Goal: Task Accomplishment & Management: Complete application form

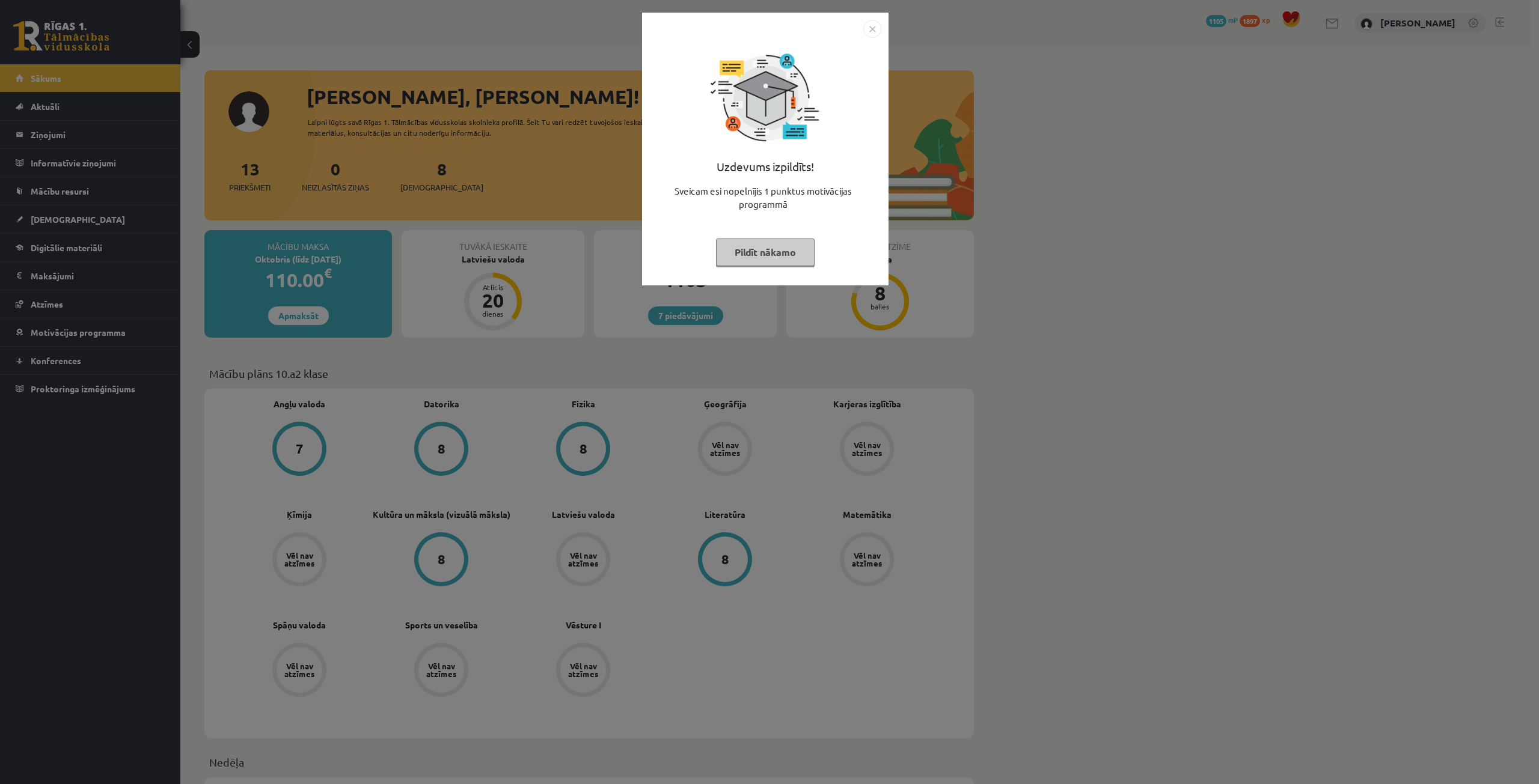
click at [779, 246] on button "Pildīt nākamo" at bounding box center [765, 252] width 99 height 28
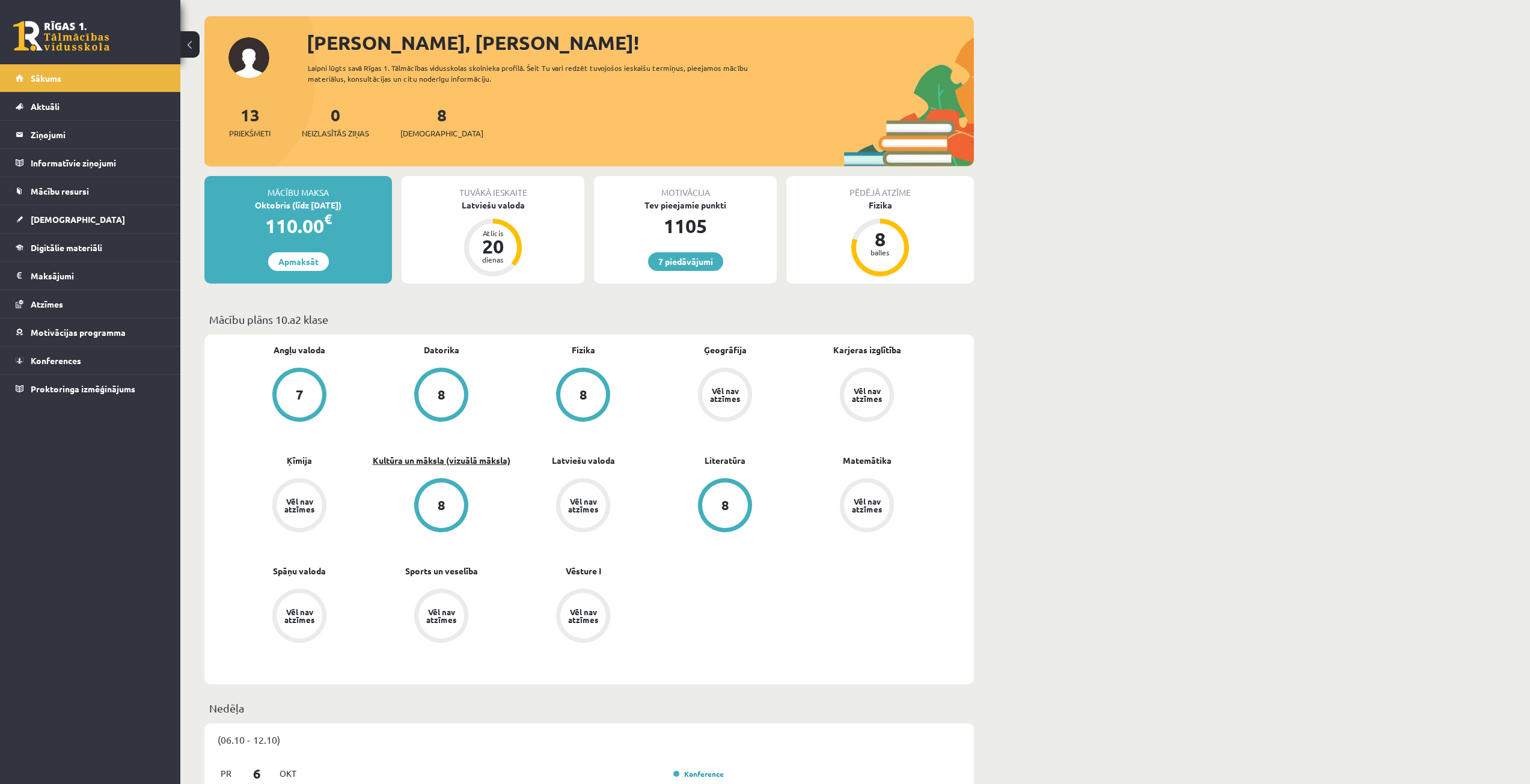
scroll to position [120, 0]
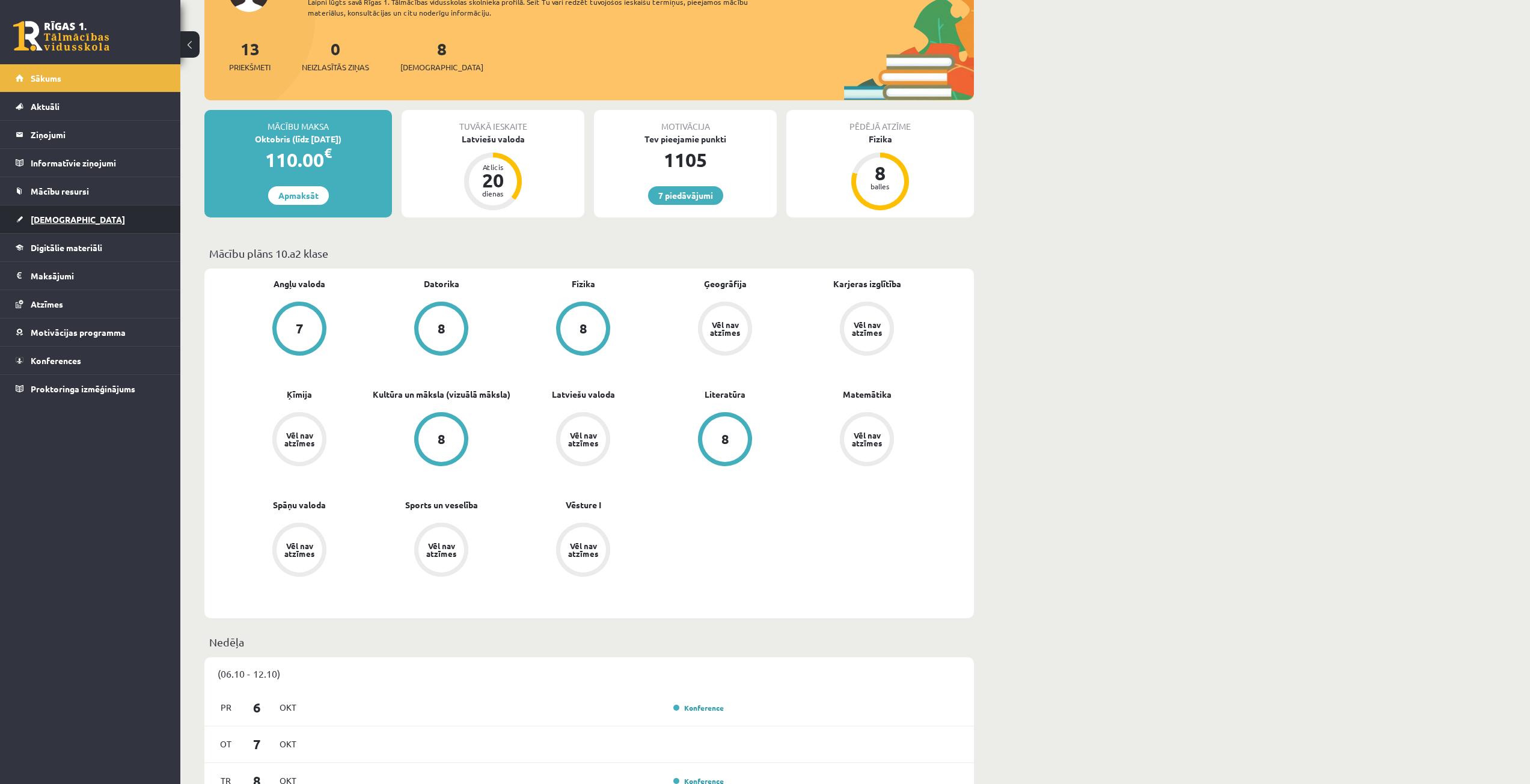
click at [70, 215] on link "[DEMOGRAPHIC_DATA]" at bounding box center [90, 219] width 150 height 28
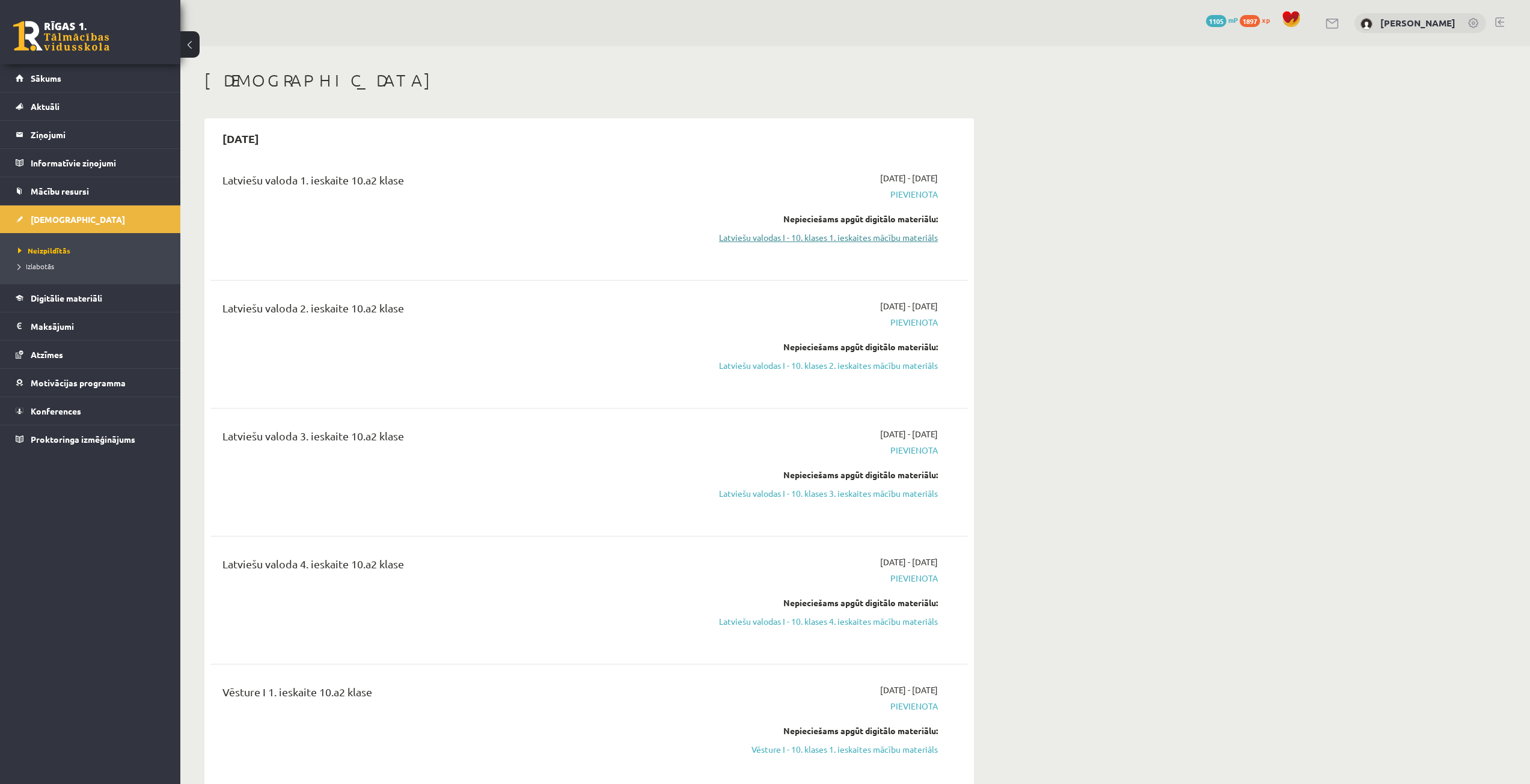
click at [883, 241] on link "Latviešu valodas I - 10. klases 1. ieskaites mācību materiāls" at bounding box center [825, 238] width 227 height 13
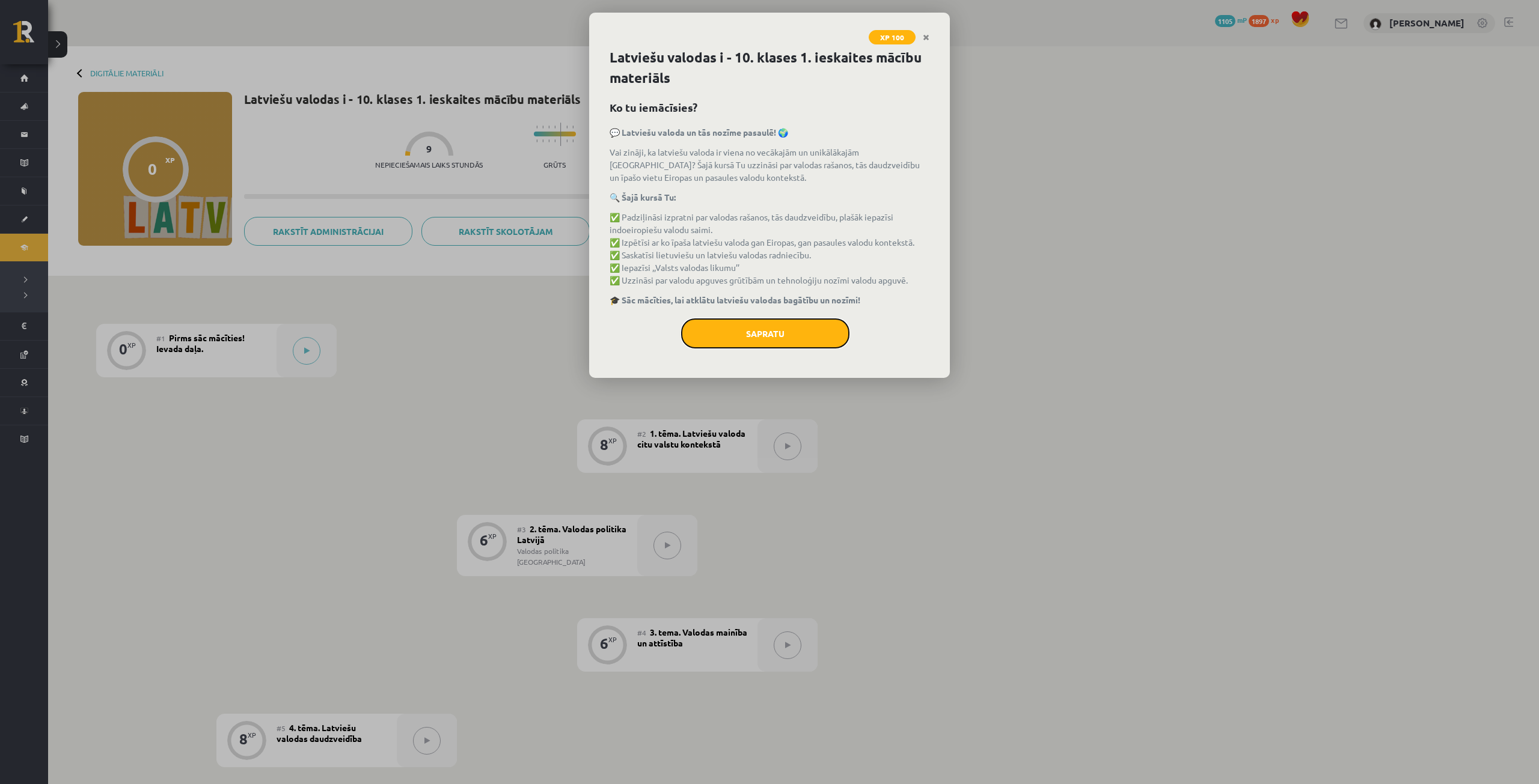
click at [778, 325] on button "Sapratu" at bounding box center [765, 333] width 169 height 30
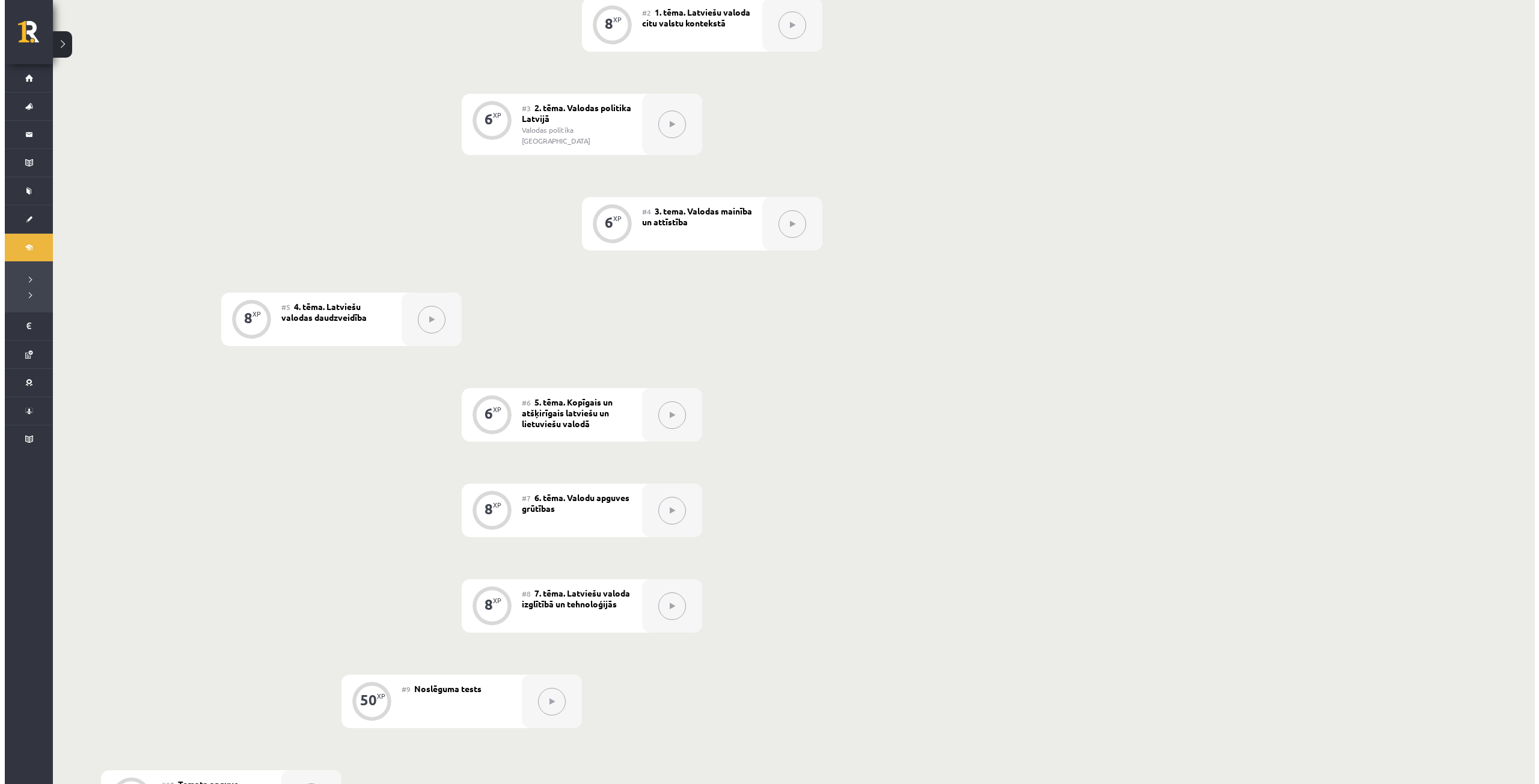
scroll to position [122, 0]
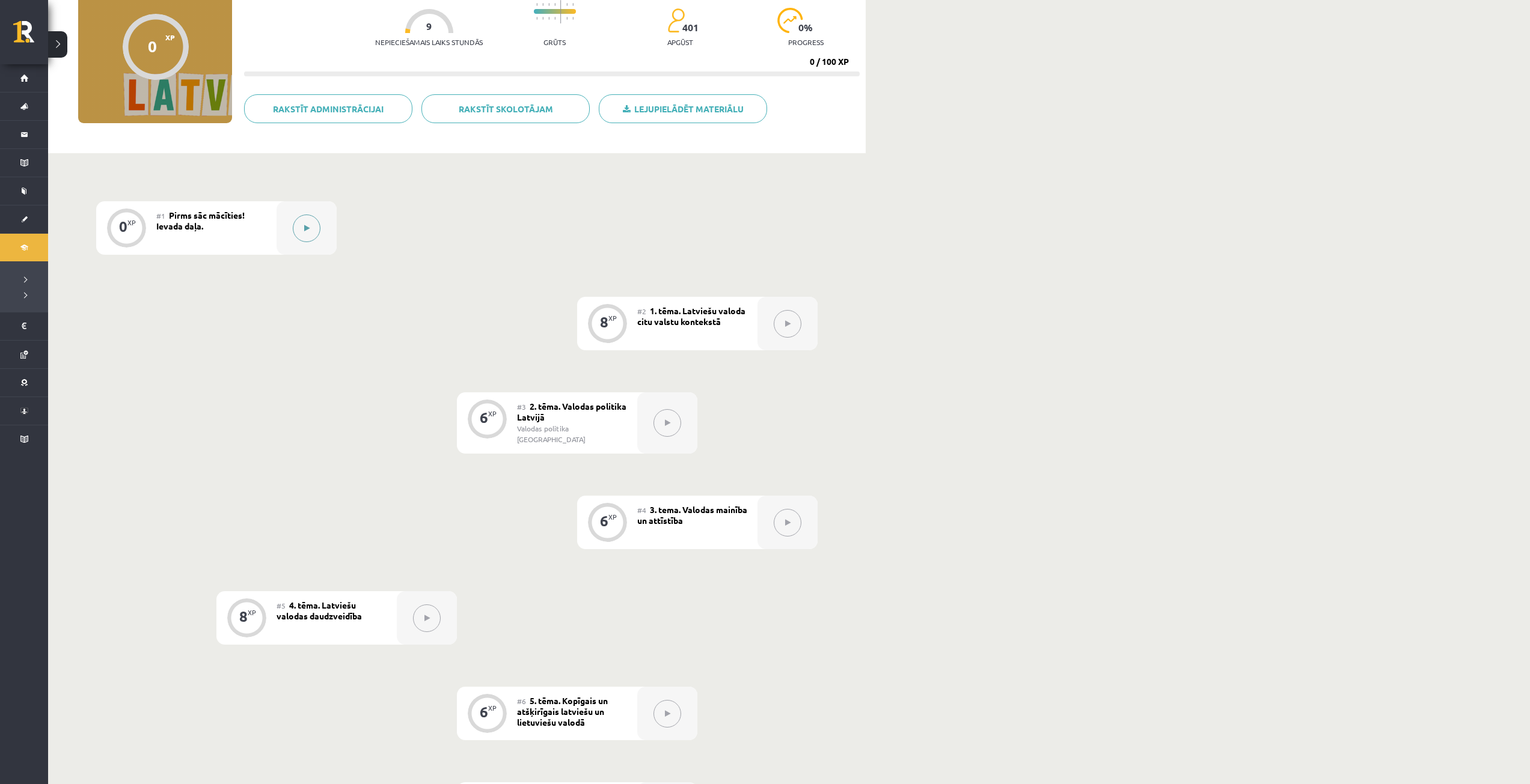
click at [310, 232] on button at bounding box center [306, 228] width 28 height 28
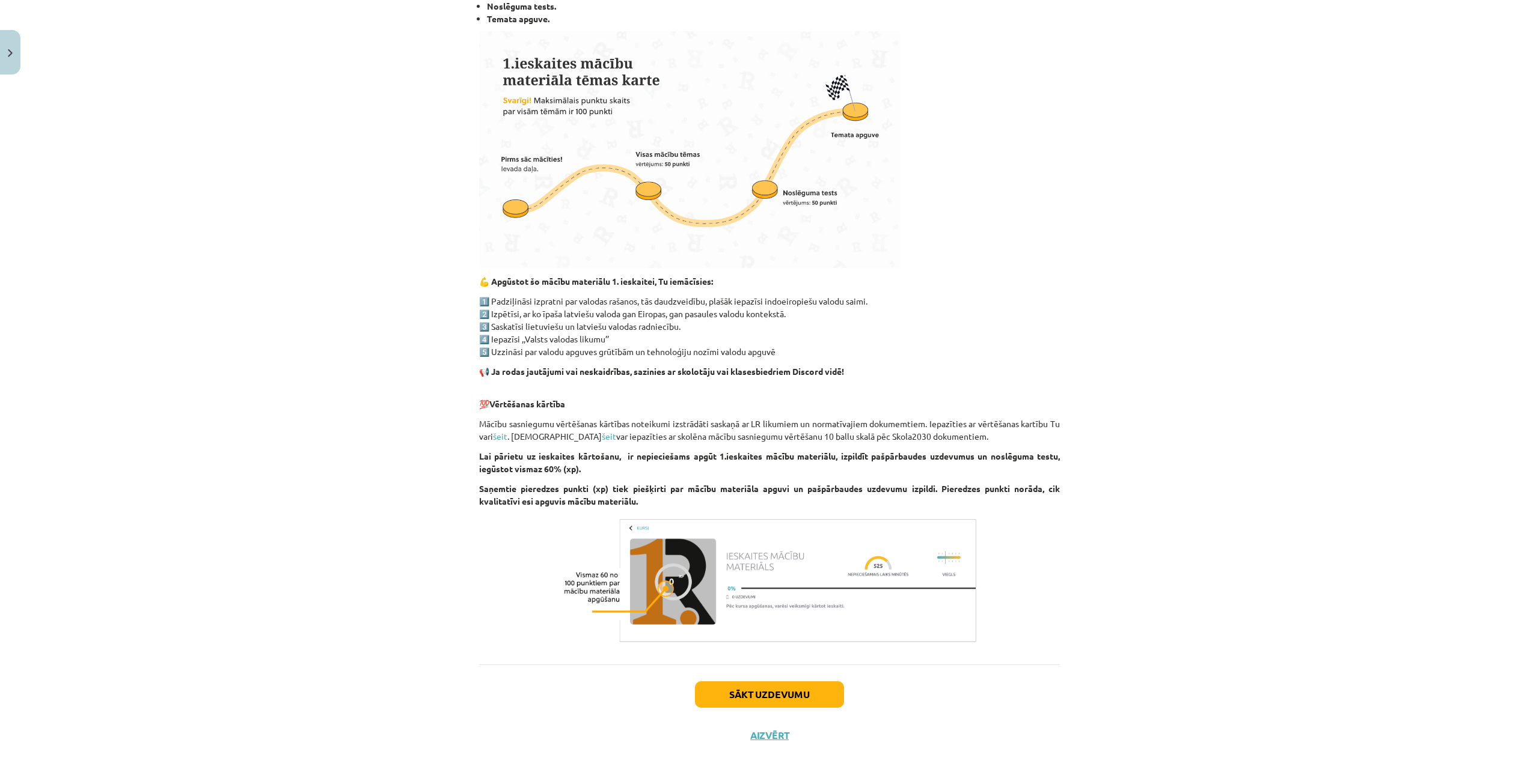
scroll to position [383, 0]
click at [754, 695] on button "Sākt uzdevumu" at bounding box center [770, 692] width 149 height 26
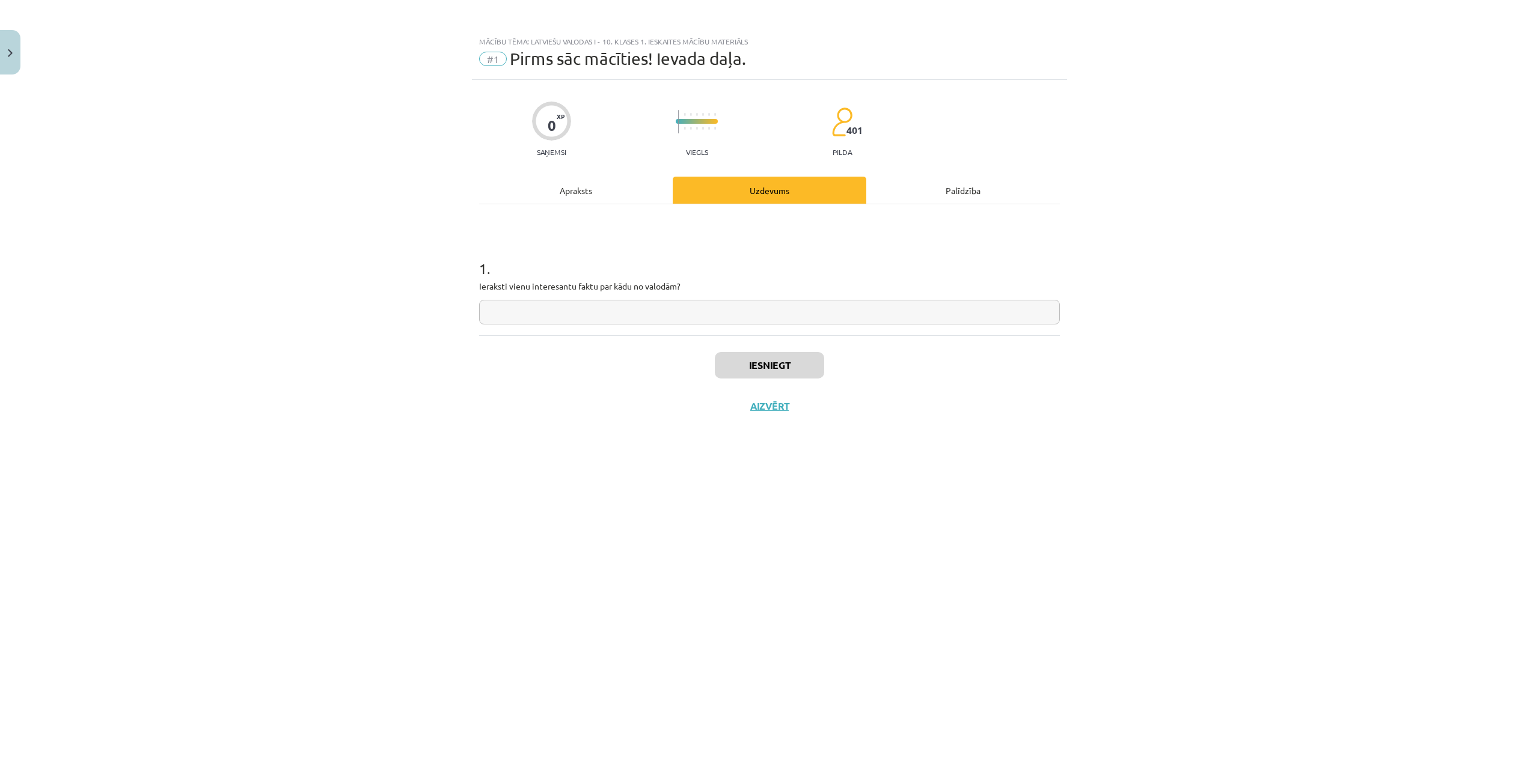
scroll to position [0, 0]
click at [714, 316] on input "text" at bounding box center [770, 312] width 580 height 24
paste input "**********"
type input "**********"
click at [763, 364] on button "Iesniegt" at bounding box center [769, 365] width 110 height 26
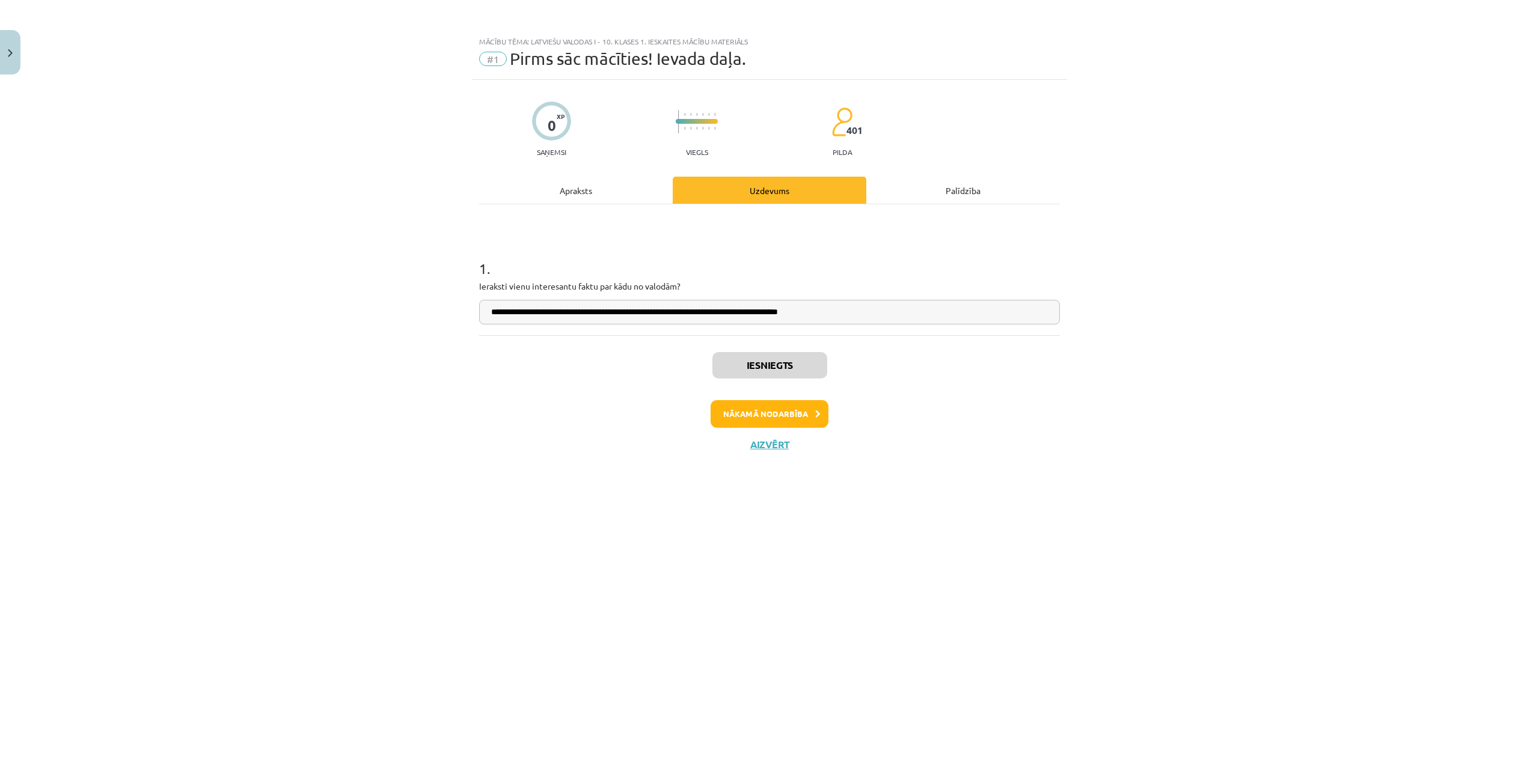
click at [716, 703] on div "**********" at bounding box center [769, 417] width 595 height 674
click at [757, 412] on button "Nākamā nodarbība" at bounding box center [770, 414] width 118 height 28
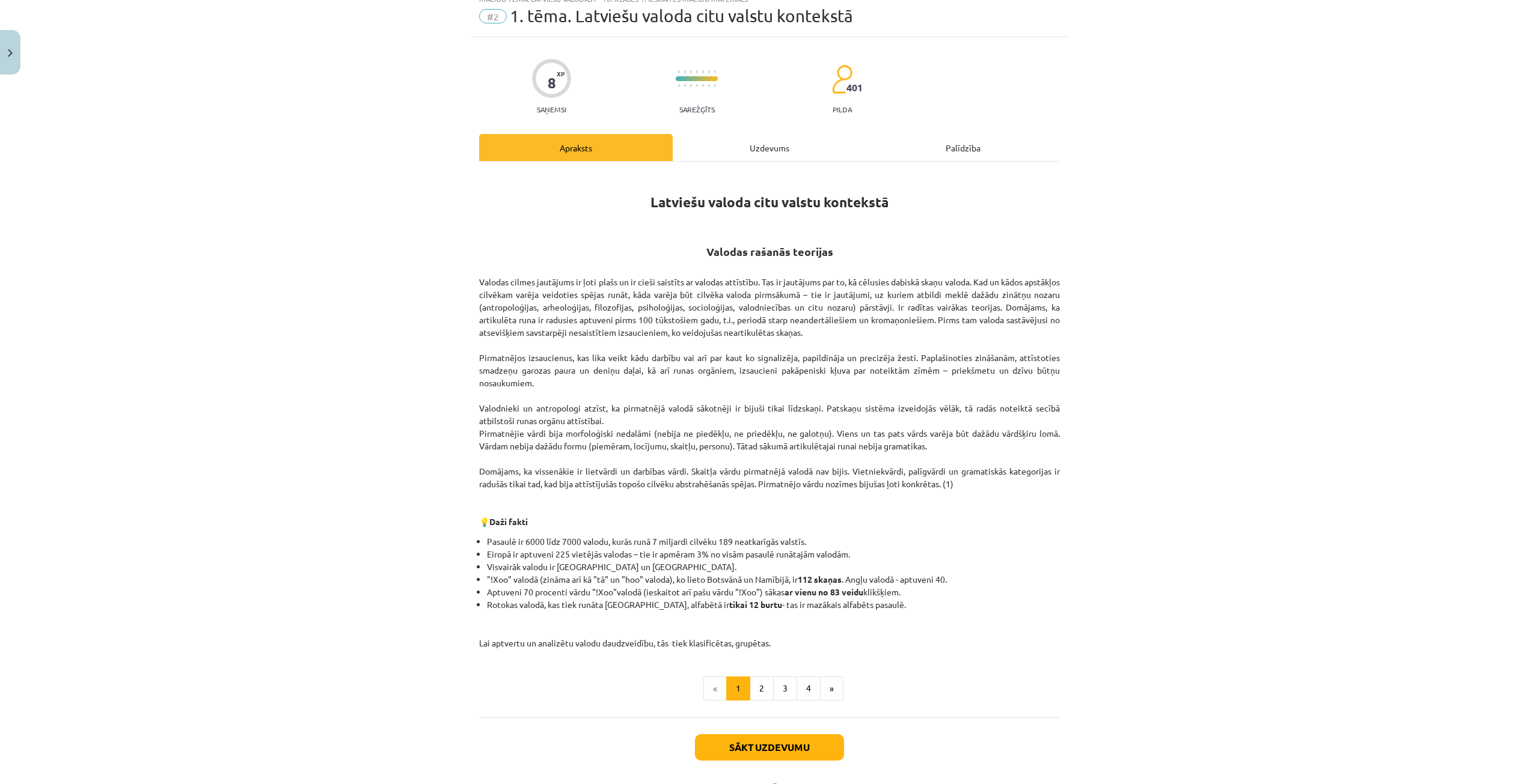
scroll to position [97, 0]
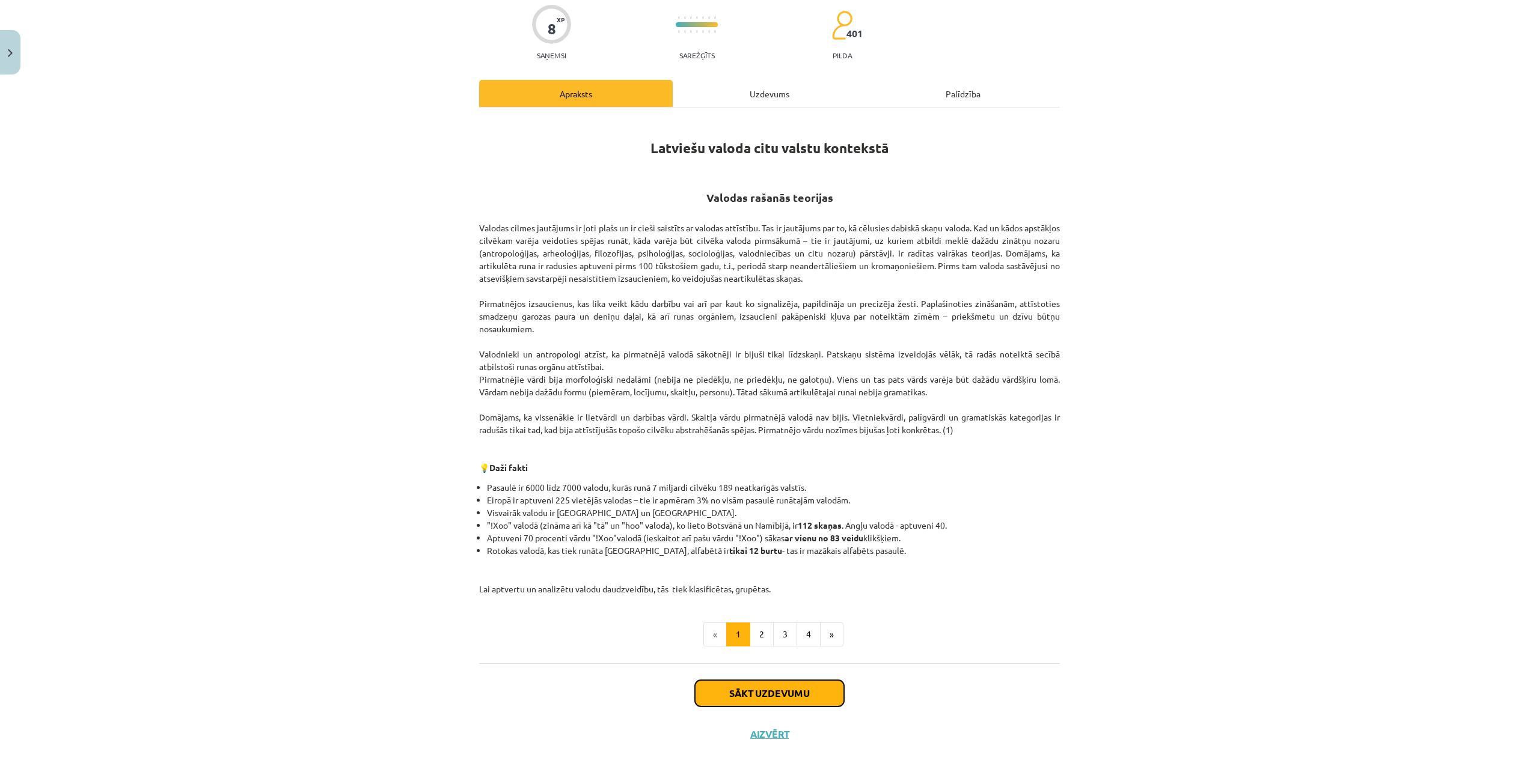
click at [768, 690] on button "Sākt uzdevumu" at bounding box center [770, 693] width 149 height 26
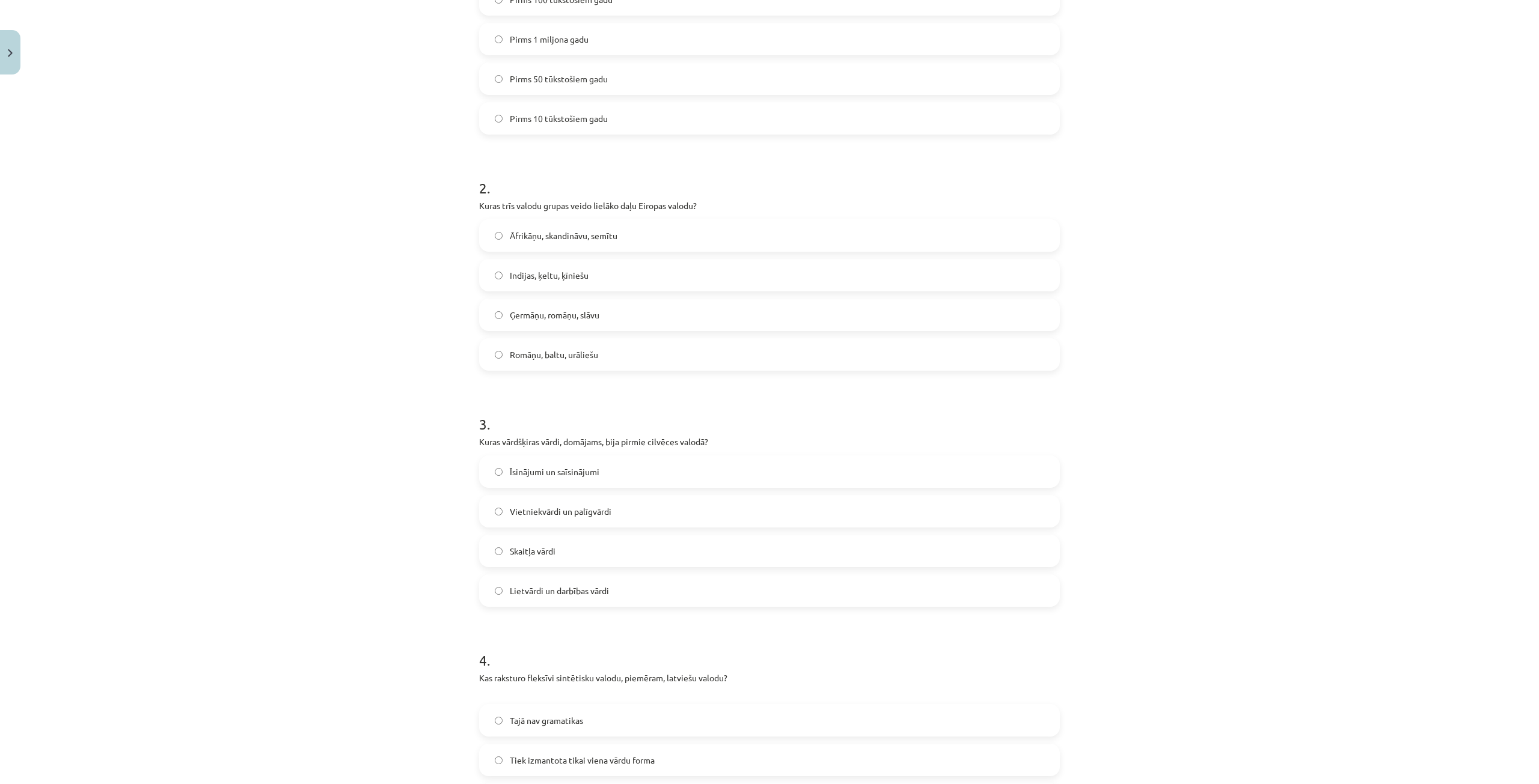
scroll to position [528, 0]
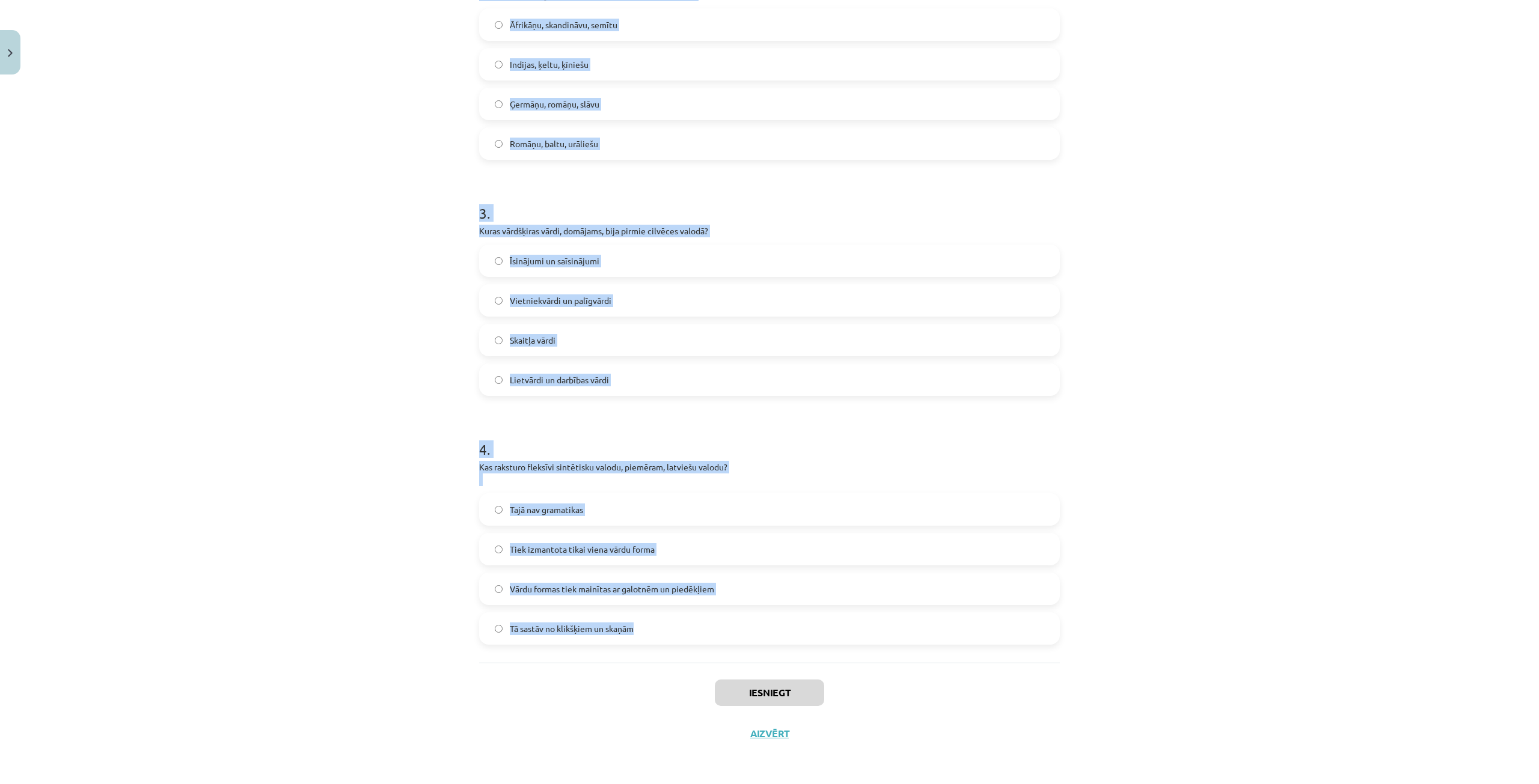
drag, startPoint x: 452, startPoint y: 270, endPoint x: 654, endPoint y: 651, distance: 431.2
click at [654, 651] on div "Mācību tēma: Latviešu valodas i - 10. klases 1. ieskaites mācību materiāls #2 1…" at bounding box center [770, 392] width 1539 height 784
copy form "1 . Kad, pēc pētnieku domām, radusies artikulēta runa? Pirms 100 tūkstošiem gad…"
click at [855, 458] on div "4 . Kas raksturo fleksīvi sintētisku valodu, piemēram, latviešu valodu? Tajā na…" at bounding box center [770, 532] width 580 height 225
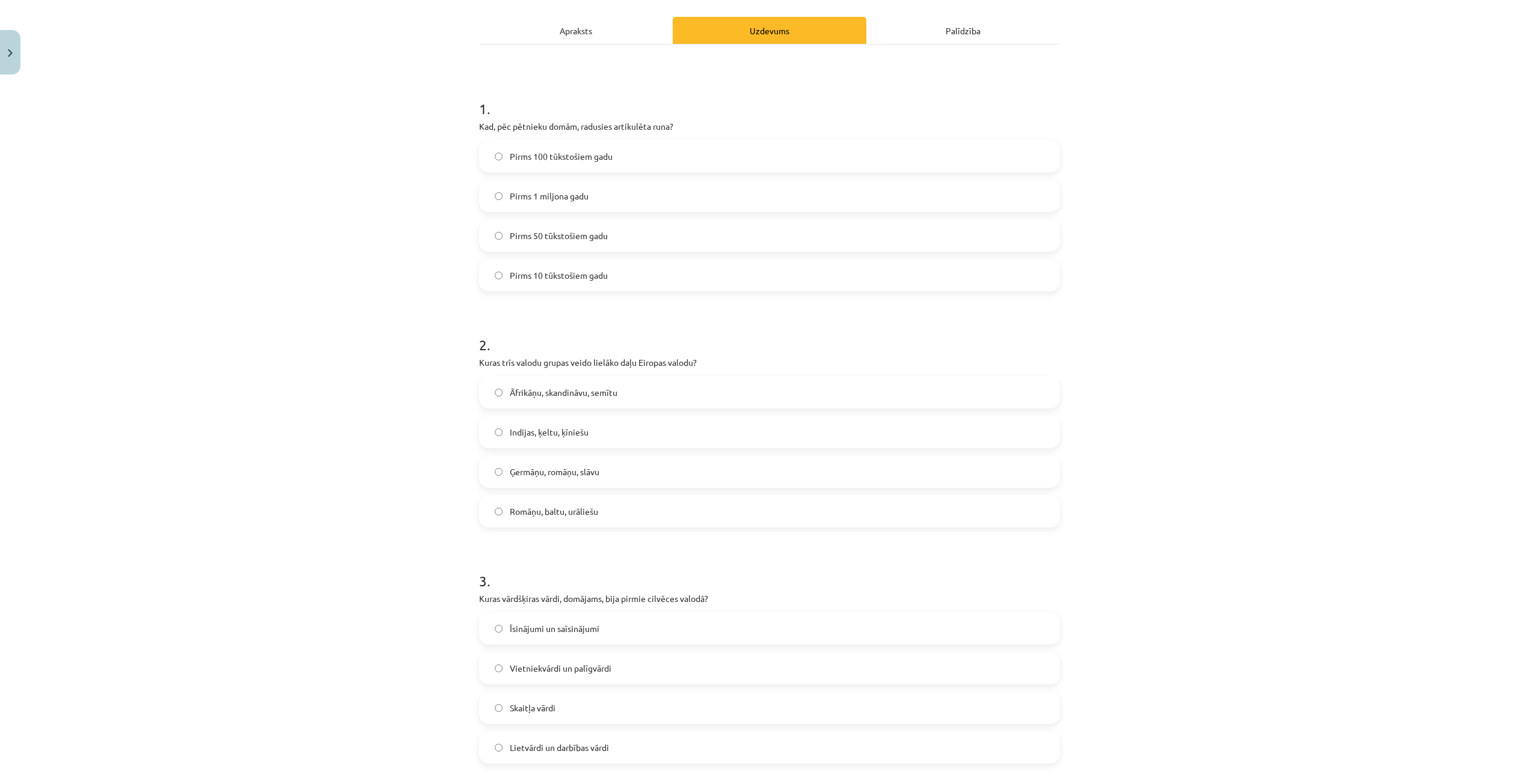
scroll to position [0, 0]
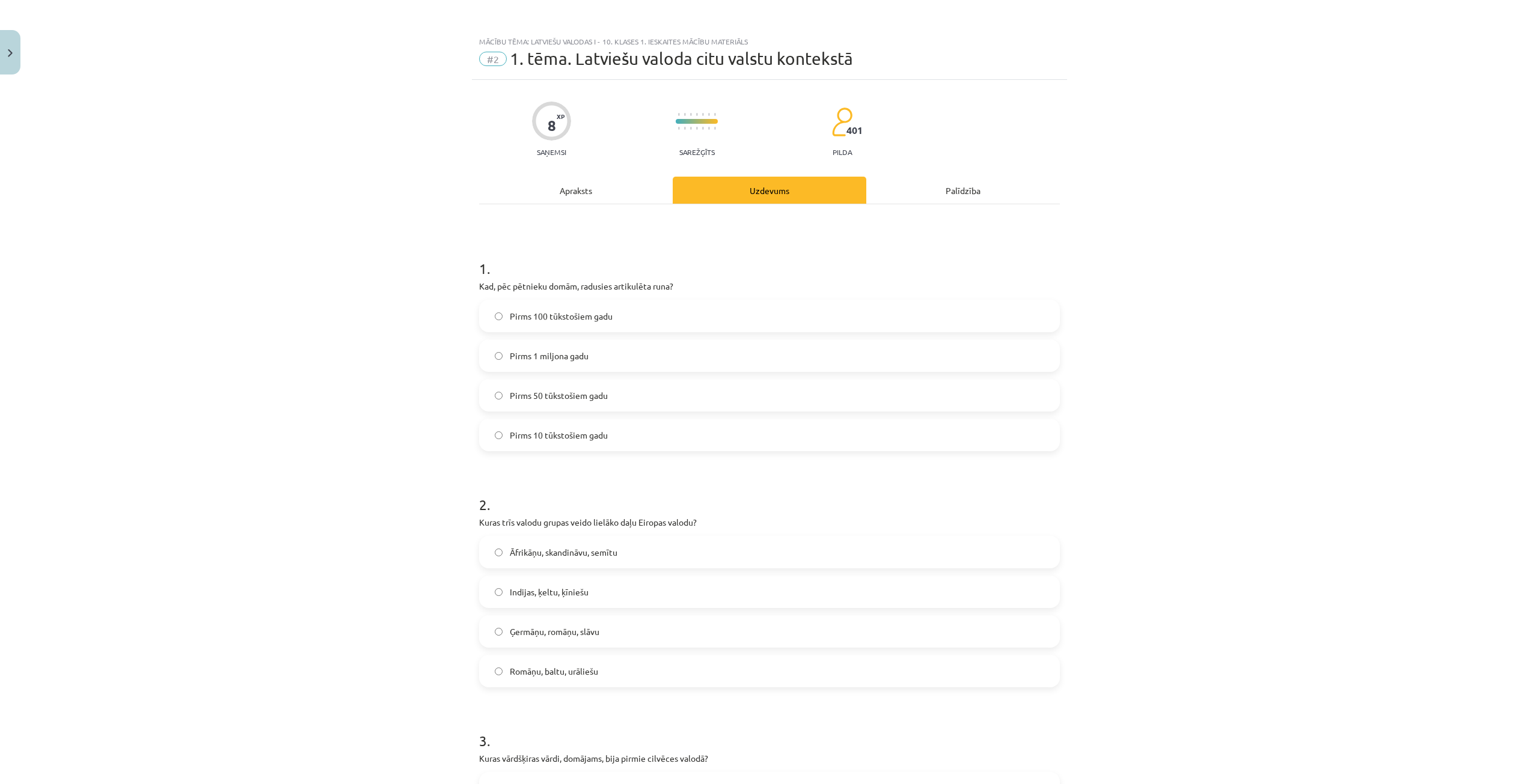
click at [651, 314] on label "Pirms 100 tūkstošiem gadu" at bounding box center [770, 316] width 579 height 30
click at [548, 626] on span "Ģermāņu, romāņu, slāvu" at bounding box center [555, 632] width 90 height 13
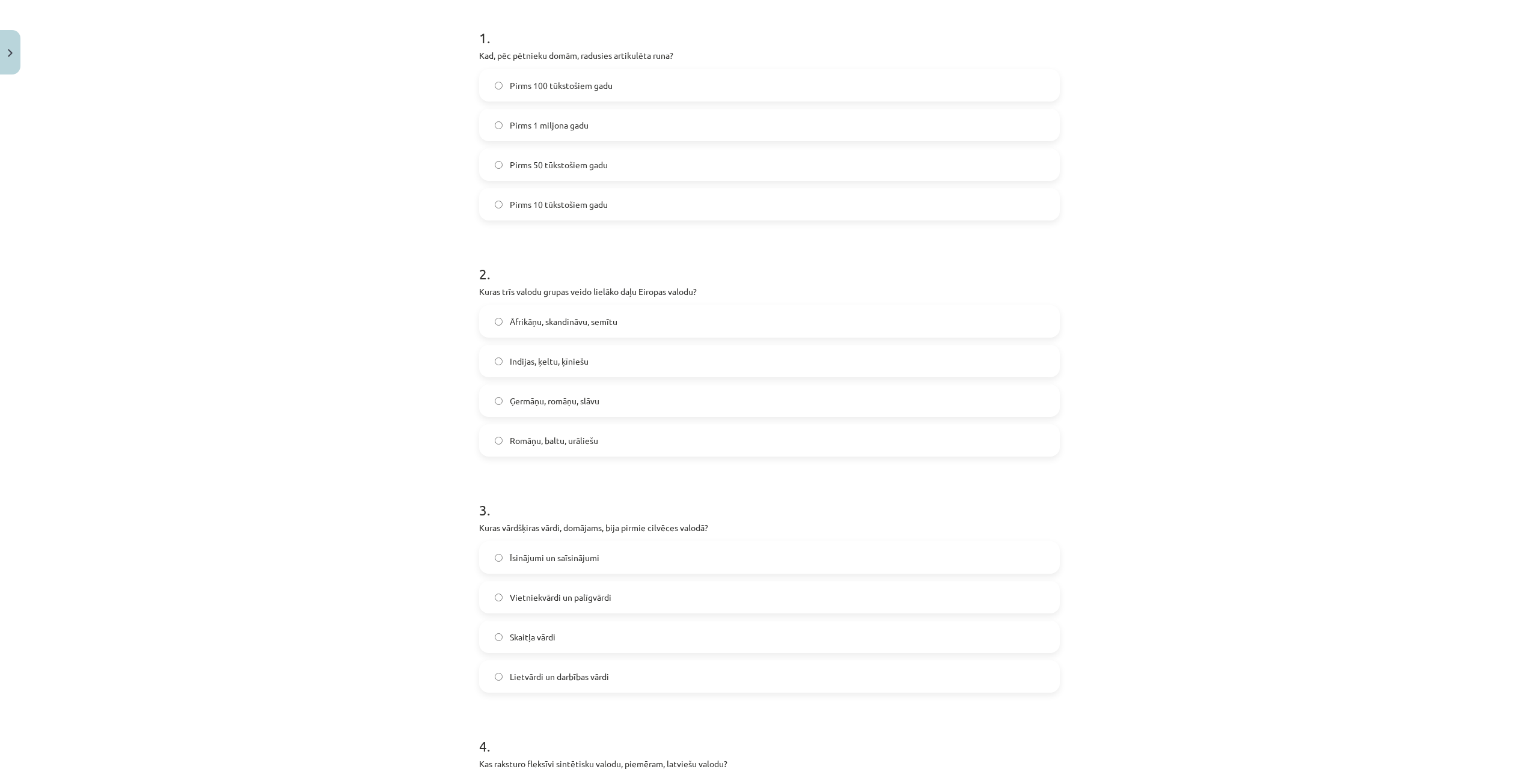
scroll to position [300, 0]
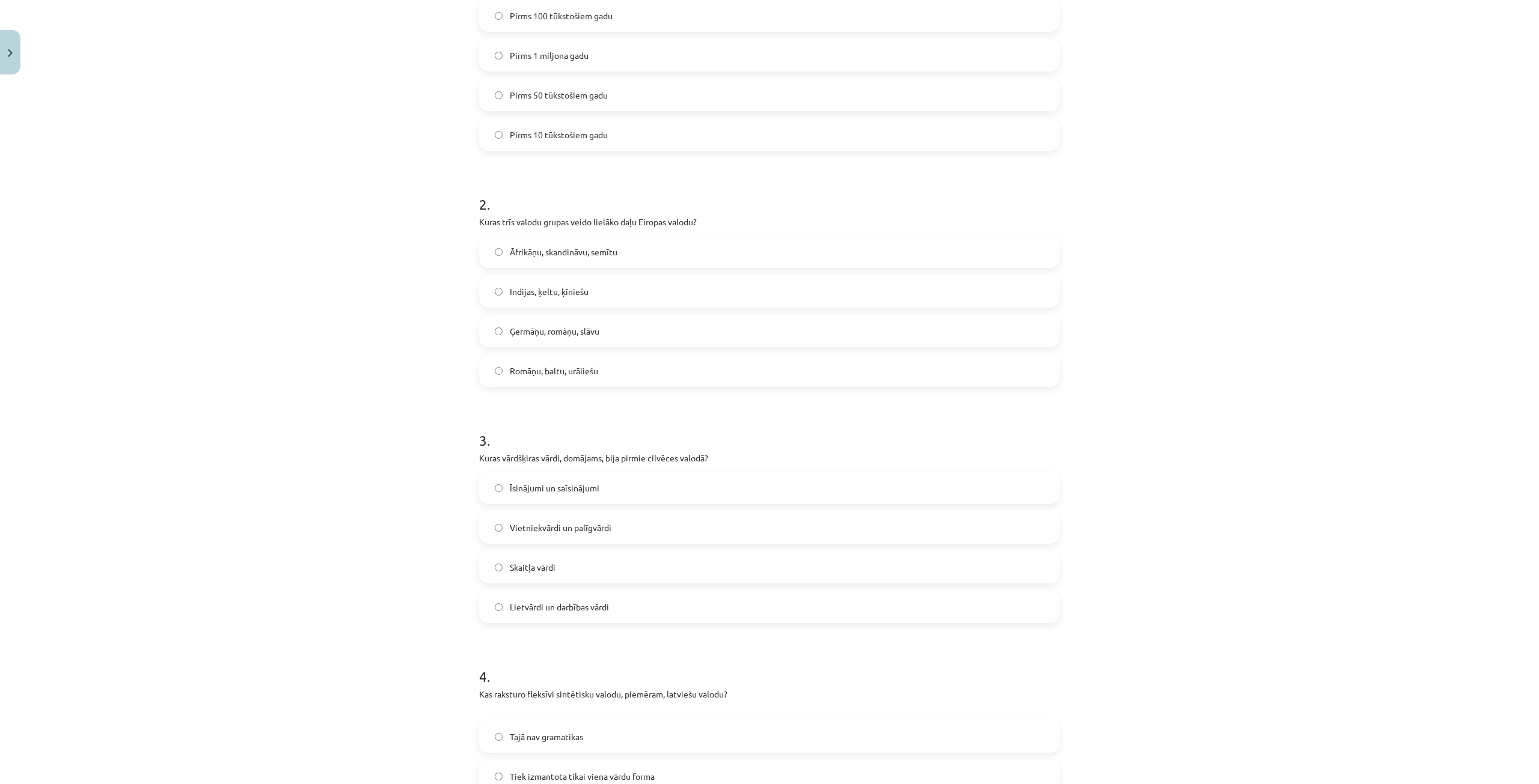
click at [631, 607] on label "Lietvārdi un darbības vārdi" at bounding box center [770, 607] width 579 height 30
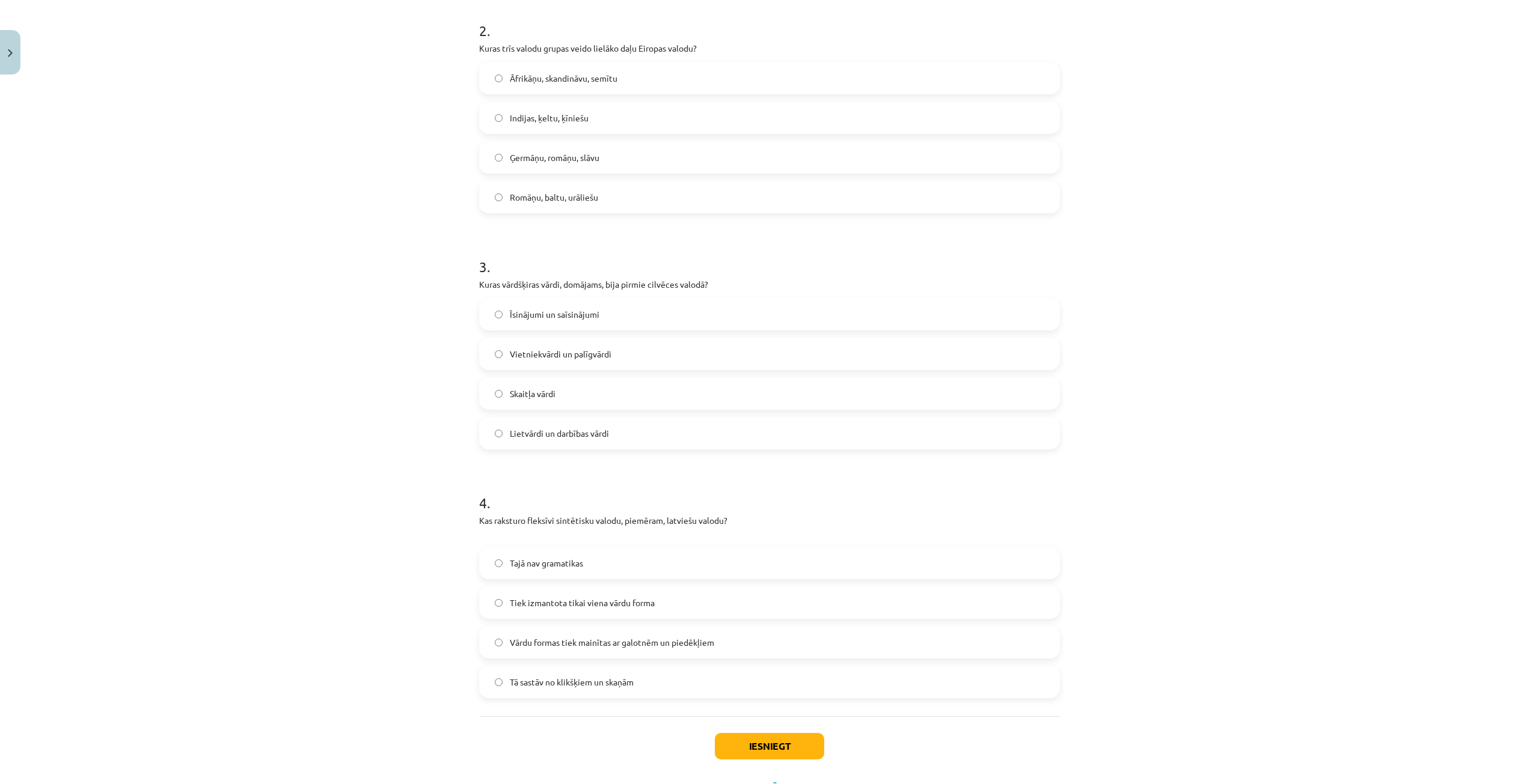
scroll to position [481, 0]
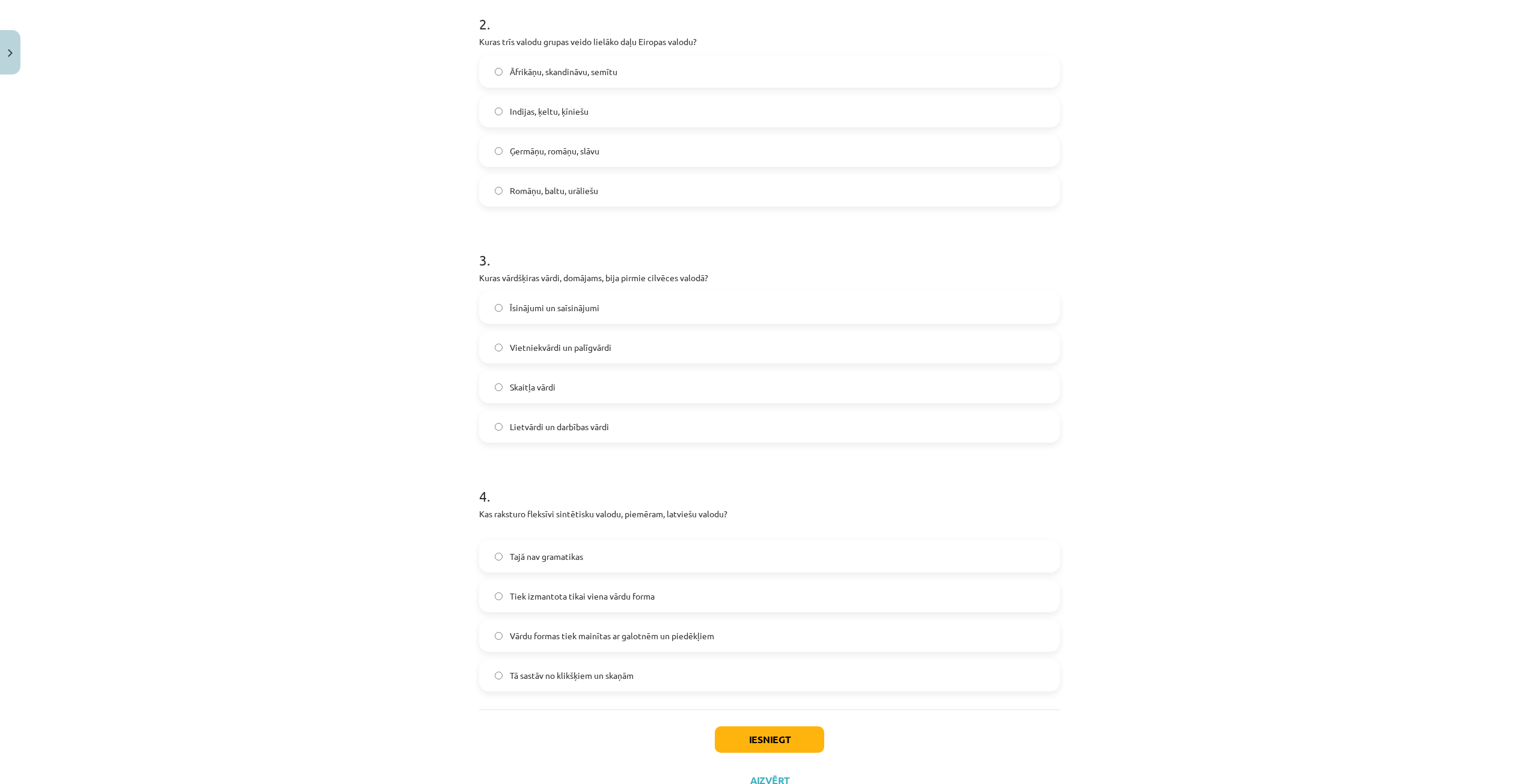
click at [673, 626] on label "Vārdu formas tiek mainītas ar galotnēm un piedēkļiem" at bounding box center [770, 635] width 579 height 30
click at [739, 735] on button "Iesniegt" at bounding box center [769, 739] width 110 height 26
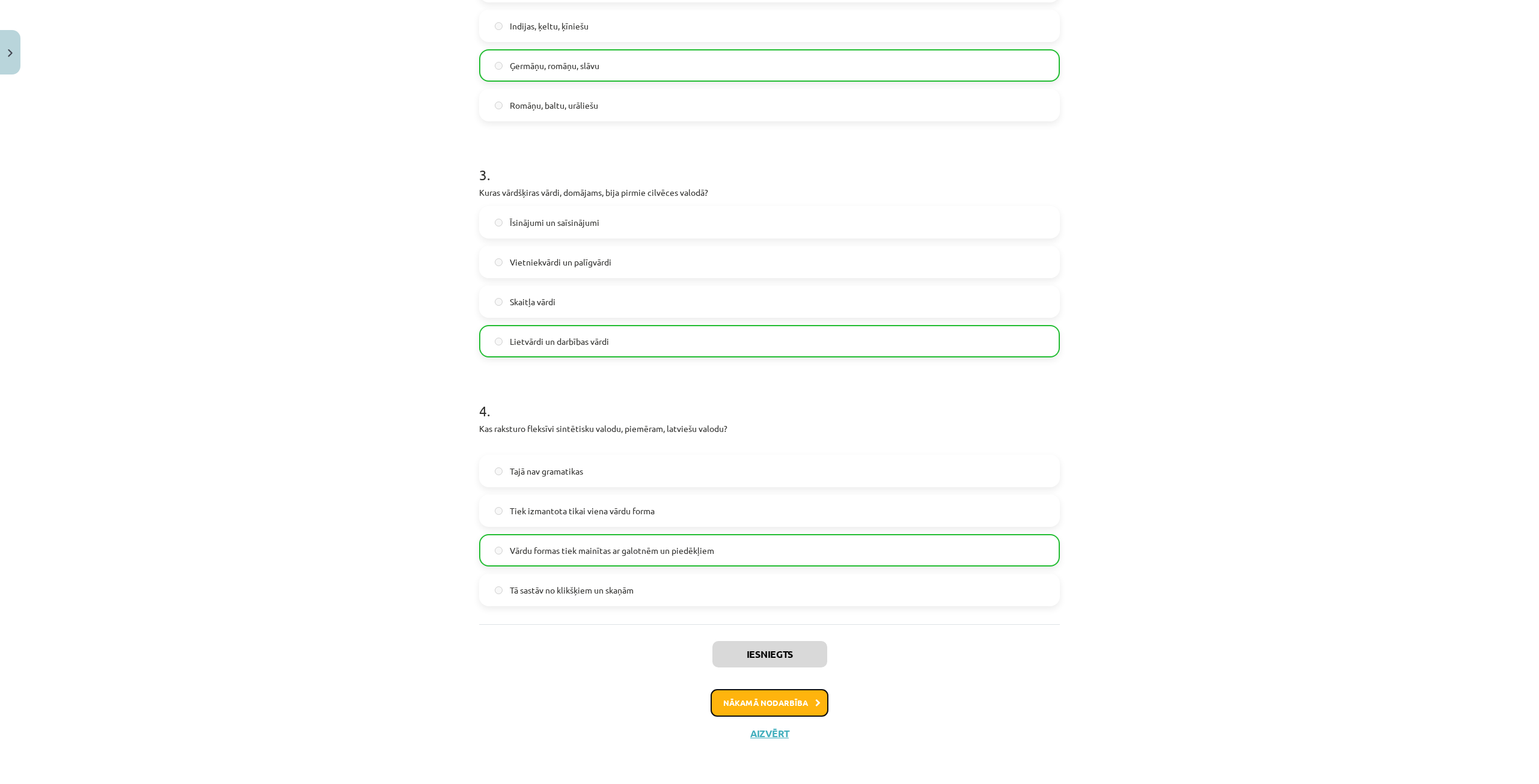
click at [785, 698] on button "Nākamā nodarbība" at bounding box center [770, 703] width 118 height 28
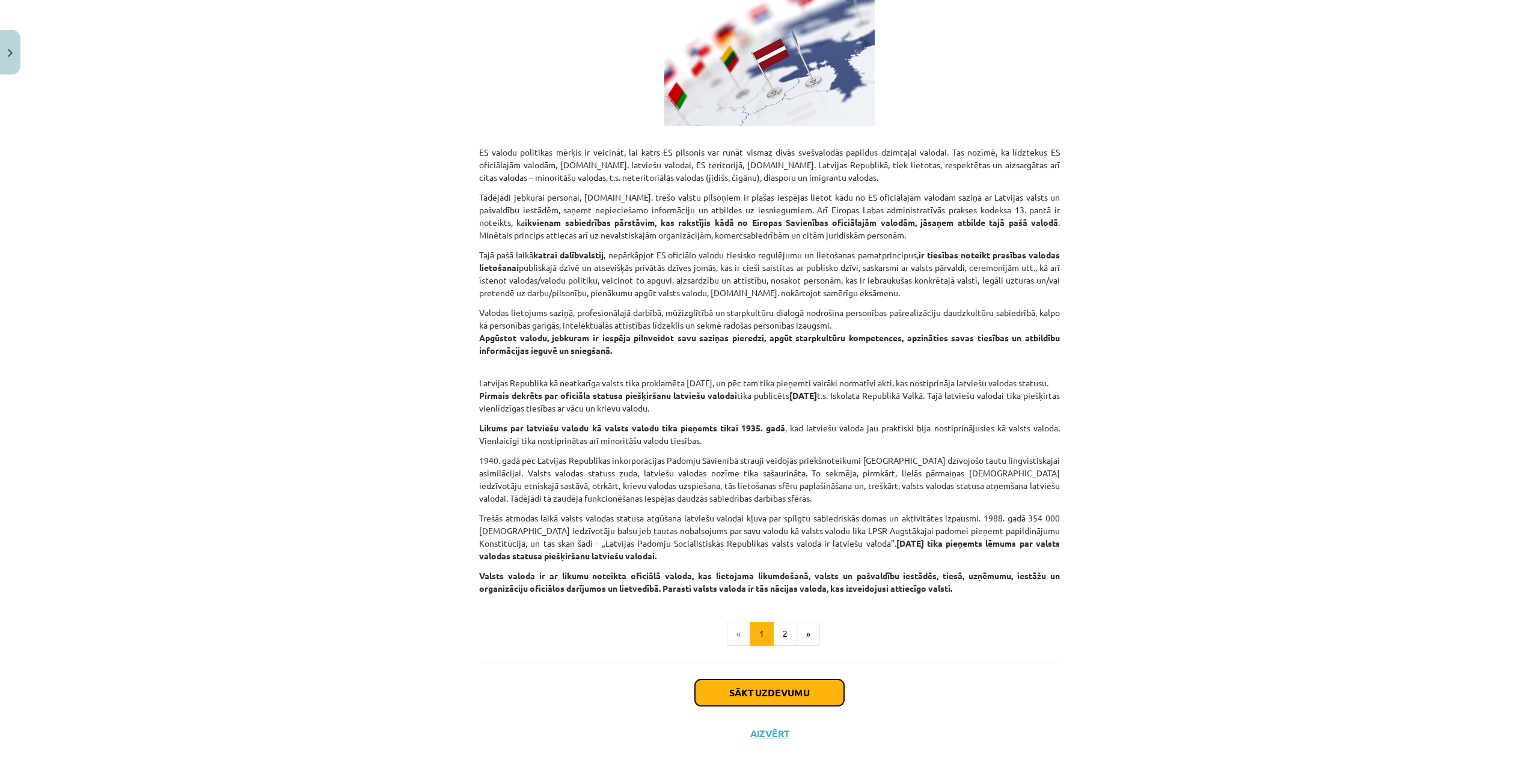
click at [818, 693] on button "Sākt uzdevumu" at bounding box center [770, 692] width 149 height 26
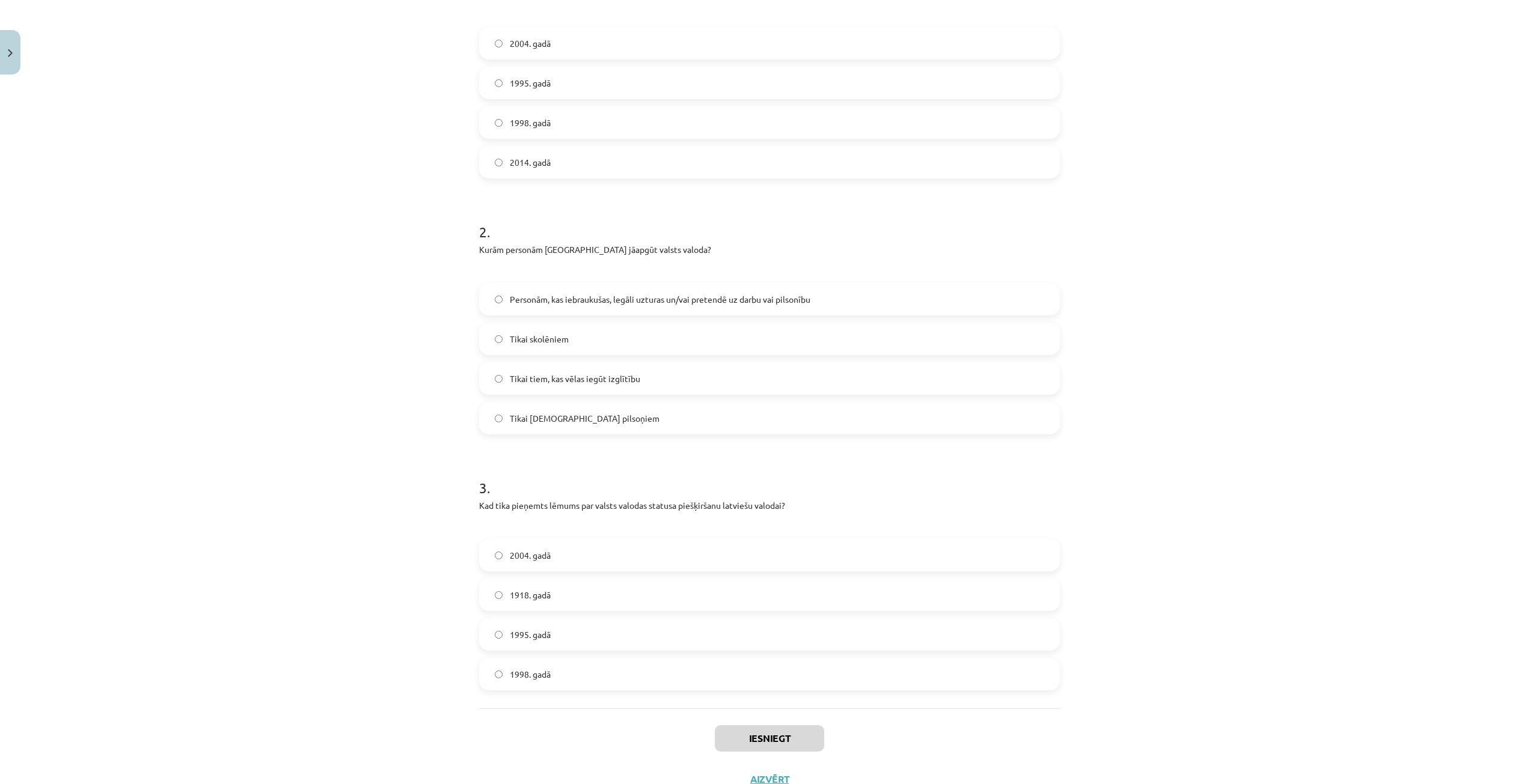
scroll to position [338, 0]
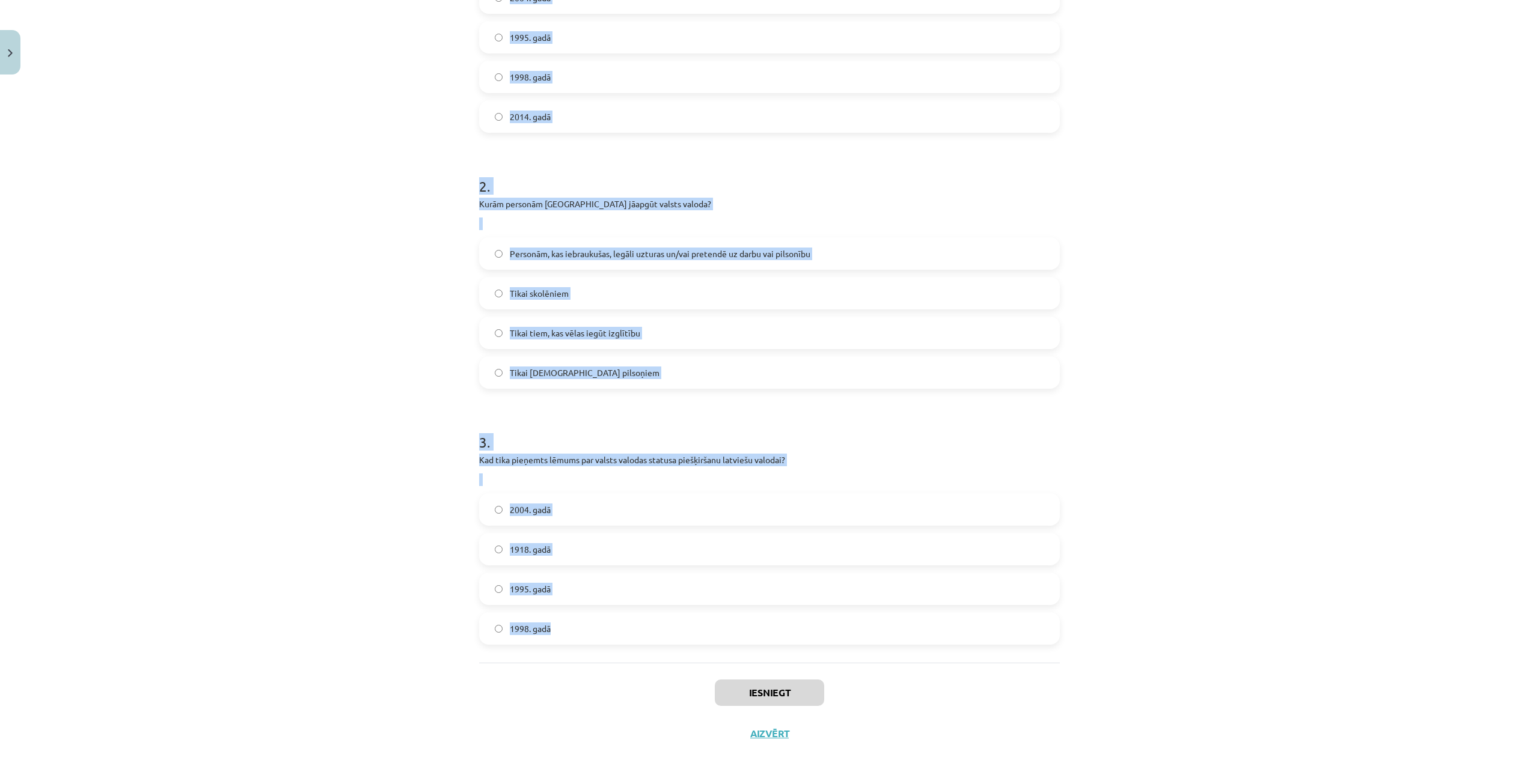
drag, startPoint x: 434, startPoint y: 251, endPoint x: 627, endPoint y: 648, distance: 441.4
click at [627, 648] on div "Mācību tēma: Latviešu valodas i - 10. klases 1. ieskaites mācību materiāls #3 2…" at bounding box center [770, 392] width 1539 height 784
copy form "Kad latviešu valoda kļuva par ES darba valodu? 2004. gadā 1995. gadā 1998. gadā…"
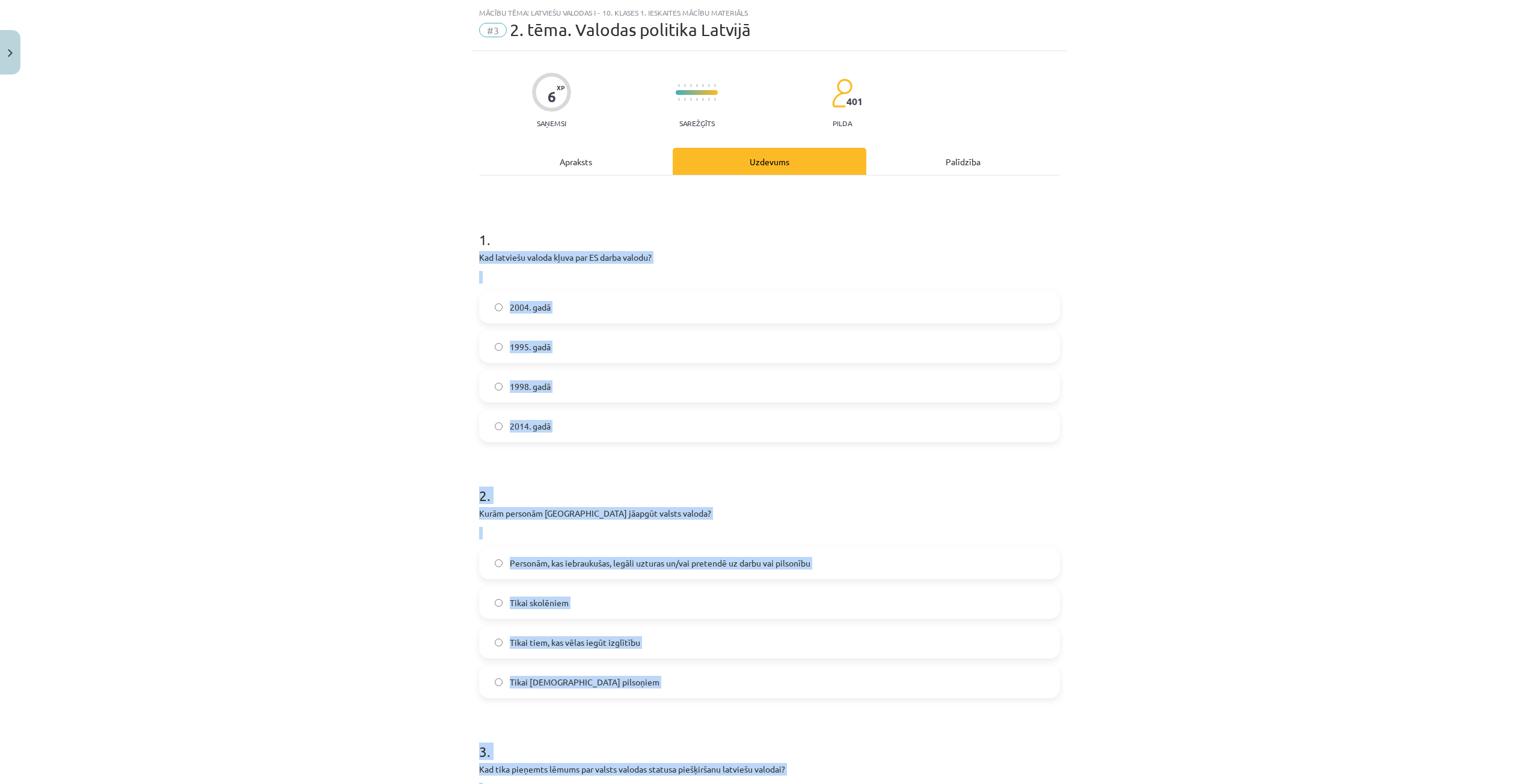
scroll to position [0, 0]
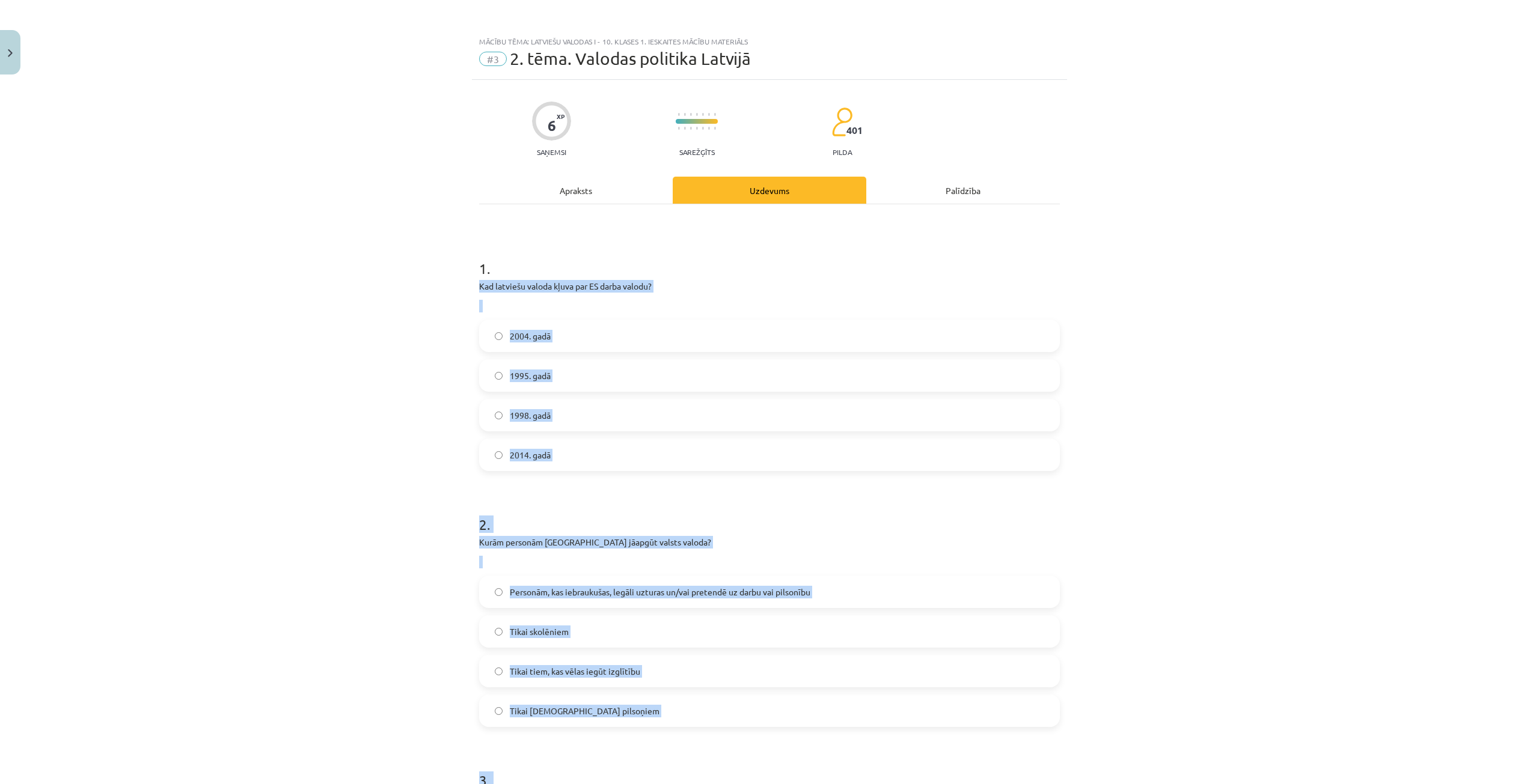
click at [784, 306] on p at bounding box center [770, 306] width 580 height 13
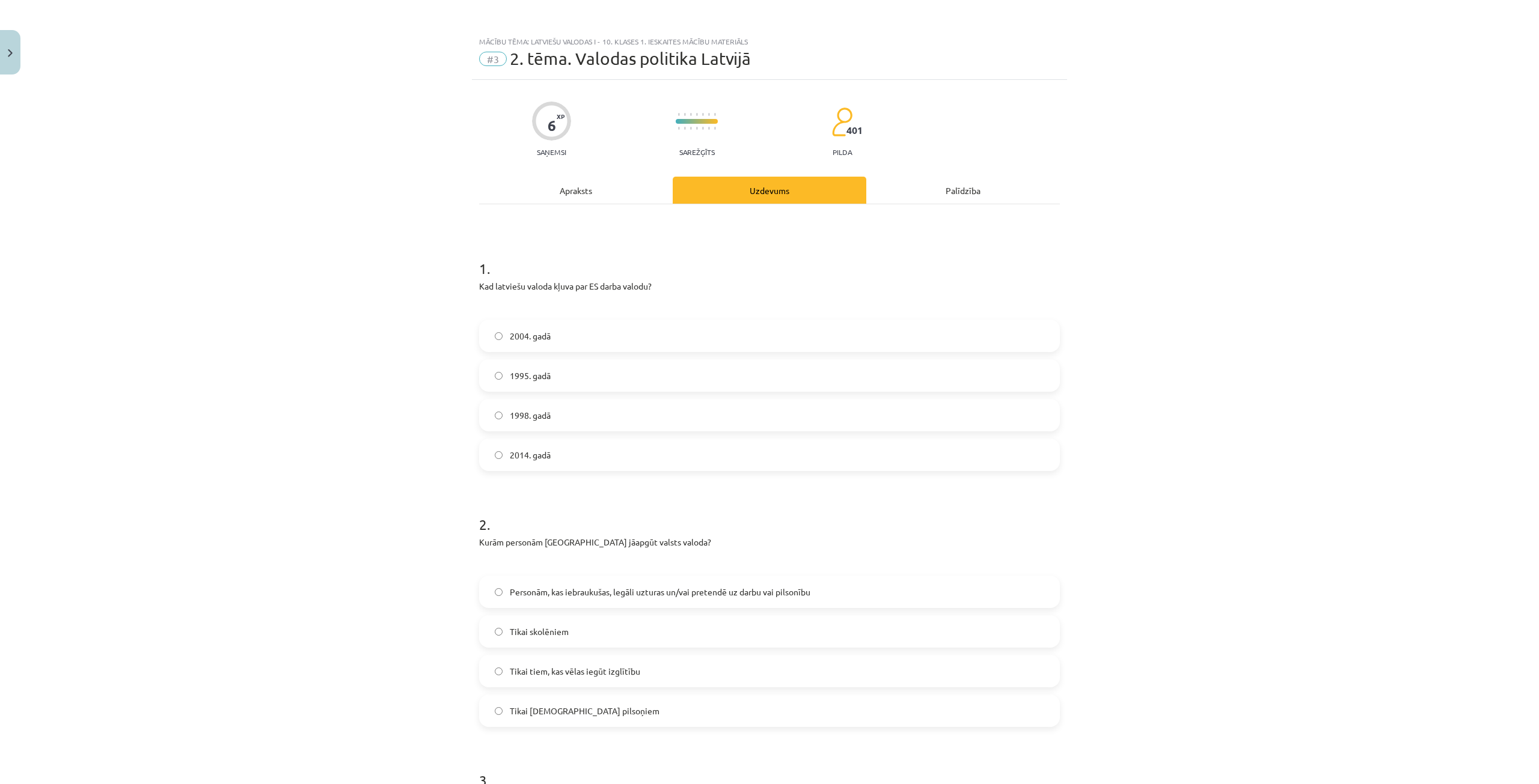
click at [634, 343] on label "2004. gadā" at bounding box center [770, 336] width 579 height 30
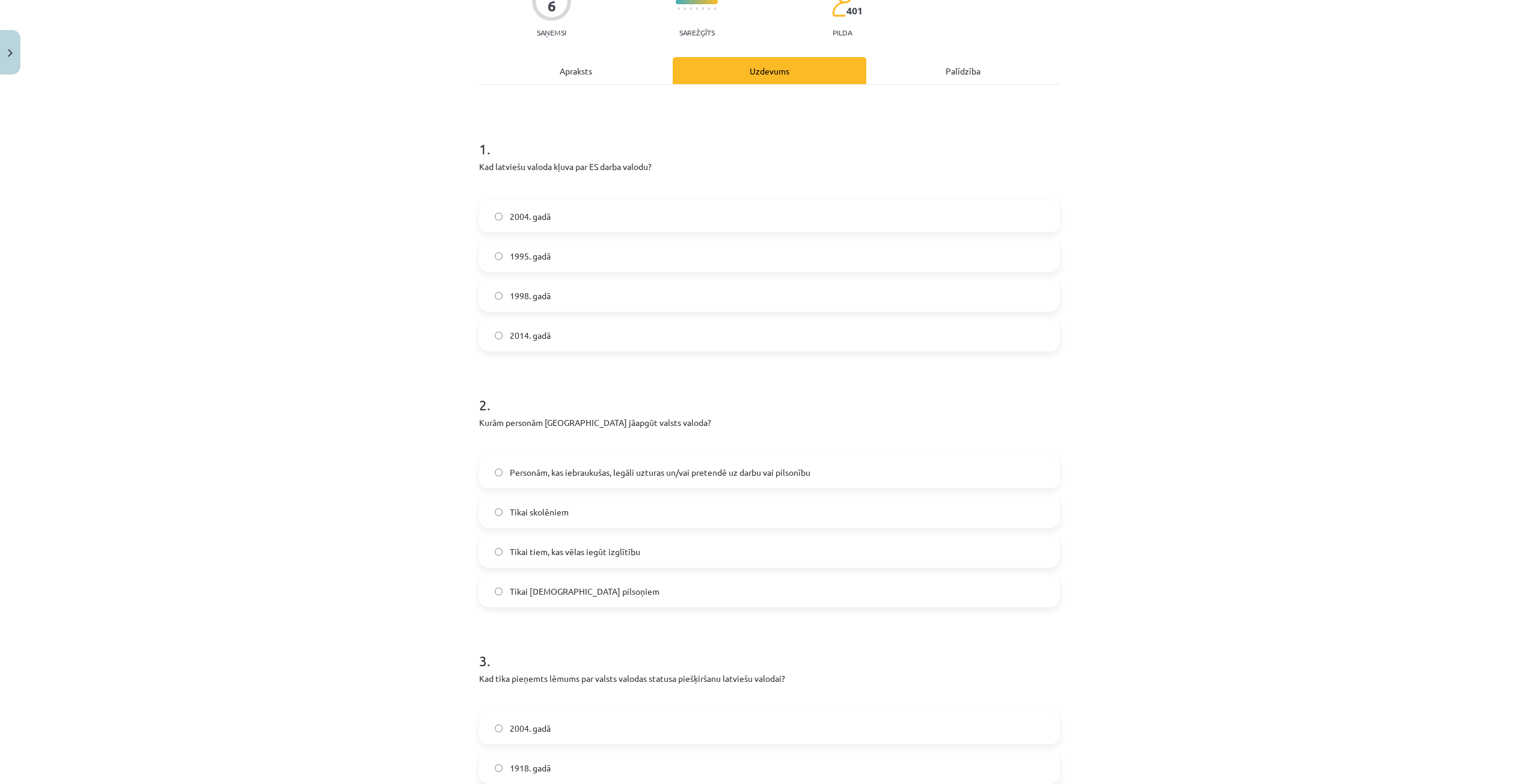
scroll to position [120, 0]
click at [631, 468] on span "Personām, kas iebraukušas, legāli uzturas un/vai pretendē uz darbu vai pilsonību" at bounding box center [660, 472] width 300 height 13
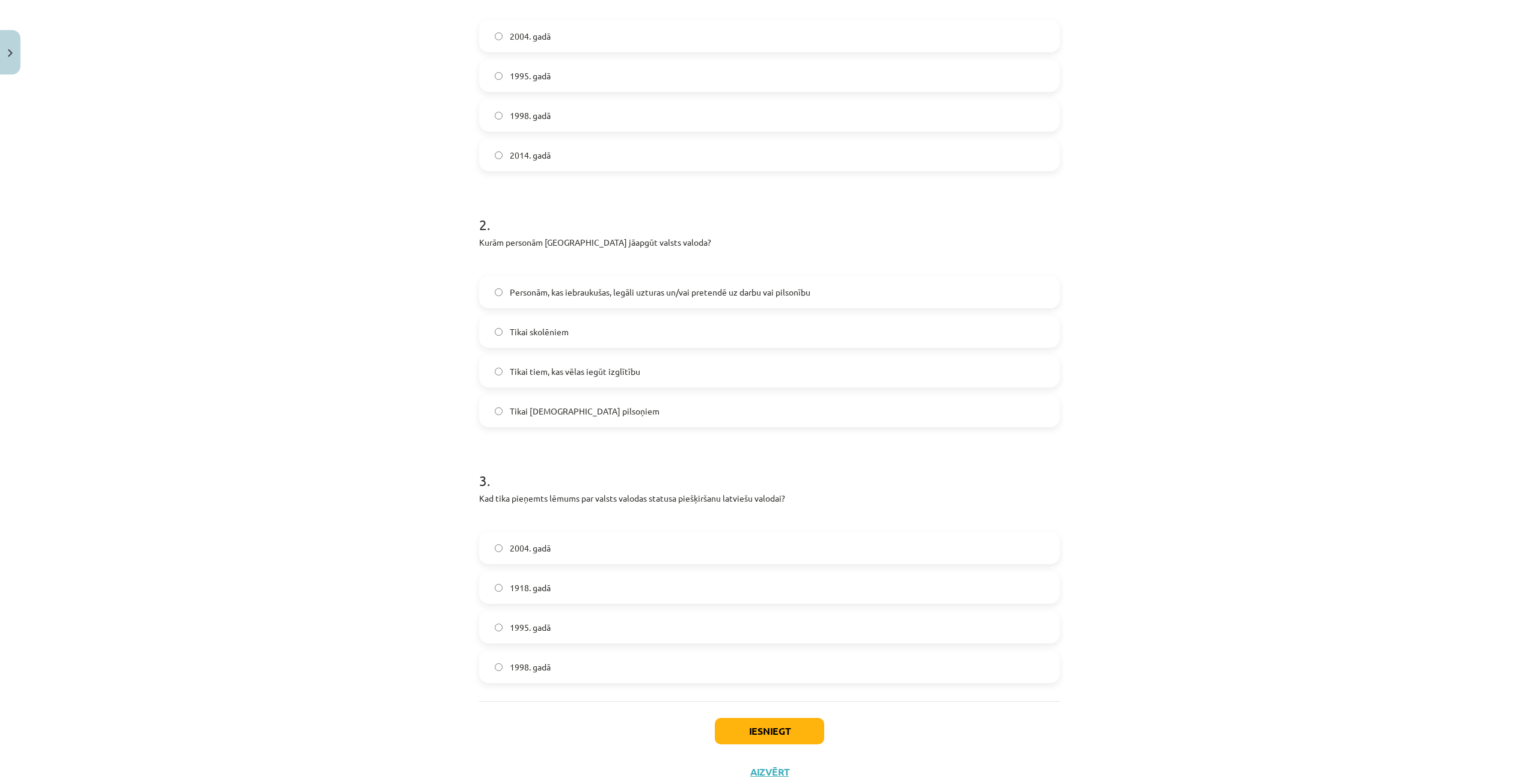
scroll to position [300, 0]
click at [556, 669] on label "1998. gadā" at bounding box center [770, 666] width 579 height 30
click at [794, 733] on button "Iesniegt" at bounding box center [769, 730] width 110 height 26
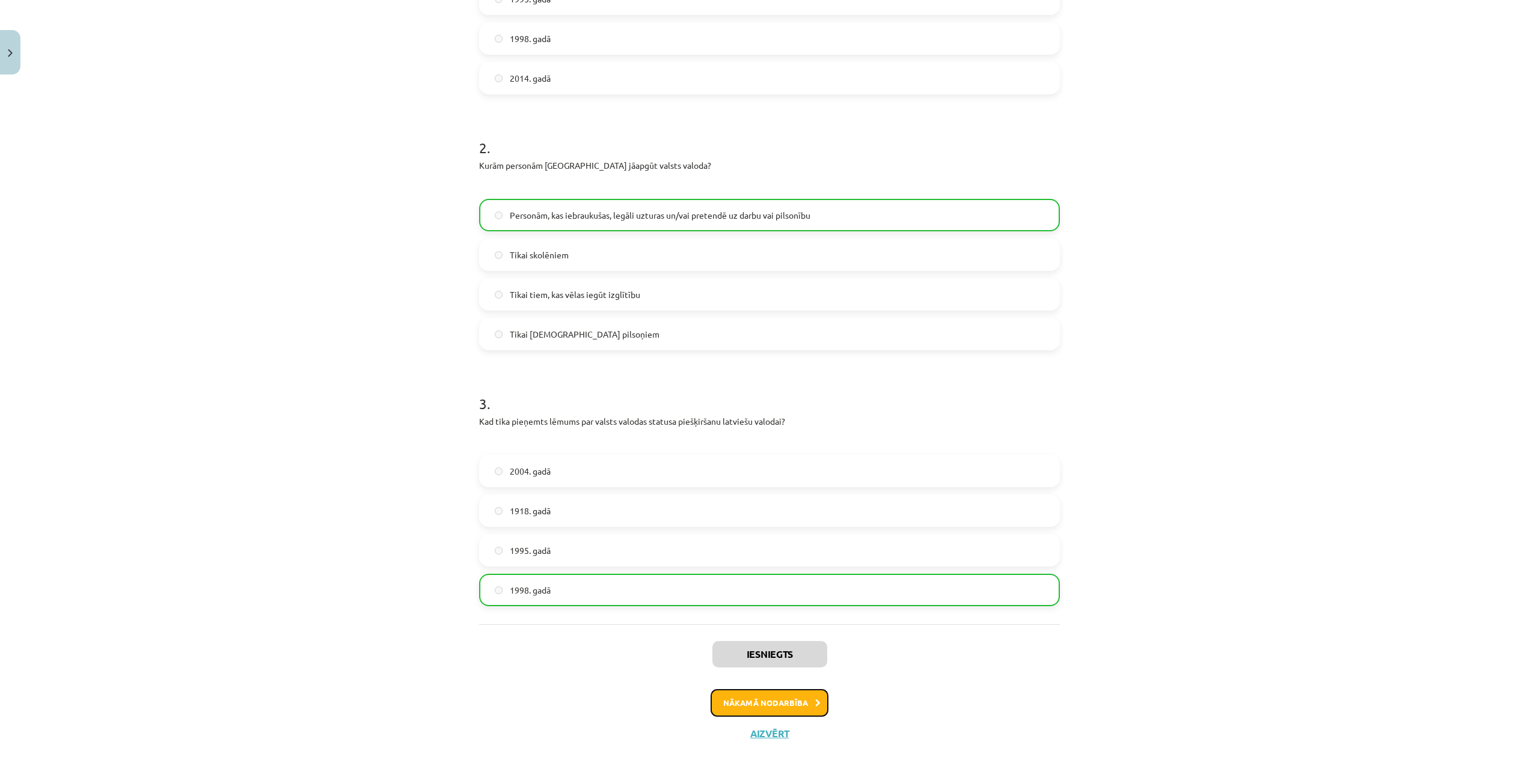
click at [775, 699] on button "Nākamā nodarbība" at bounding box center [770, 703] width 118 height 28
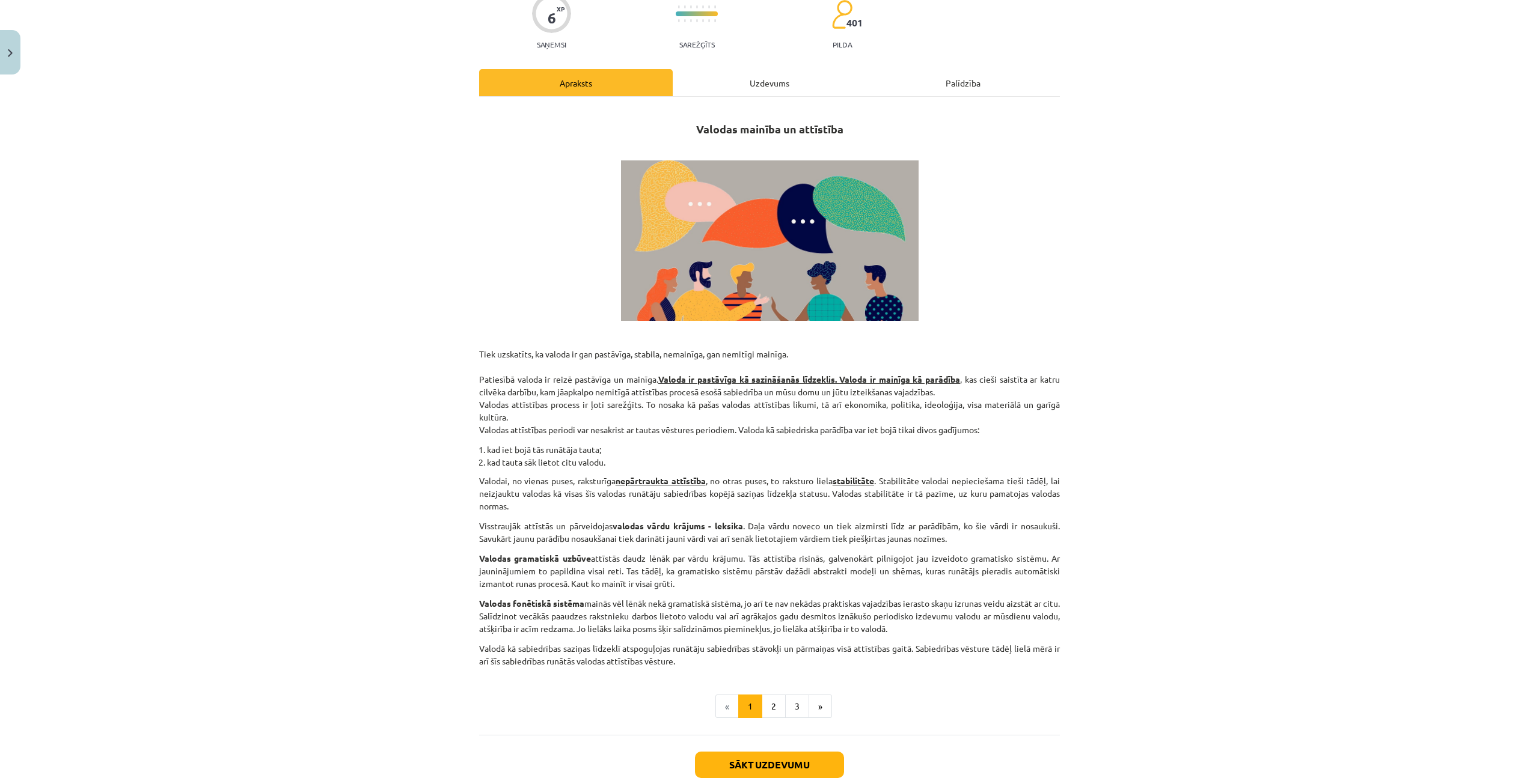
scroll to position [192, 0]
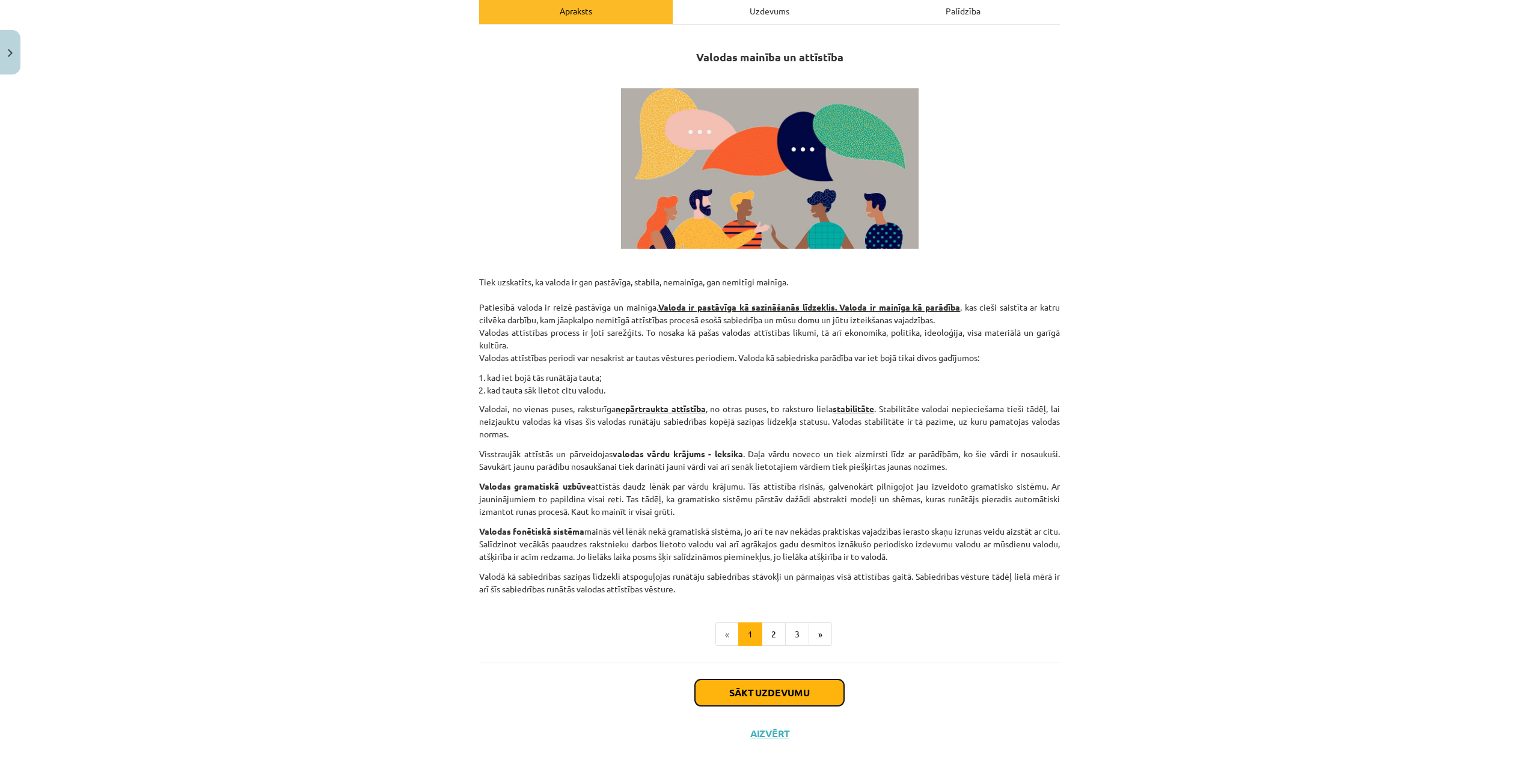
click at [794, 689] on button "Sākt uzdevumu" at bounding box center [770, 692] width 149 height 26
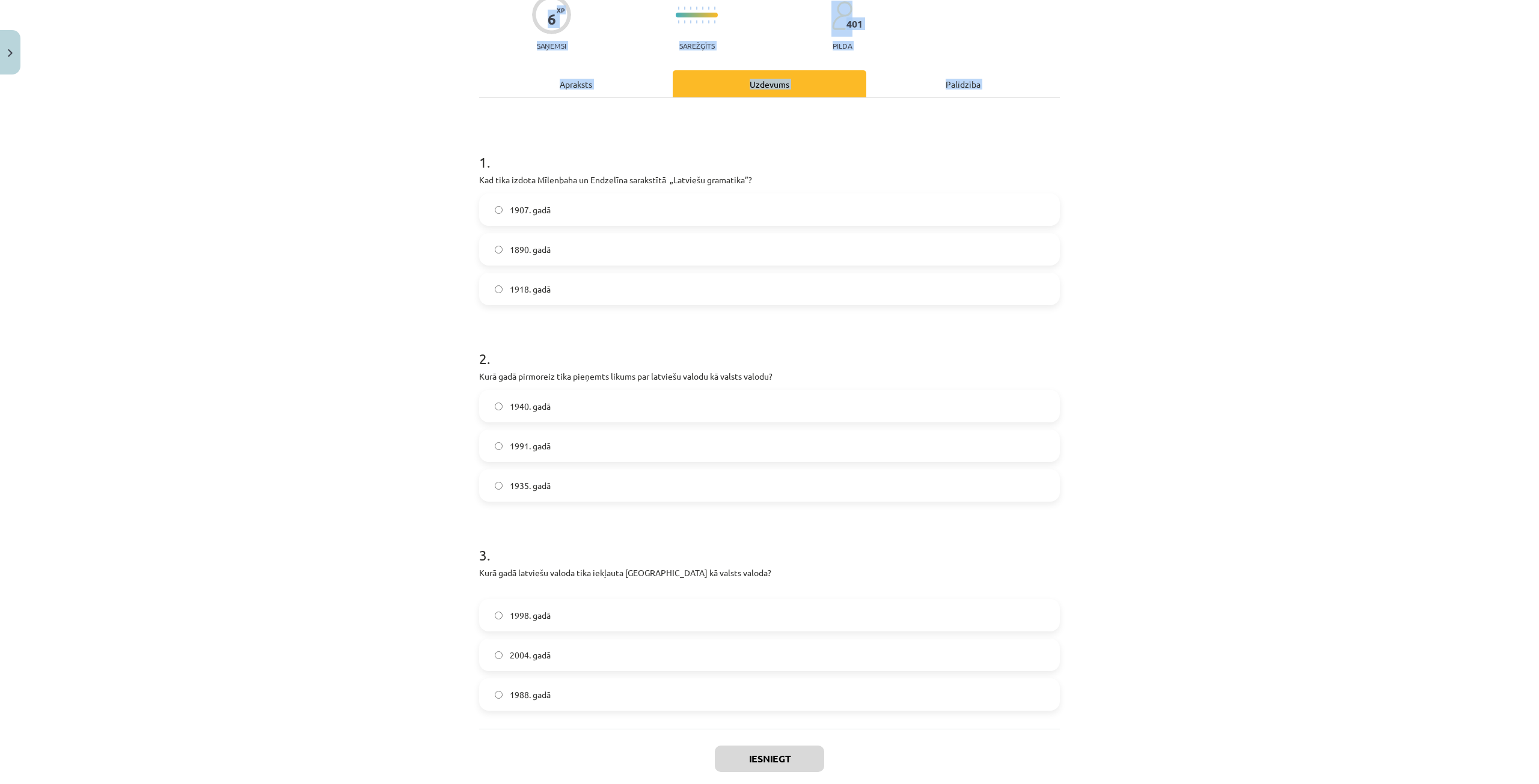
scroll to position [172, 0]
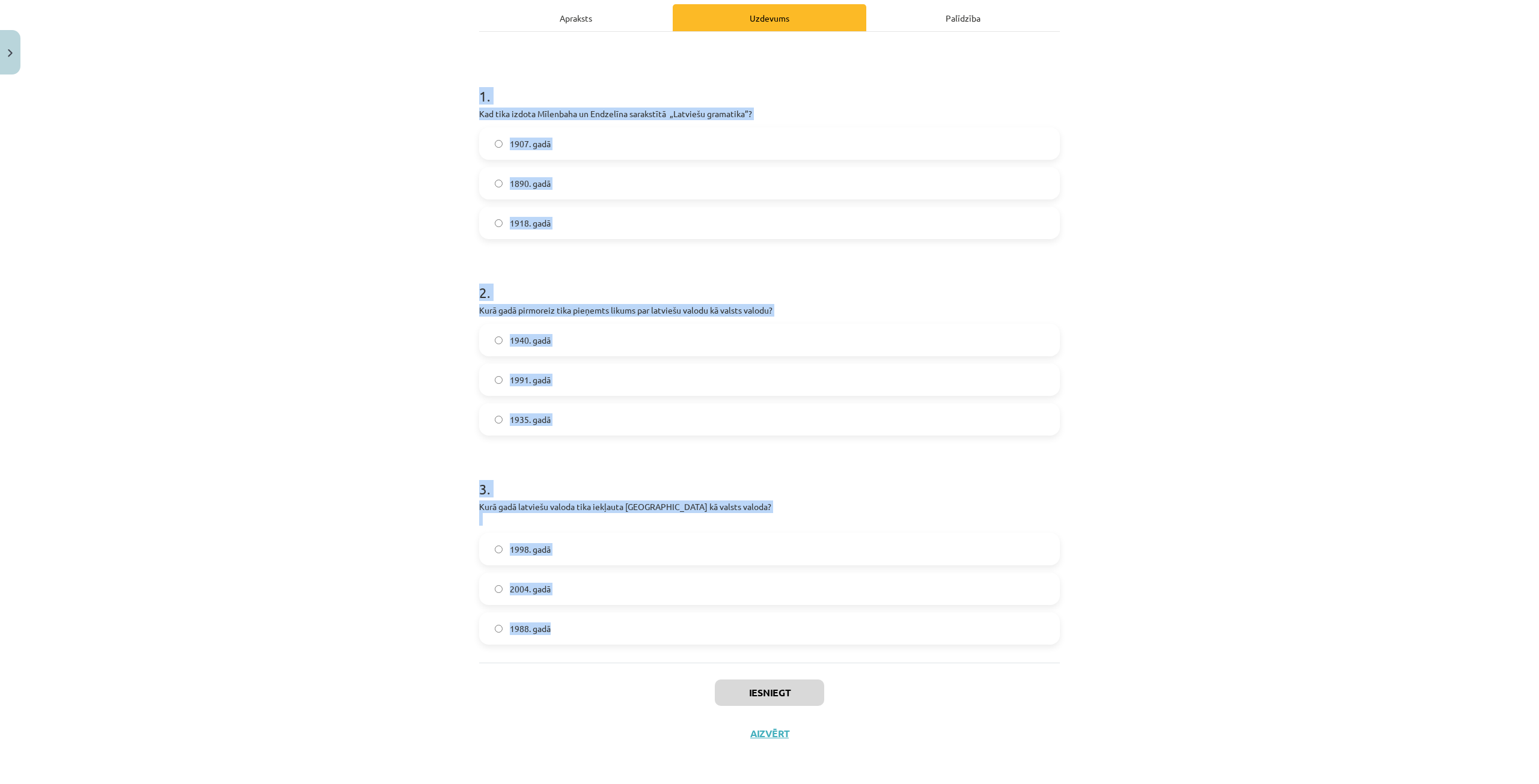
drag, startPoint x: 441, startPoint y: 243, endPoint x: 574, endPoint y: 656, distance: 433.9
click at [574, 656] on div "Mācību tēma: Latviešu valodas i - 10. klases 1. ieskaites mācību materiāls #4 3…" at bounding box center [770, 392] width 1539 height 784
copy form "1 . Kad tika izdota Mīlenbaha un Endzelīna sarakstītā „Latviešu gramatika”? 190…"
click at [913, 275] on h1 "2 ." at bounding box center [770, 282] width 580 height 37
drag, startPoint x: 901, startPoint y: 268, endPoint x: 821, endPoint y: 234, distance: 86.9
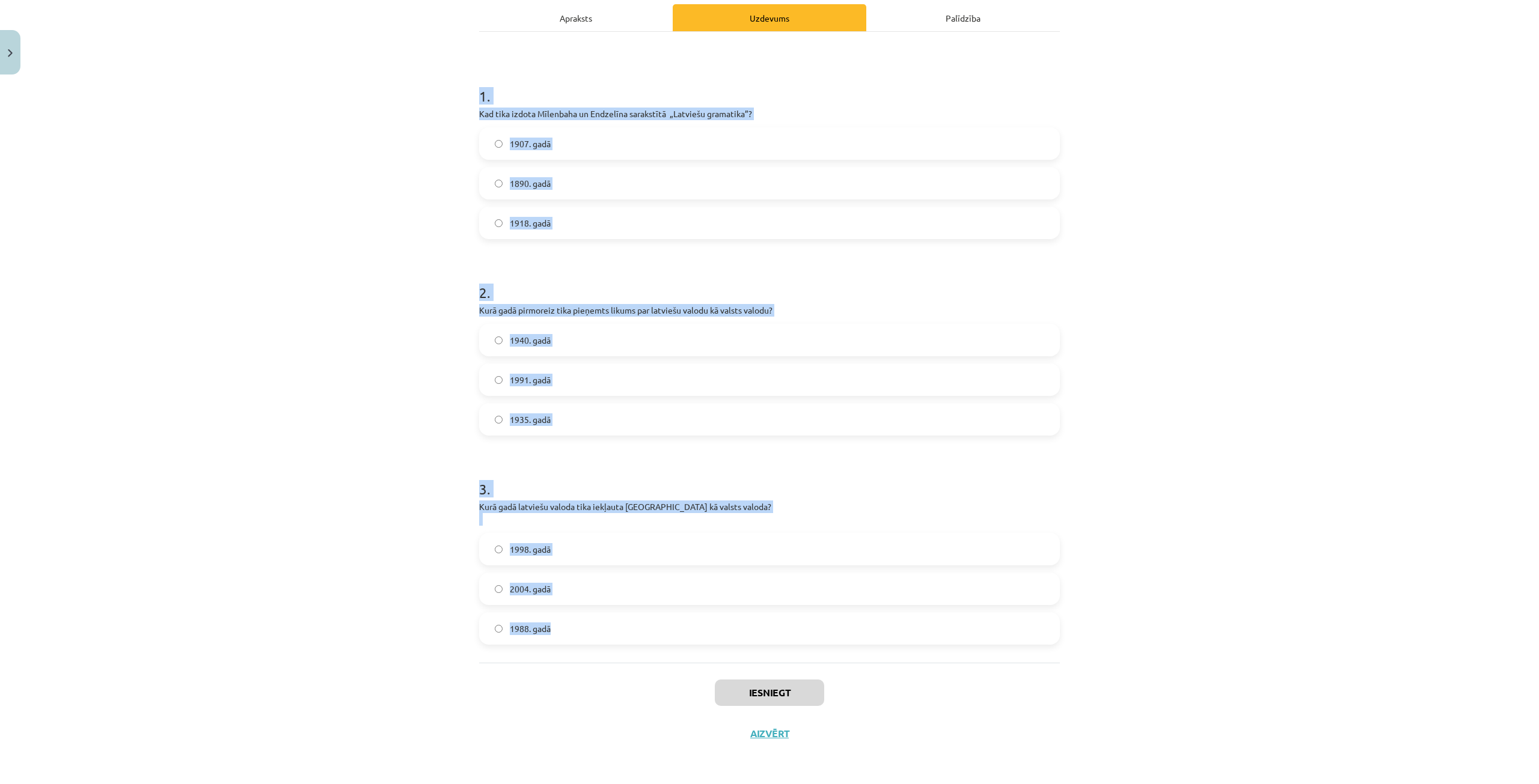
click at [835, 259] on form "1 . Kad tika izdota Mīlenbaha un Endzelīna sarakstītā „Latviešu gramatika”? 190…" at bounding box center [770, 355] width 580 height 578
click at [692, 154] on label "1907. gadā" at bounding box center [770, 143] width 579 height 30
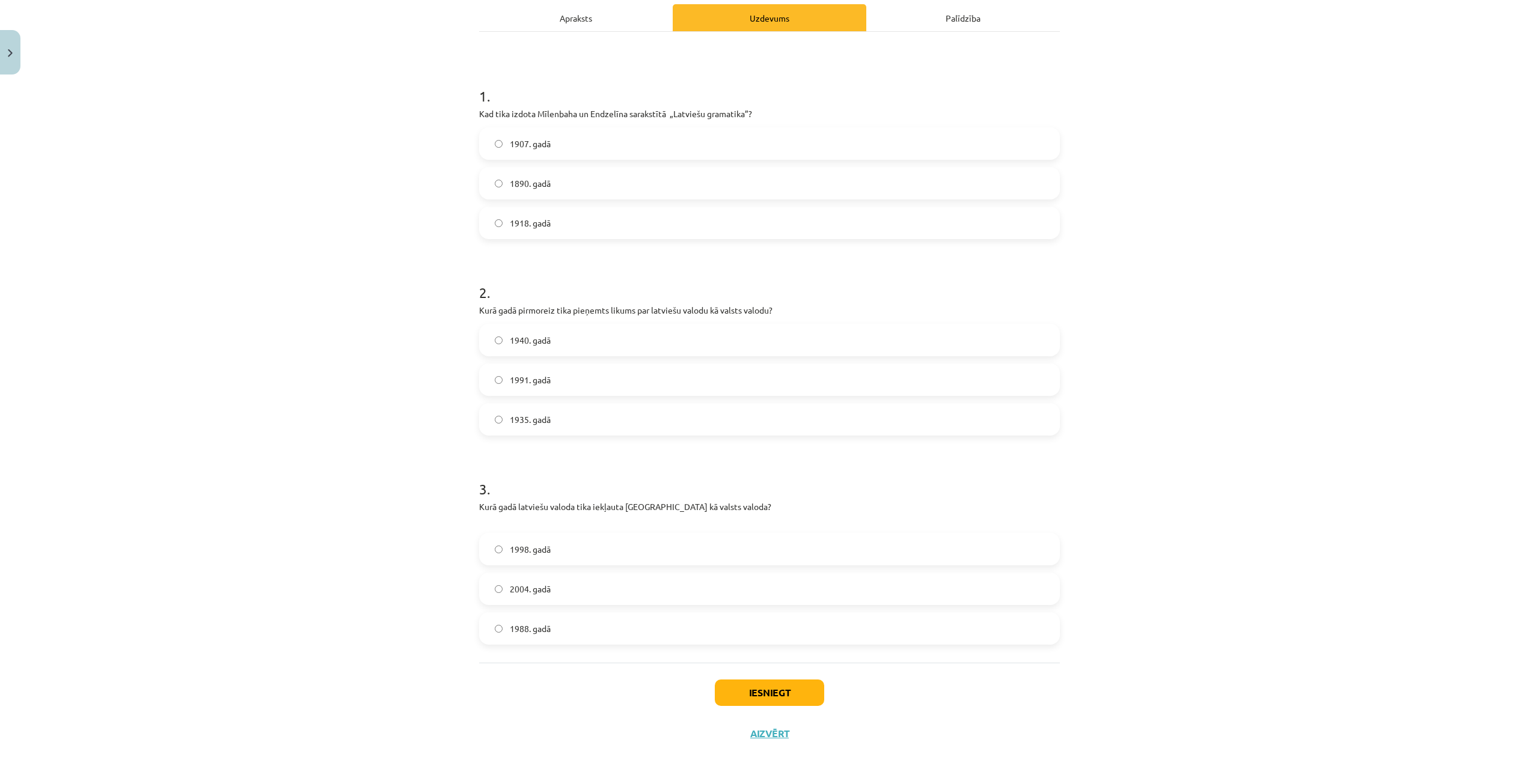
click at [597, 374] on label "1991. gadā" at bounding box center [770, 379] width 579 height 30
click at [595, 544] on label "1998. gadā" at bounding box center [770, 549] width 579 height 30
click at [746, 685] on button "Iesniegt" at bounding box center [769, 692] width 110 height 26
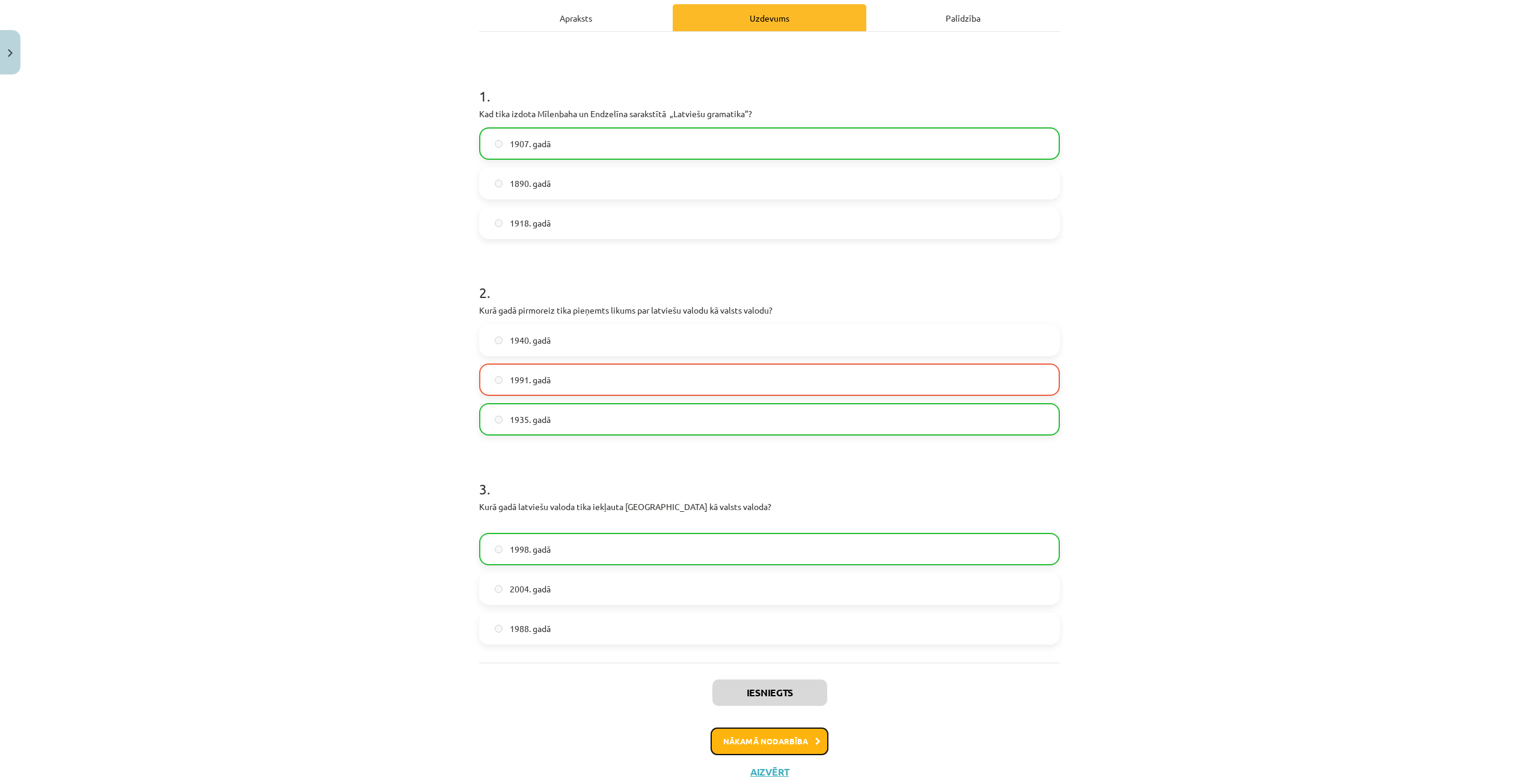
click at [743, 738] on button "Nākamā nodarbība" at bounding box center [770, 741] width 118 height 28
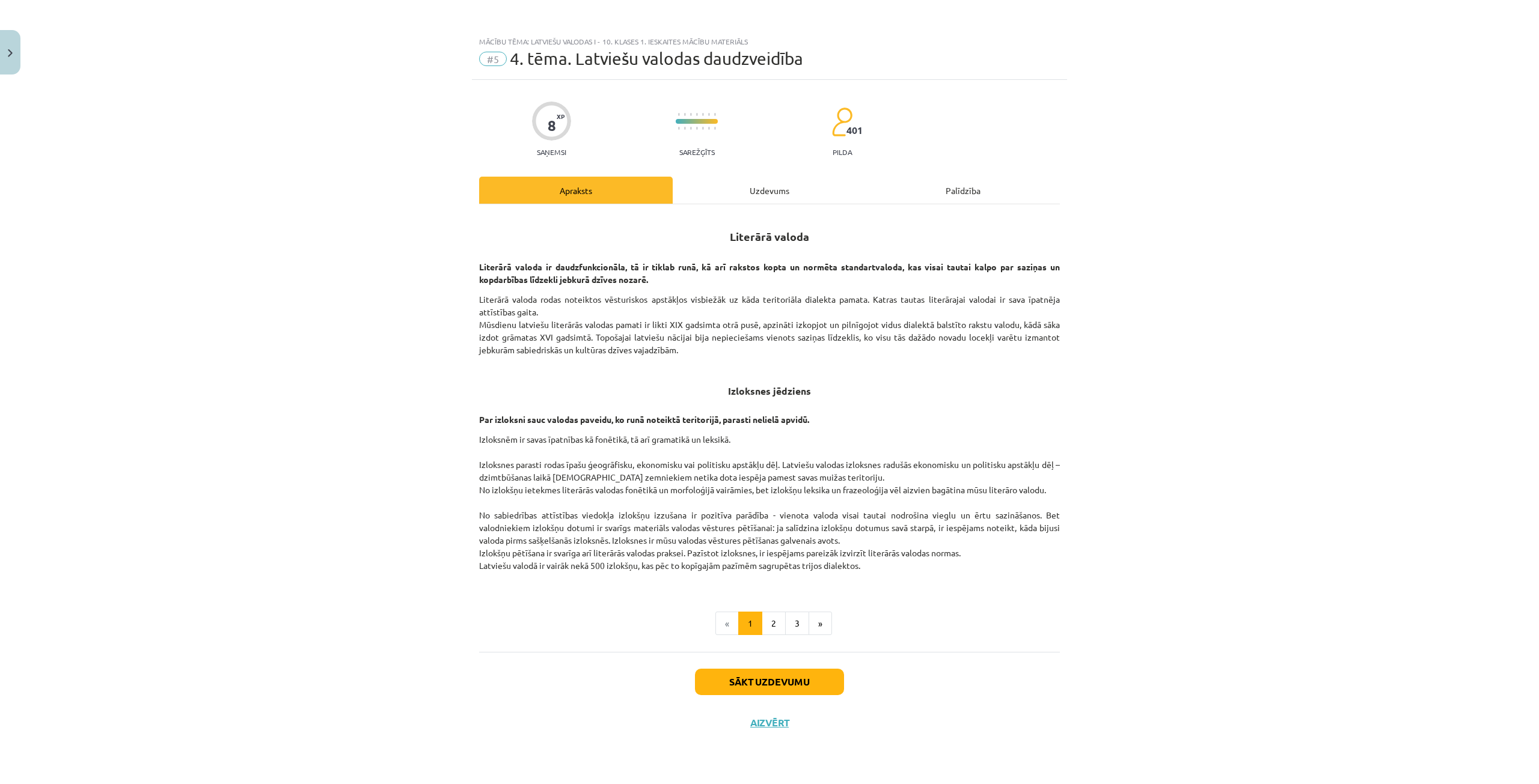
scroll to position [0, 0]
click at [783, 684] on button "Sākt uzdevumu" at bounding box center [770, 682] width 149 height 26
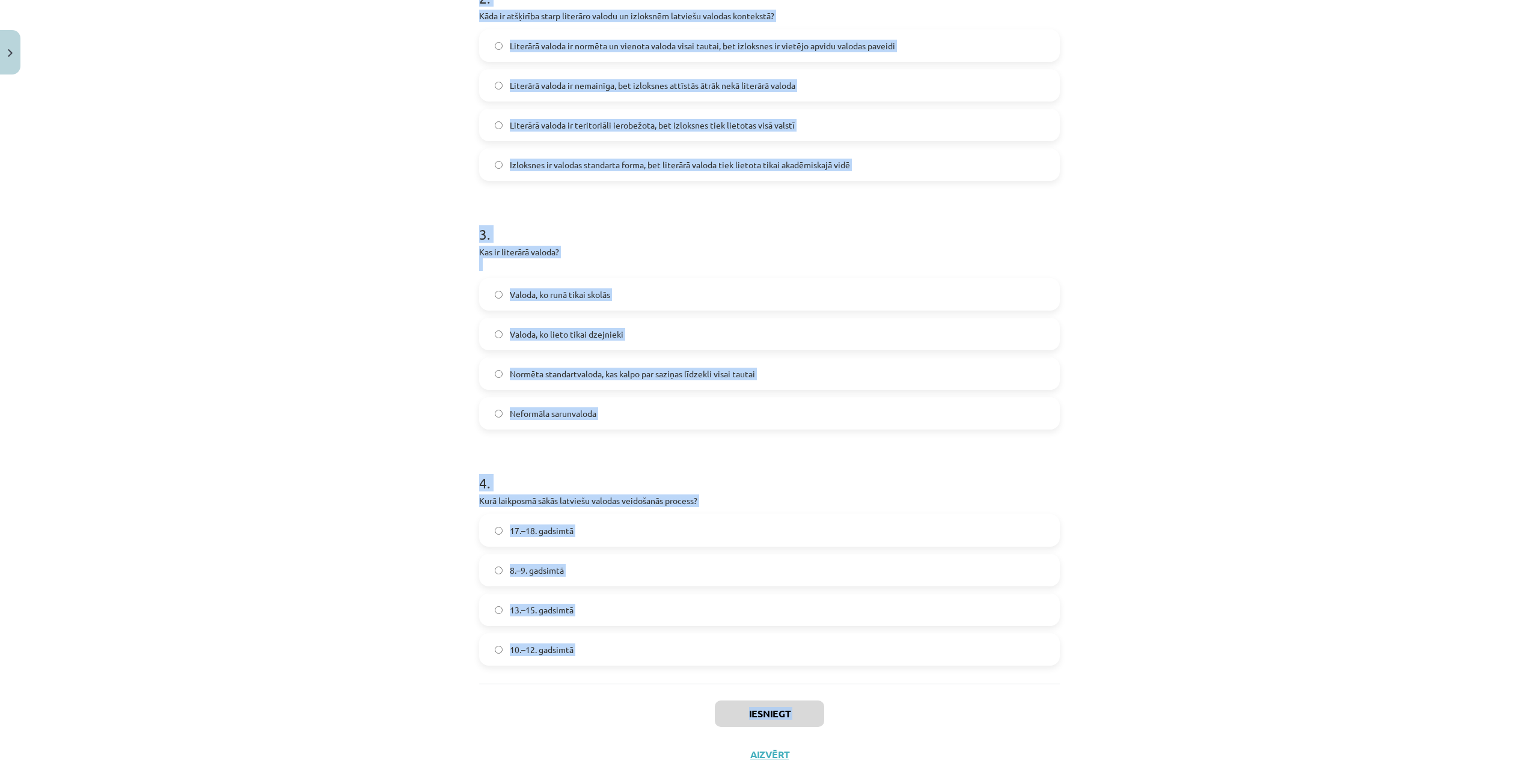
scroll to position [540, 0]
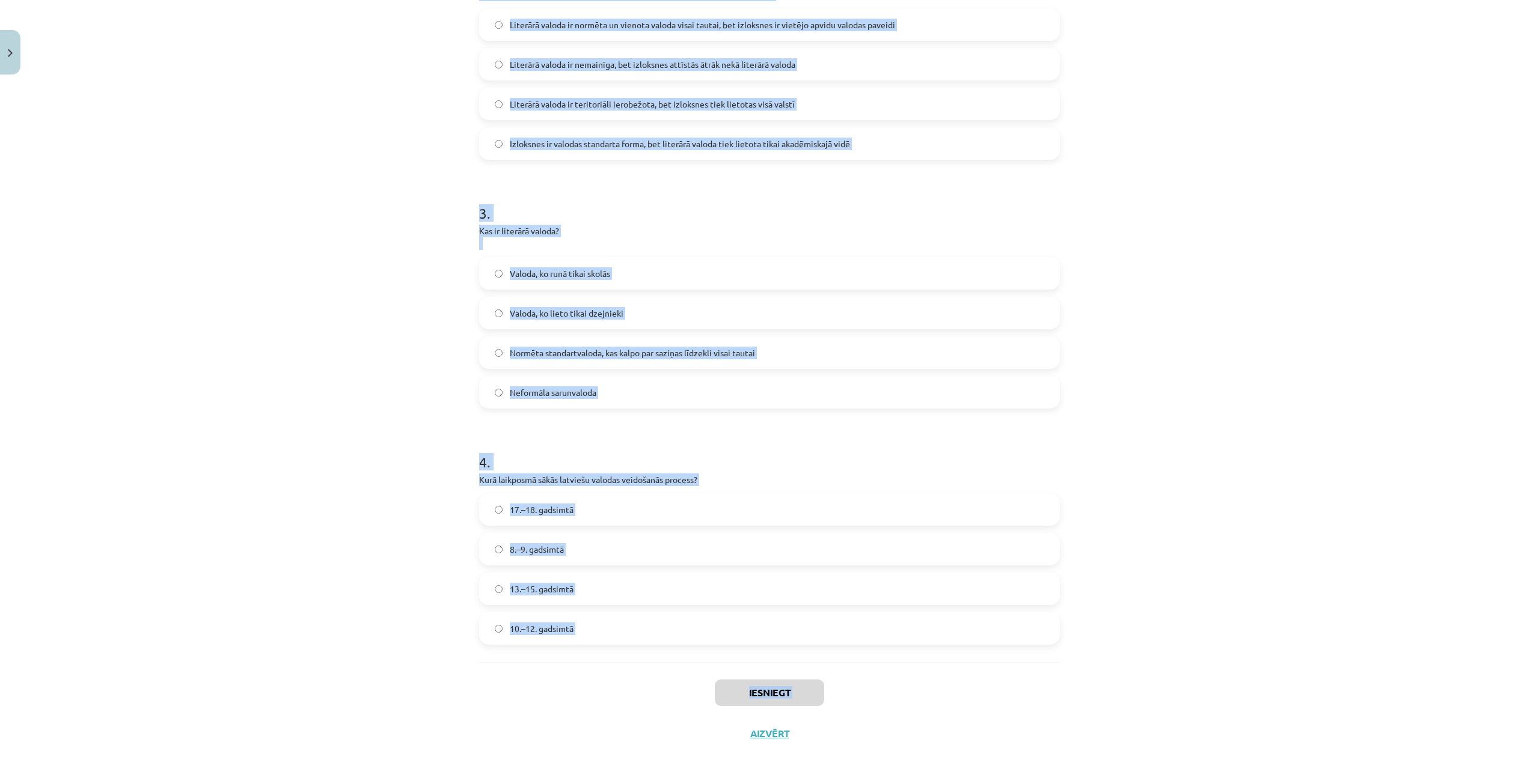
drag, startPoint x: 441, startPoint y: 265, endPoint x: 686, endPoint y: 695, distance: 494.9
click at [705, 742] on div "Mācību tēma: Latviešu valodas i - 10. klases 1. ieskaites mācību materiāls #5 4…" at bounding box center [770, 392] width 1539 height 784
copy div "1 . Kas apvieno valodas ziņā tuvas izloksnes? Dialekts Literārā valoda Stils Ža…"
click at [1002, 210] on h1 "3 ." at bounding box center [770, 202] width 580 height 37
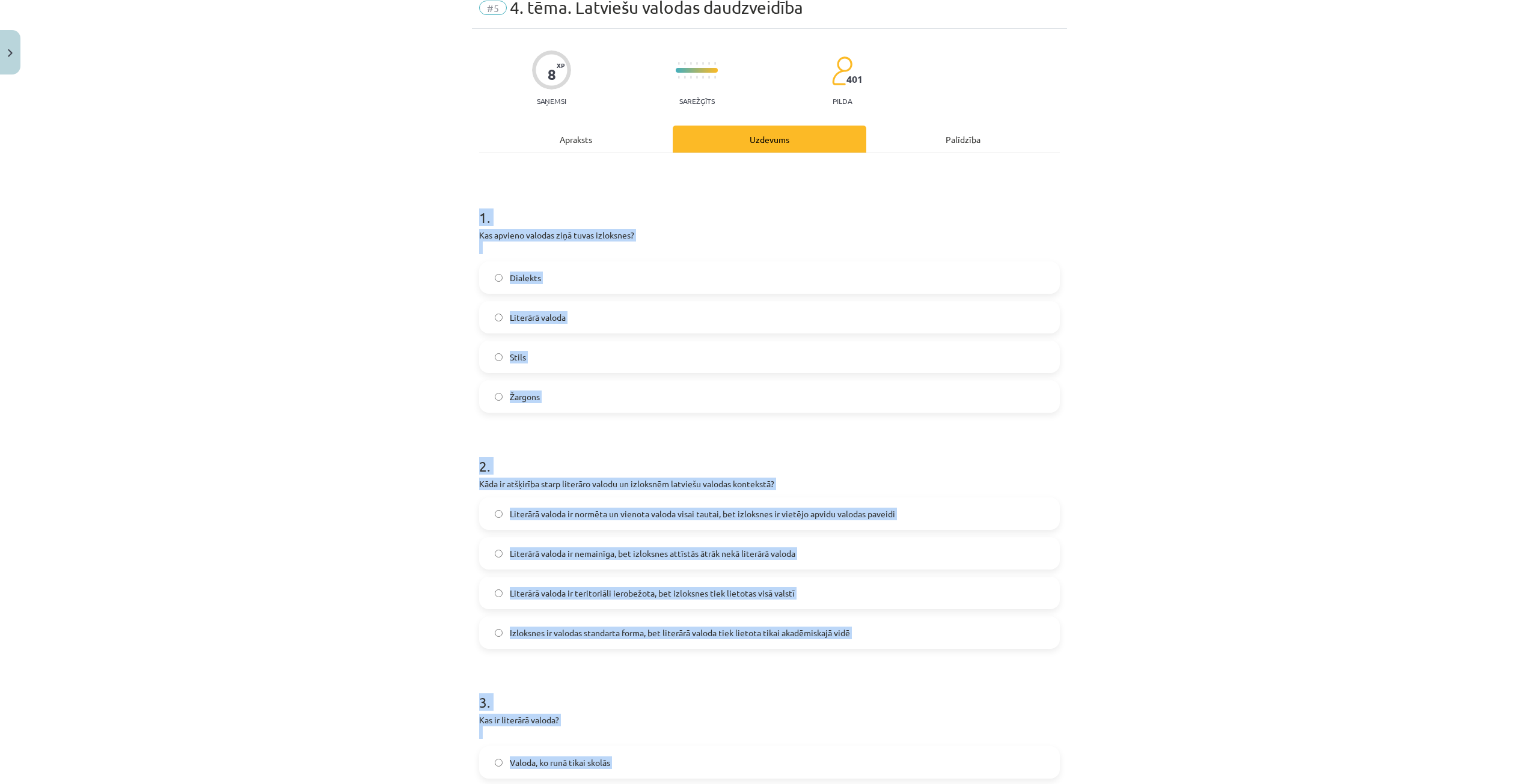
scroll to position [0, 0]
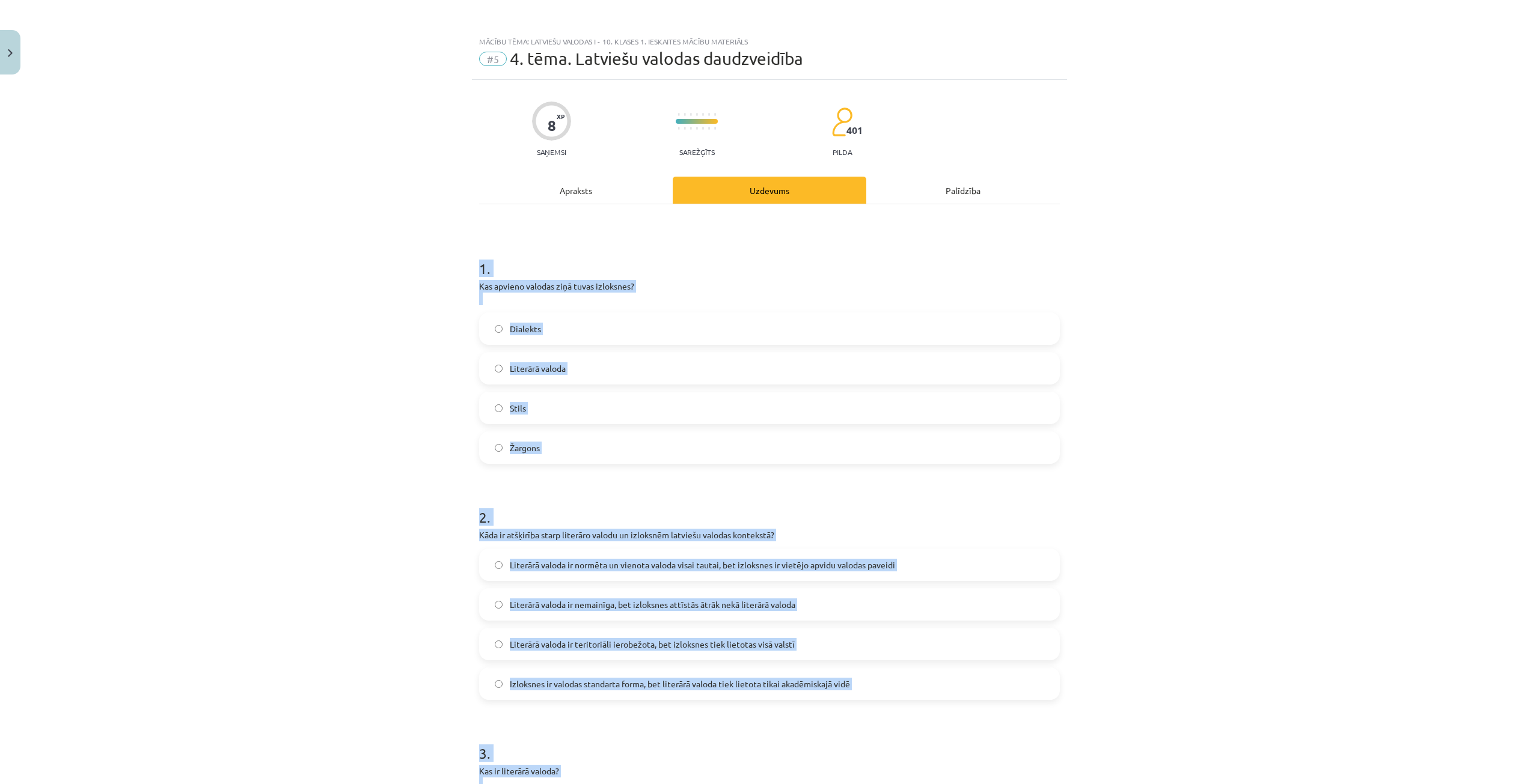
click at [901, 284] on p "Kas apvieno valodas ziņā tuvas izloksnes?" at bounding box center [770, 292] width 580 height 25
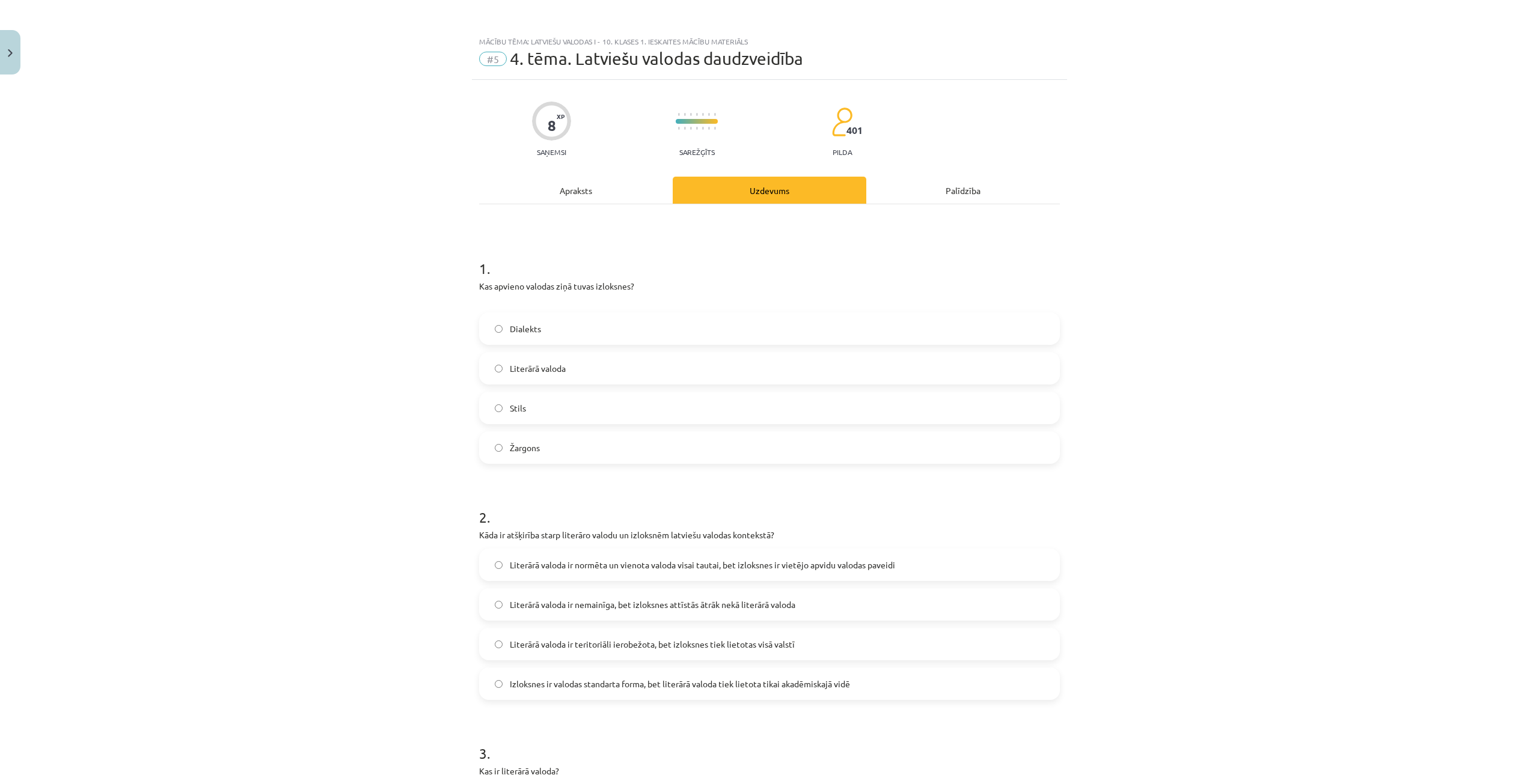
click at [565, 332] on label "Dialekts" at bounding box center [770, 329] width 579 height 30
click at [913, 557] on label "Literārā valoda ir normēta un vienota valoda visai tautai, bet izloksnes ir vie…" at bounding box center [770, 564] width 579 height 30
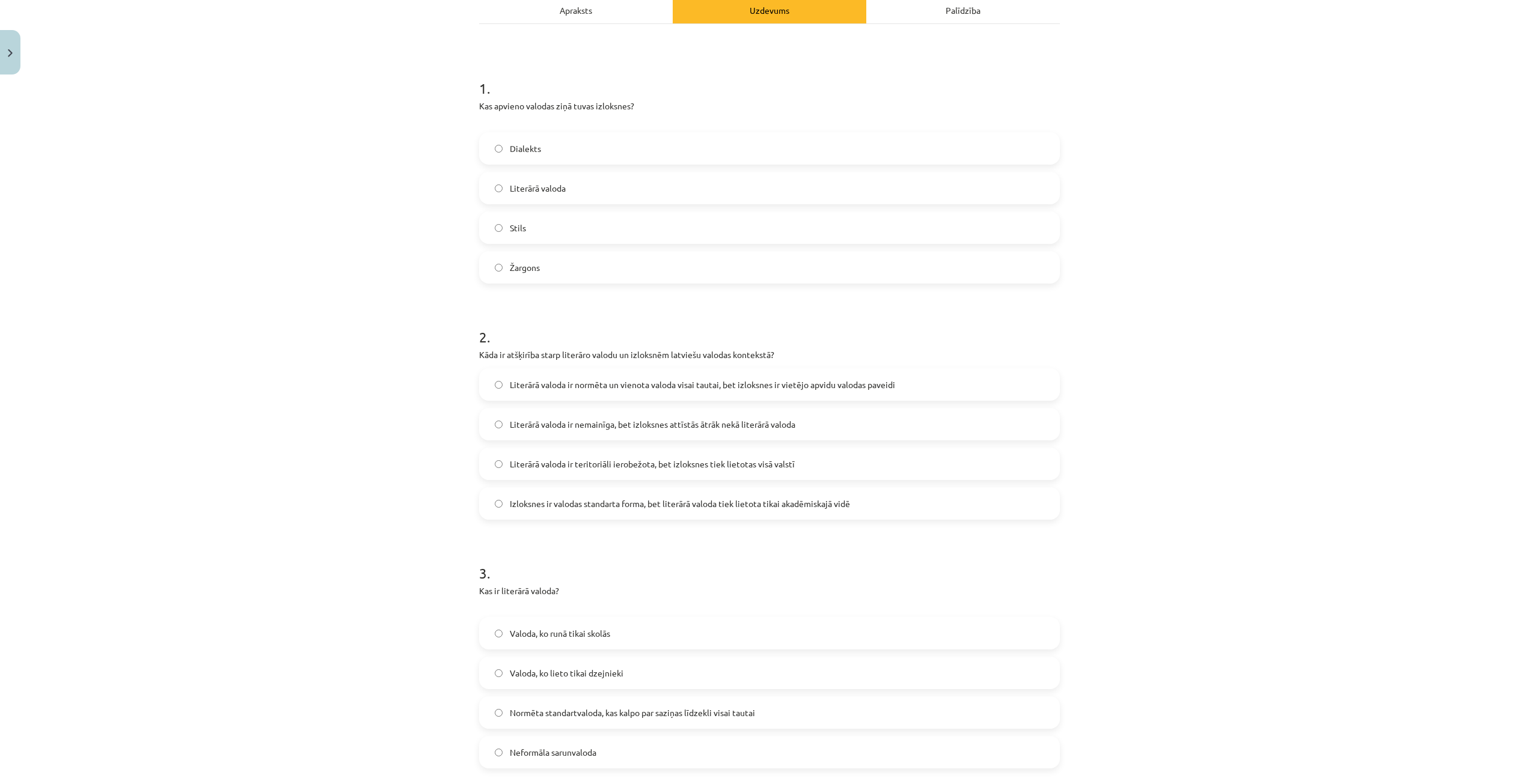
scroll to position [300, 0]
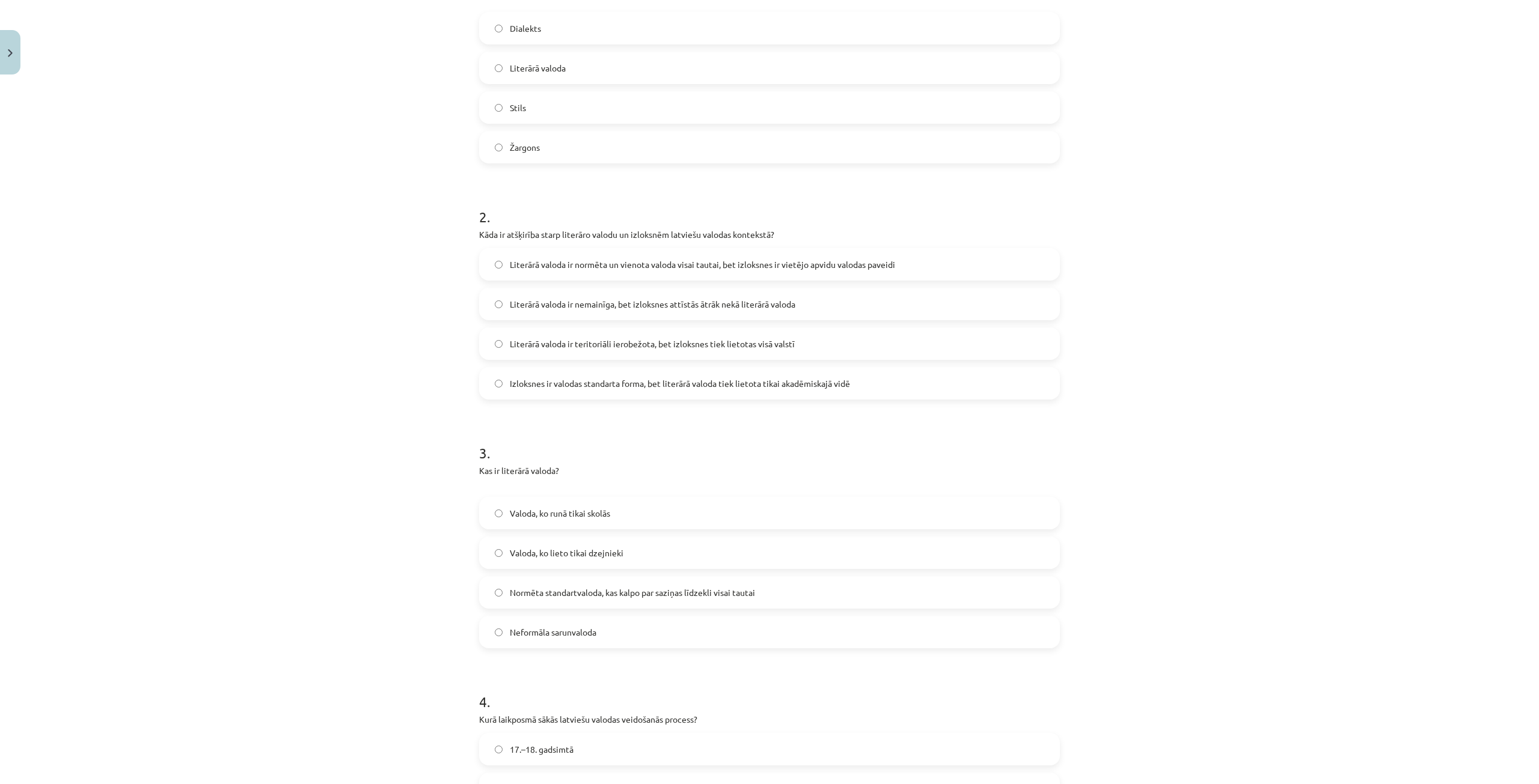
click at [783, 594] on label "Normēta standartvaloda, kas kalpo par saziņas līdzekli visai tautai" at bounding box center [770, 592] width 579 height 30
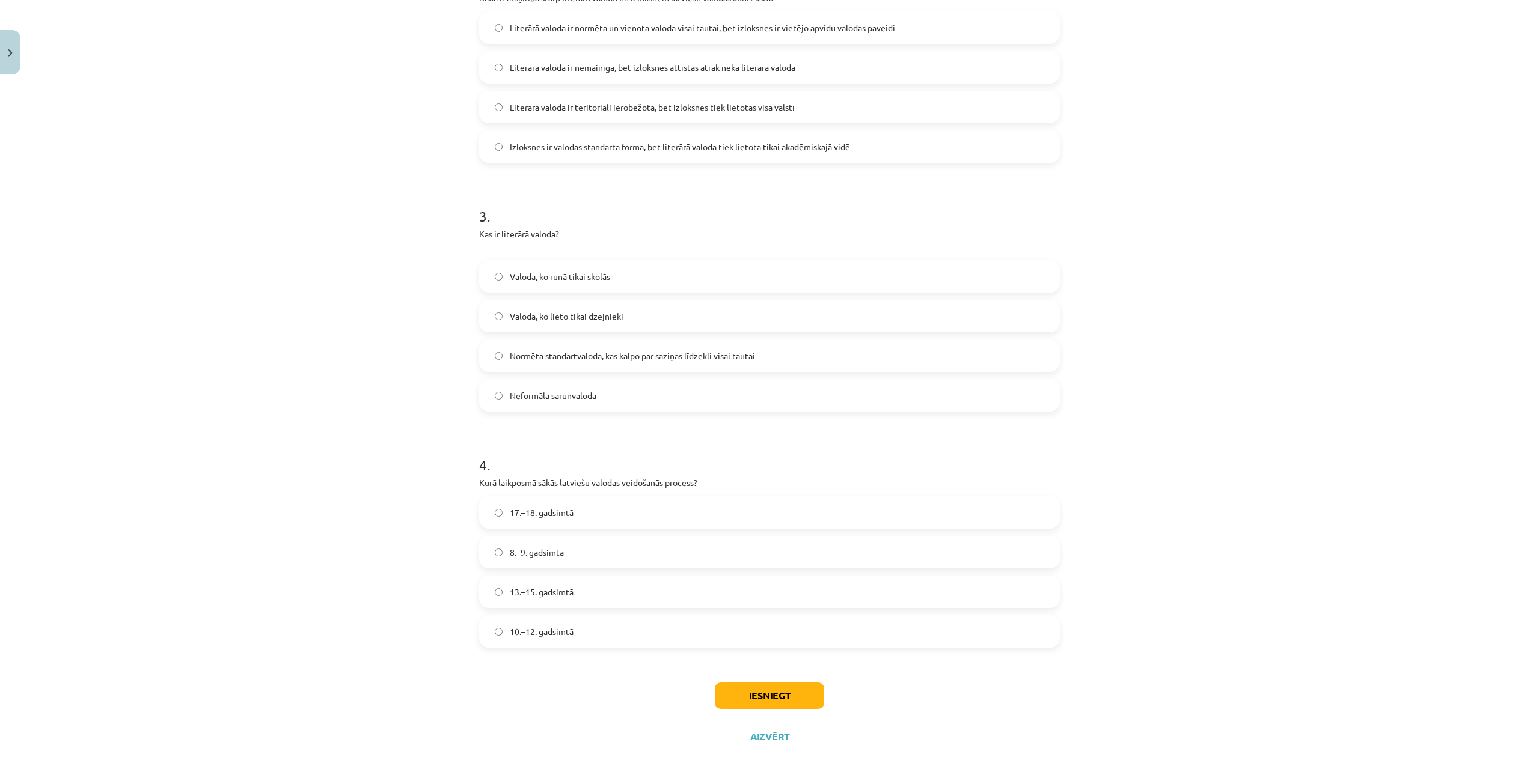
scroll to position [540, 0]
click at [627, 586] on label "13.–15. gadsimtā" at bounding box center [770, 589] width 579 height 30
click at [754, 690] on button "Iesniegt" at bounding box center [769, 692] width 110 height 26
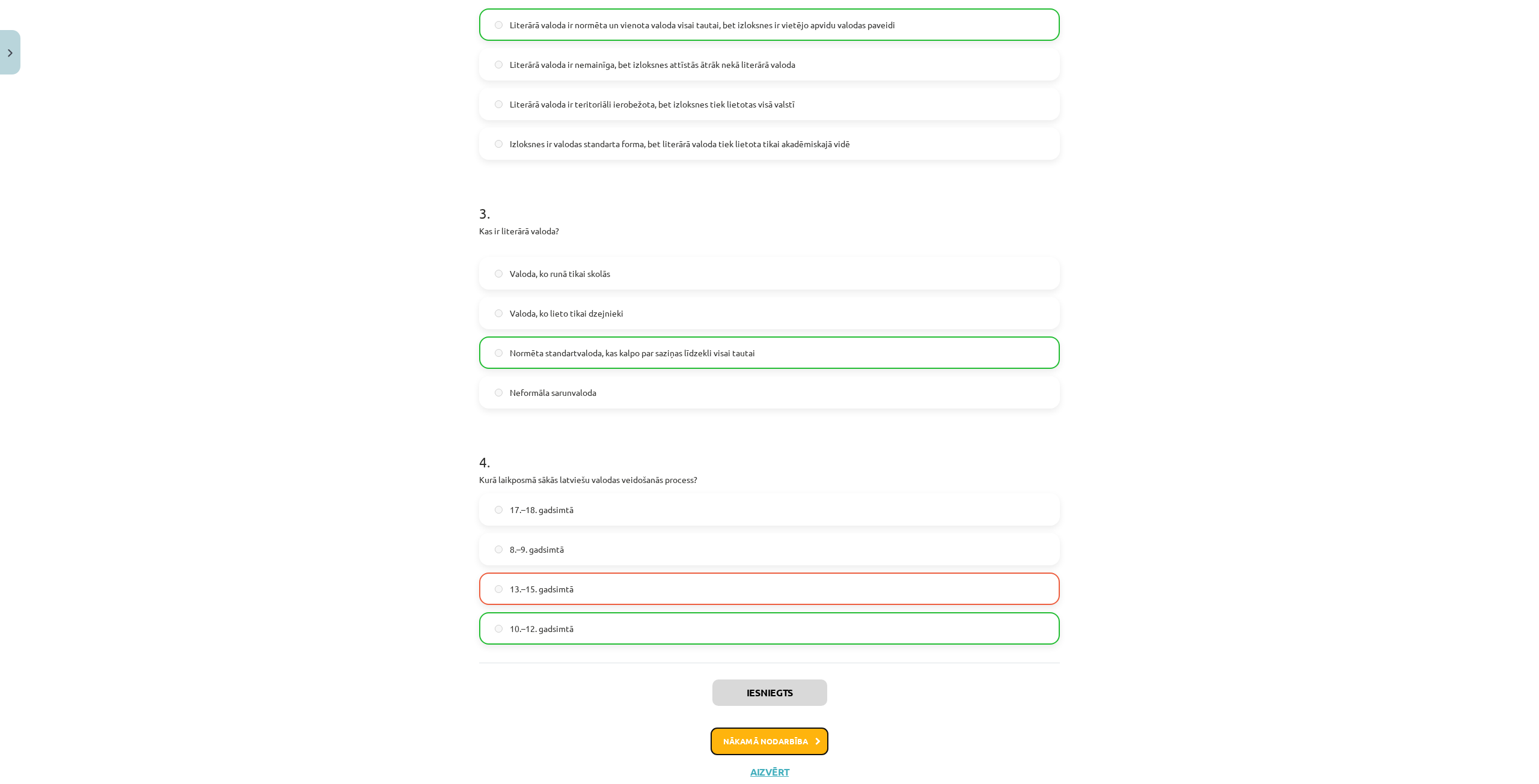
click at [752, 735] on button "Nākamā nodarbība" at bounding box center [770, 741] width 118 height 28
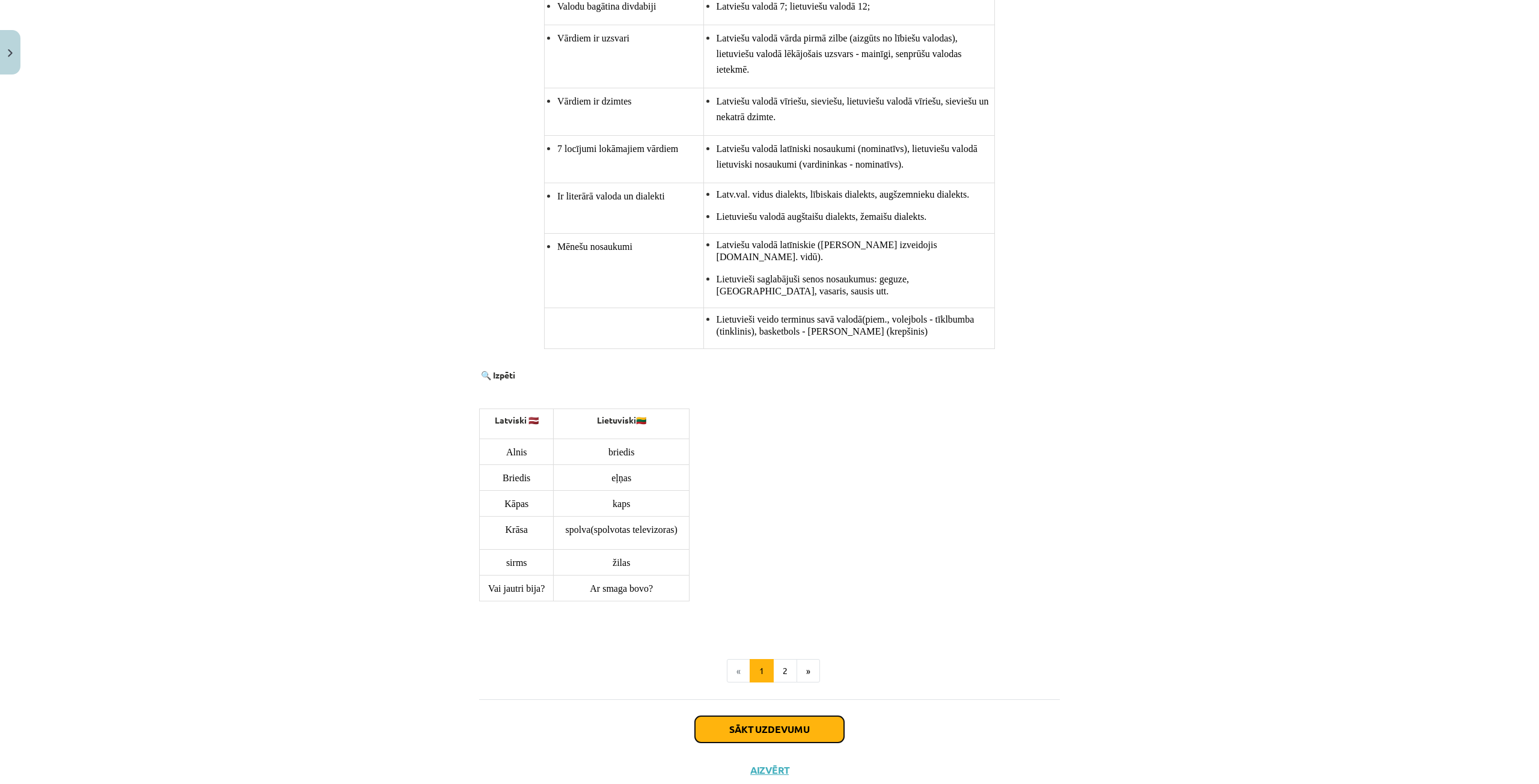
click at [777, 716] on button "Sākt uzdevumu" at bounding box center [770, 729] width 149 height 26
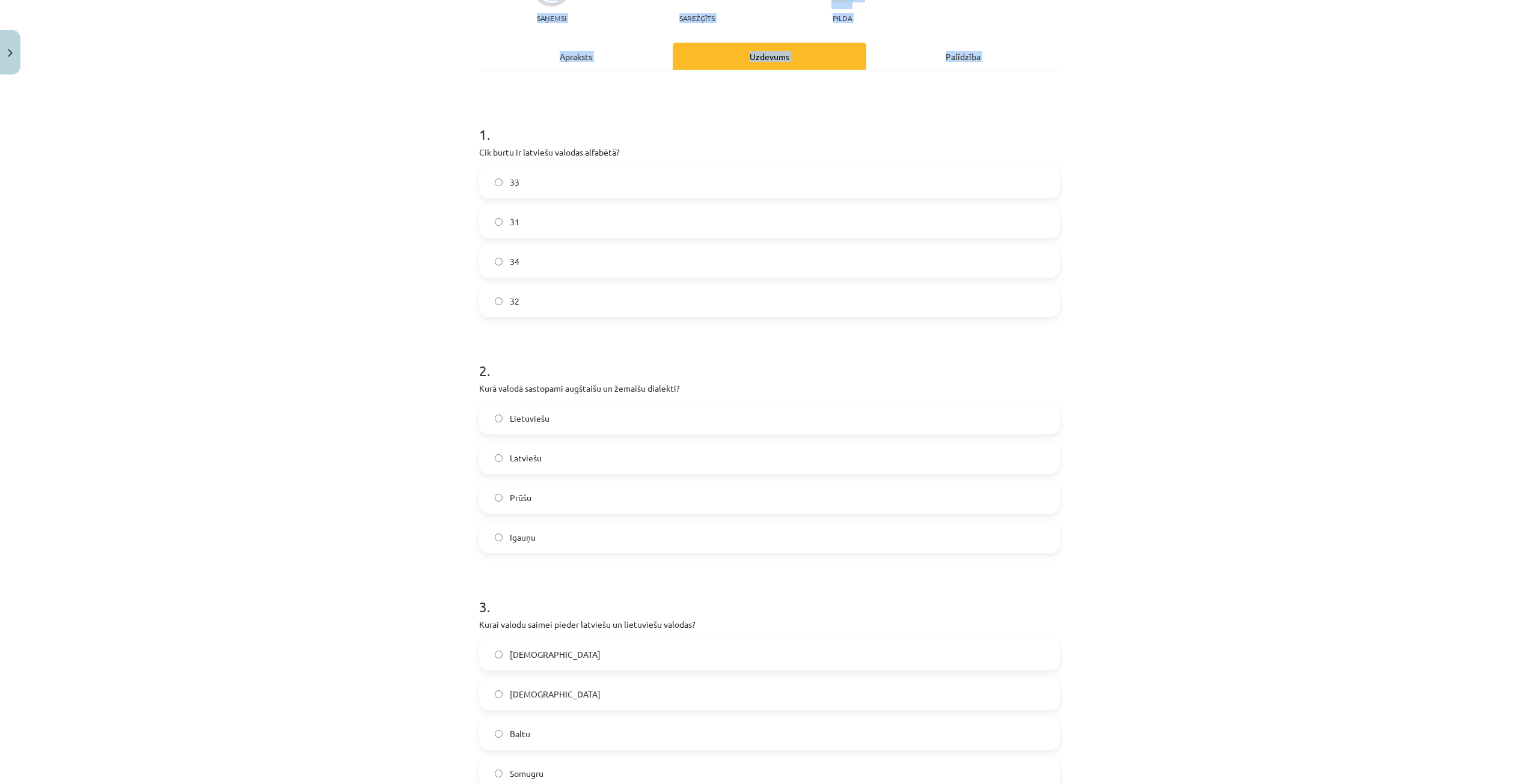
scroll to position [279, 0]
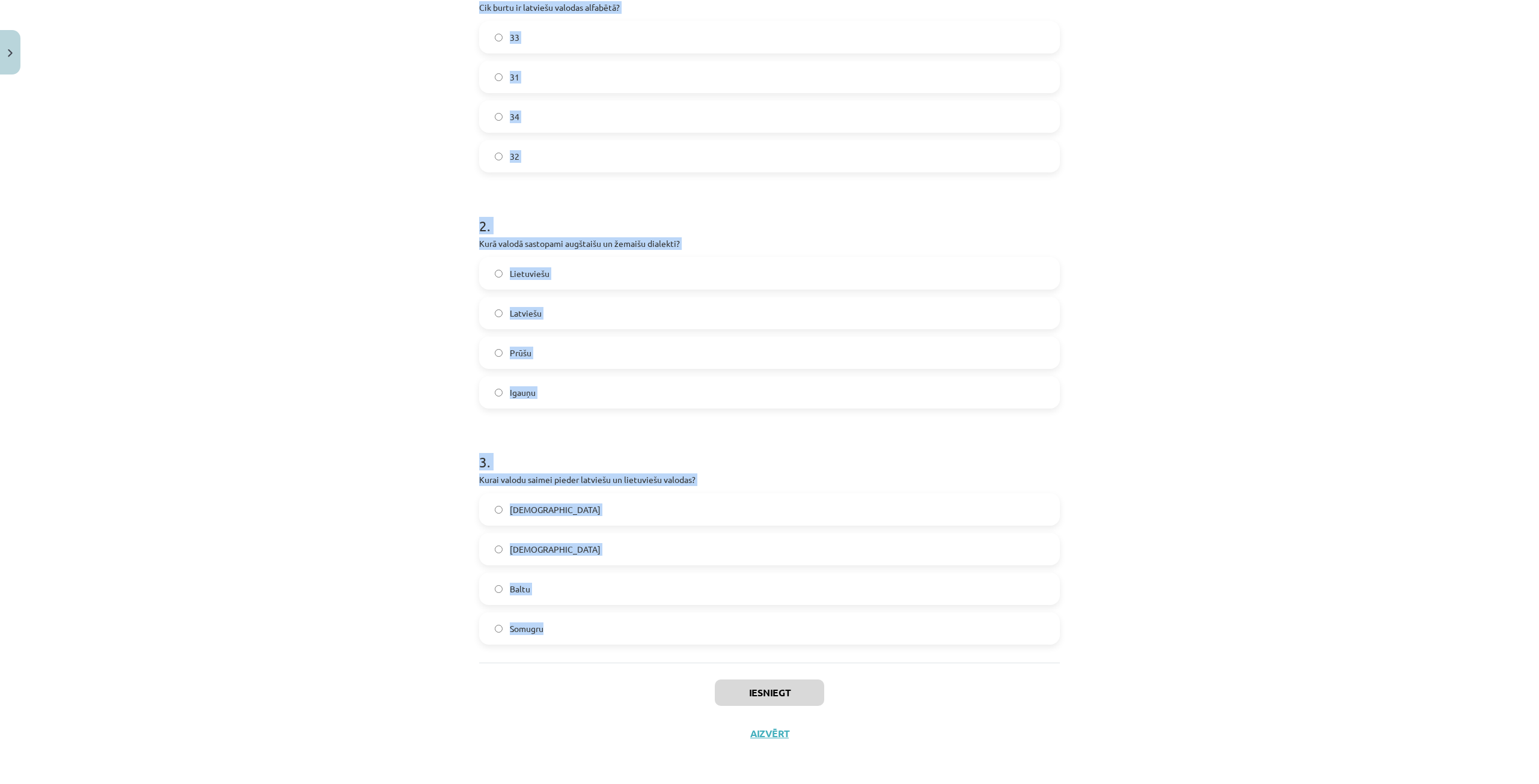
drag, startPoint x: 473, startPoint y: 225, endPoint x: 552, endPoint y: 646, distance: 428.3
click at [552, 646] on div "Mācību tēma: Latviešu valodas i - 10. klases 1. ieskaites mācību materiāls #6 5…" at bounding box center [770, 392] width 1539 height 784
copy form "1 . Cik burtu ir latviešu valodas alfabētā? 33 31 34 32 2 . Kurā valodā sastopa…"
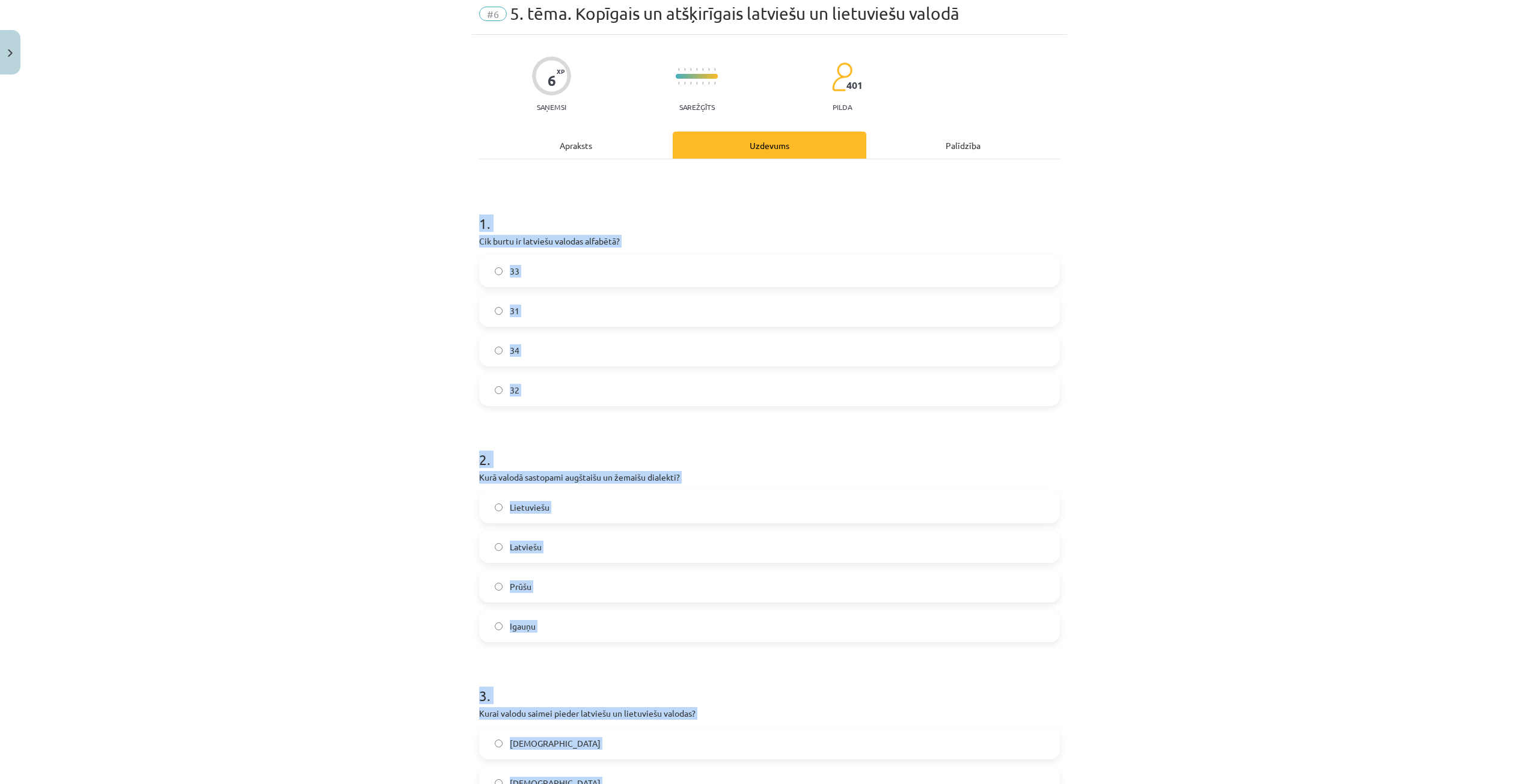
scroll to position [0, 0]
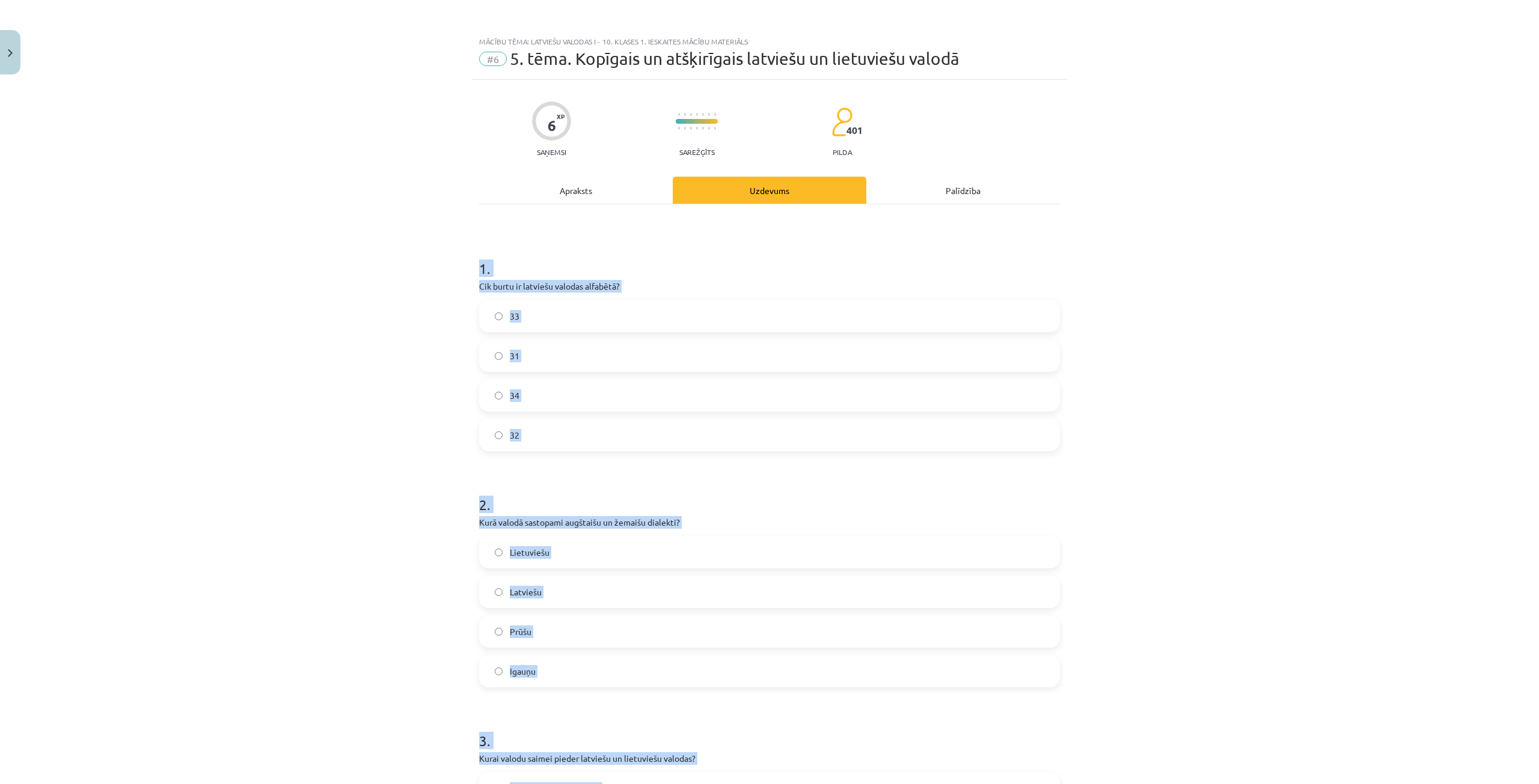
click at [596, 313] on label "33" at bounding box center [770, 316] width 579 height 30
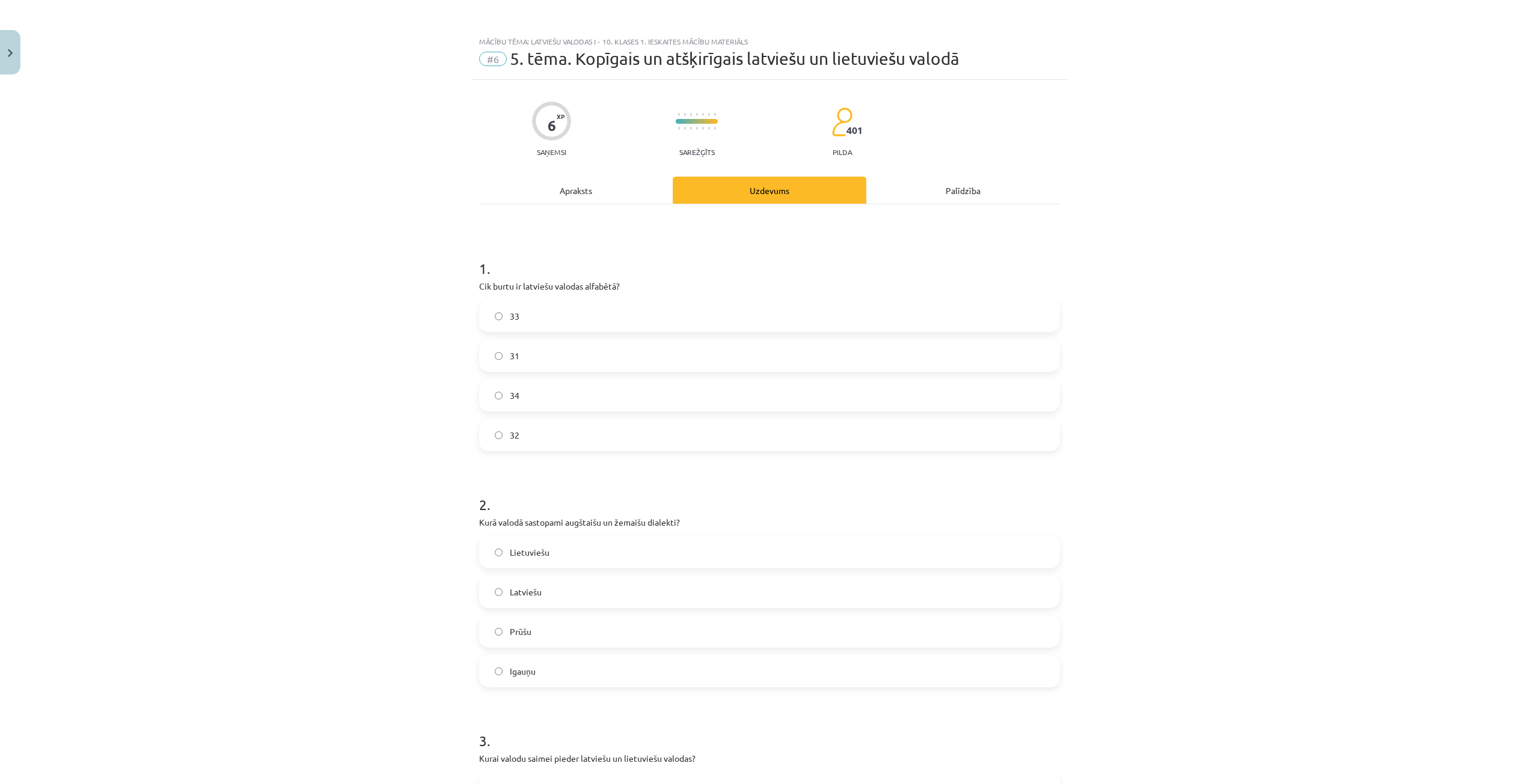
scroll to position [60, 0]
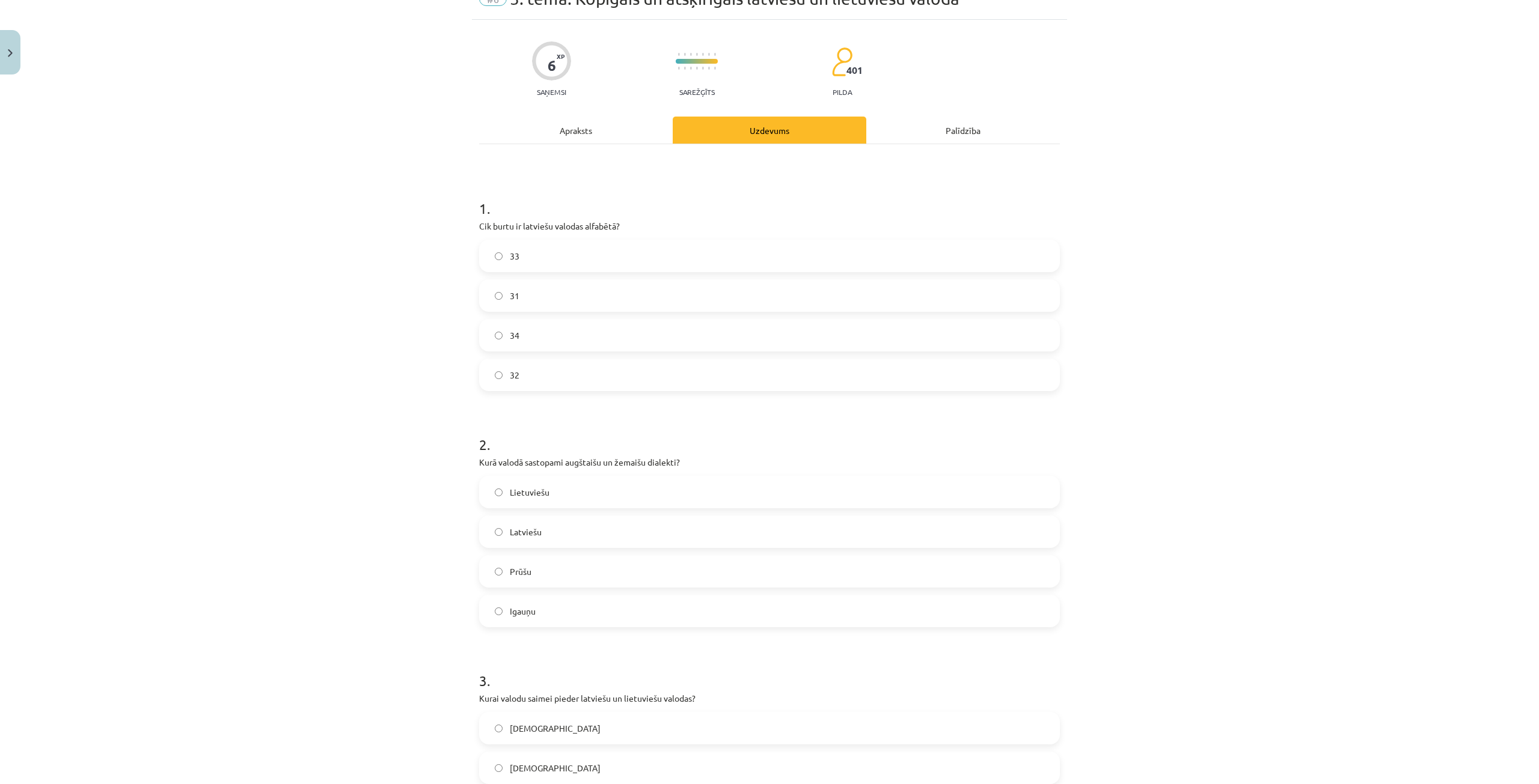
click at [597, 490] on label "Lietuviešu" at bounding box center [770, 492] width 579 height 30
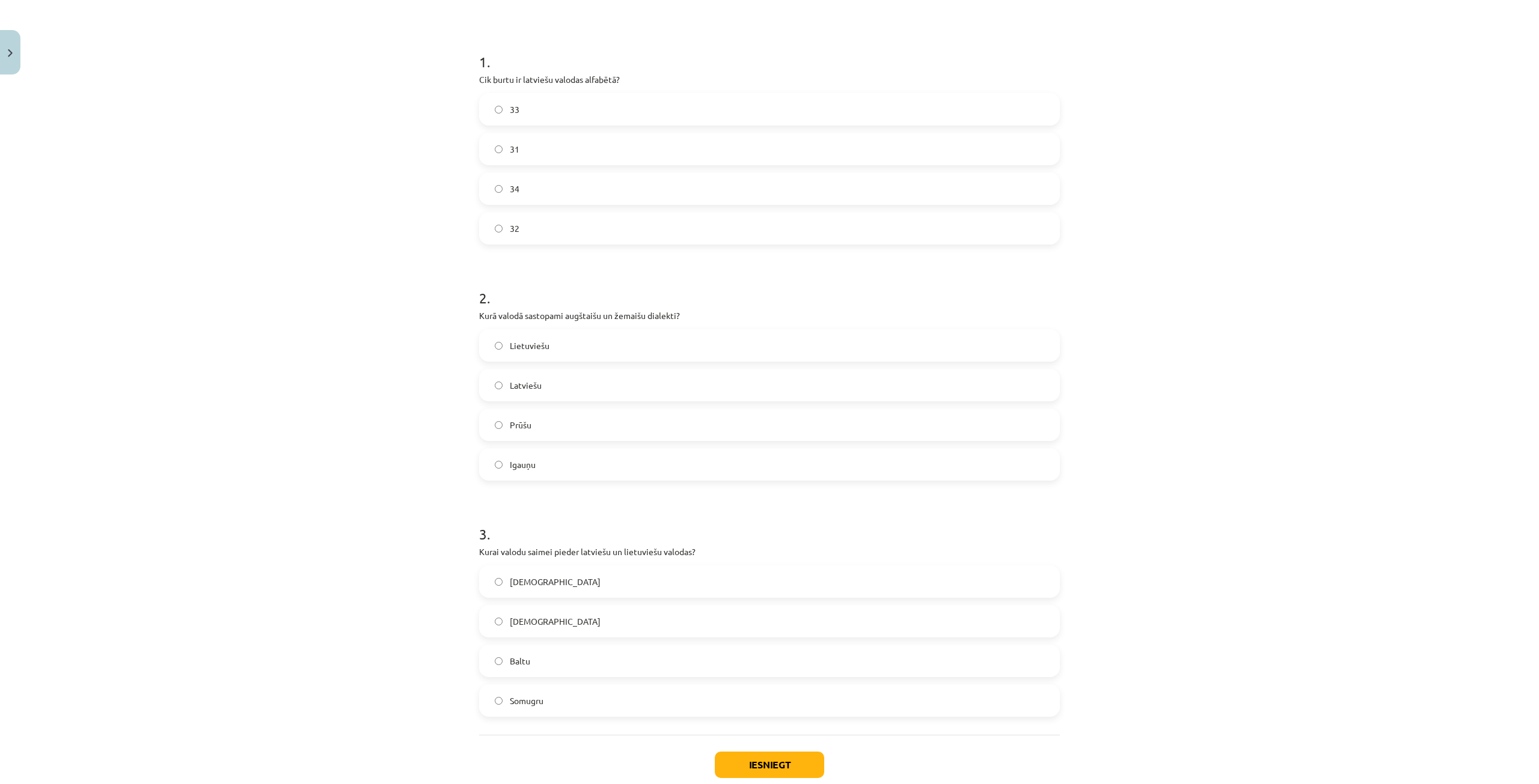
scroll to position [240, 0]
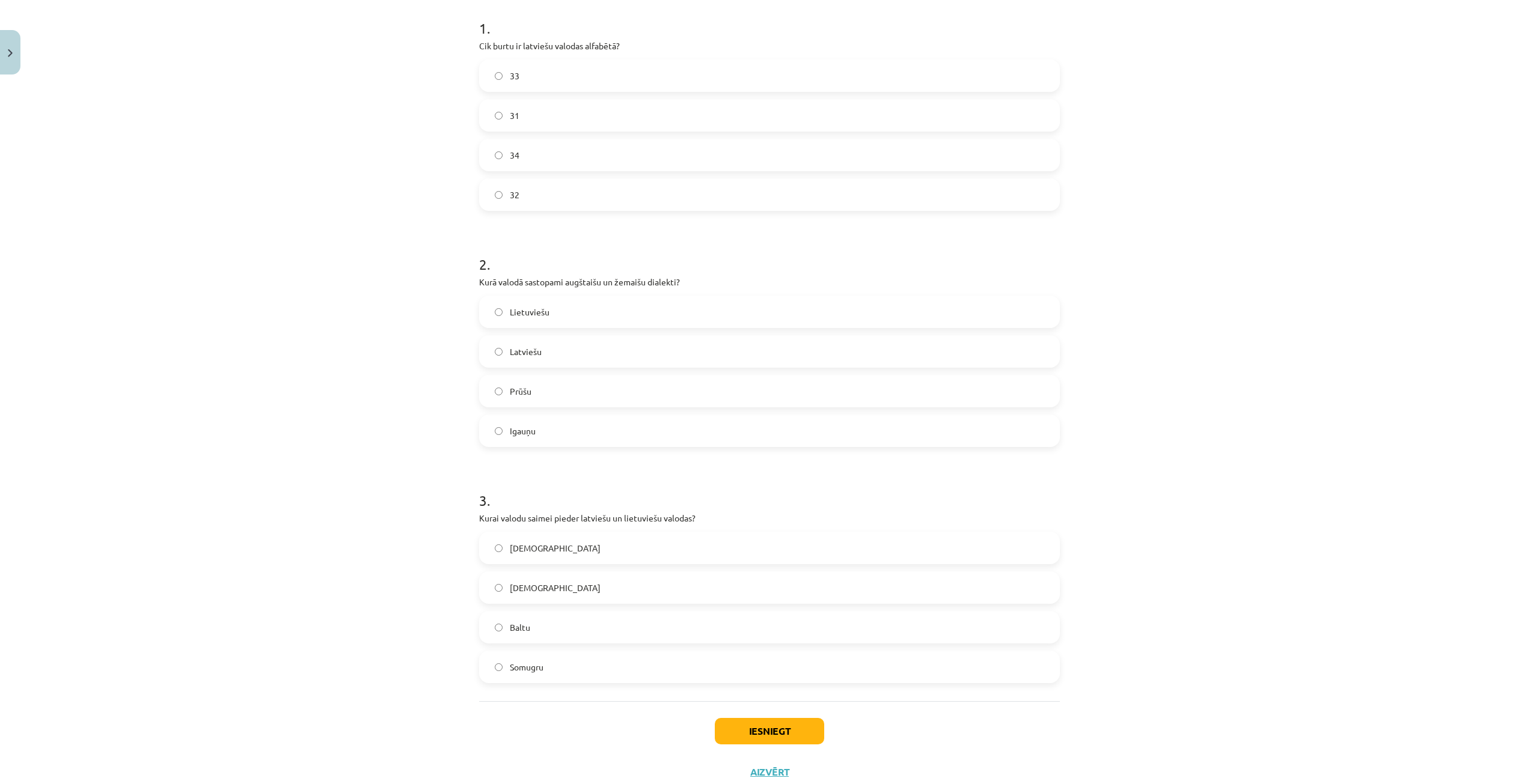
click at [598, 625] on label "Baltu" at bounding box center [770, 627] width 579 height 30
drag, startPoint x: 756, startPoint y: 728, endPoint x: 764, endPoint y: 722, distance: 10.0
click at [759, 725] on button "Iesniegt" at bounding box center [769, 731] width 110 height 26
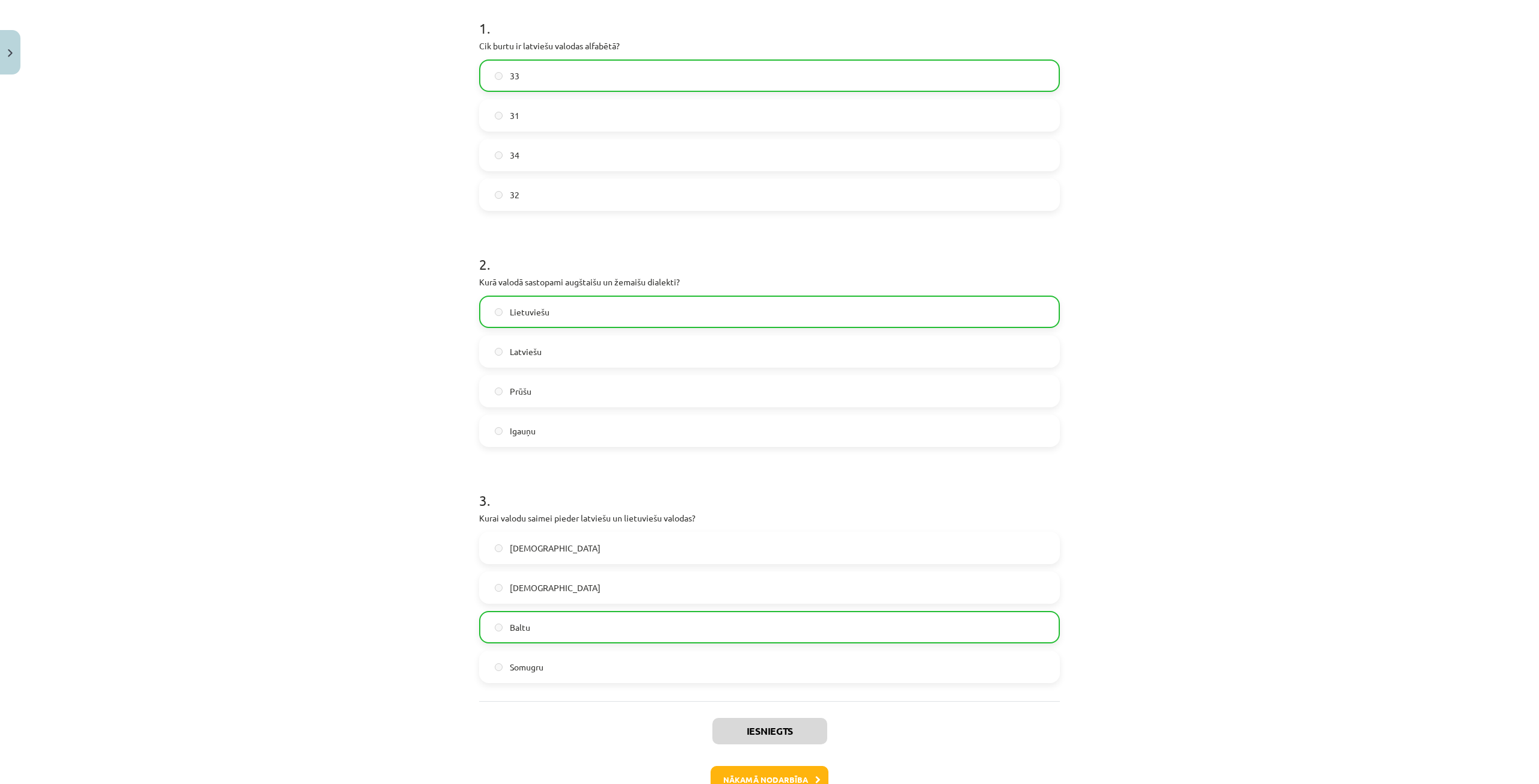
click at [734, 765] on div "Iesniegts Nākamā nodarbība Aizvērt" at bounding box center [770, 762] width 580 height 122
click at [743, 780] on button "Nākamā nodarbība" at bounding box center [770, 780] width 118 height 28
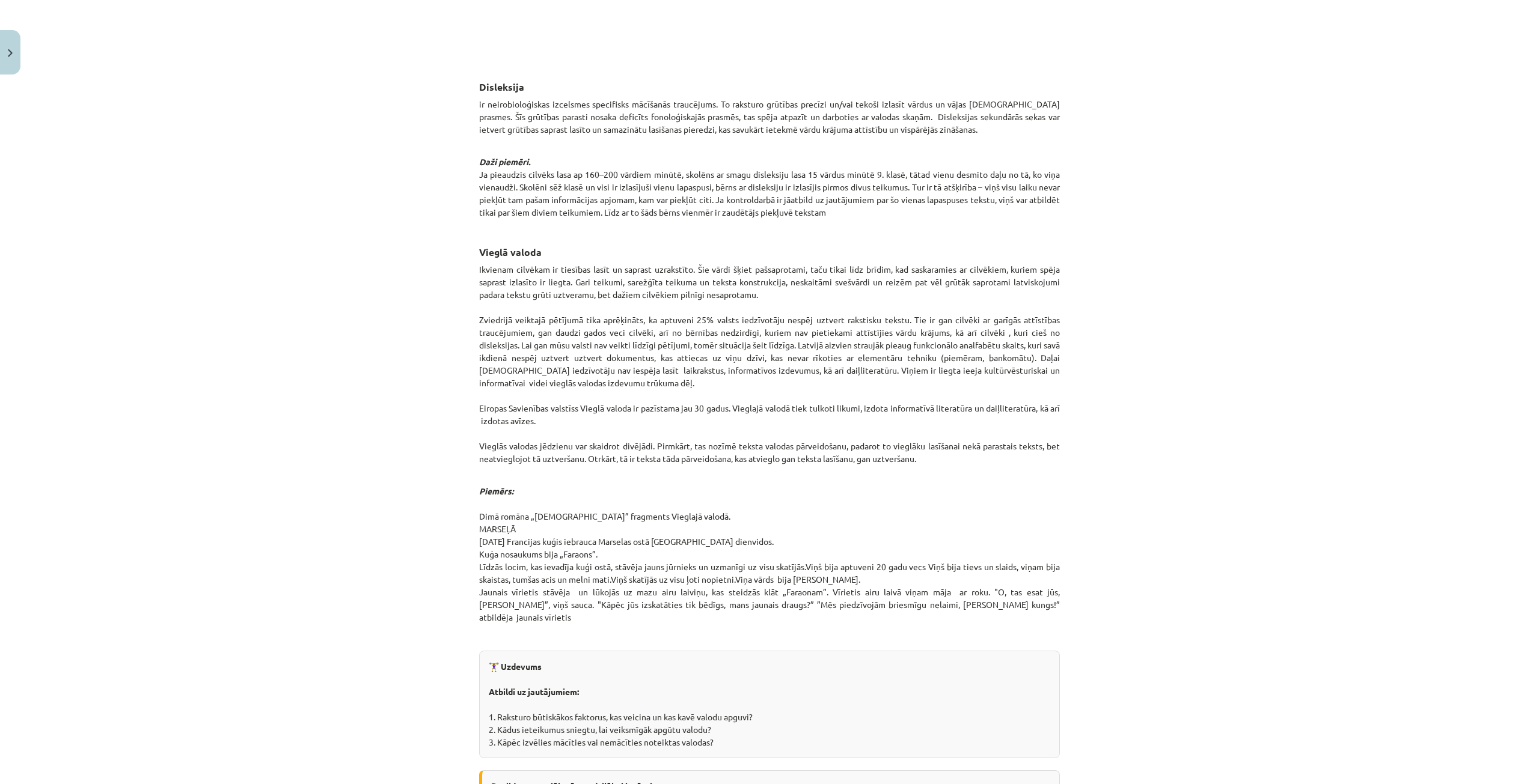
scroll to position [850, 0]
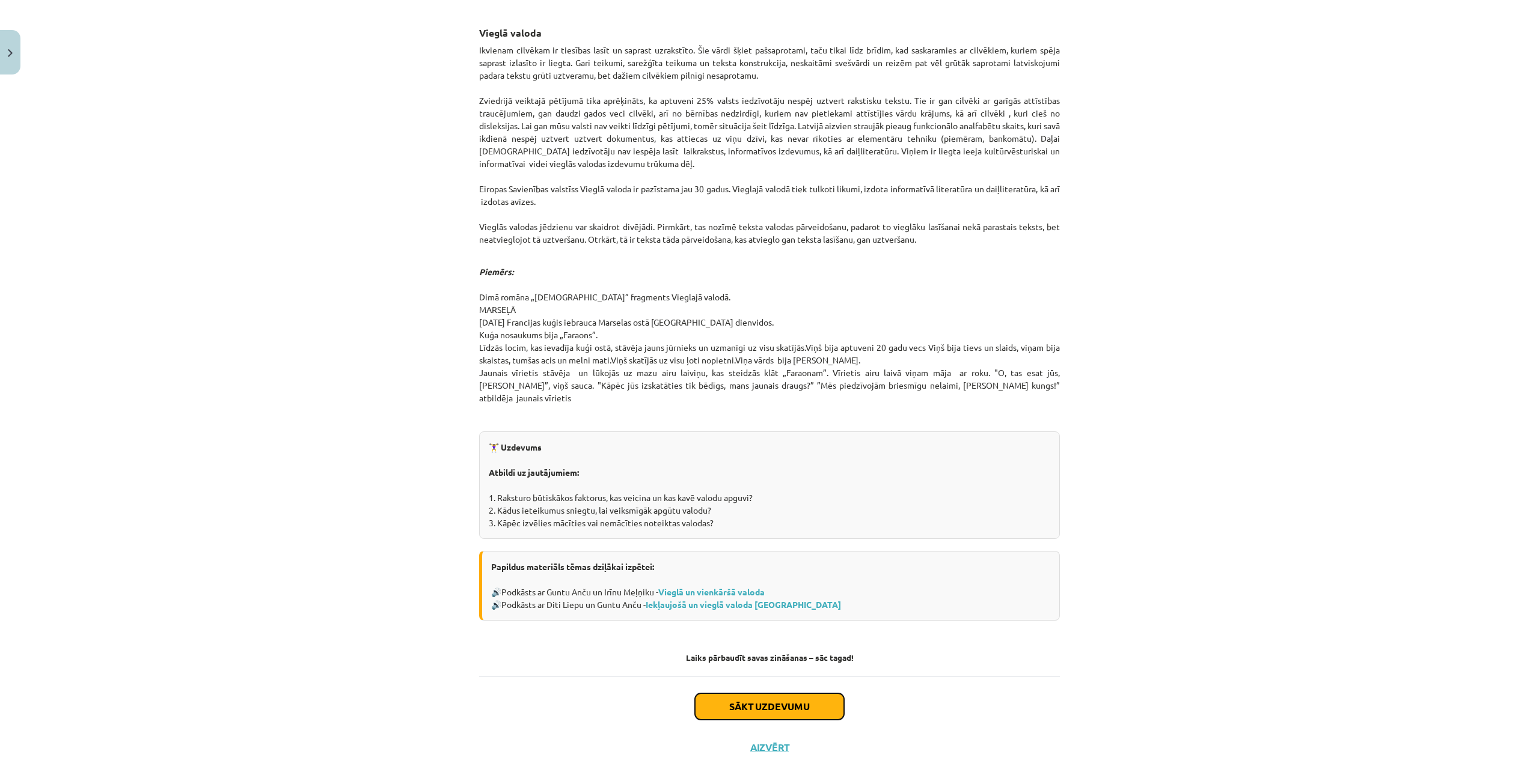
drag, startPoint x: 820, startPoint y: 692, endPoint x: 828, endPoint y: 689, distance: 8.5
click at [821, 694] on button "Sākt uzdevumu" at bounding box center [770, 706] width 149 height 26
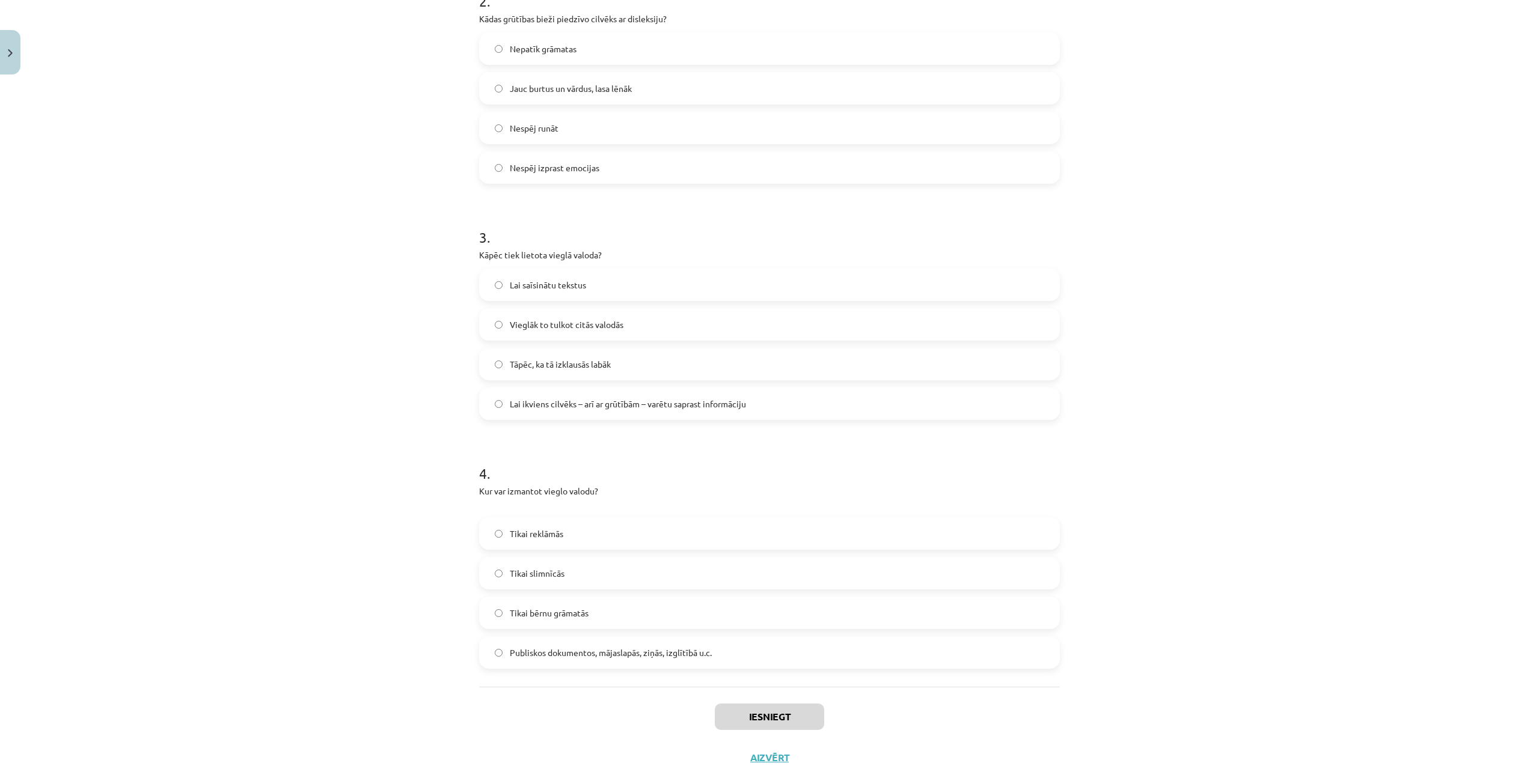
scroll to position [528, 0]
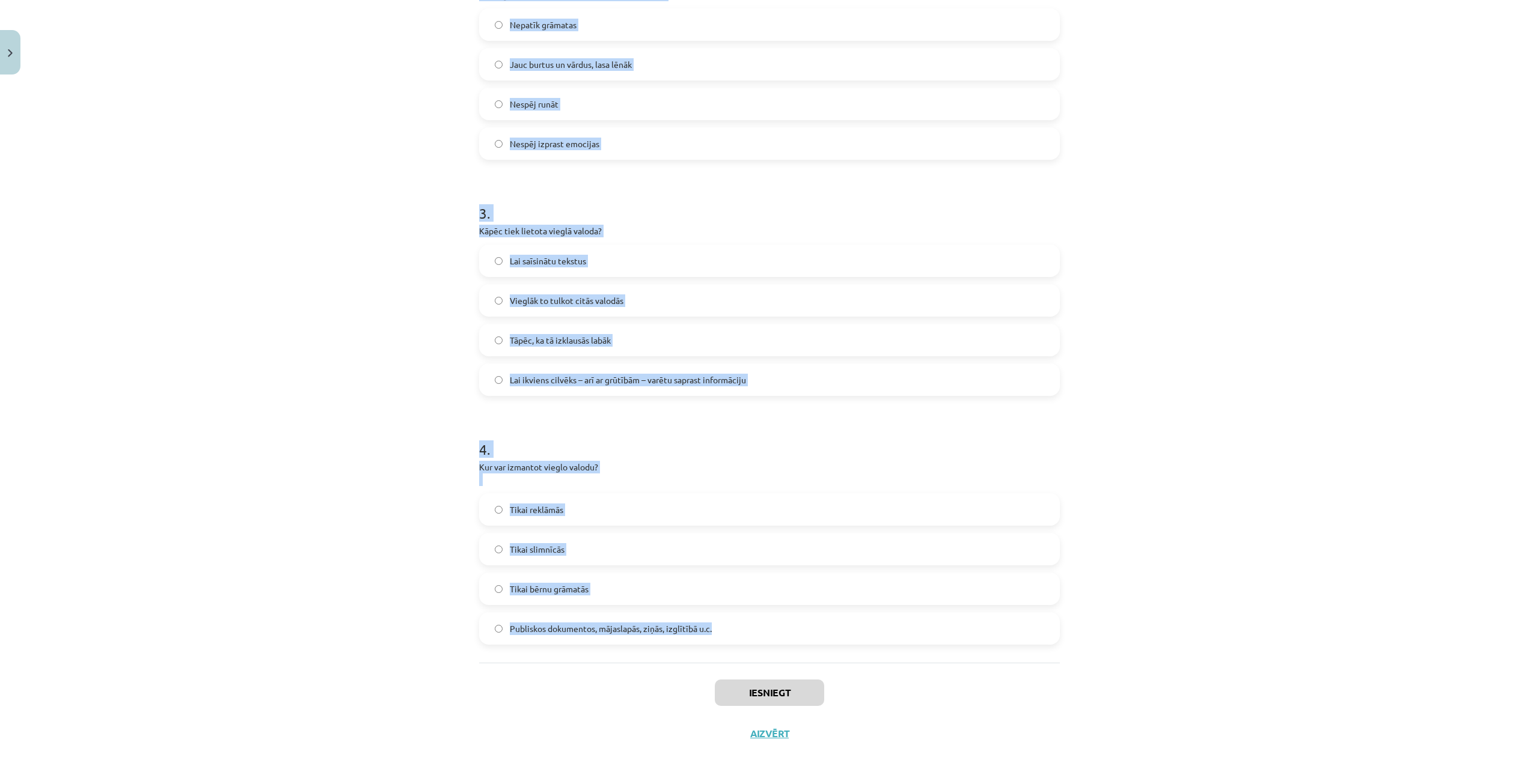
drag, startPoint x: 440, startPoint y: 66, endPoint x: 734, endPoint y: 637, distance: 642.2
click at [734, 637] on div "Mācību tēma: Latviešu valodas i - 10. klases 1. ieskaites mācību materiāls #7 6…" at bounding box center [770, 392] width 1539 height 784
copy form "Kas ir disleksija? Lasīšanas un rakstīšanas grūtības, kas nav saistītas ar inte…"
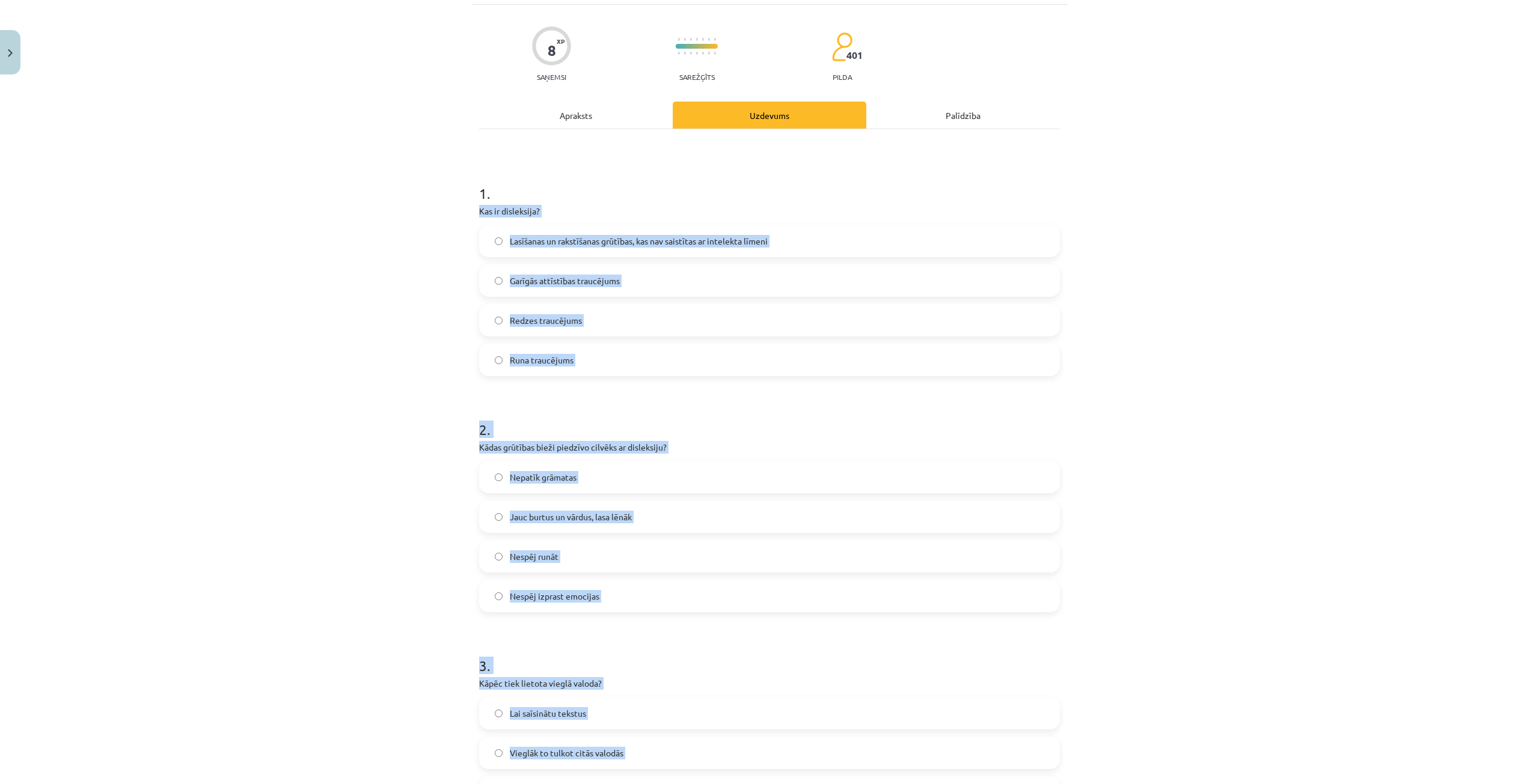
scroll to position [0, 0]
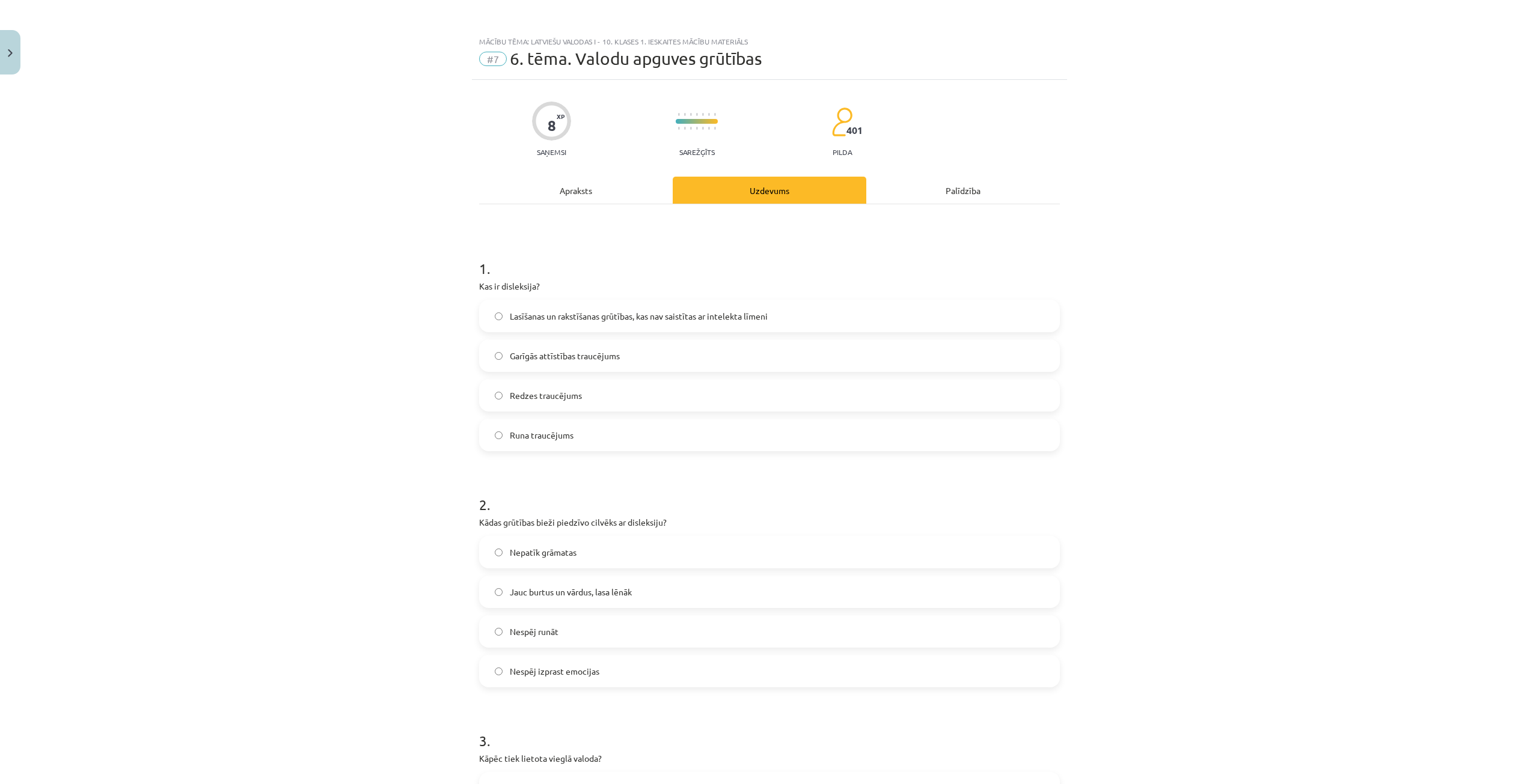
click at [802, 241] on h1 "1 ." at bounding box center [770, 257] width 580 height 37
click at [662, 321] on span "Lasīšanas un rakstīšanas grūtības, kas nav saistītas ar intelekta līmeni" at bounding box center [639, 316] width 258 height 13
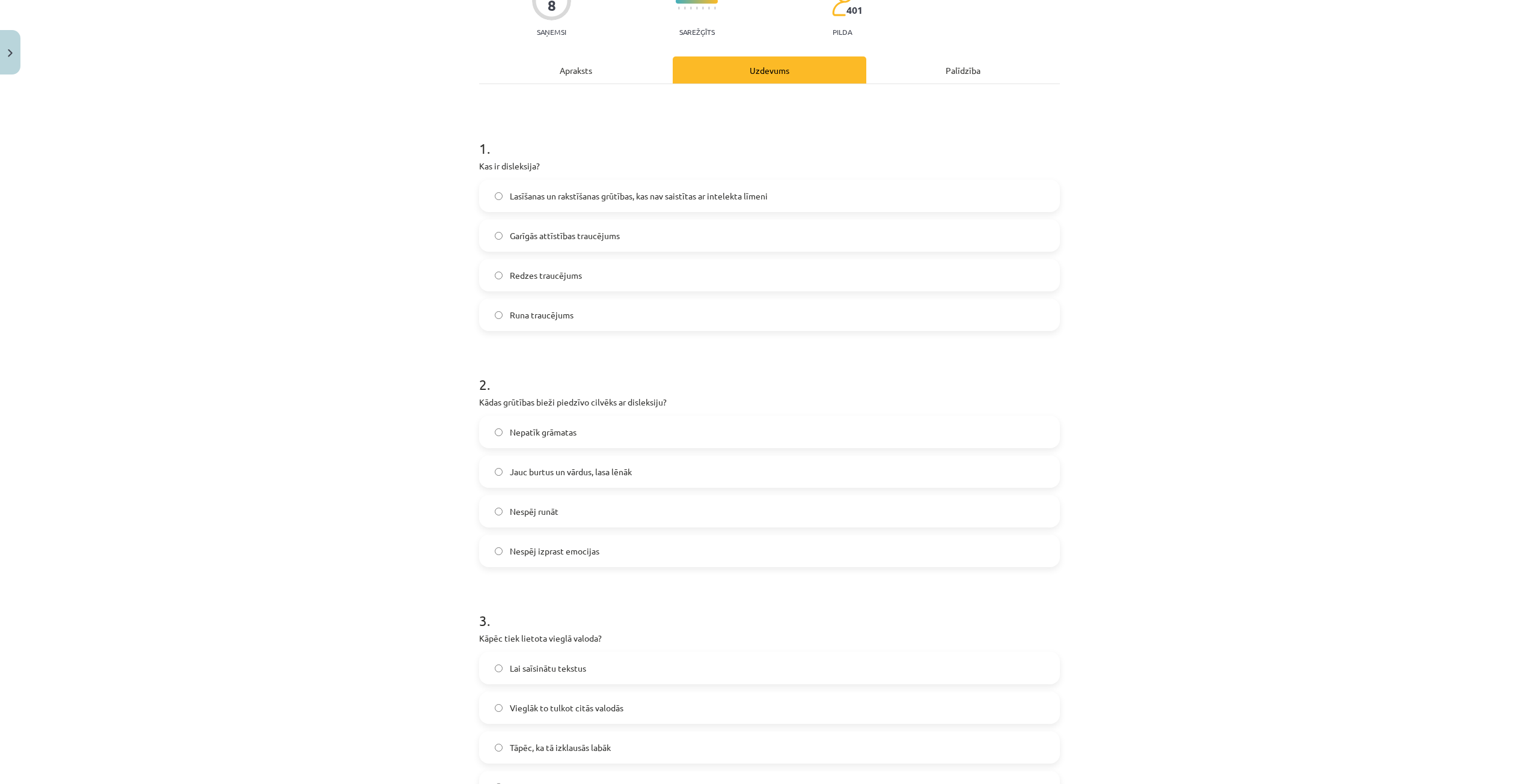
click at [593, 473] on span "Jauc burtus un vārdus, lasa lēnāk" at bounding box center [571, 472] width 122 height 13
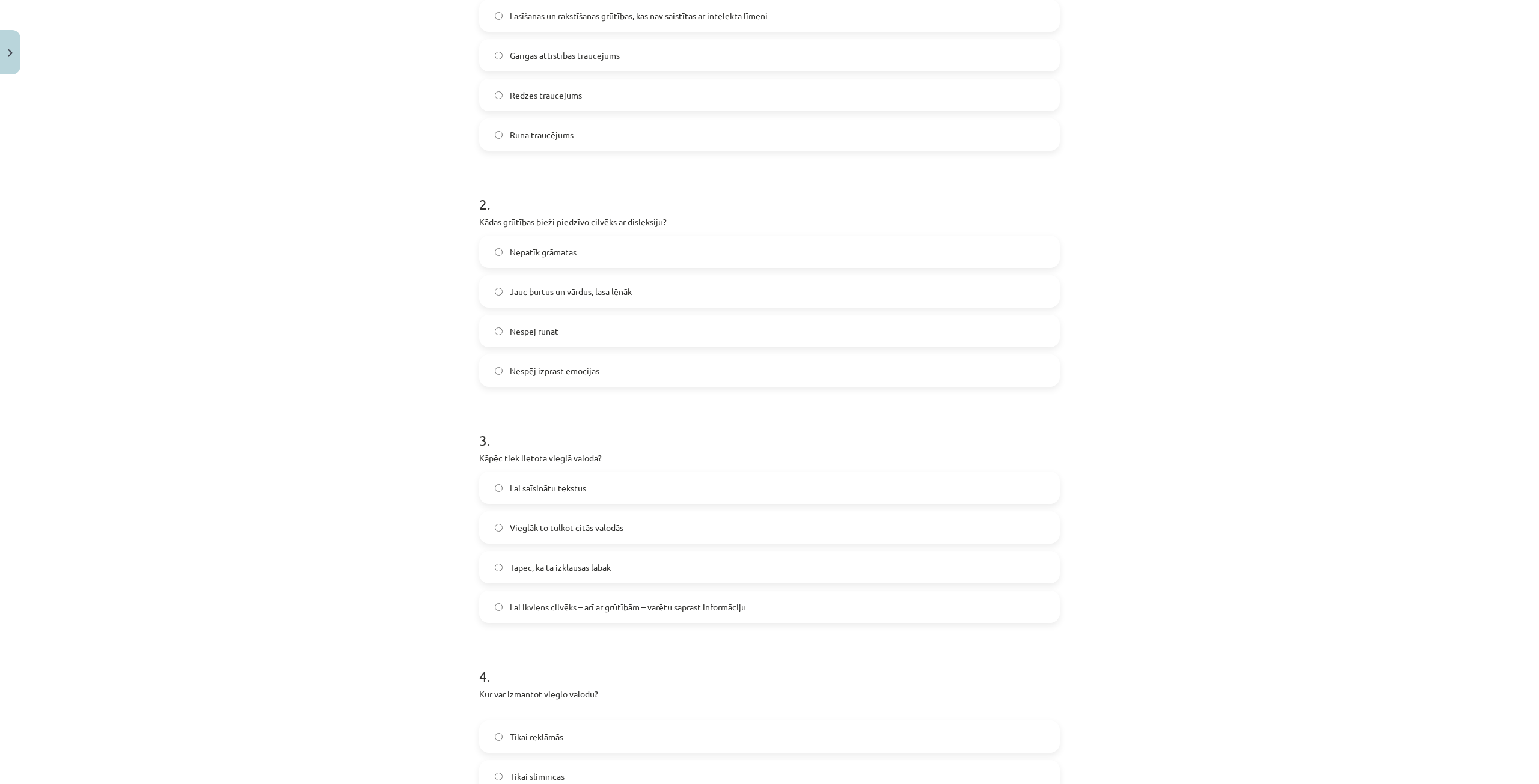
click at [588, 484] on label "Lai saīsinātu tekstus" at bounding box center [770, 487] width 579 height 30
click at [662, 609] on span "Lai ikviens cilvēks – arī ar grūtībām – varētu saprast informāciju" at bounding box center [628, 607] width 236 height 13
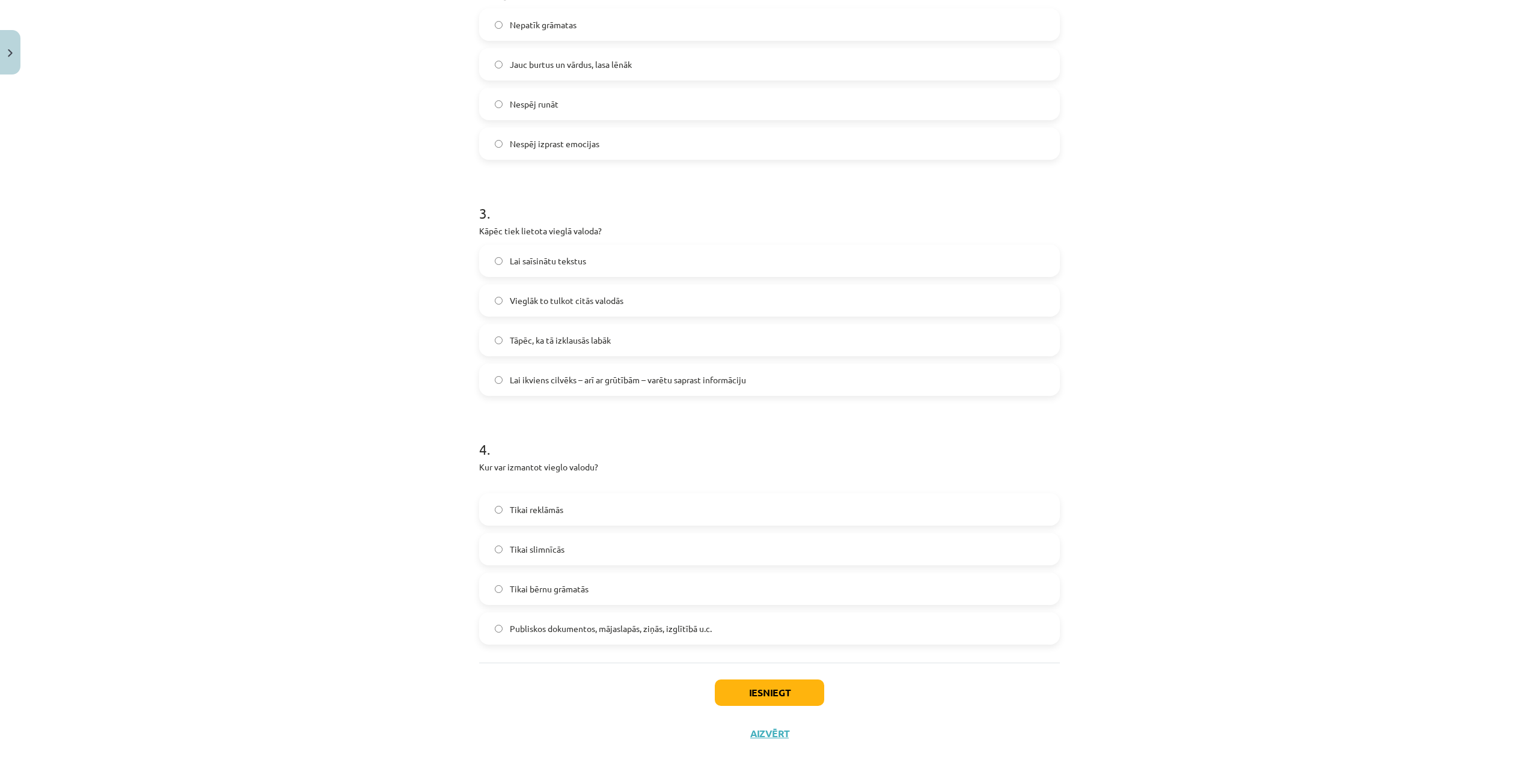
click at [618, 626] on span "Publiskos dokumentos, mājaslapās, ziņās, izglītībā u.c." at bounding box center [611, 629] width 202 height 13
click at [764, 689] on button "Iesniegt" at bounding box center [769, 692] width 110 height 26
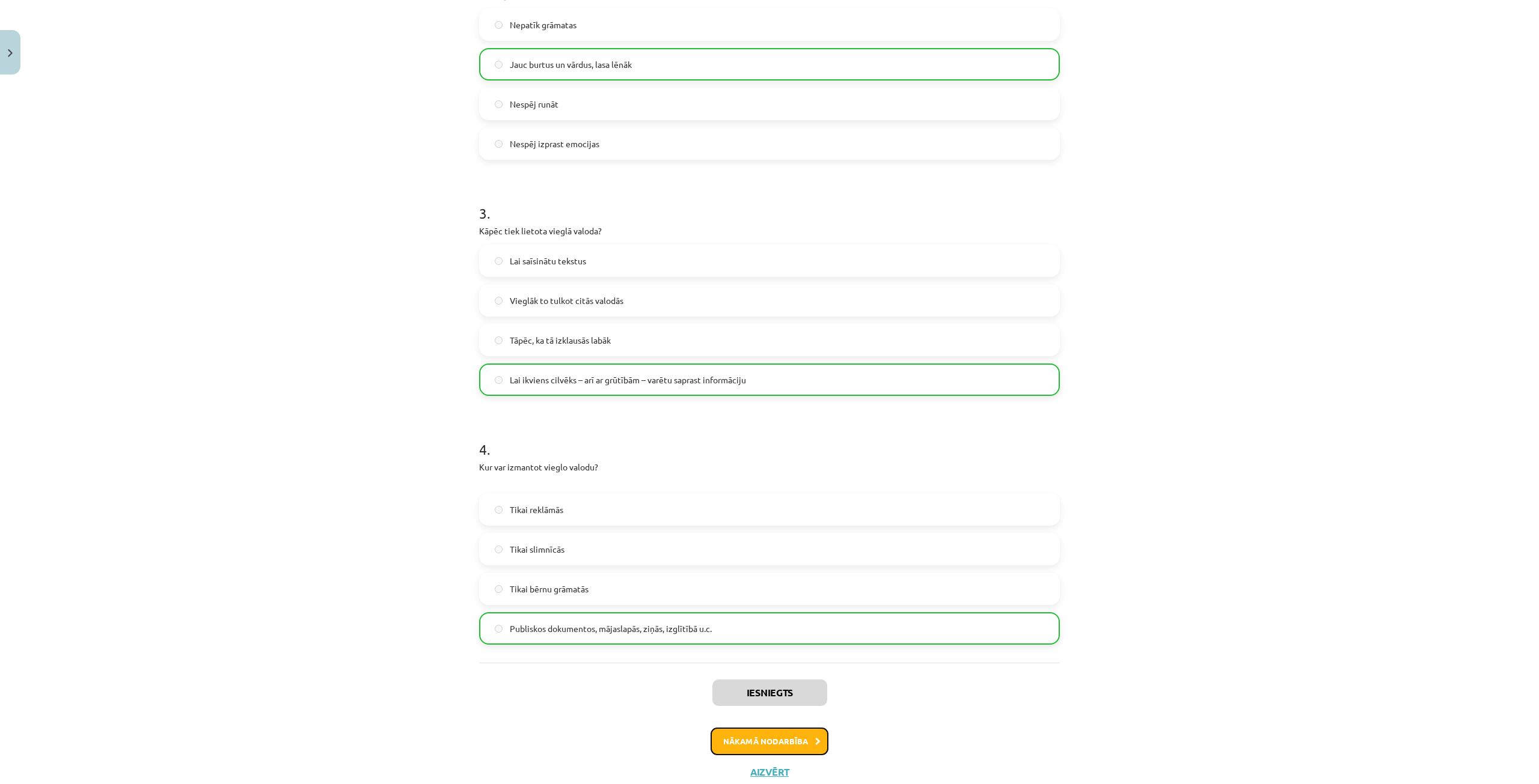
click at [747, 743] on button "Nākamā nodarbība" at bounding box center [770, 741] width 118 height 28
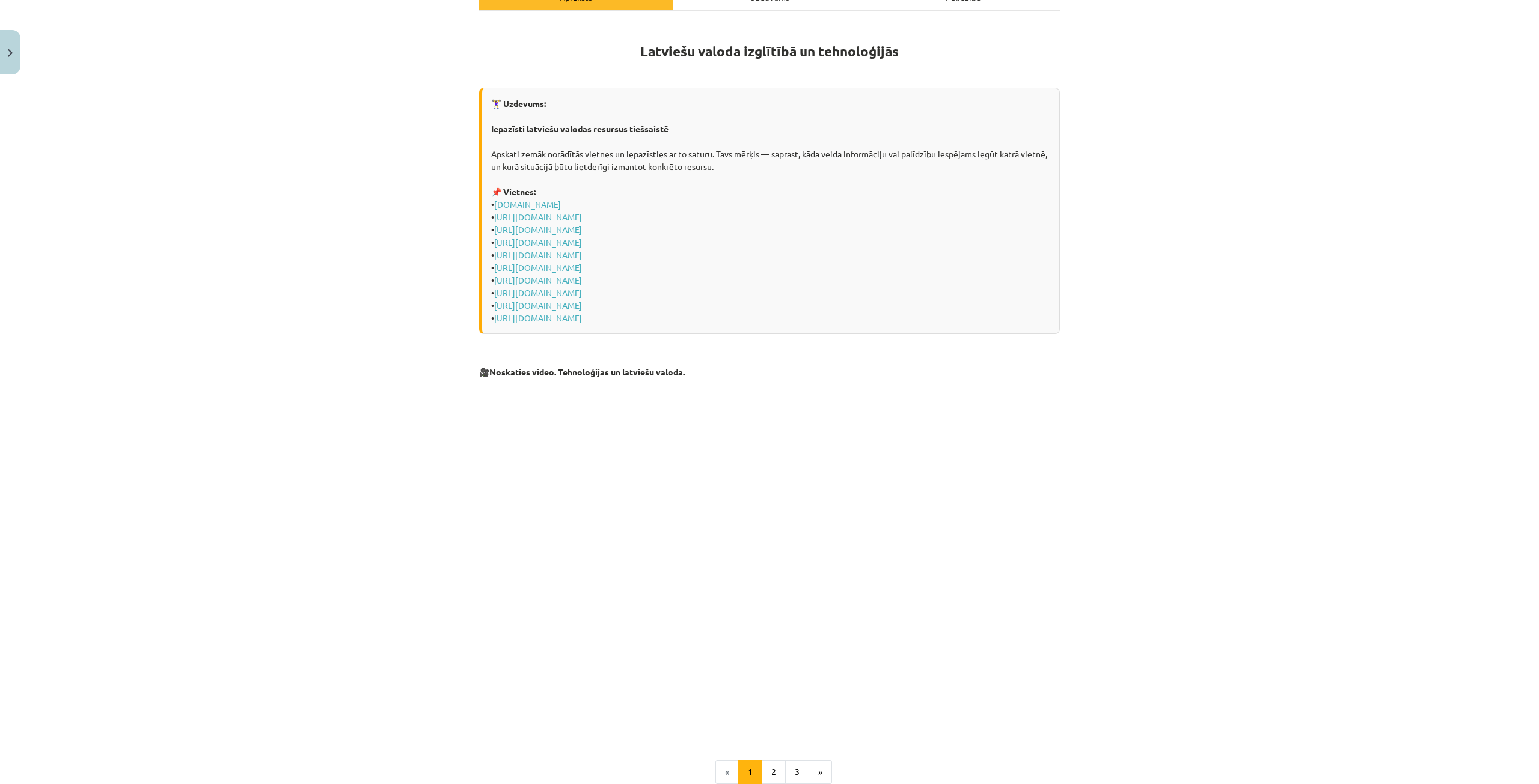
scroll to position [331, 0]
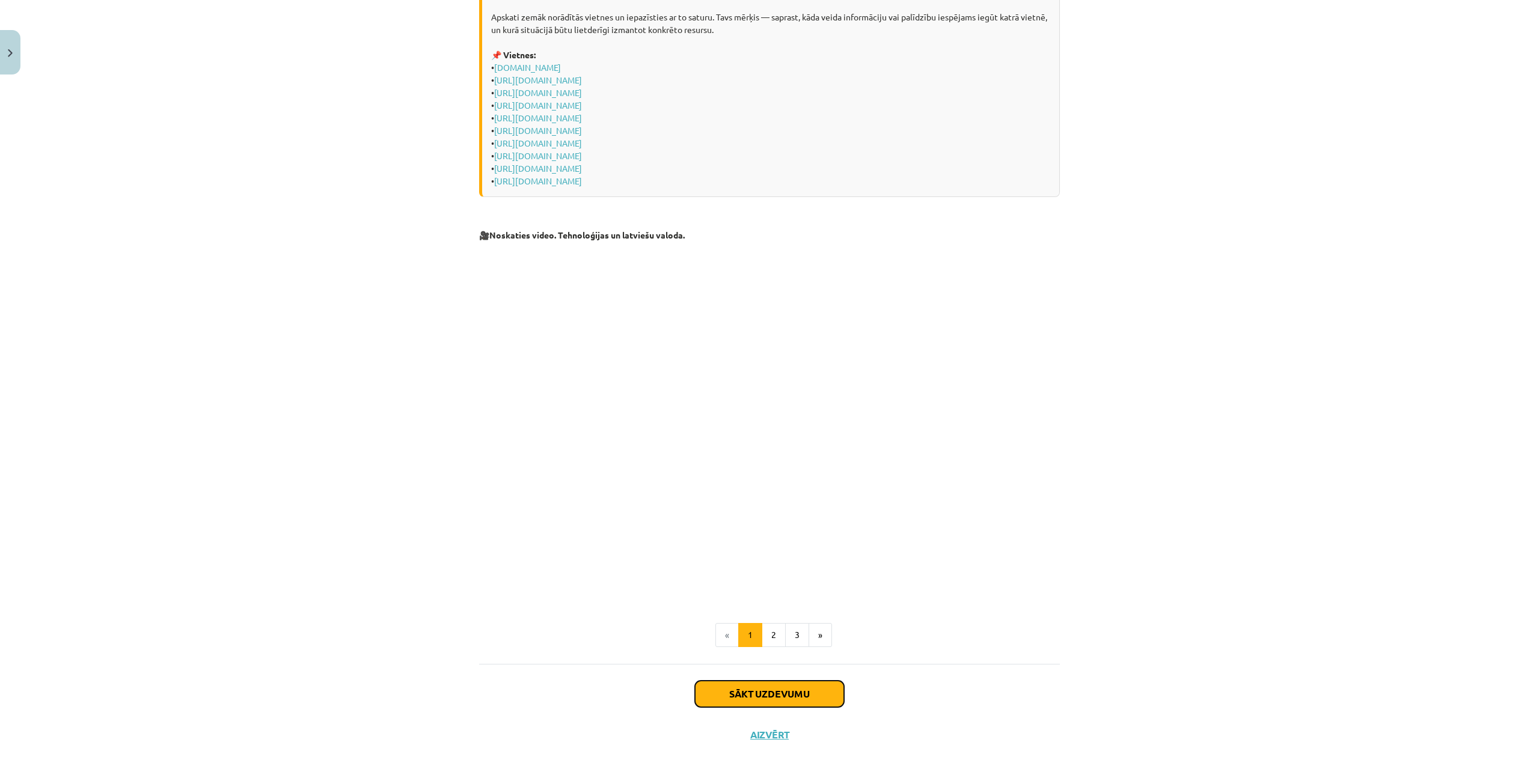
click at [791, 696] on button "Sākt uzdevumu" at bounding box center [770, 694] width 149 height 26
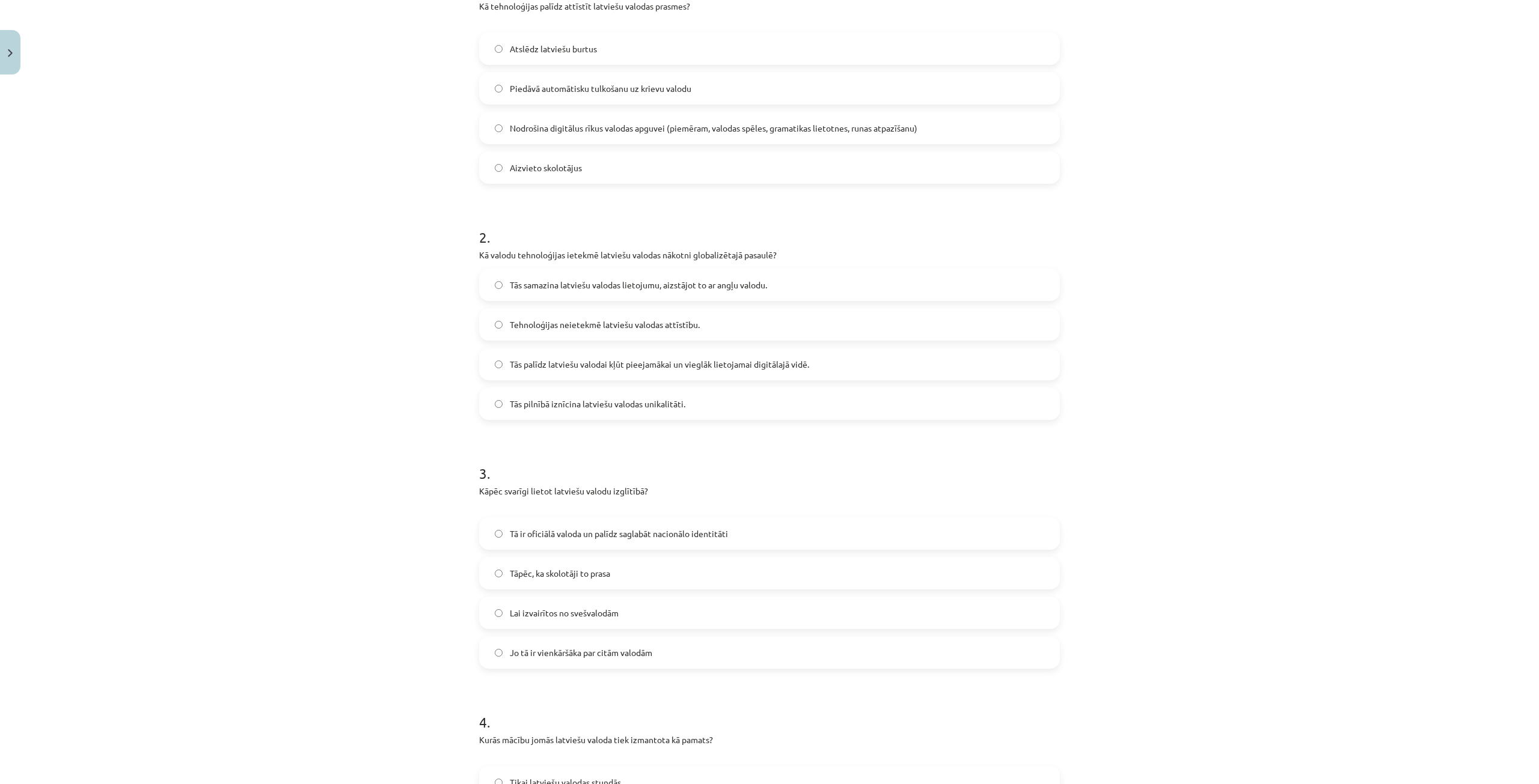
scroll to position [553, 0]
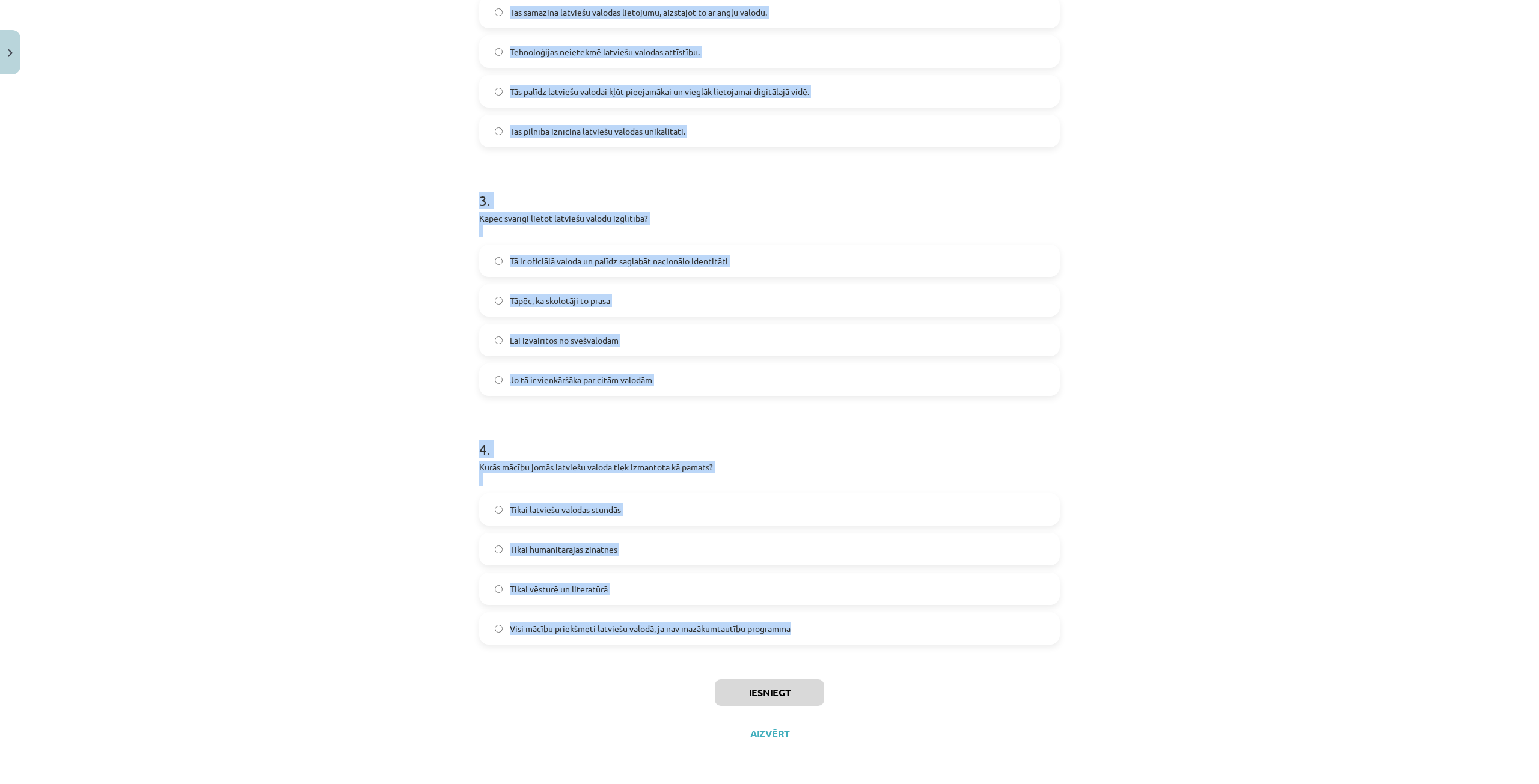
drag, startPoint x: 450, startPoint y: 238, endPoint x: 802, endPoint y: 647, distance: 539.6
click at [802, 647] on div "Mācību tēma: Latviešu valodas i - 10. klases 1. ieskaites mācību materiāls #8 7…" at bounding box center [770, 392] width 1539 height 784
copy form "1 . Kā tehnoloģijas palīdz attīstīt latviešu valodas prasmes? Atslēdz latviešu …"
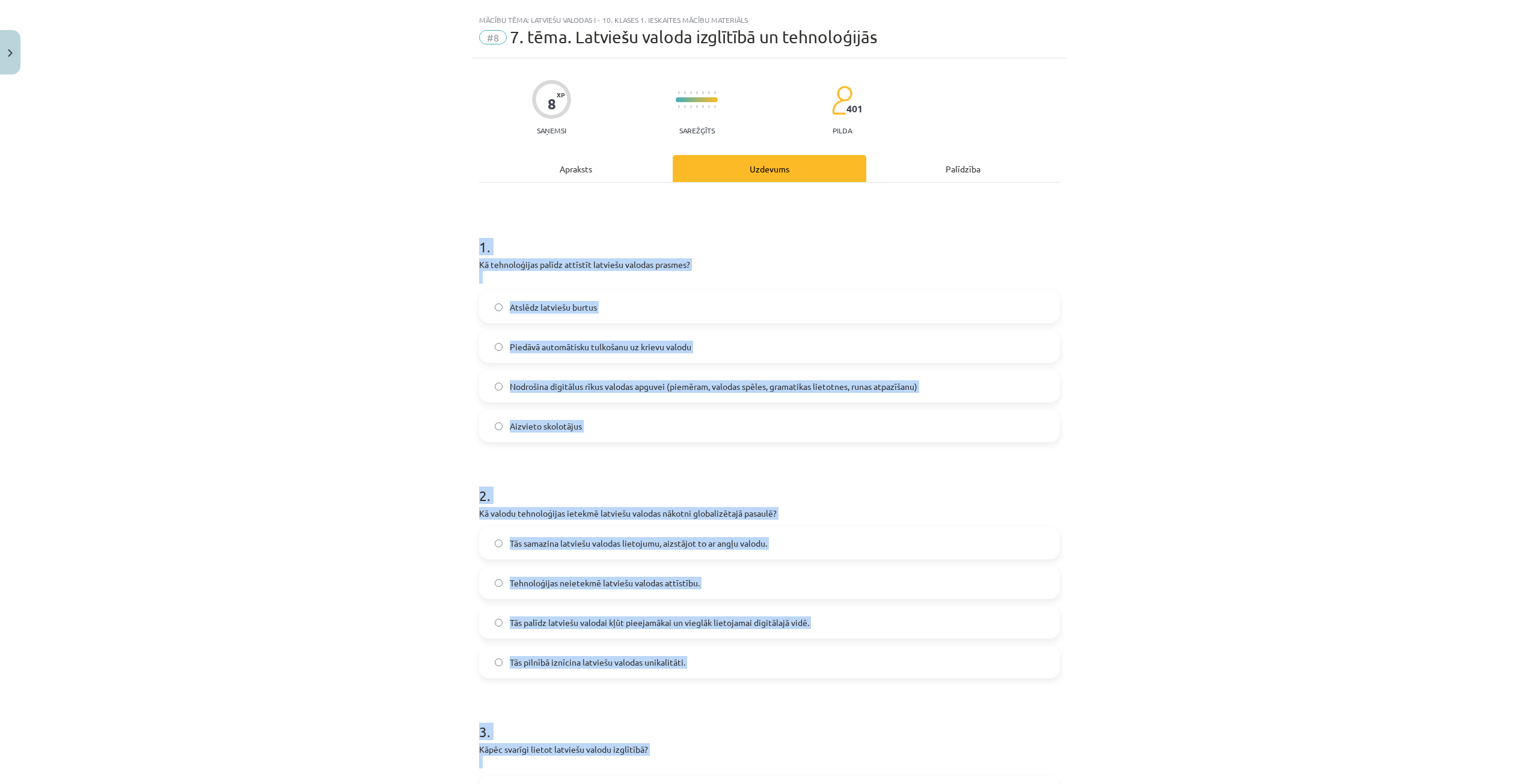
scroll to position [0, 0]
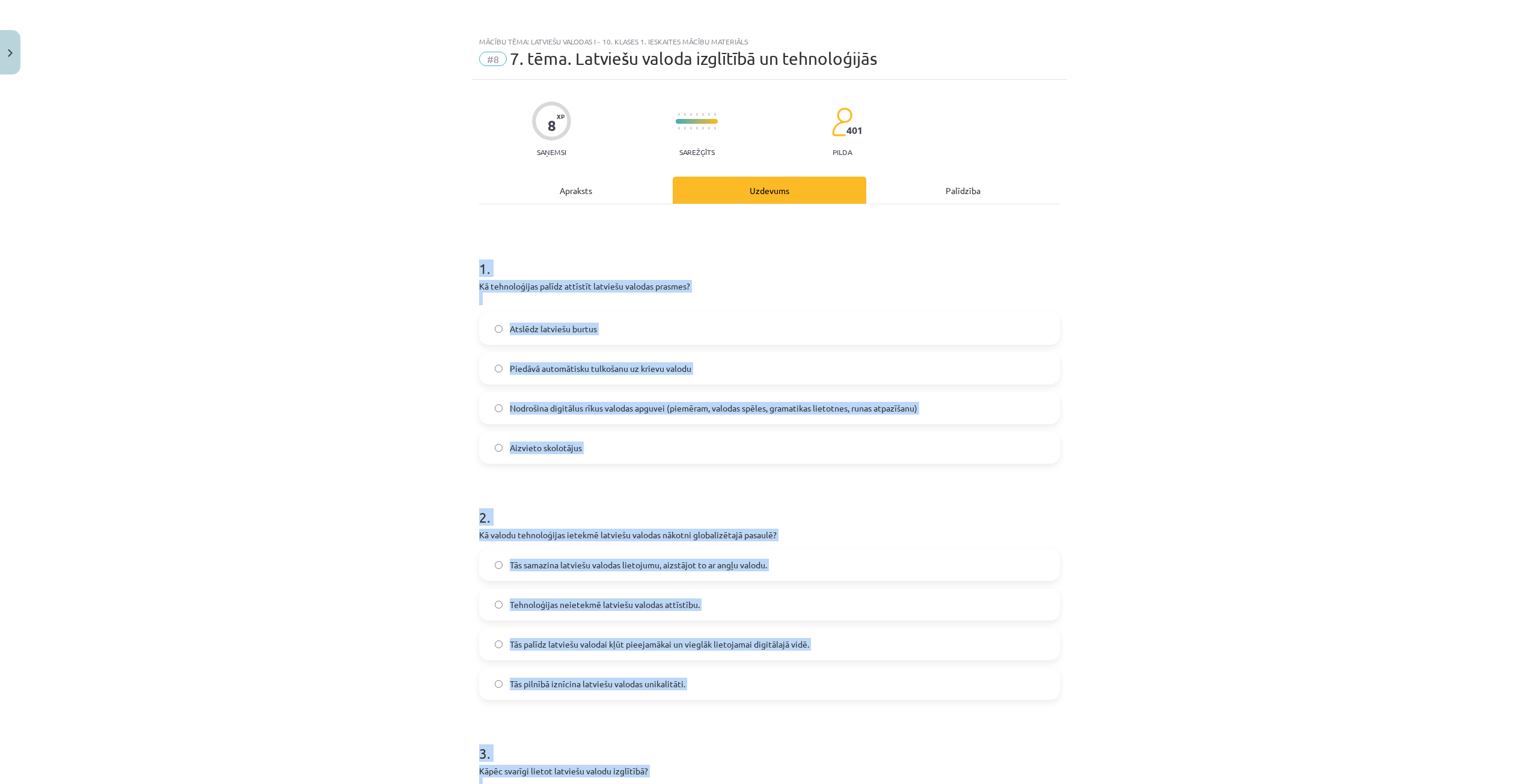
click at [1073, 355] on div "Mācību tēma: Latviešu valodas i - 10. klases 1. ieskaites mācību materiāls #8 7…" at bounding box center [770, 392] width 1539 height 784
click at [490, 410] on label "Nodrošina digitālus rīkus valodas apguvei (piemēram, valodas spēles, gramatikas…" at bounding box center [770, 408] width 579 height 30
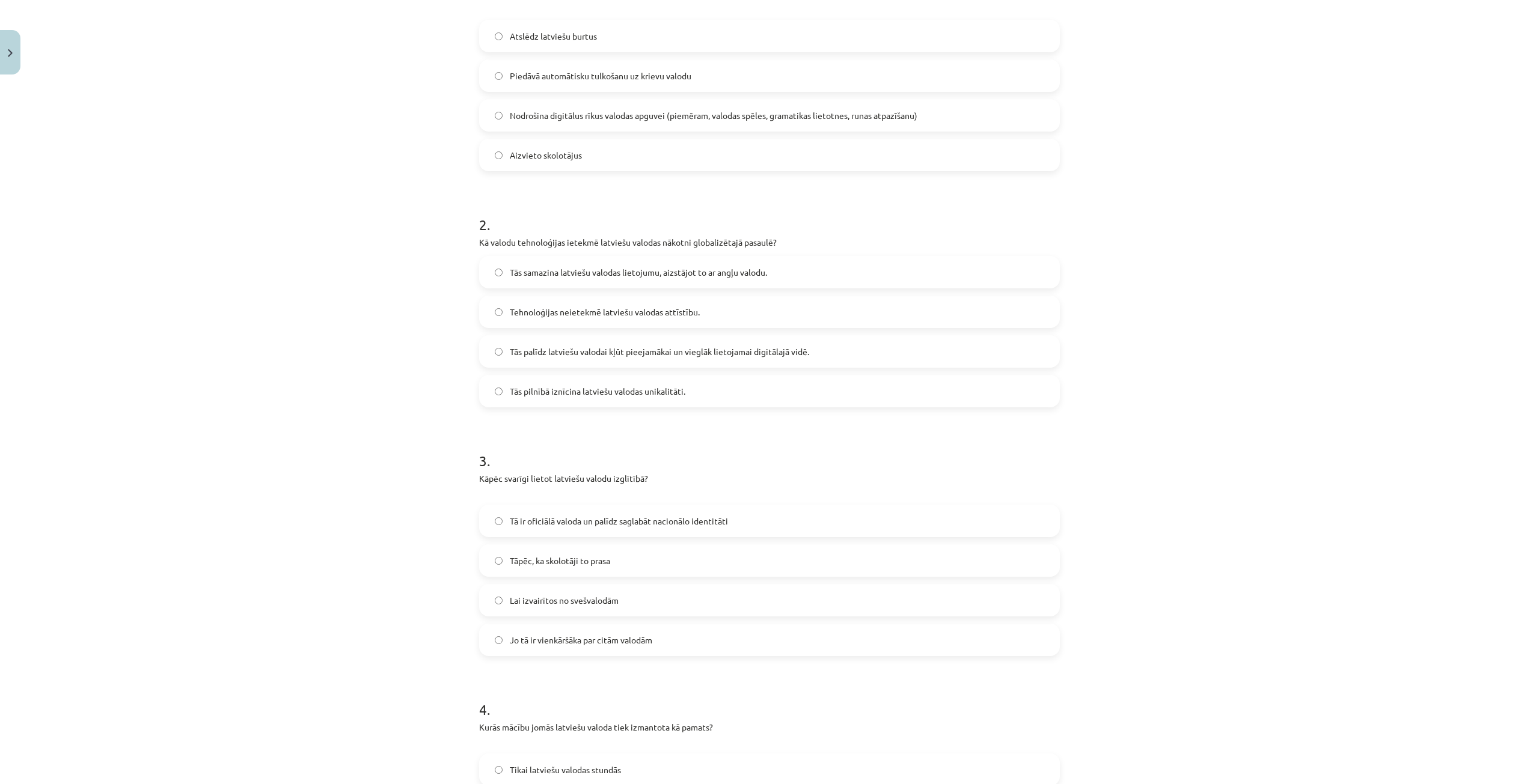
scroll to position [300, 0]
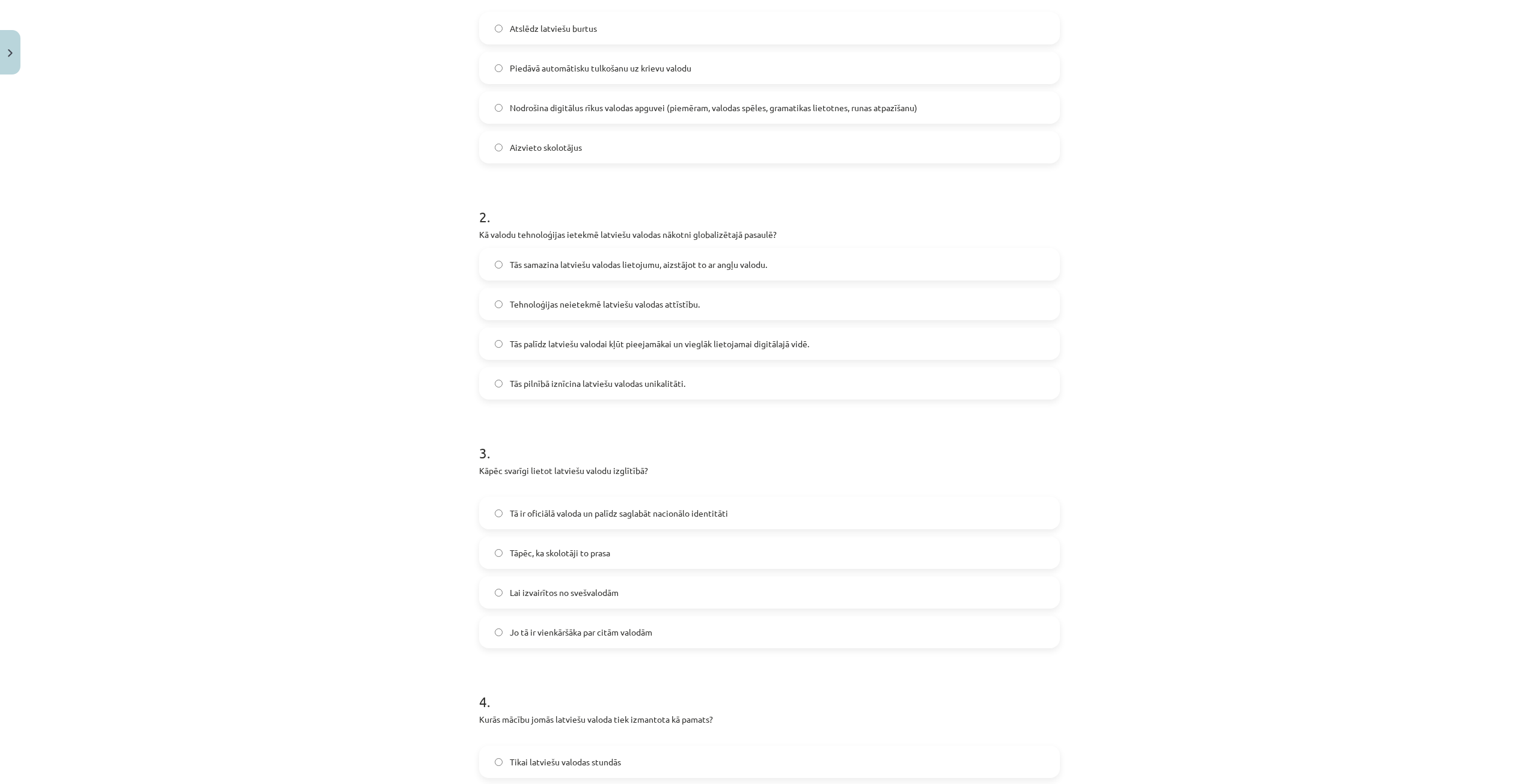
click at [808, 336] on label "Tās palīdz latviešu valodai kļūt pieejamākai un vieglāk lietojamai digitālajā v…" at bounding box center [770, 343] width 579 height 30
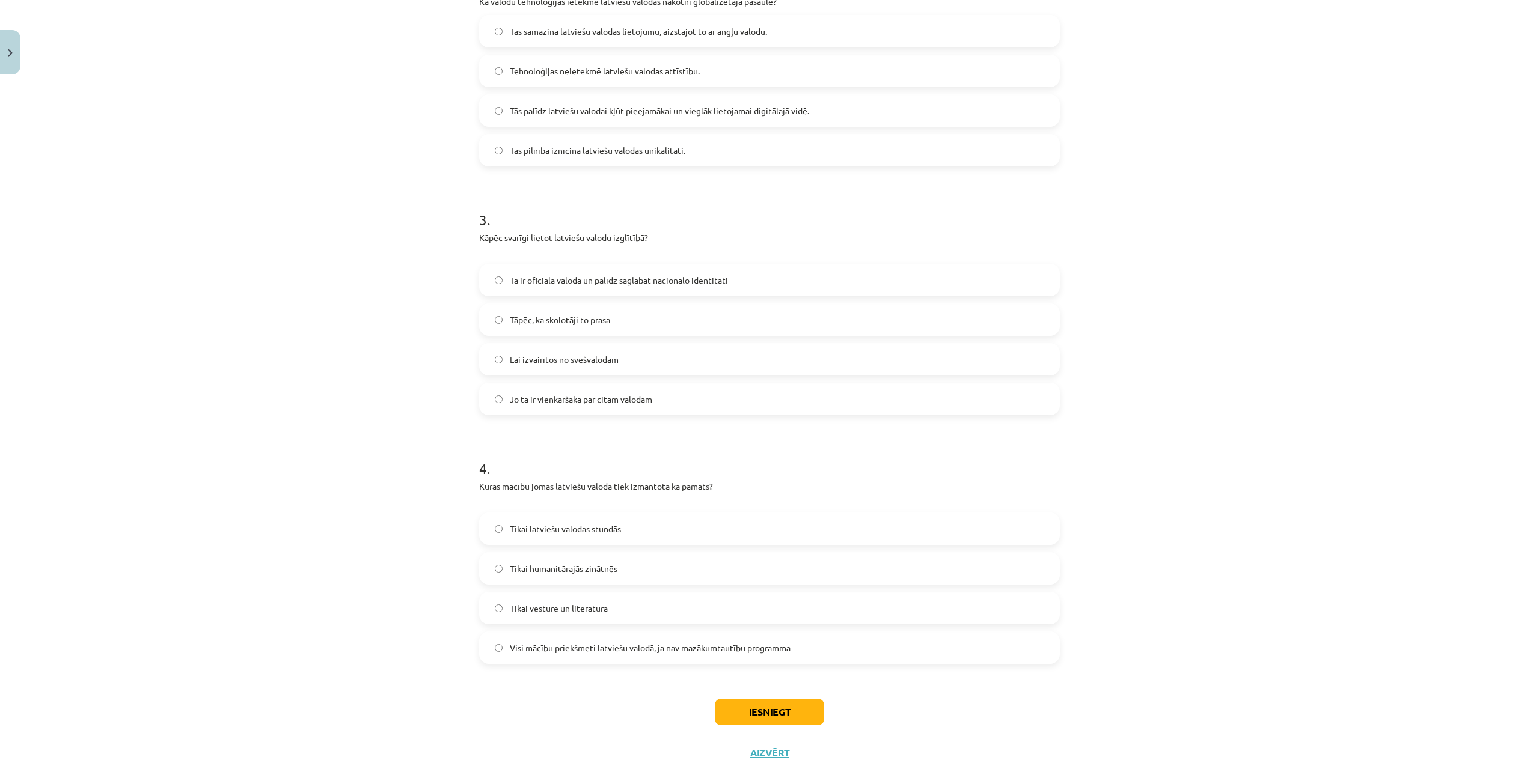
scroll to position [541, 0]
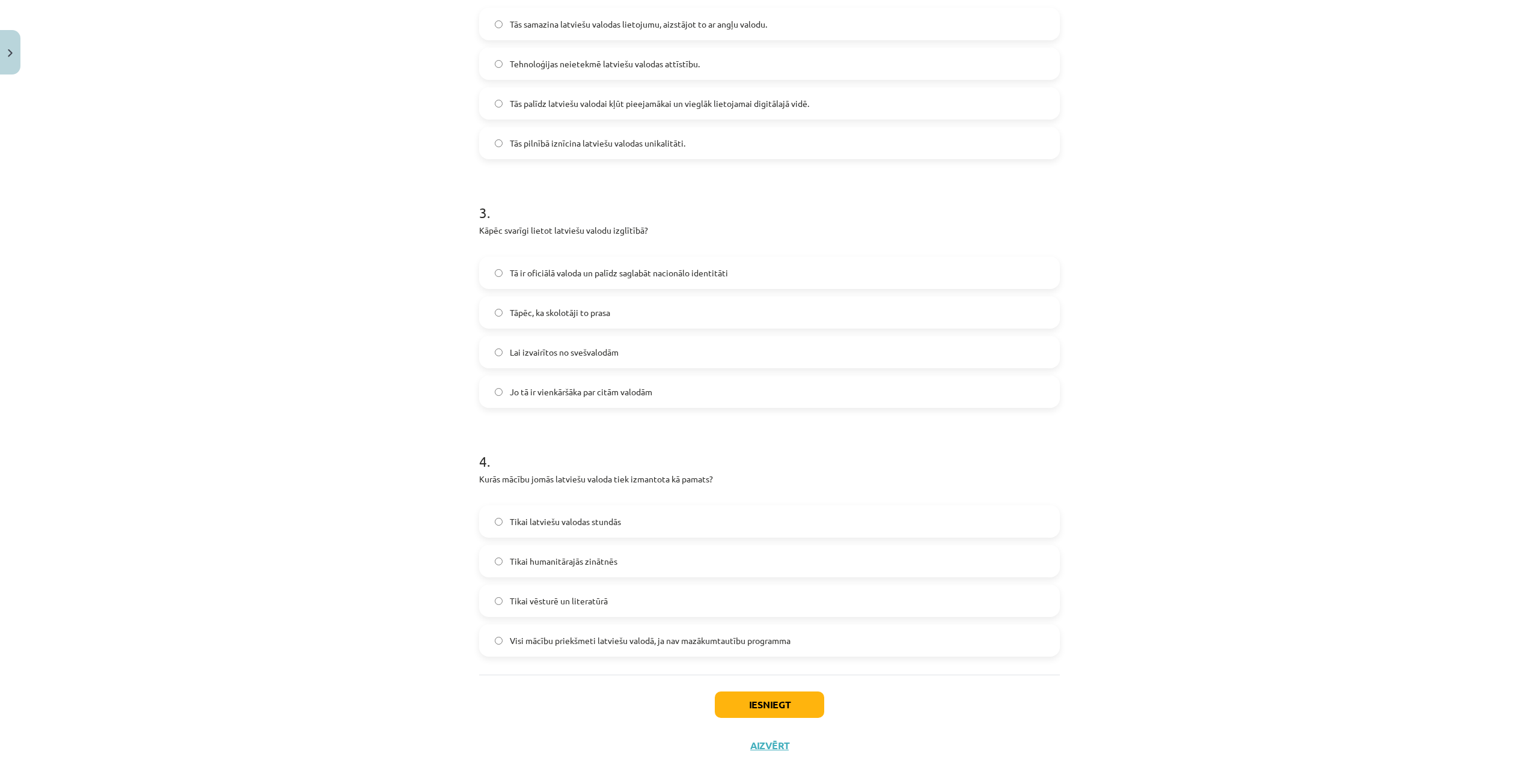
click at [746, 274] on label "Tā ir oficiālā valoda un palīdz saglabāt nacionālo identitāti" at bounding box center [770, 272] width 579 height 30
click at [803, 643] on label "Visi mācību priekšmeti latviešu valodā, ja nav mazākumtautību programma" at bounding box center [770, 641] width 579 height 30
click at [777, 708] on button "Iesniegt" at bounding box center [769, 705] width 110 height 26
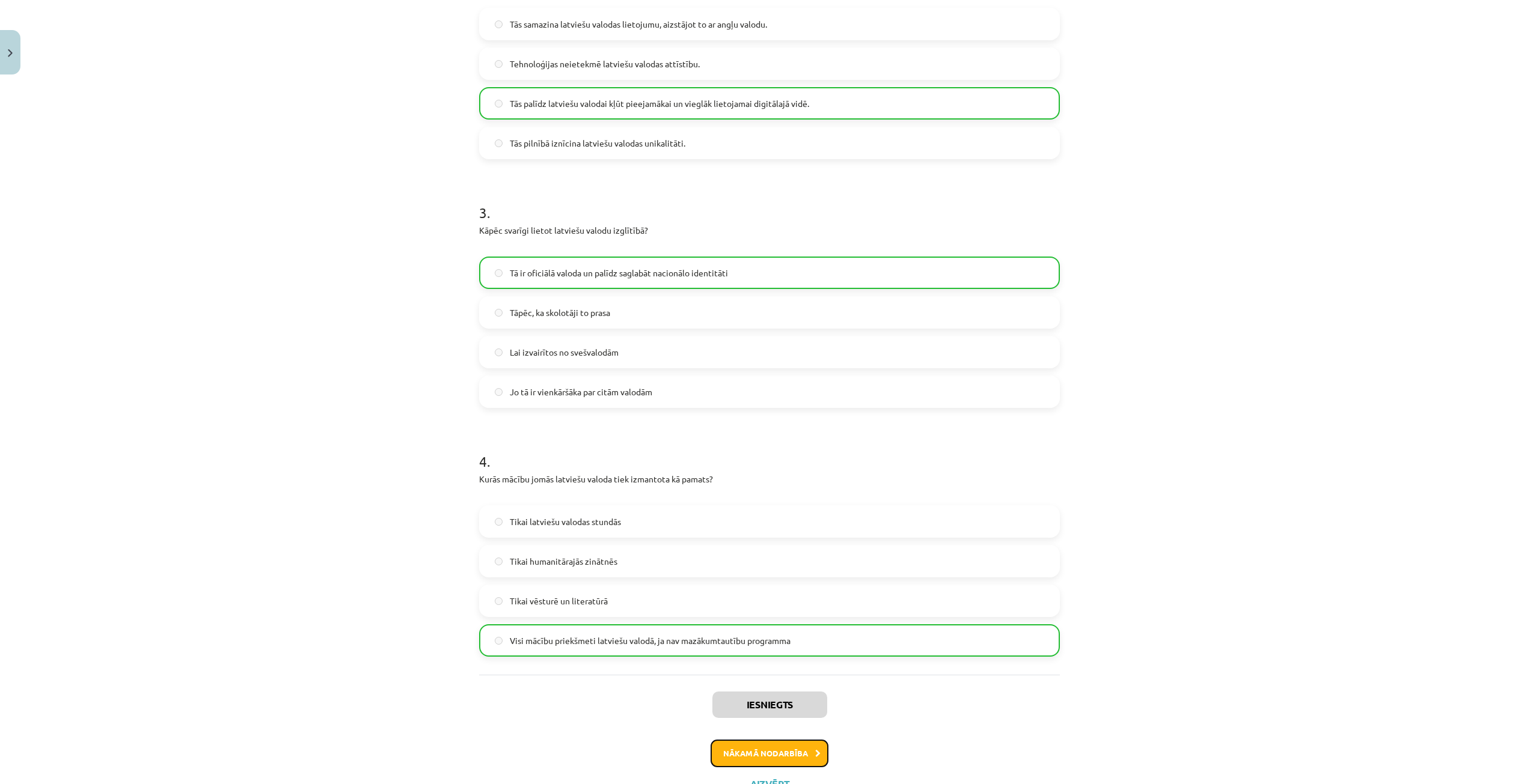
click at [782, 765] on button "Nākamā nodarbība" at bounding box center [770, 753] width 118 height 28
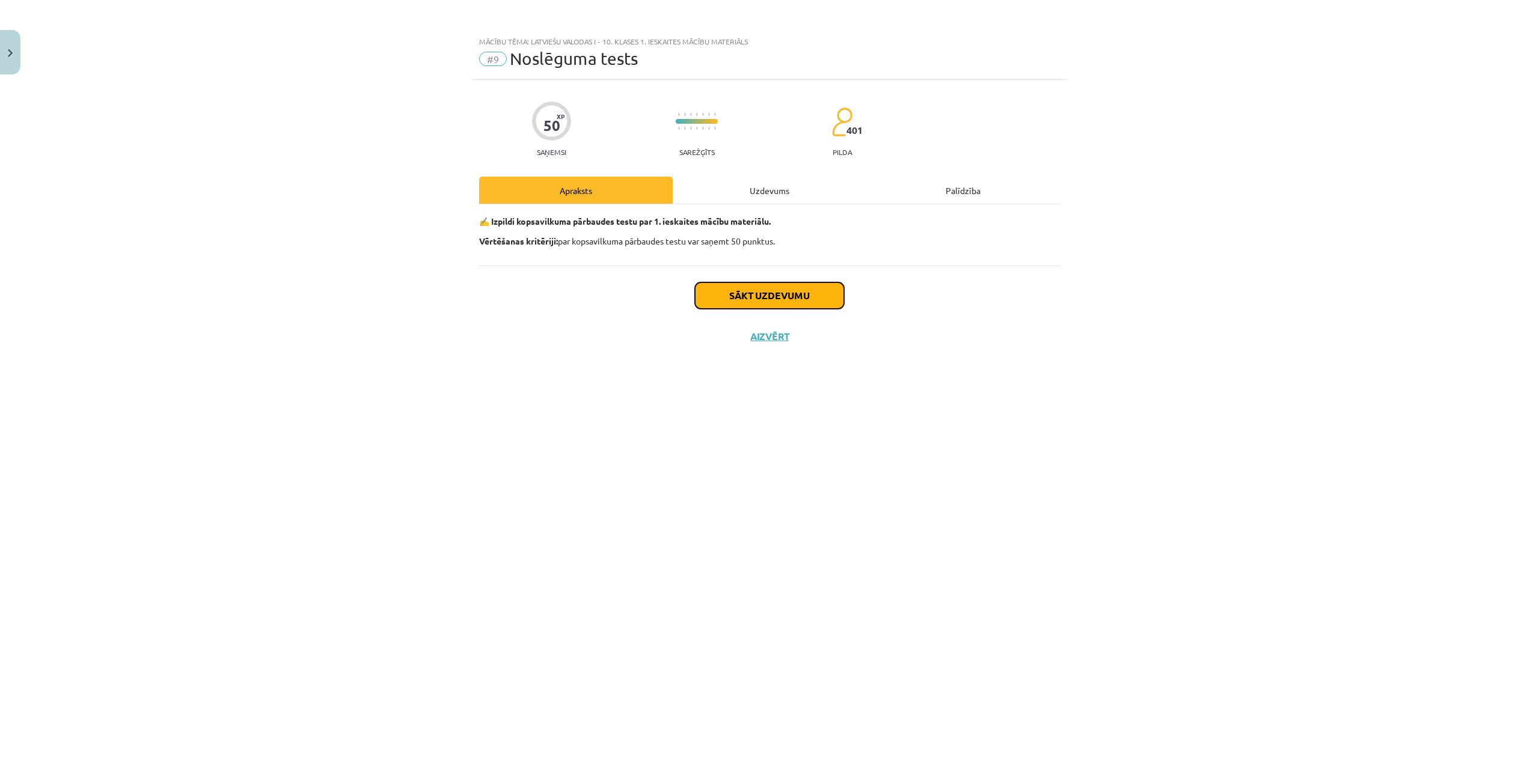
click at [736, 295] on button "Sākt uzdevumu" at bounding box center [770, 295] width 149 height 26
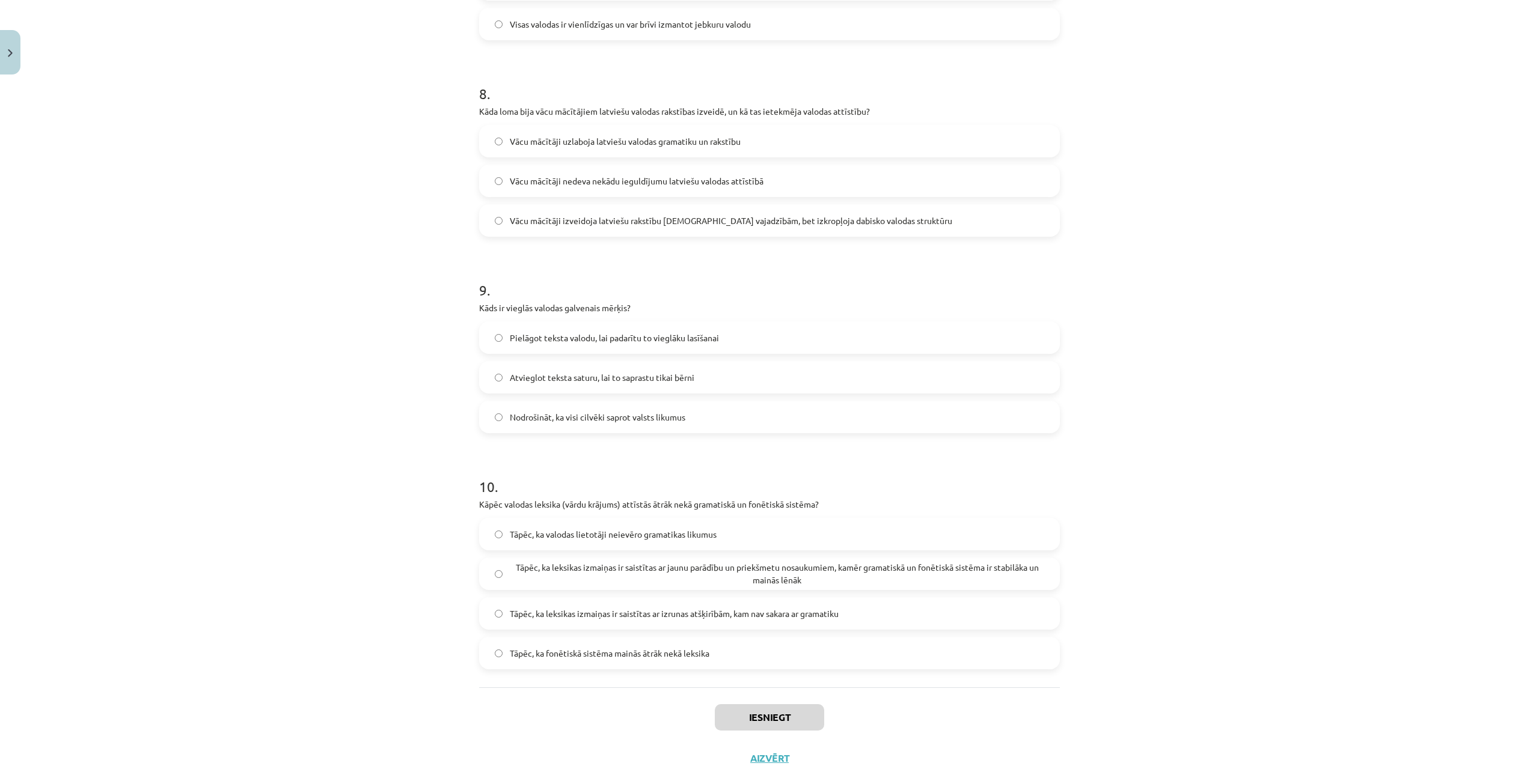
scroll to position [1852, 0]
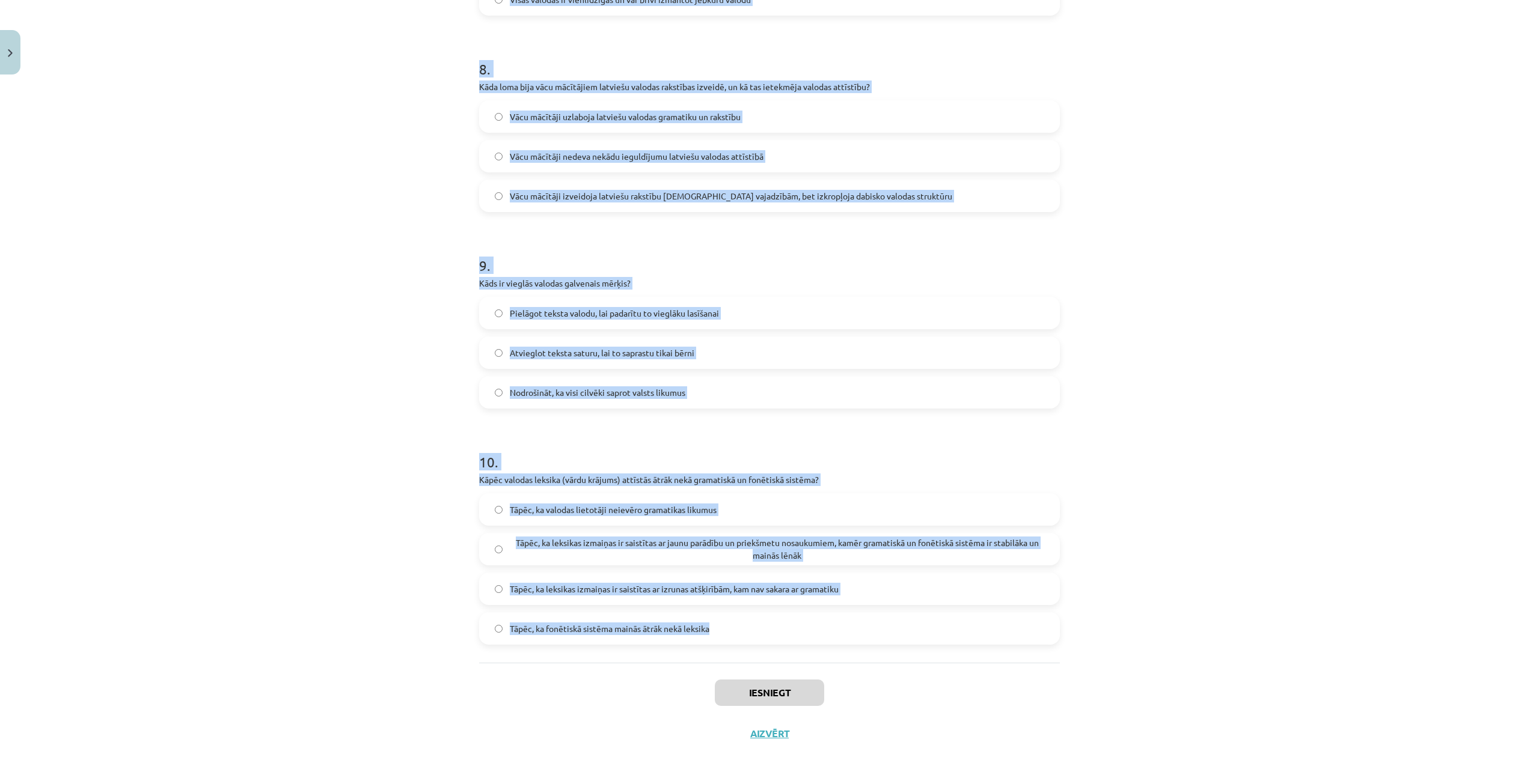
drag, startPoint x: 440, startPoint y: 270, endPoint x: 772, endPoint y: 625, distance: 486.1
click at [772, 625] on div "Mācību tēma: Latviešu valodas i - 10. klases 1. ieskaites mācību materiāls #9 N…" at bounding box center [770, 392] width 1539 height 784
copy form "1 . Kādā veidā latviešu literārā valoda veidojās un attīstījās, balstoties uz i…"
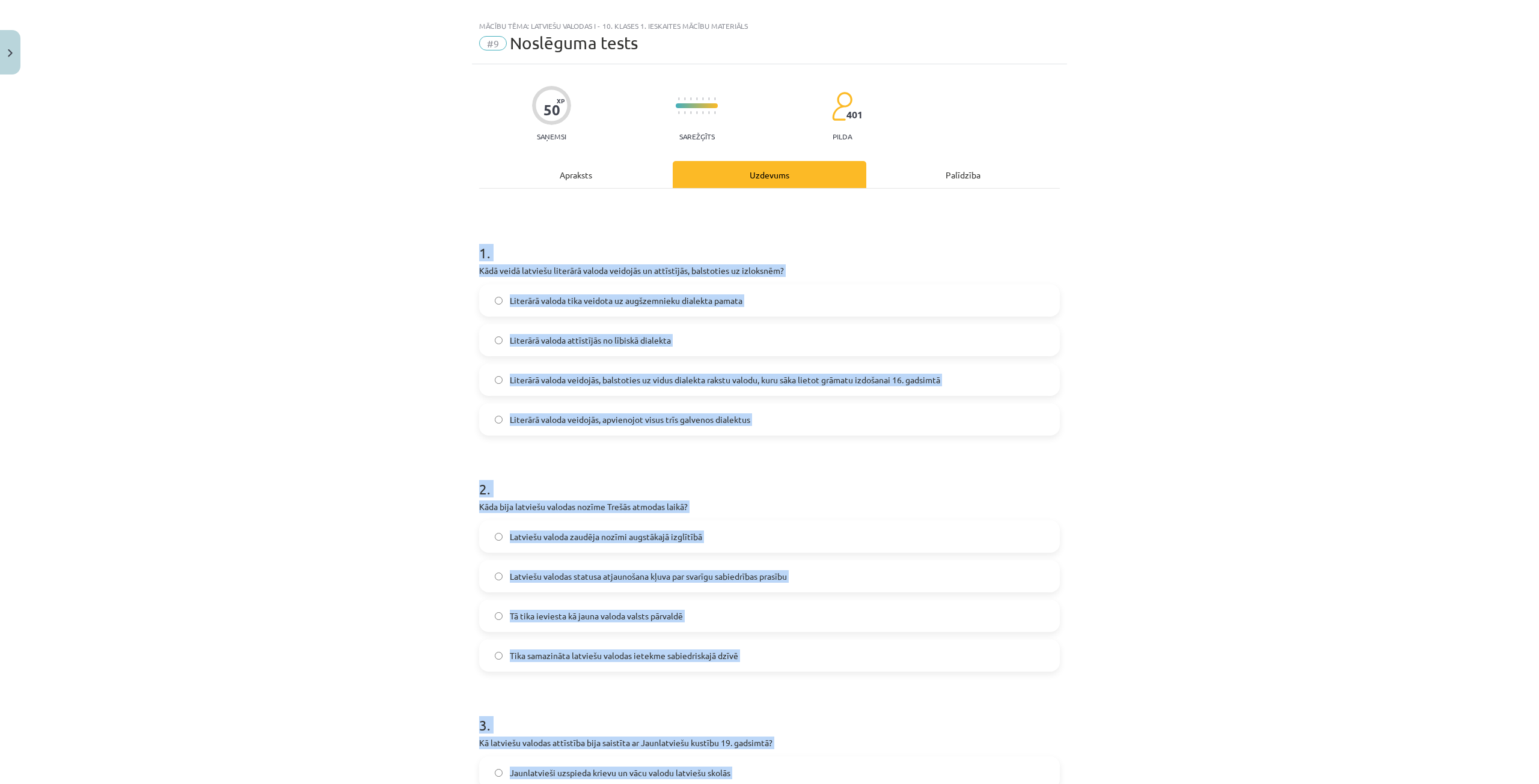
scroll to position [0, 0]
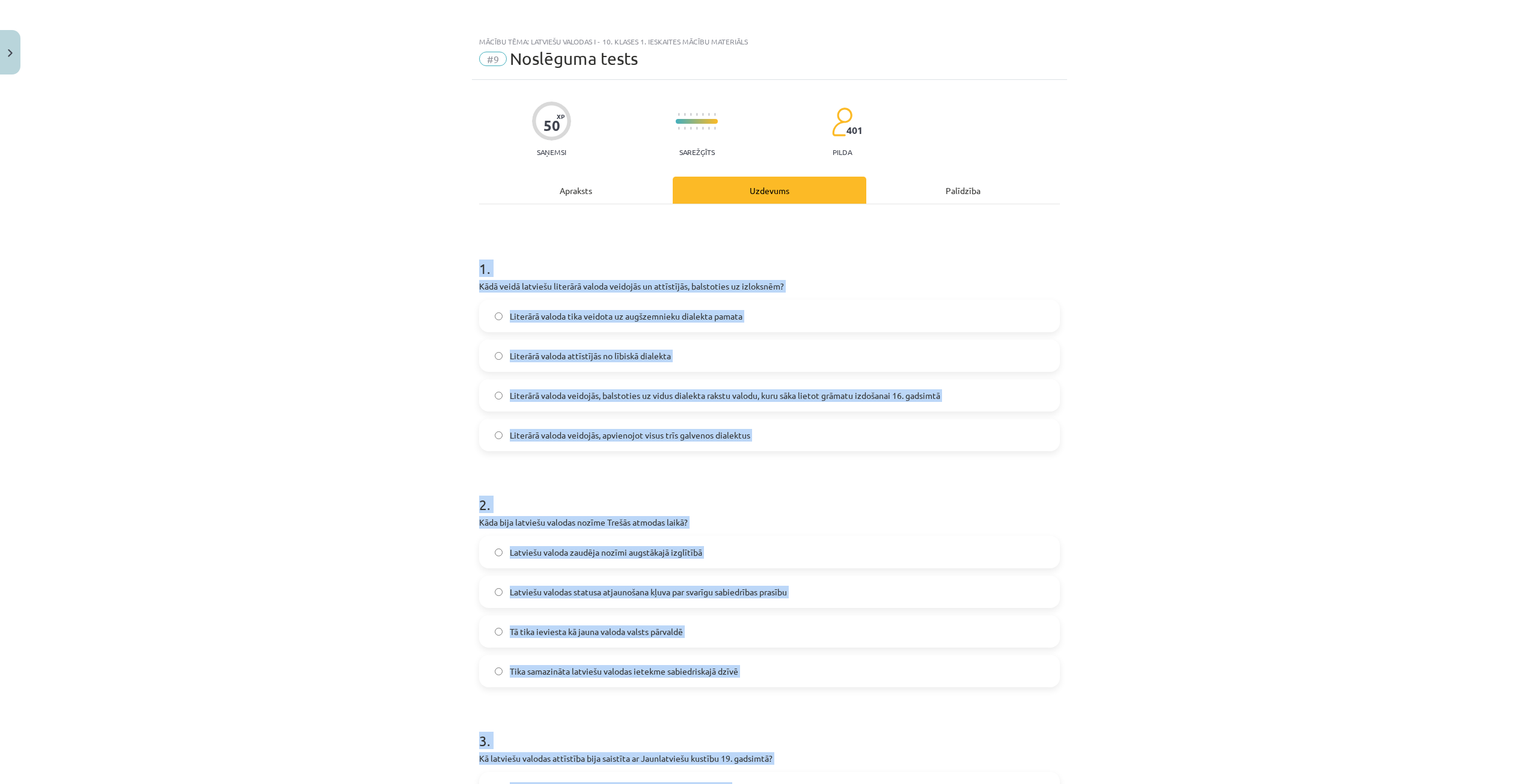
click at [967, 393] on label "Literārā valoda veidojās, balstoties uz vidus dialekta rakstu valodu, kuru sāka…" at bounding box center [770, 395] width 579 height 30
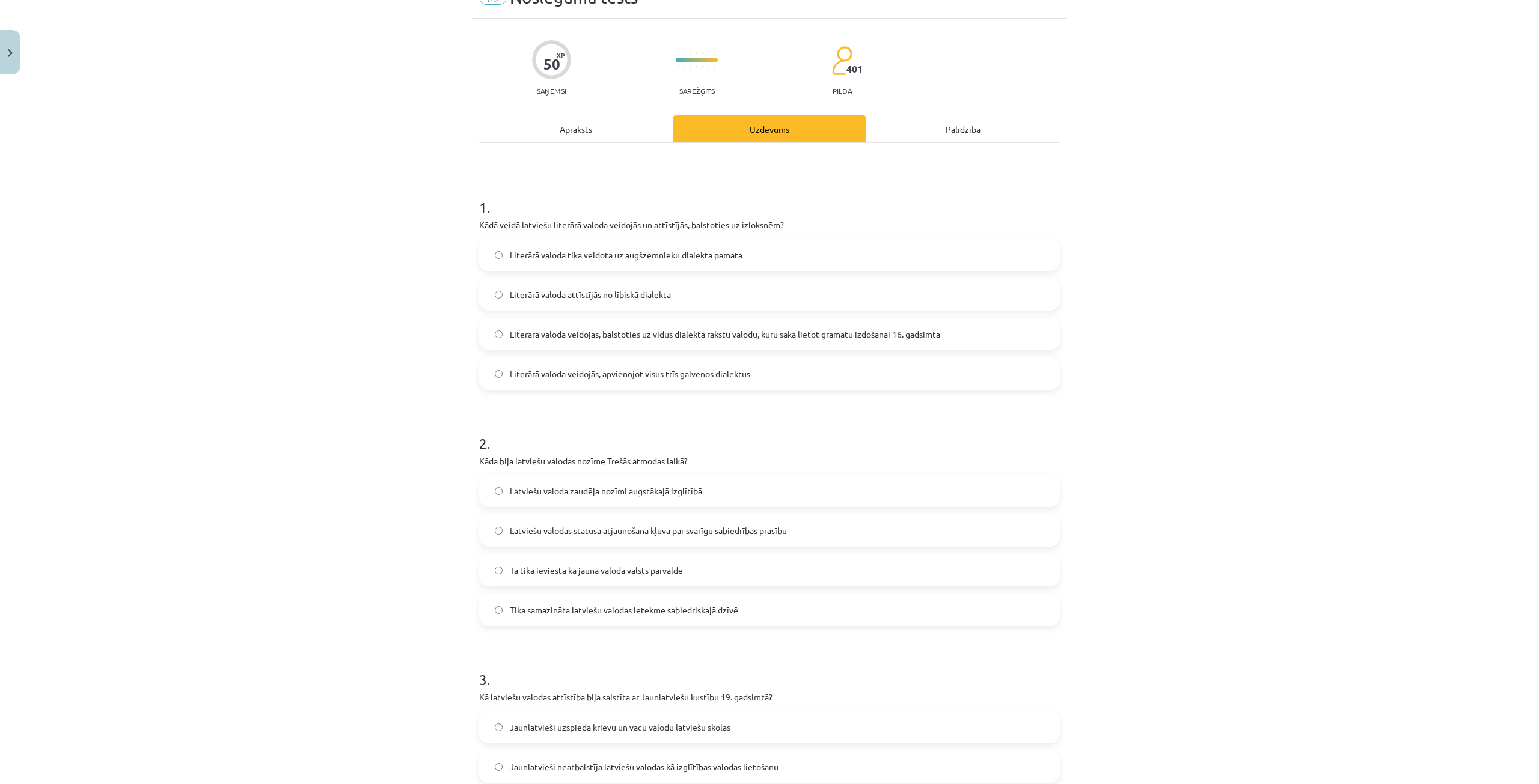
scroll to position [120, 0]
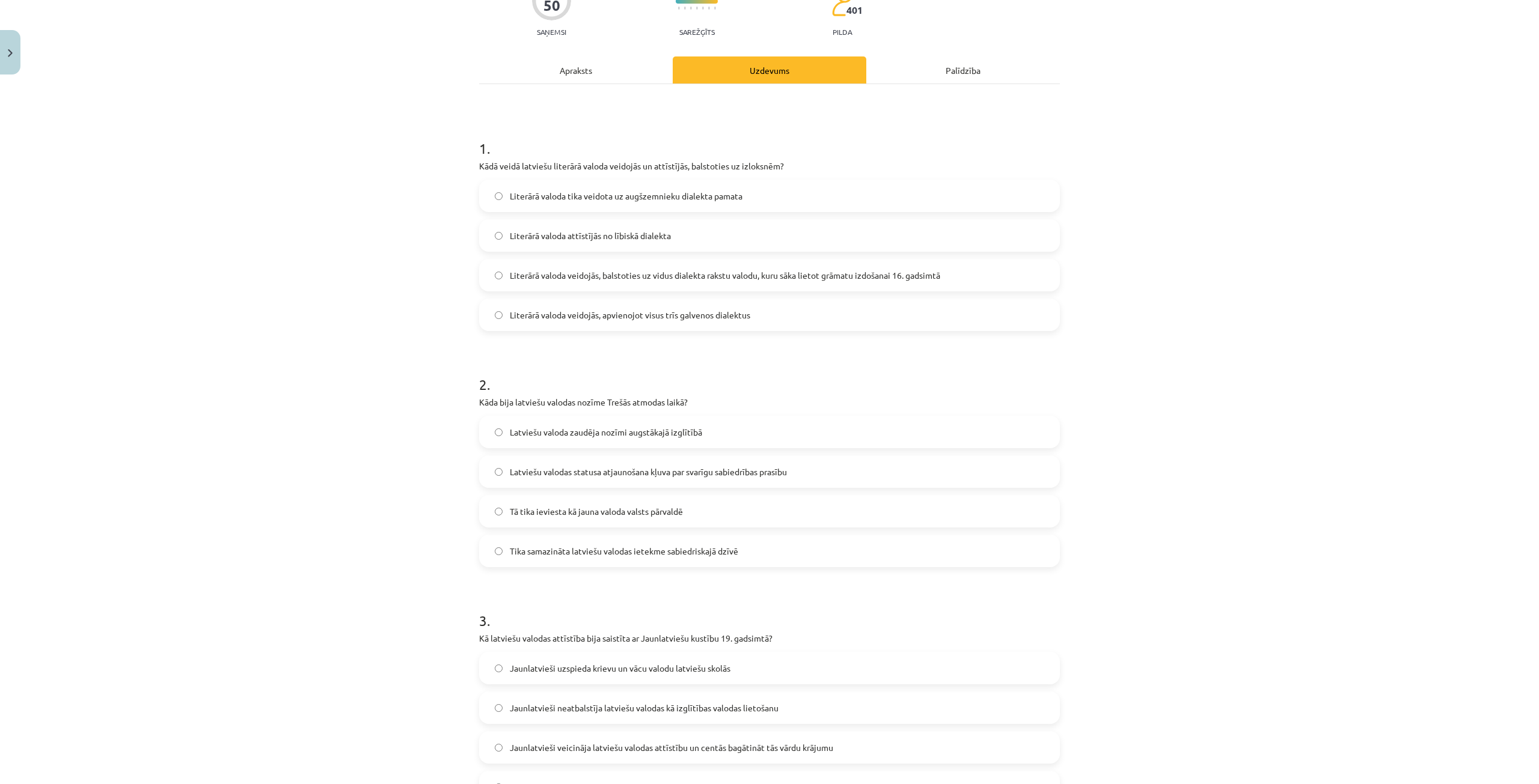
click at [817, 473] on label "Latviešu valodas statusa atjaunošana kļuva par svarīgu sabiedrības prasību" at bounding box center [770, 471] width 579 height 30
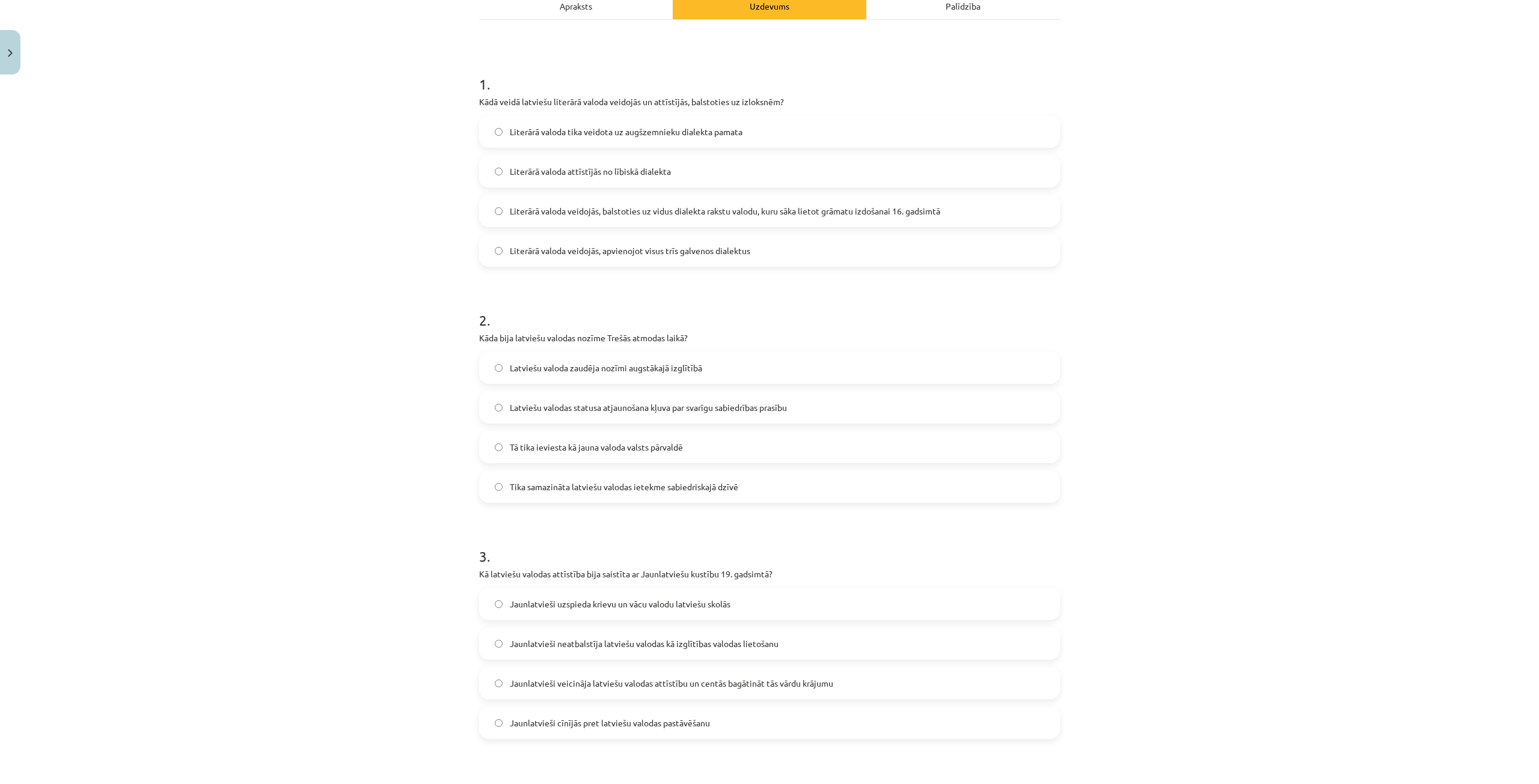
scroll to position [300, 0]
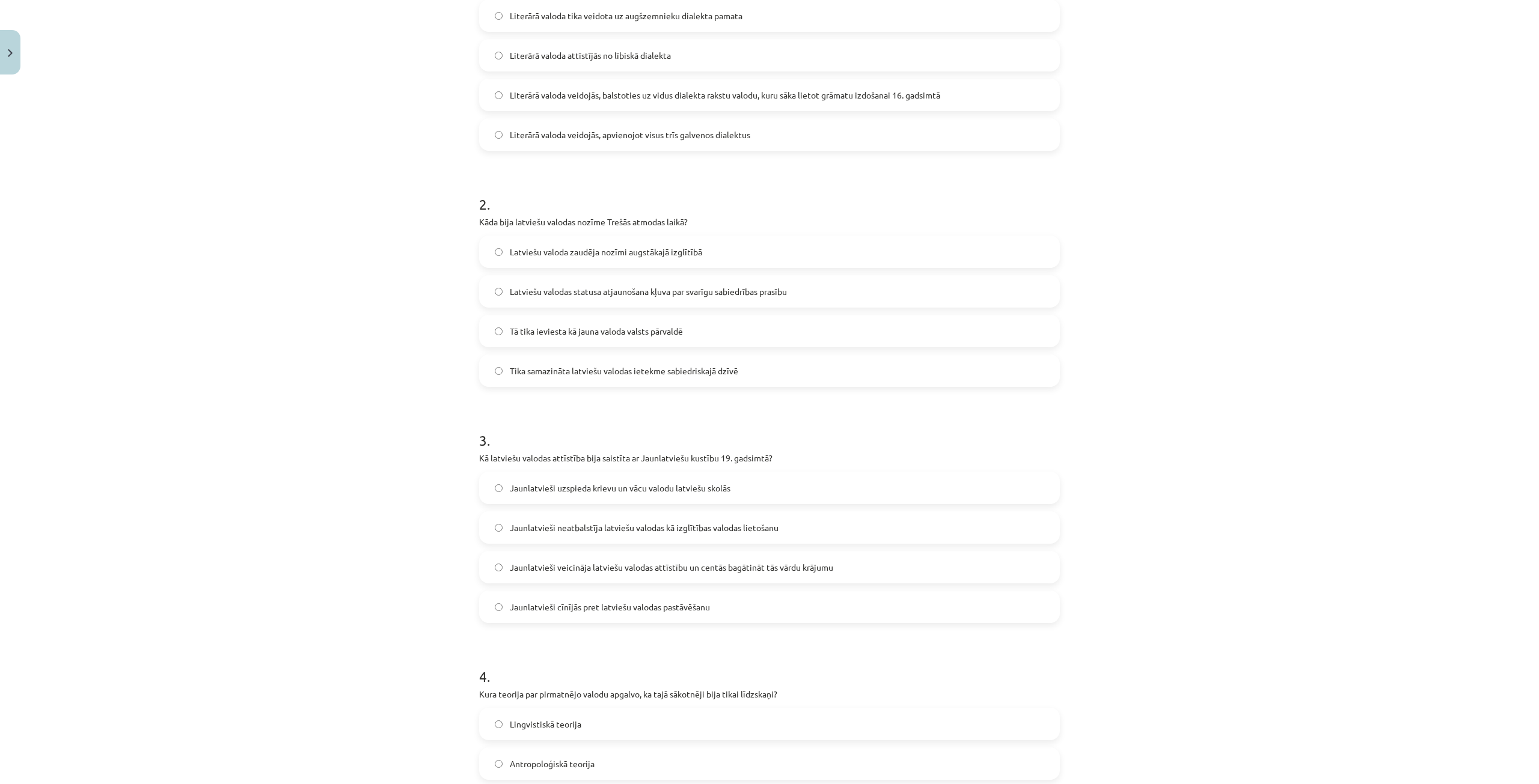
click at [819, 564] on span "Jaunlatvieši veicināja latviešu valodas attīstību un centās bagātināt tās vārdu…" at bounding box center [671, 568] width 324 height 13
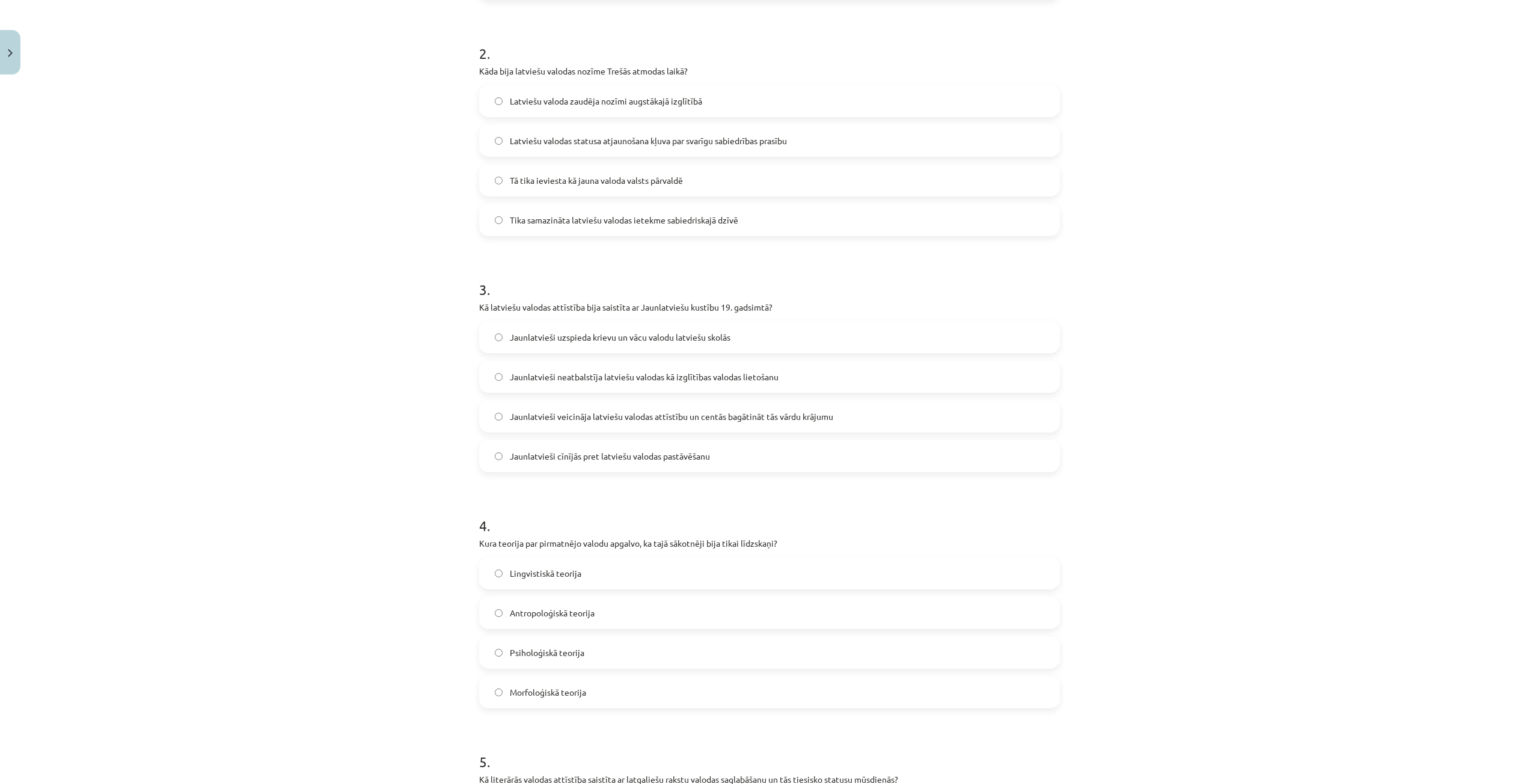
scroll to position [481, 0]
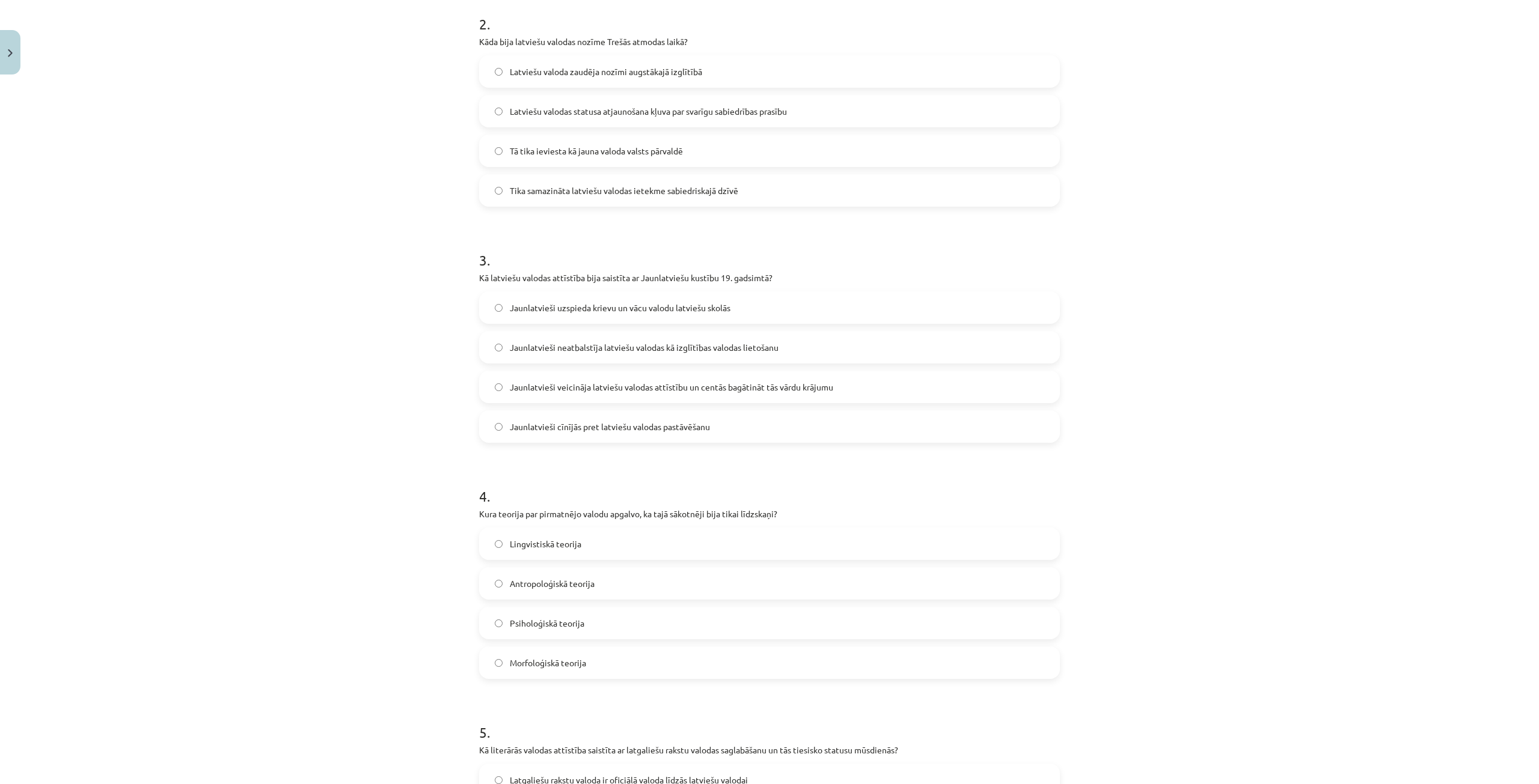
click at [577, 619] on span "Psiholoģiskā teorija" at bounding box center [547, 623] width 74 height 13
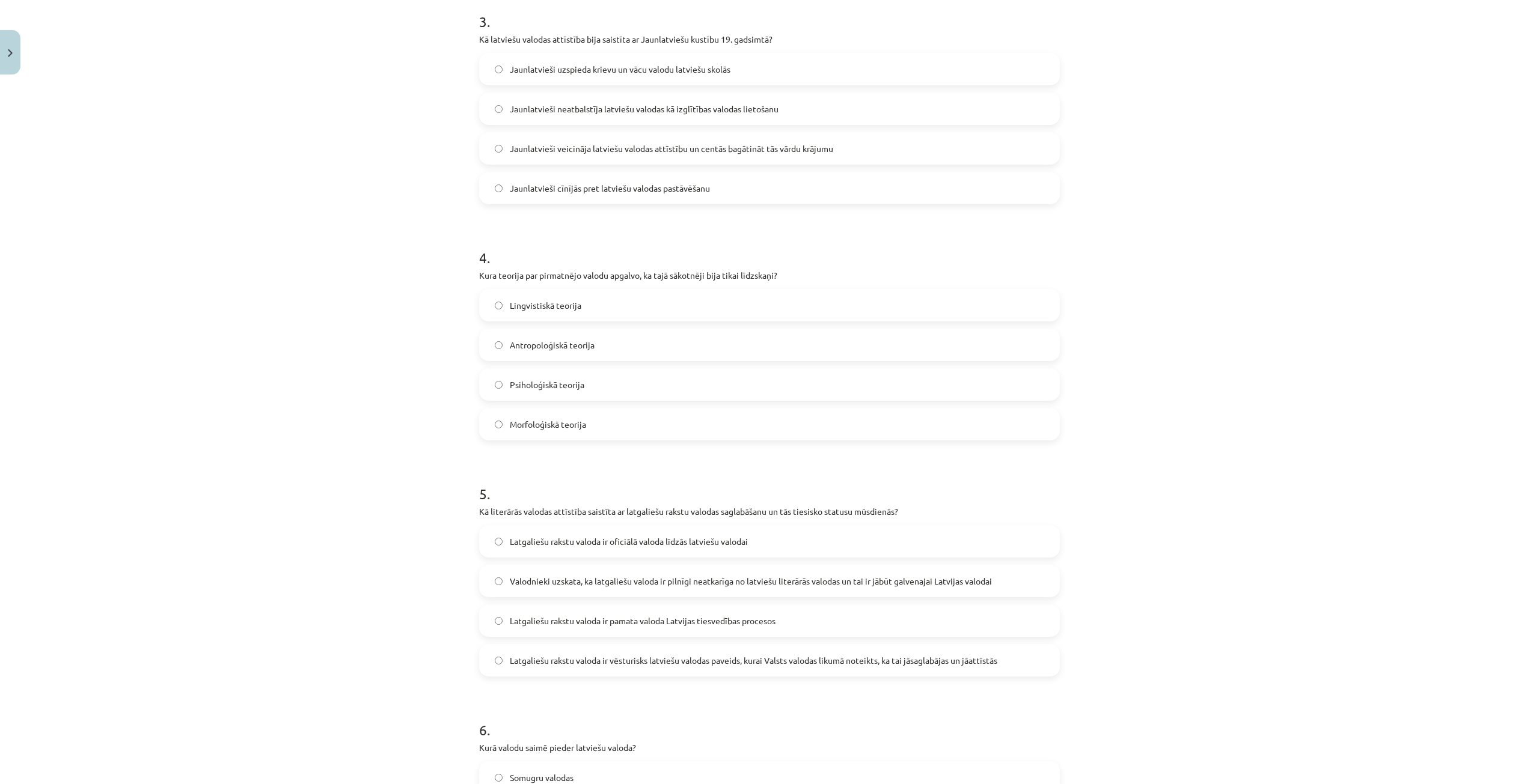
scroll to position [721, 0]
click at [933, 644] on label "Latgaliešu rakstu valoda ir vēsturisks latviešu valodas paveids, kurai Valsts v…" at bounding box center [770, 658] width 579 height 30
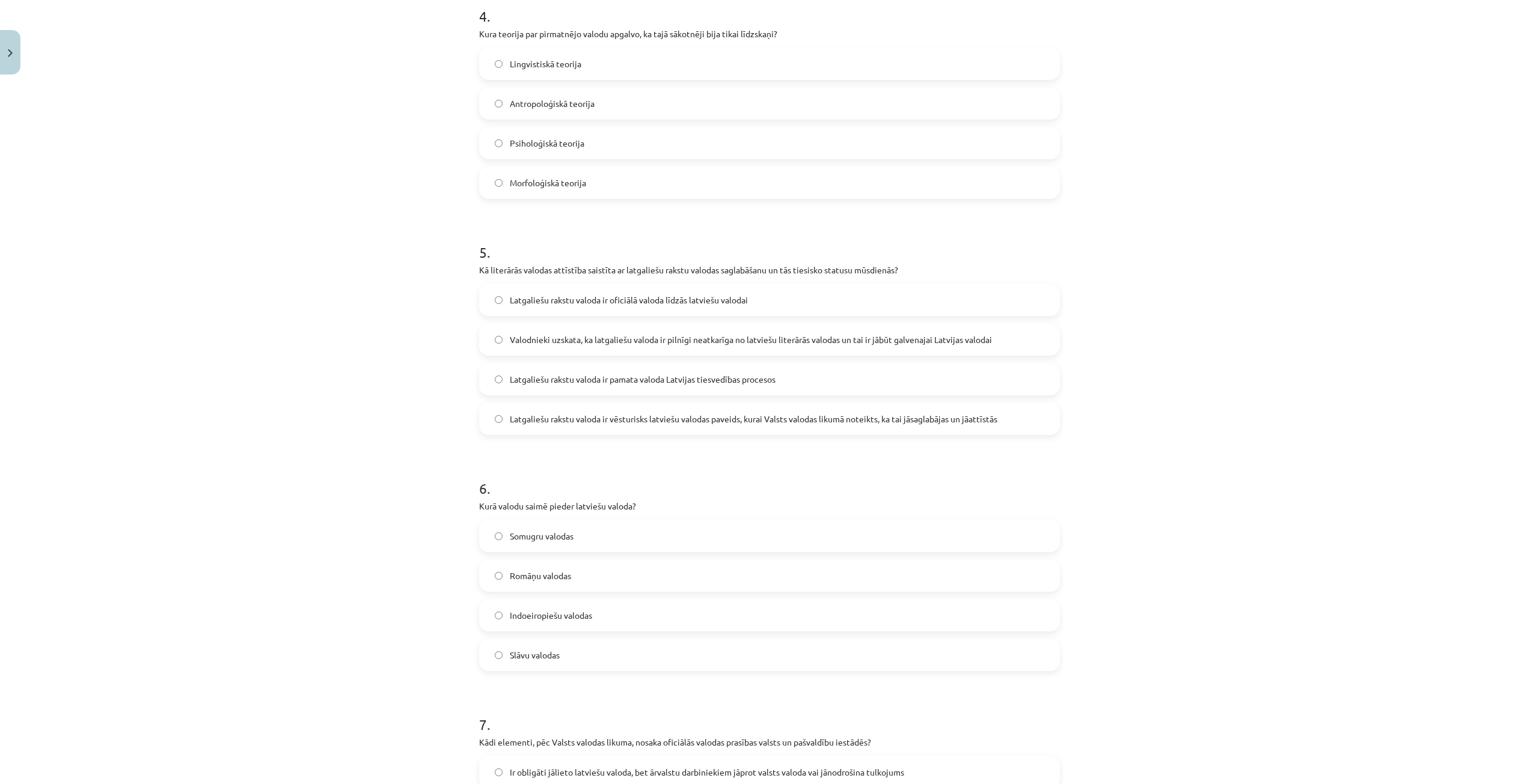
scroll to position [961, 0]
click at [588, 615] on span "Indoeiropiešu valodas" at bounding box center [551, 615] width 83 height 13
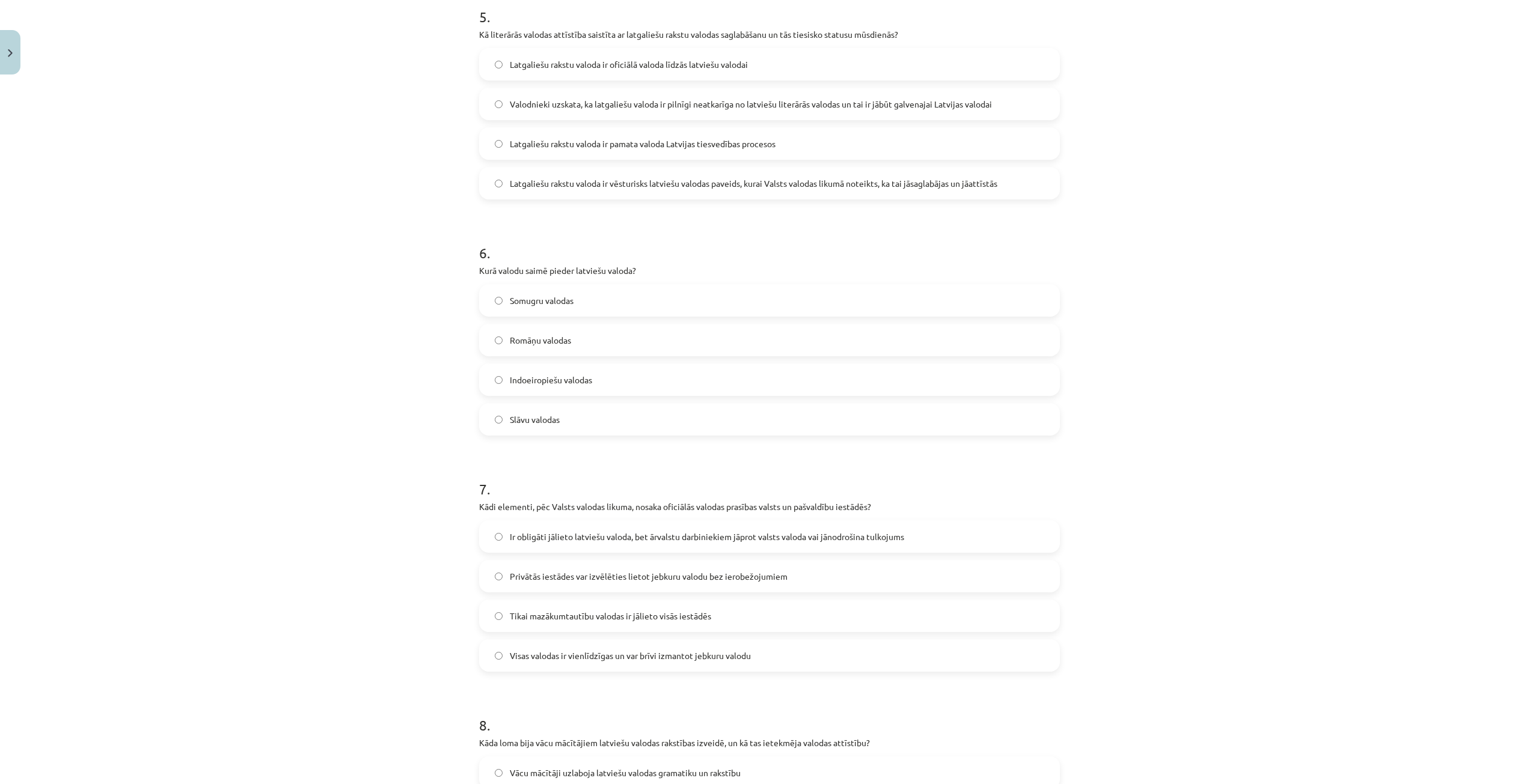
scroll to position [1202, 0]
click at [598, 531] on span "Ir obligāti jālieto latviešu valoda, bet ārvalstu darbiniekiem jāprot valsts va…" at bounding box center [707, 532] width 394 height 13
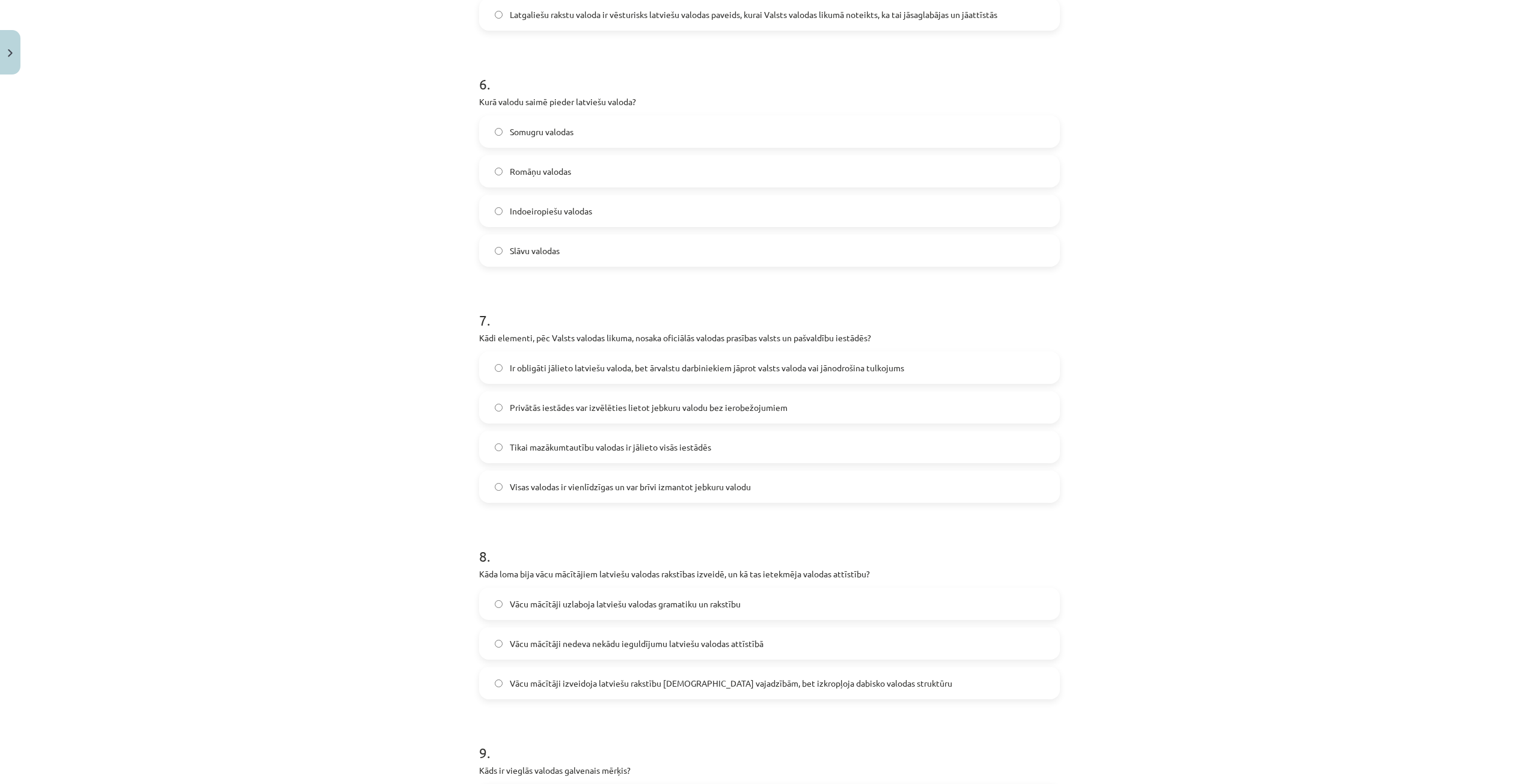
scroll to position [1382, 0]
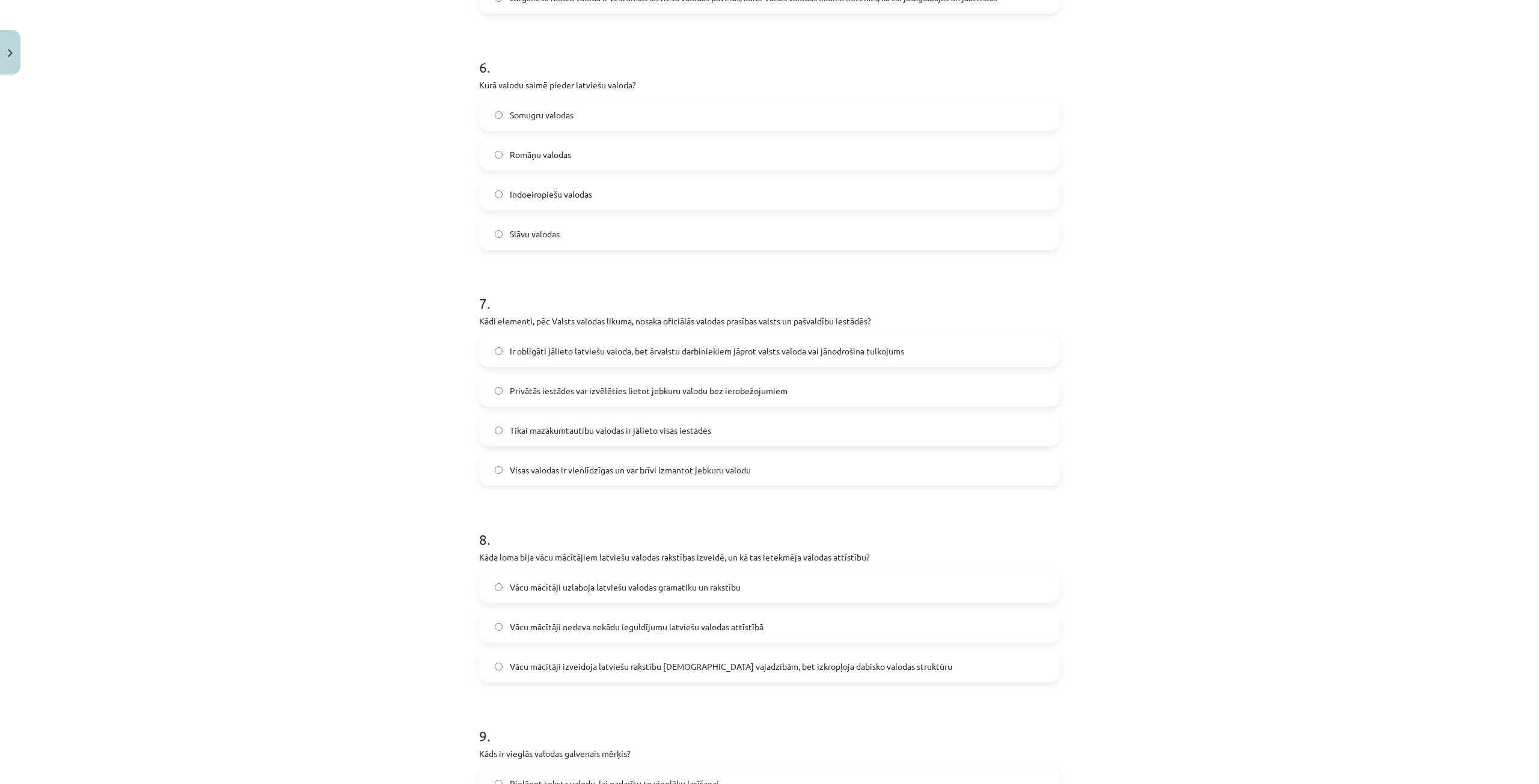
click at [893, 670] on label "Vācu mācītāji izveidoja latviešu rakstību baznīcas vajadzībām, bet izkropļoja d…" at bounding box center [770, 666] width 579 height 30
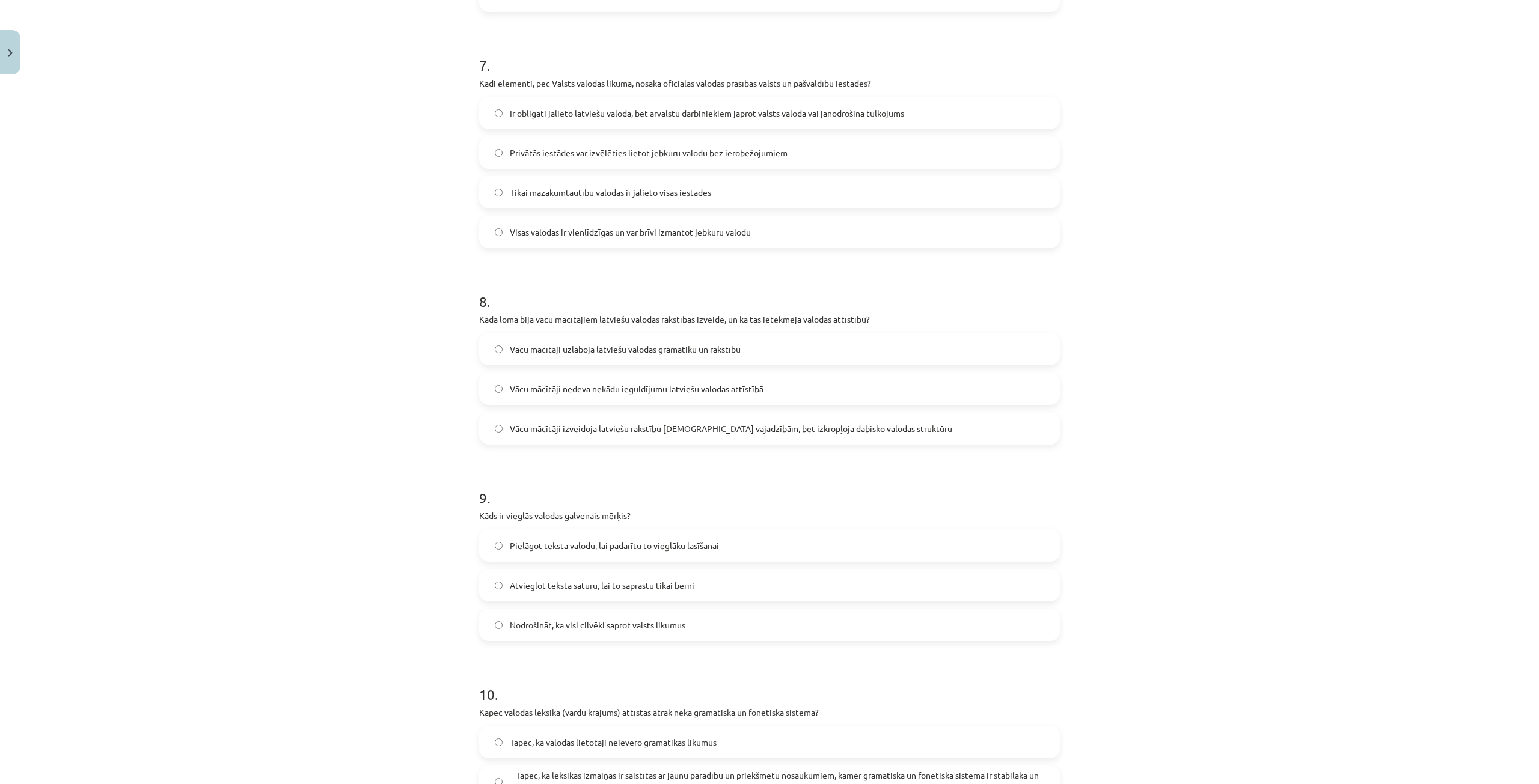
scroll to position [1622, 0]
click at [739, 538] on label "Pielāgot teksta valodu, lai padarītu to vieglāku lasīšanai" at bounding box center [770, 543] width 579 height 30
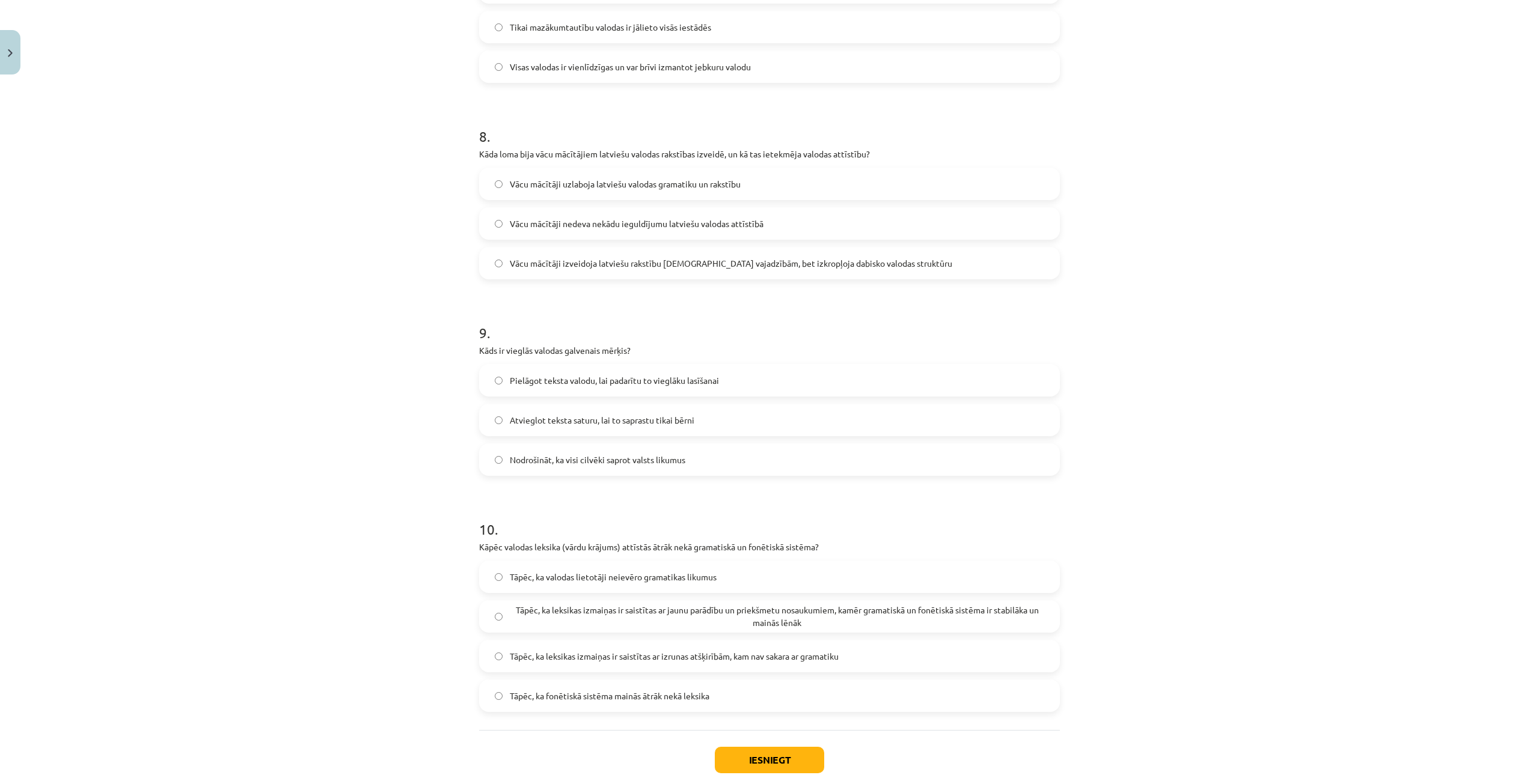
scroll to position [1802, 0]
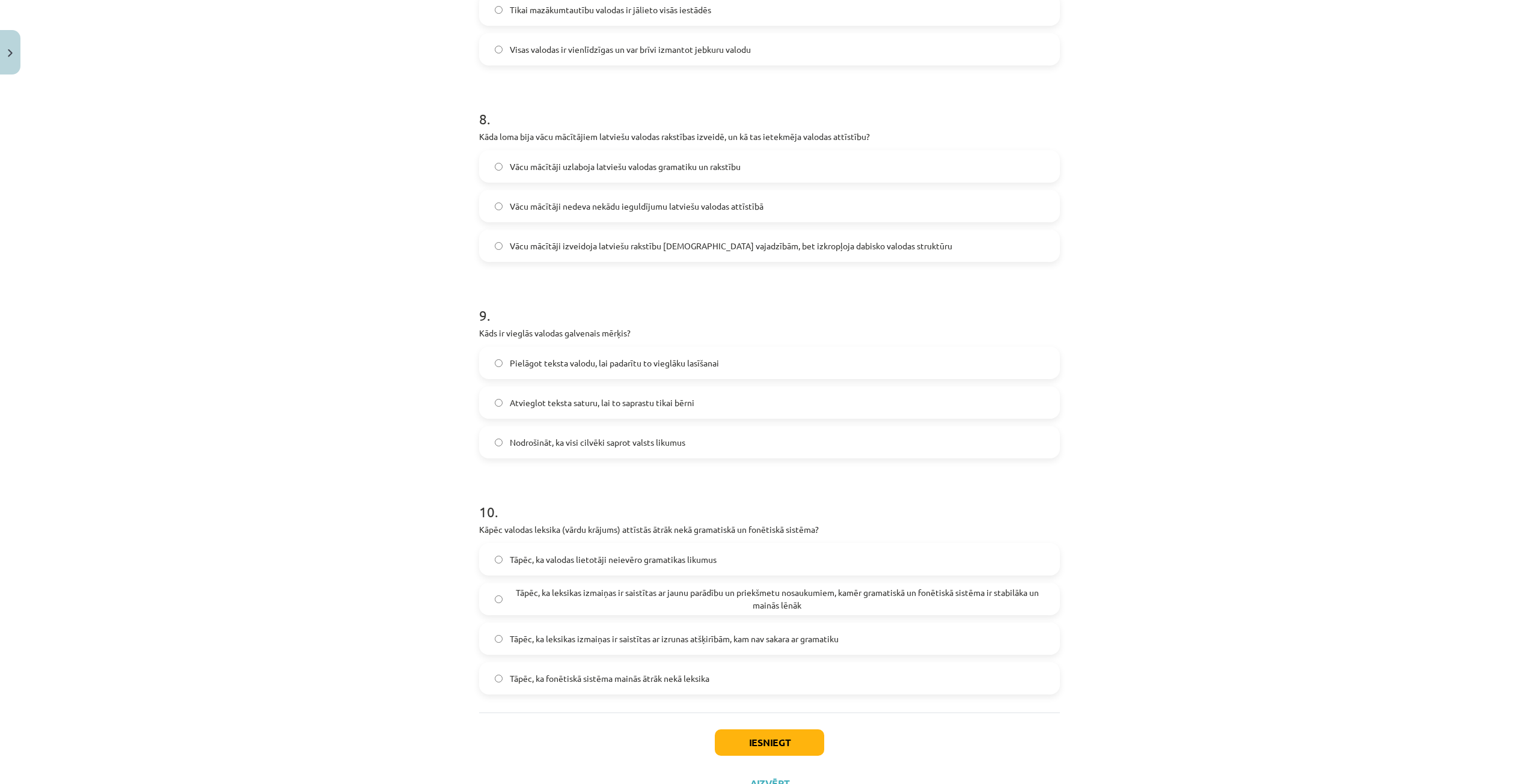
click at [845, 598] on span "Tāpēc, ka leksikas izmaiņas ir saistītas ar jaunu parādību un priekšmetu nosauk…" at bounding box center [777, 599] width 534 height 25
click at [781, 739] on button "Iesniegt" at bounding box center [769, 742] width 110 height 26
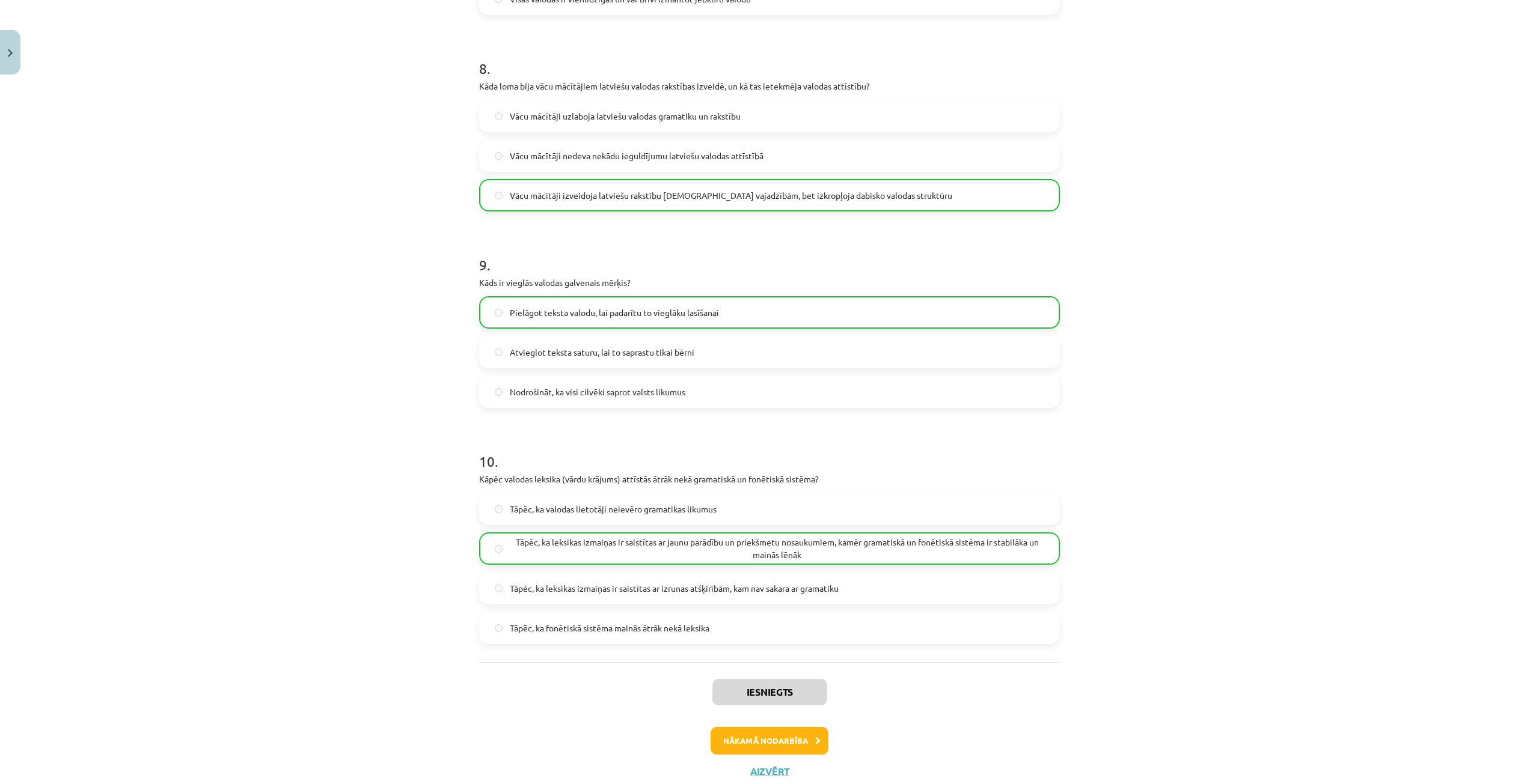
scroll to position [1891, 0]
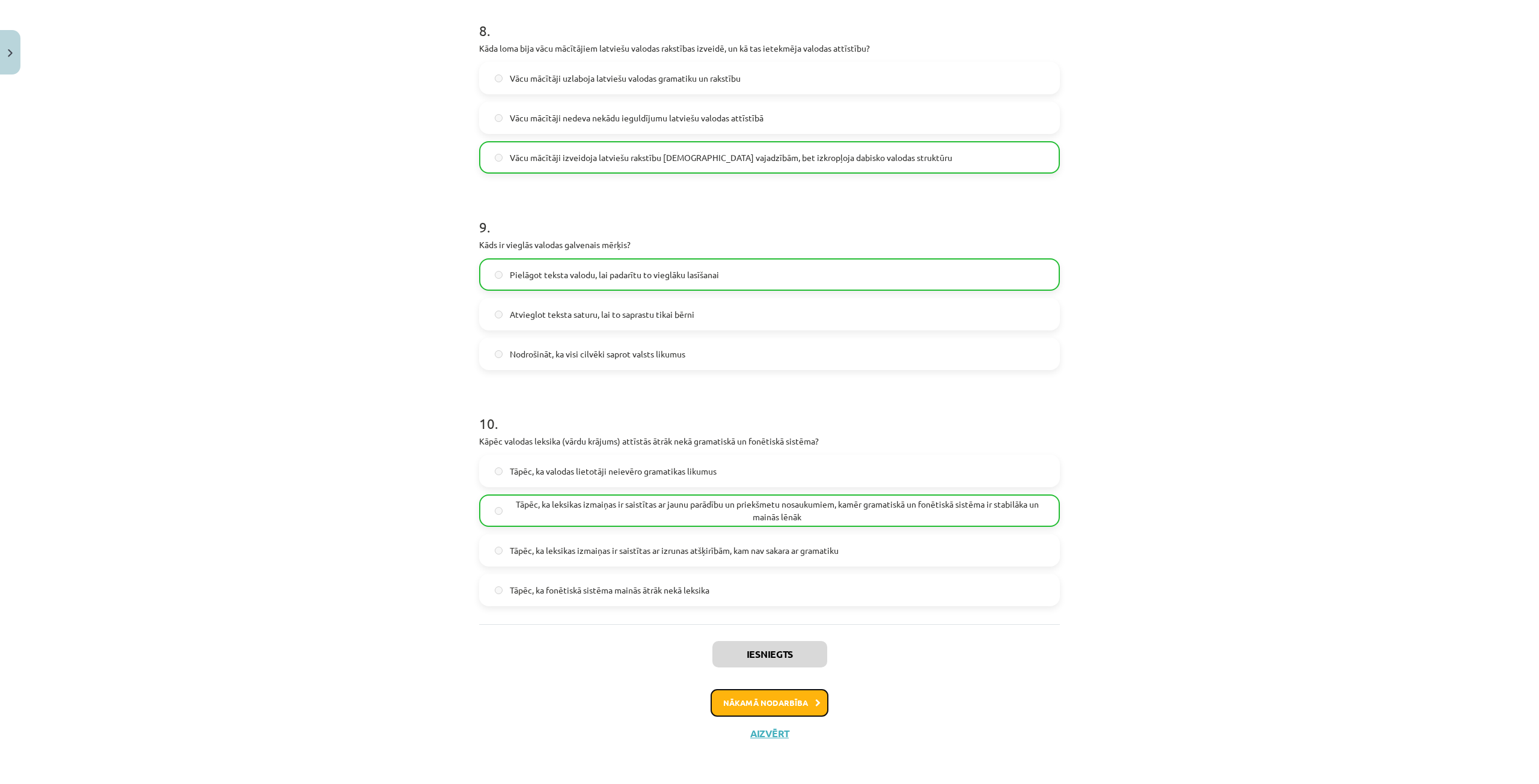
click at [743, 703] on button "Nākamā nodarbība" at bounding box center [770, 703] width 118 height 28
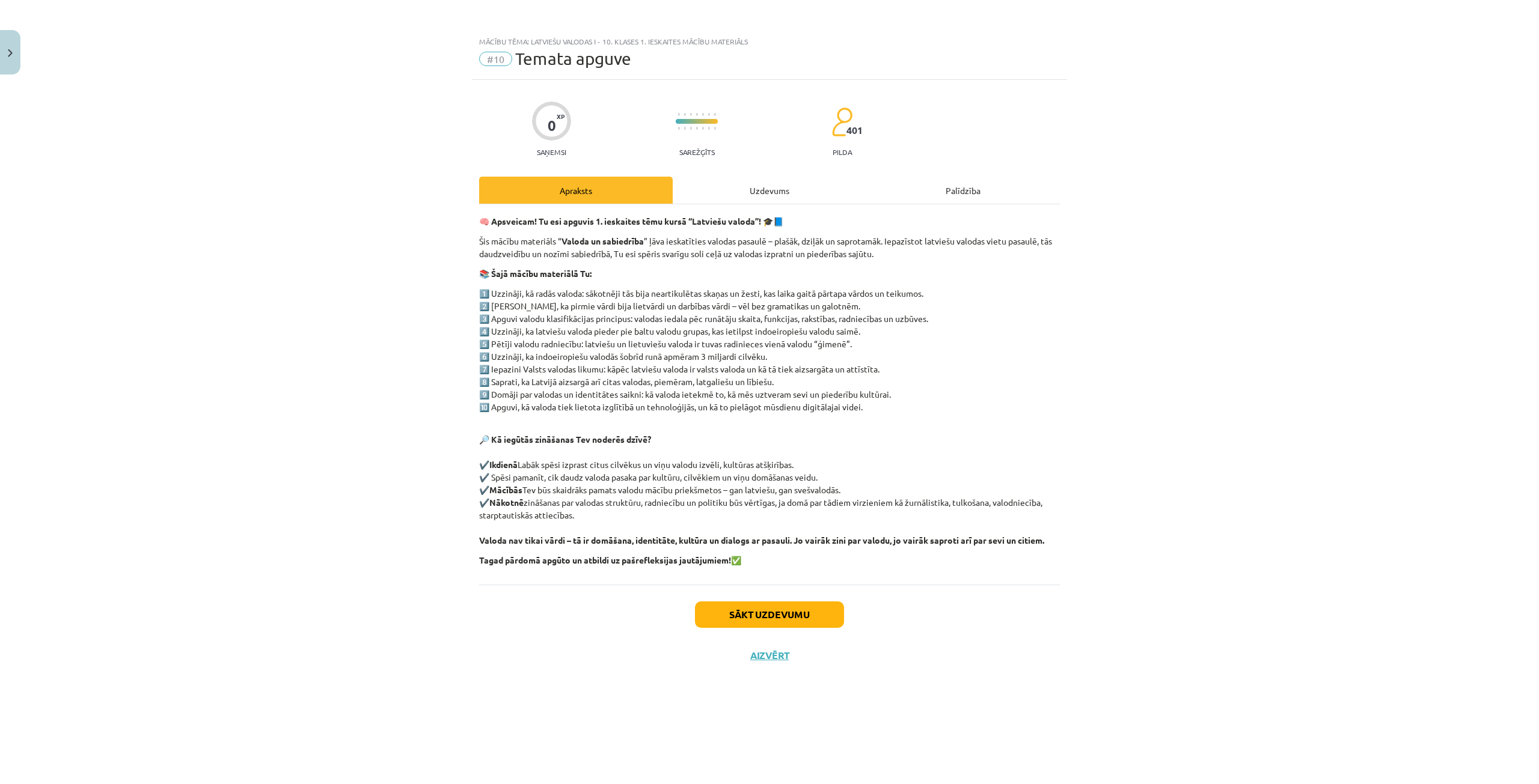
scroll to position [0, 0]
click at [726, 609] on button "Sākt uzdevumu" at bounding box center [770, 614] width 149 height 26
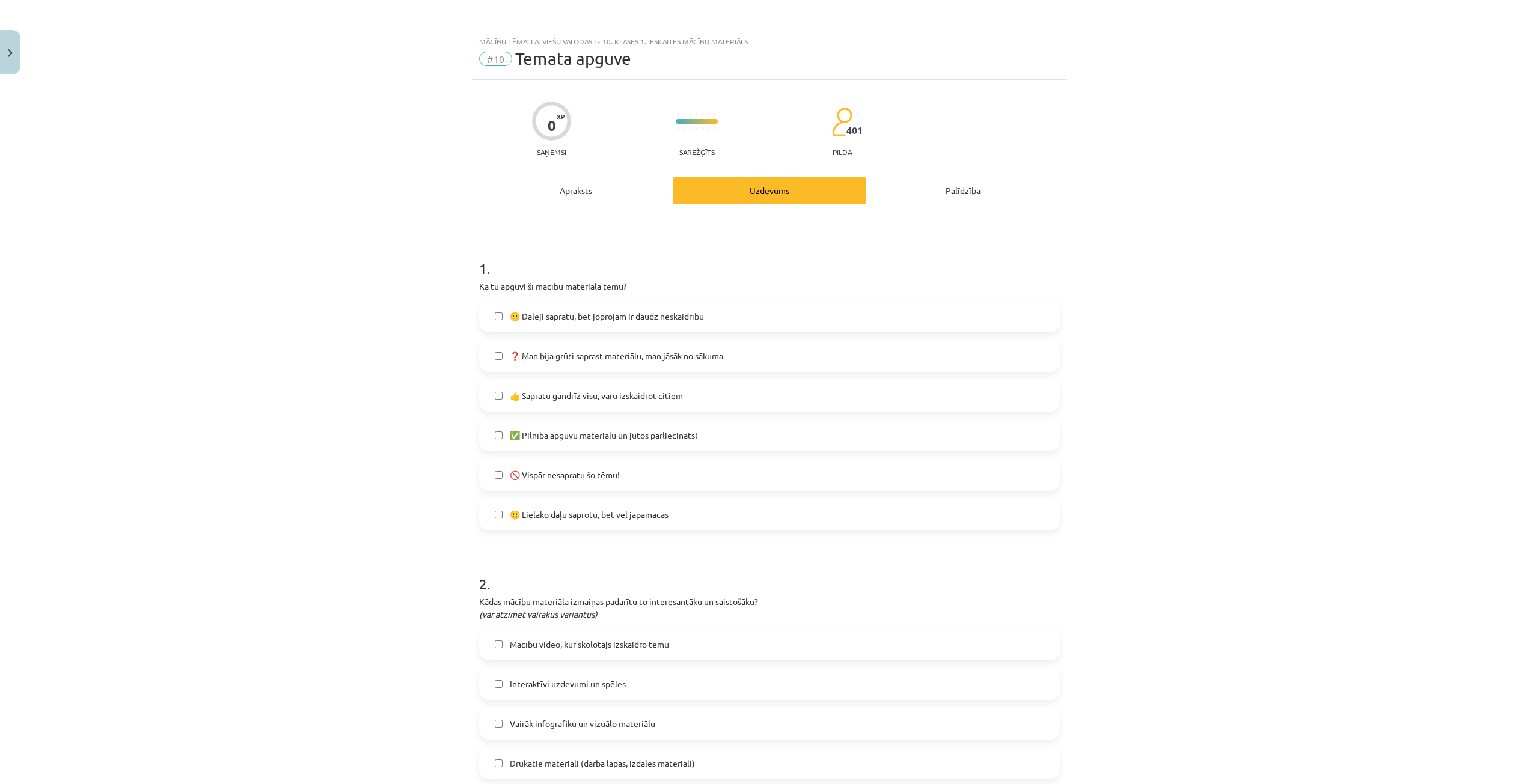
click at [690, 395] on label "👍 Sapratu gandrīz visu, varu izskaidrot citiem" at bounding box center [770, 395] width 579 height 30
click at [685, 514] on label "🙂 Lielāko daļu saprotu, bet vēl jāpamācās" at bounding box center [770, 514] width 579 height 30
click at [488, 392] on label "👍 Sapratu gandrīz visu, varu izskaidrot citiem" at bounding box center [770, 395] width 579 height 30
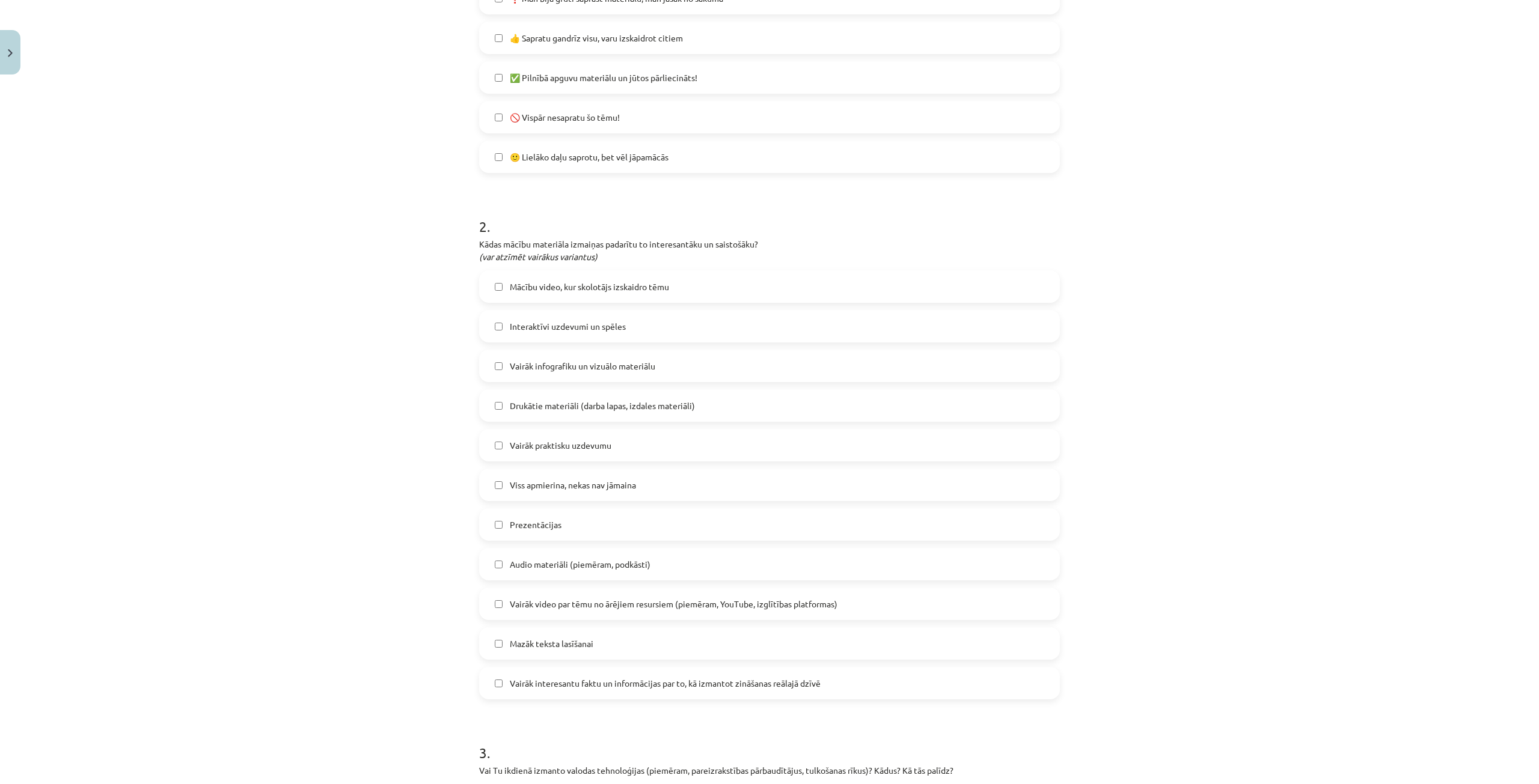
scroll to position [361, 0]
click at [647, 325] on label "Interaktīvi uzdevumi un spēles" at bounding box center [770, 323] width 579 height 30
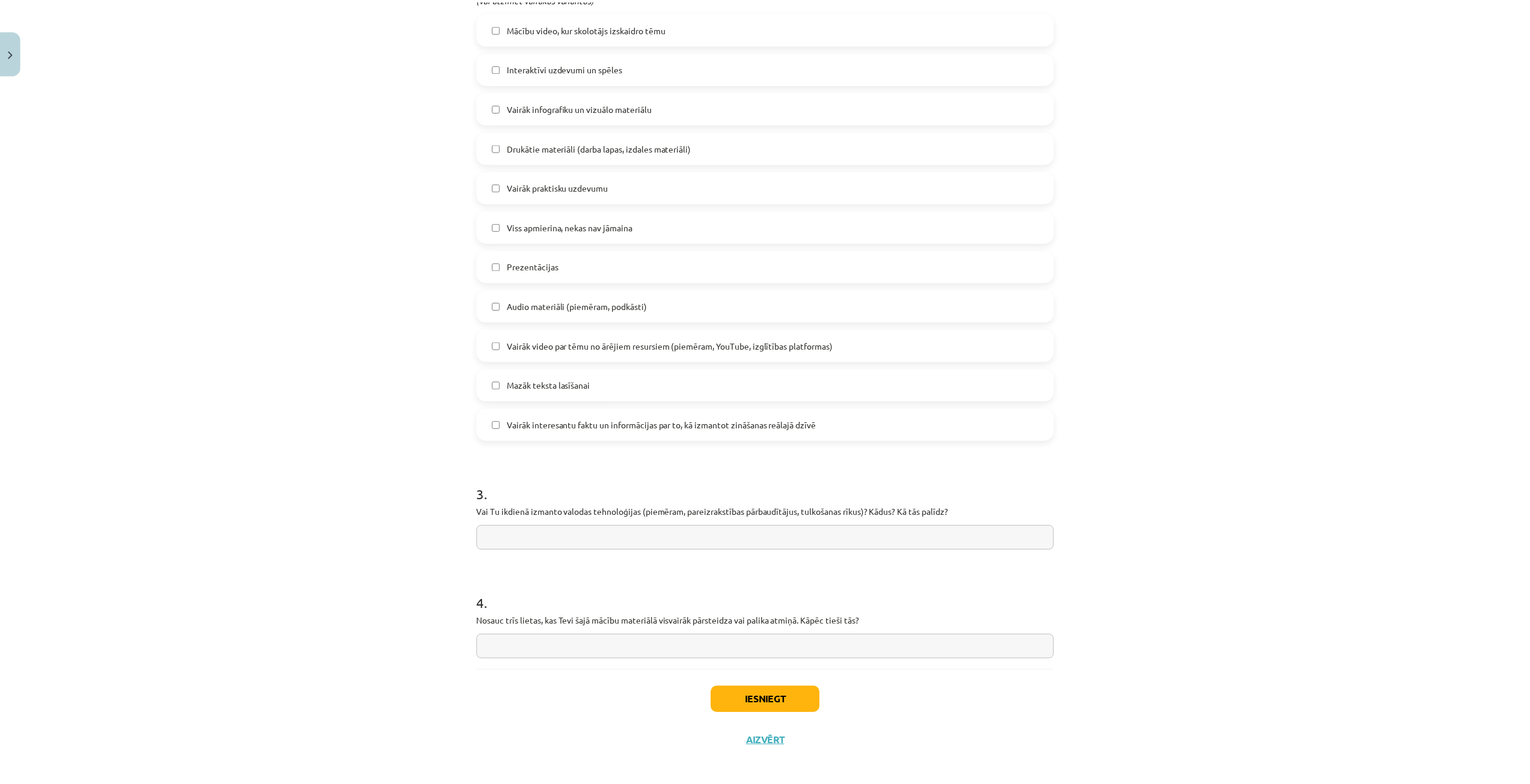
scroll to position [624, 0]
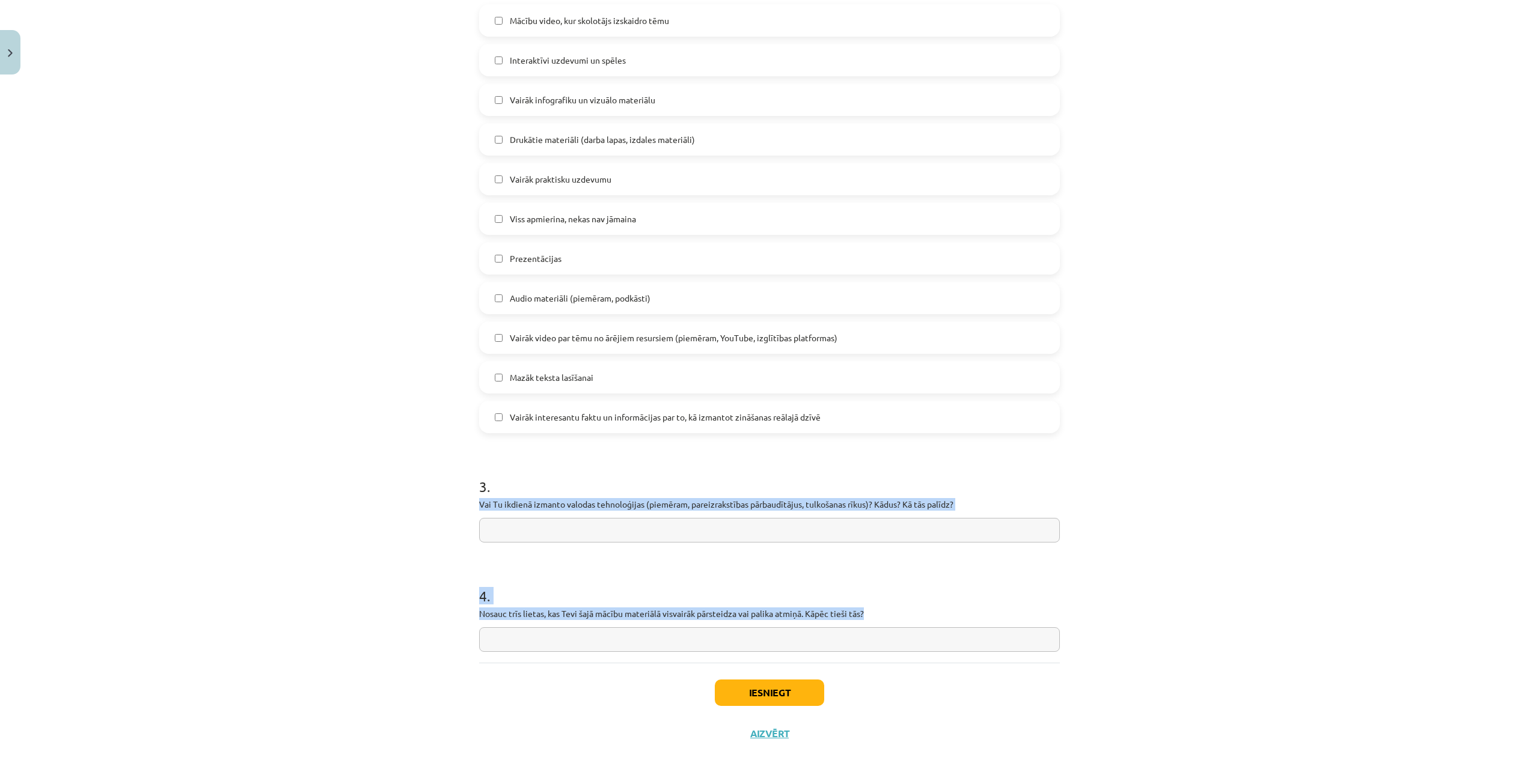
drag, startPoint x: 464, startPoint y: 503, endPoint x: 963, endPoint y: 612, distance: 510.8
click at [963, 612] on div "Mācību tēma: Latviešu valodas i - 10. klases 1. ieskaites mācību materiāls #10 …" at bounding box center [770, 392] width 1539 height 784
copy form "Vai Tu ikdienā izmanto valodas tehnoloģijas (piemēram, pareizrakstības pārbaudī…"
drag, startPoint x: 617, startPoint y: 527, endPoint x: 617, endPoint y: 534, distance: 7.0
click at [617, 528] on input "text" at bounding box center [770, 530] width 580 height 24
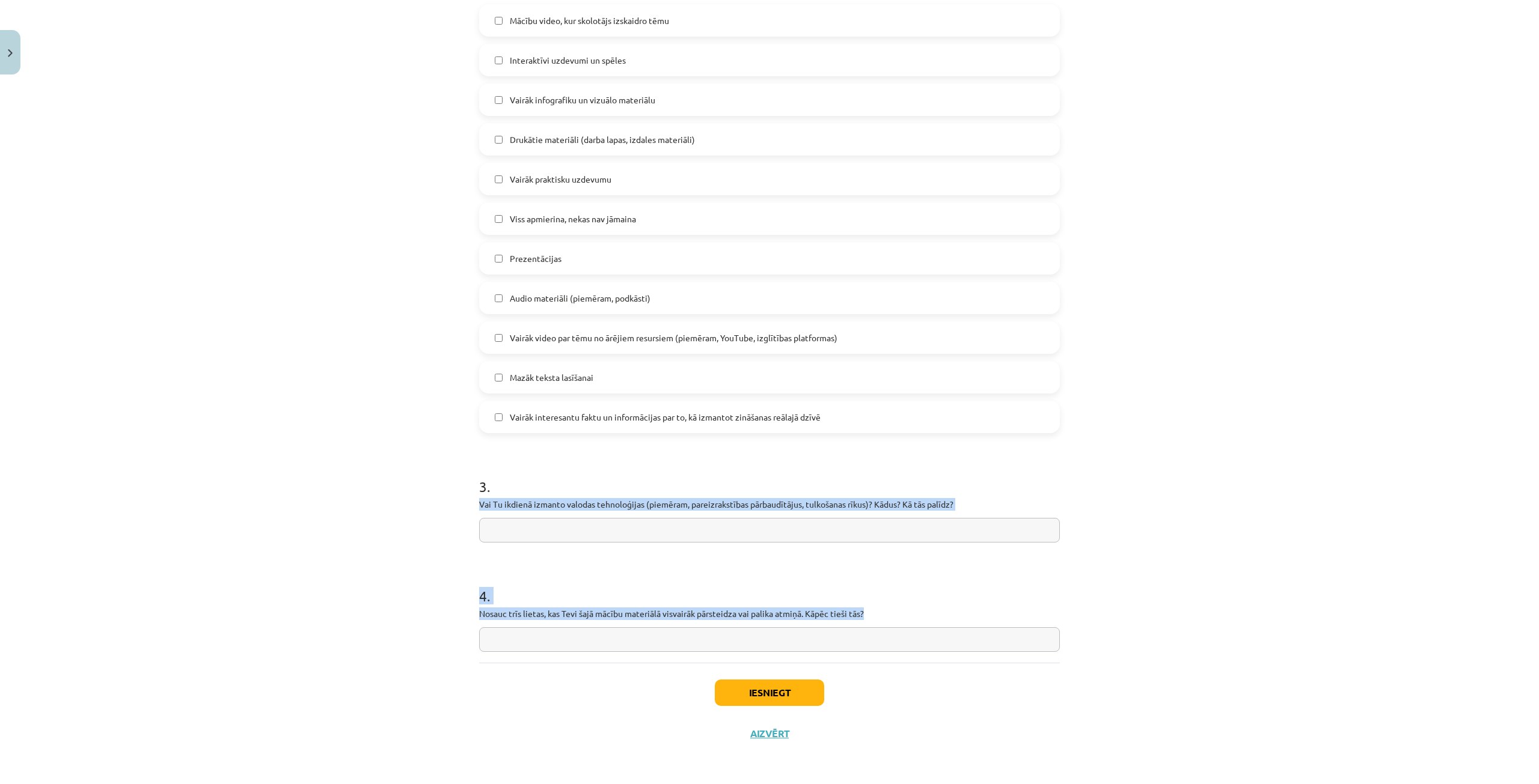
click at [617, 534] on input "text" at bounding box center [770, 530] width 580 height 24
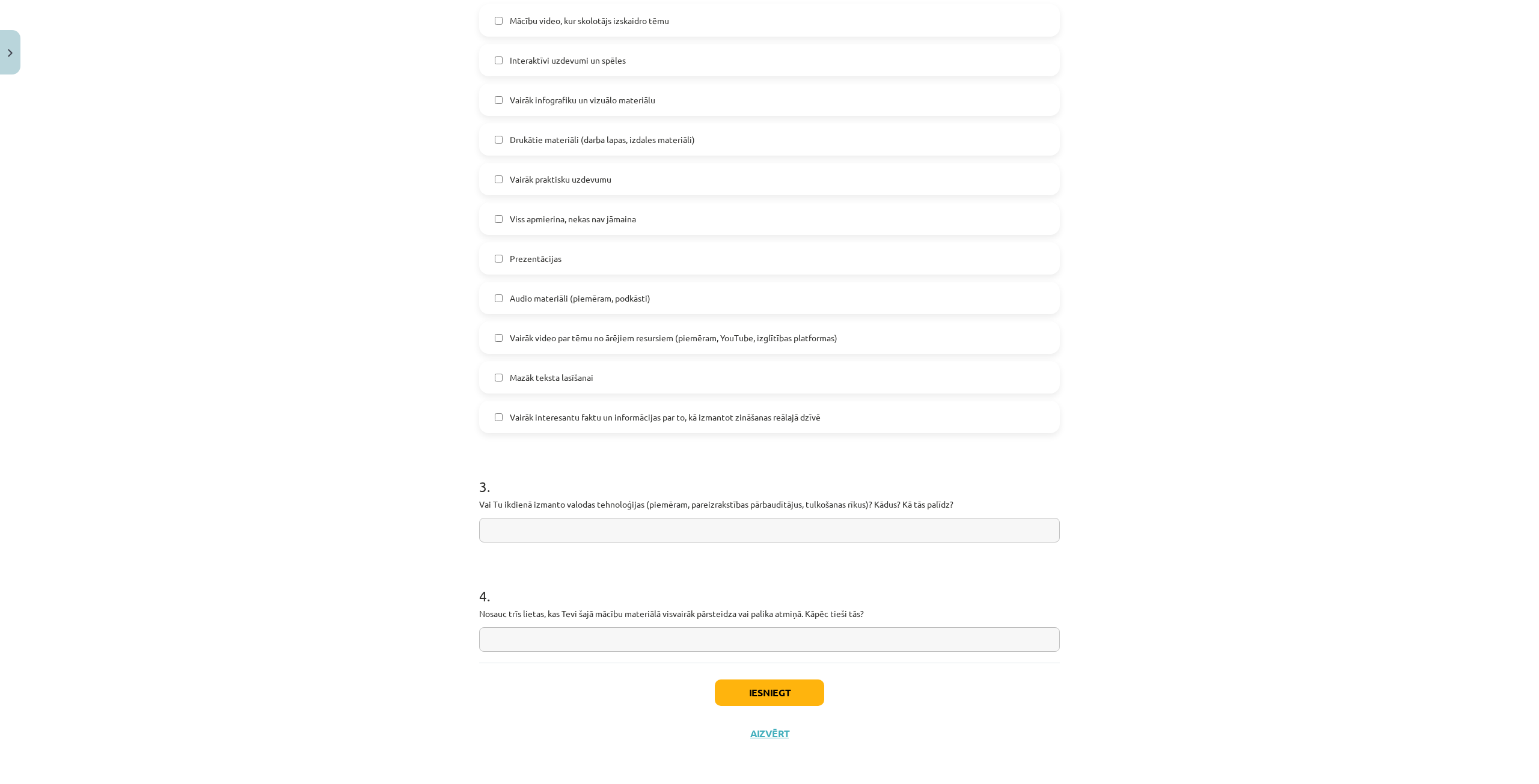
type input "*"
paste input "**********"
type input "**********"
click at [712, 638] on input "text" at bounding box center [770, 639] width 580 height 24
type input "*"
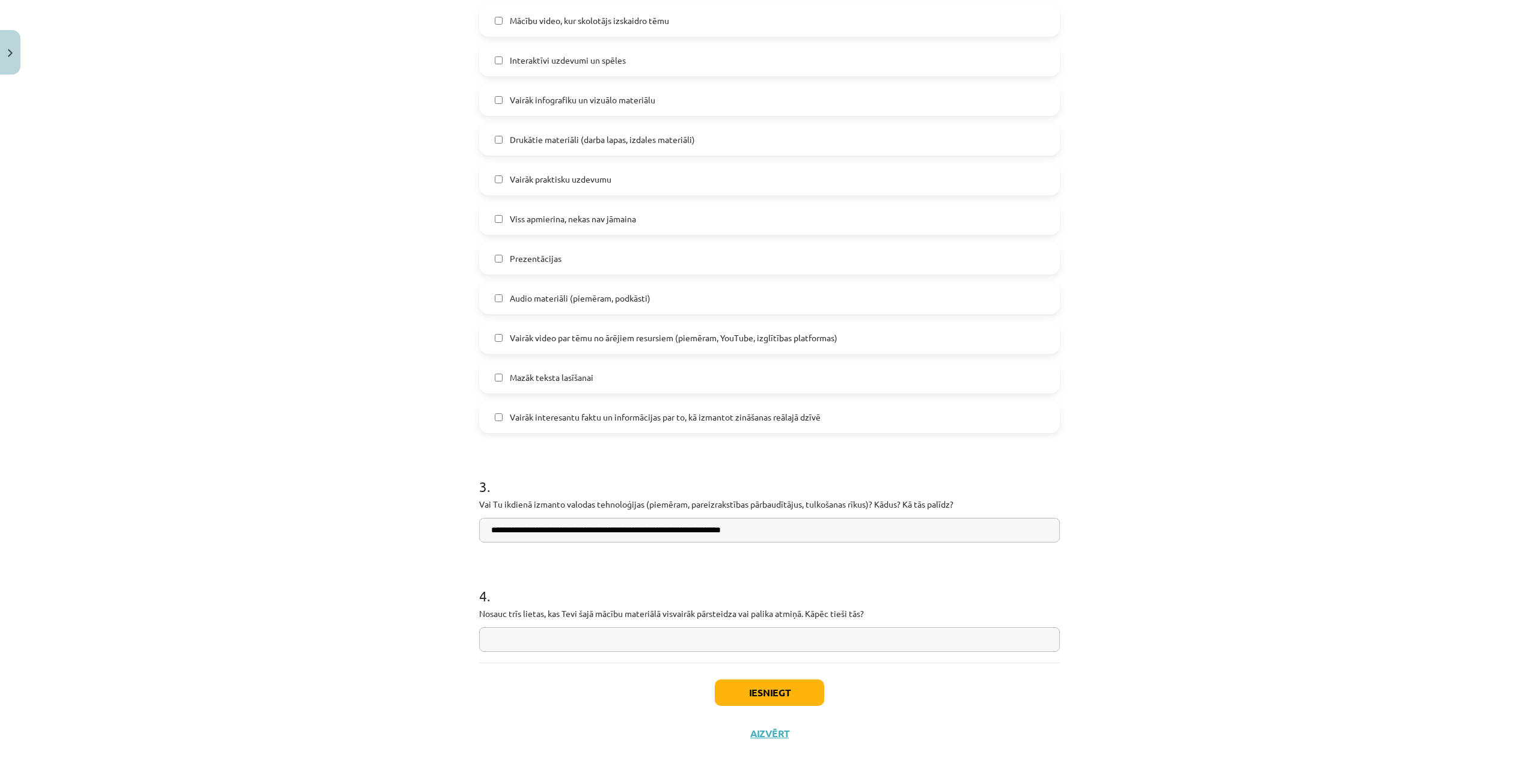
paste input "**********"
drag, startPoint x: 588, startPoint y: 644, endPoint x: 597, endPoint y: 646, distance: 9.2
click at [595, 644] on input "**********" at bounding box center [770, 639] width 580 height 24
drag, startPoint x: 583, startPoint y: 646, endPoint x: 593, endPoint y: 649, distance: 10.4
click at [593, 649] on input "**********" at bounding box center [770, 639] width 580 height 24
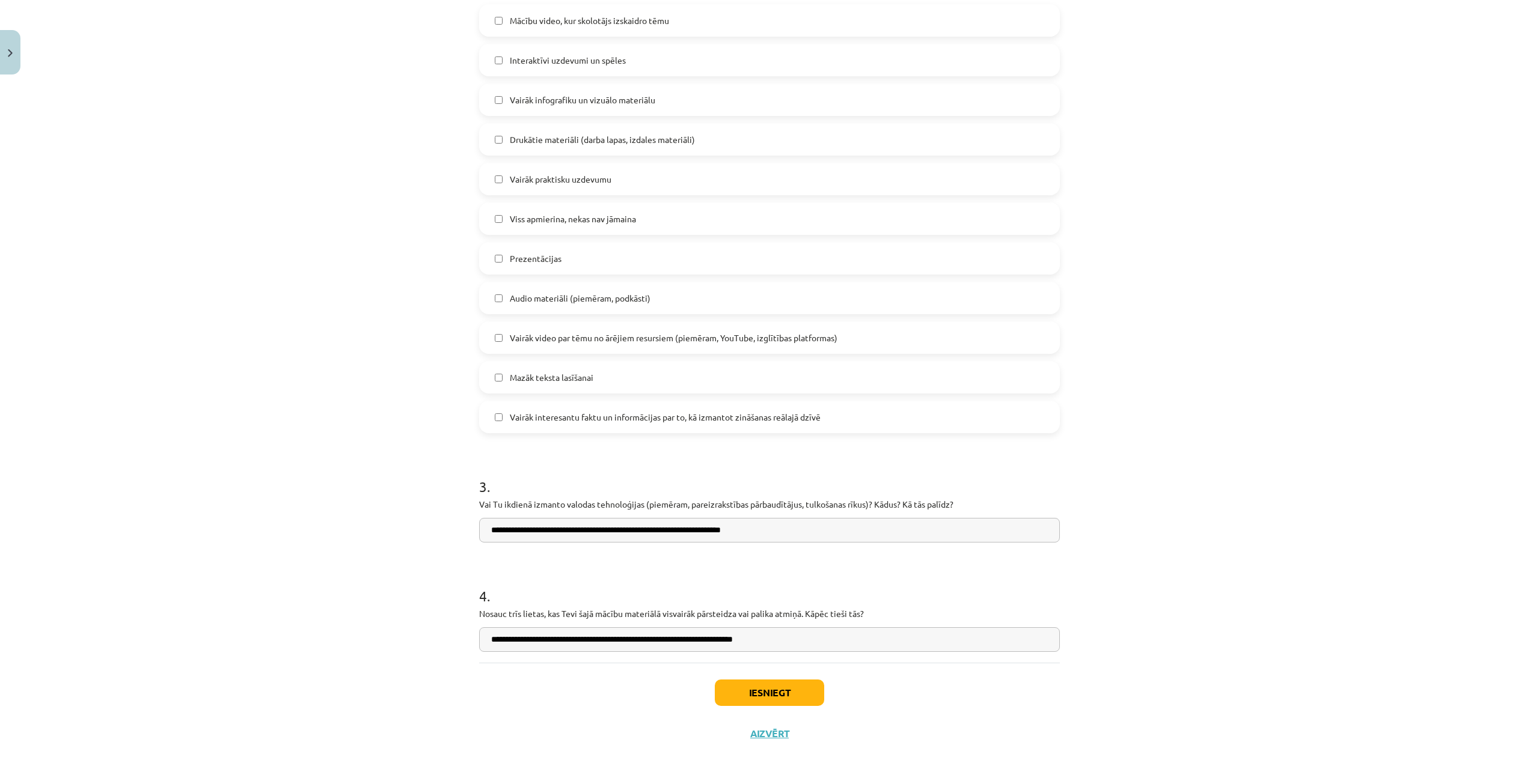
drag, startPoint x: 685, startPoint y: 641, endPoint x: 696, endPoint y: 645, distance: 11.7
click at [696, 645] on input "**********" at bounding box center [770, 639] width 580 height 24
click at [586, 640] on input "**********" at bounding box center [770, 639] width 580 height 24
type input "**********"
click at [773, 695] on button "Iesniegt" at bounding box center [769, 692] width 110 height 26
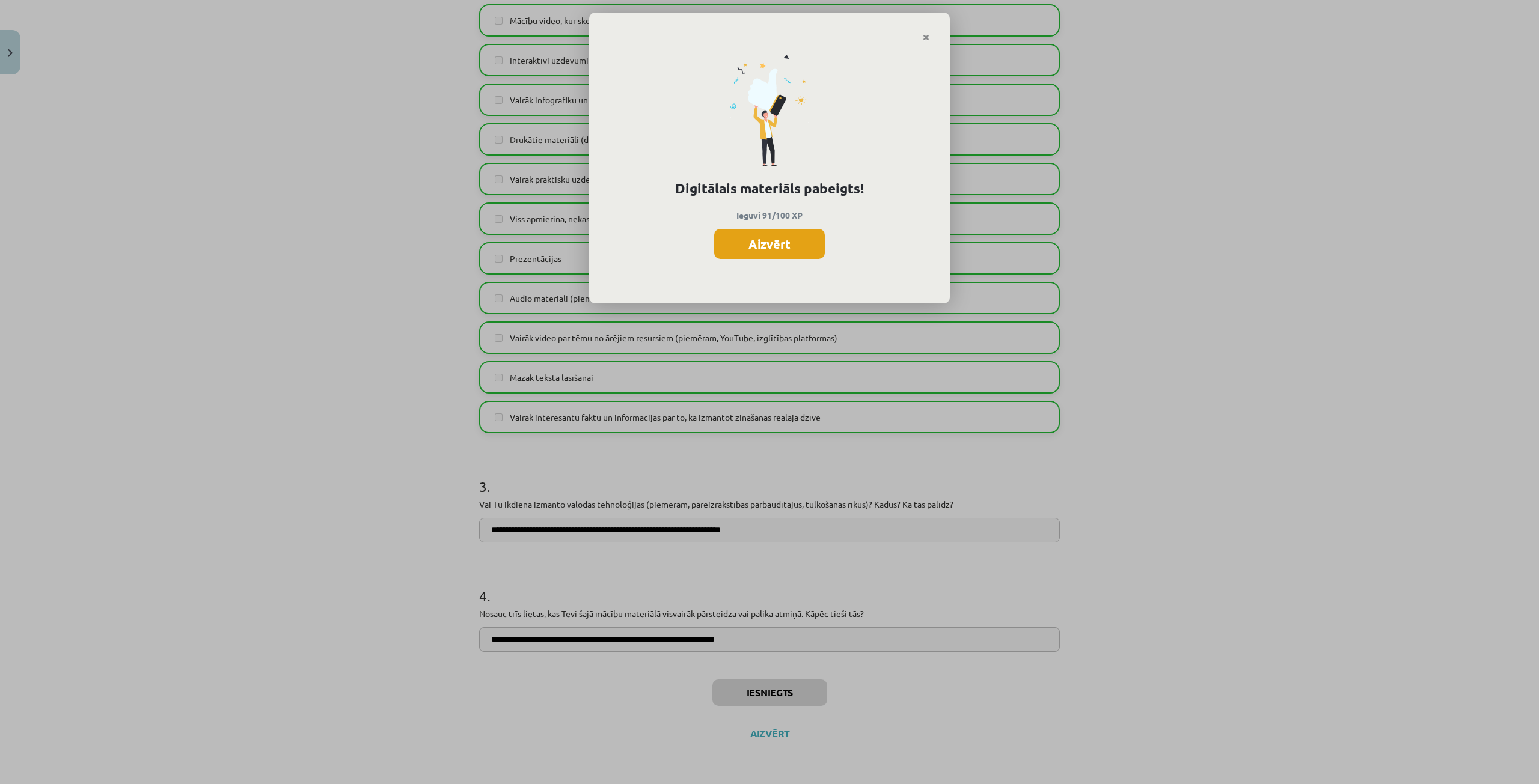
click at [803, 243] on button "Aizvērt" at bounding box center [770, 243] width 111 height 30
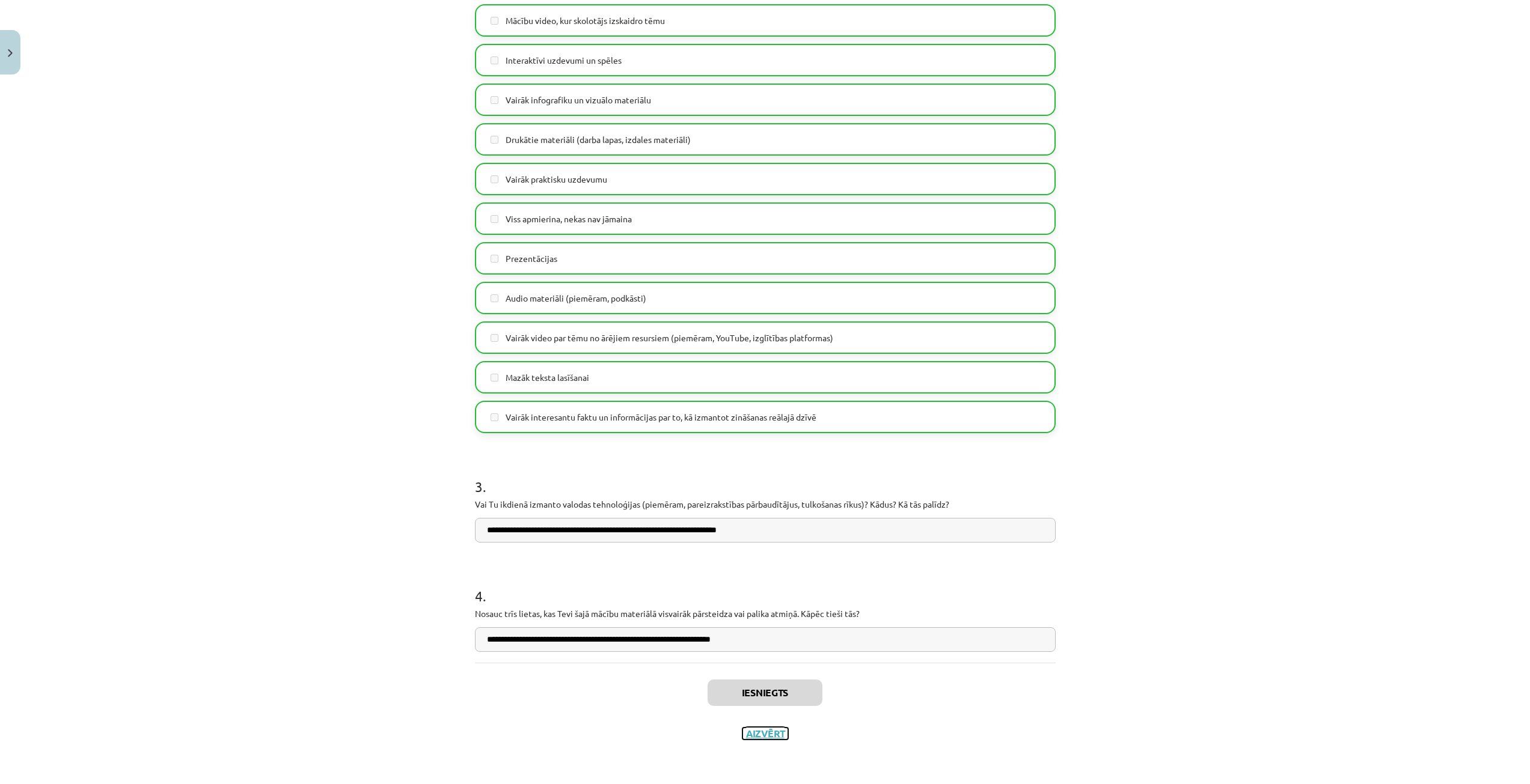
click at [752, 732] on button "Aizvērt" at bounding box center [765, 733] width 45 height 12
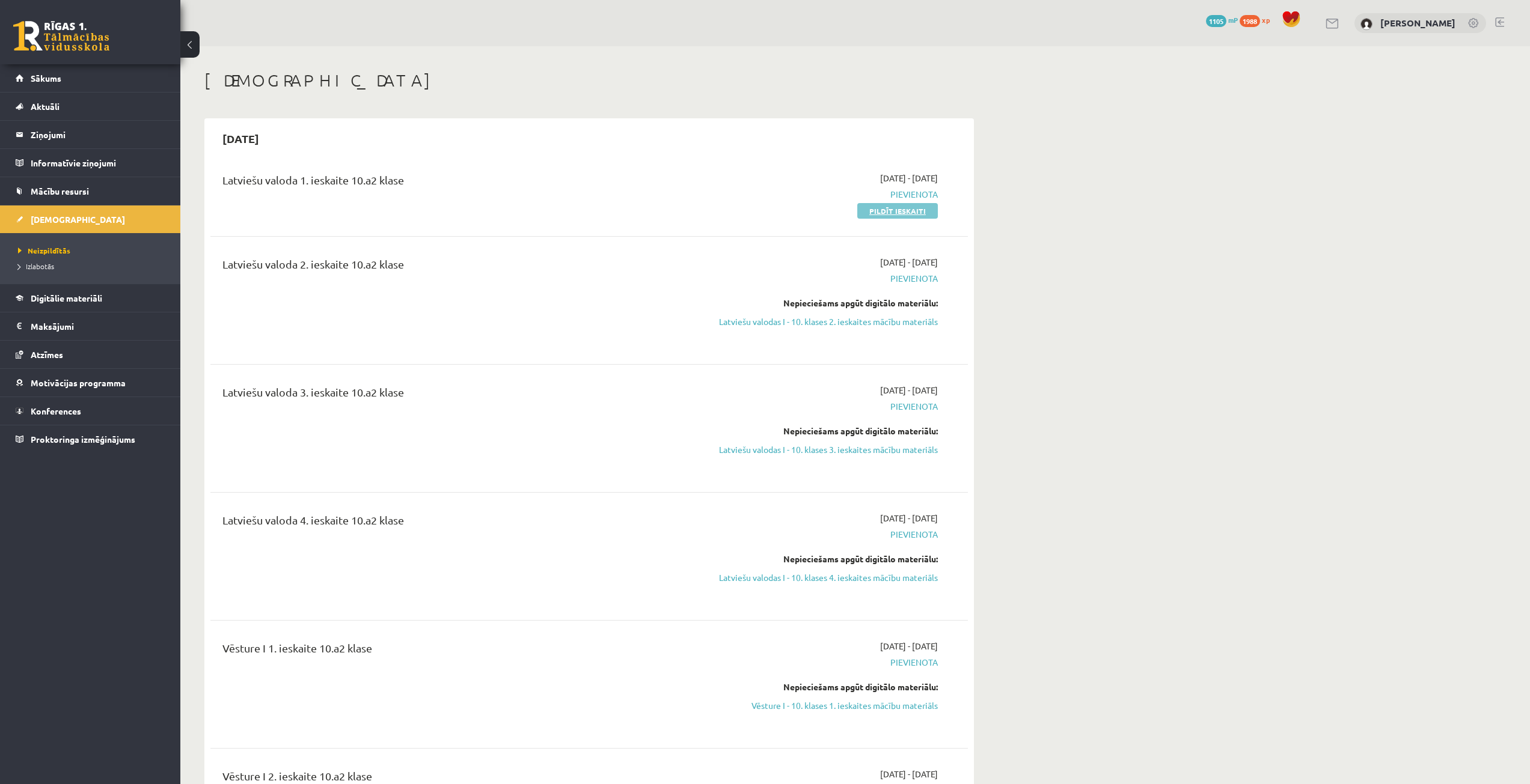
click at [882, 211] on link "Pildīt ieskaiti" at bounding box center [898, 211] width 81 height 15
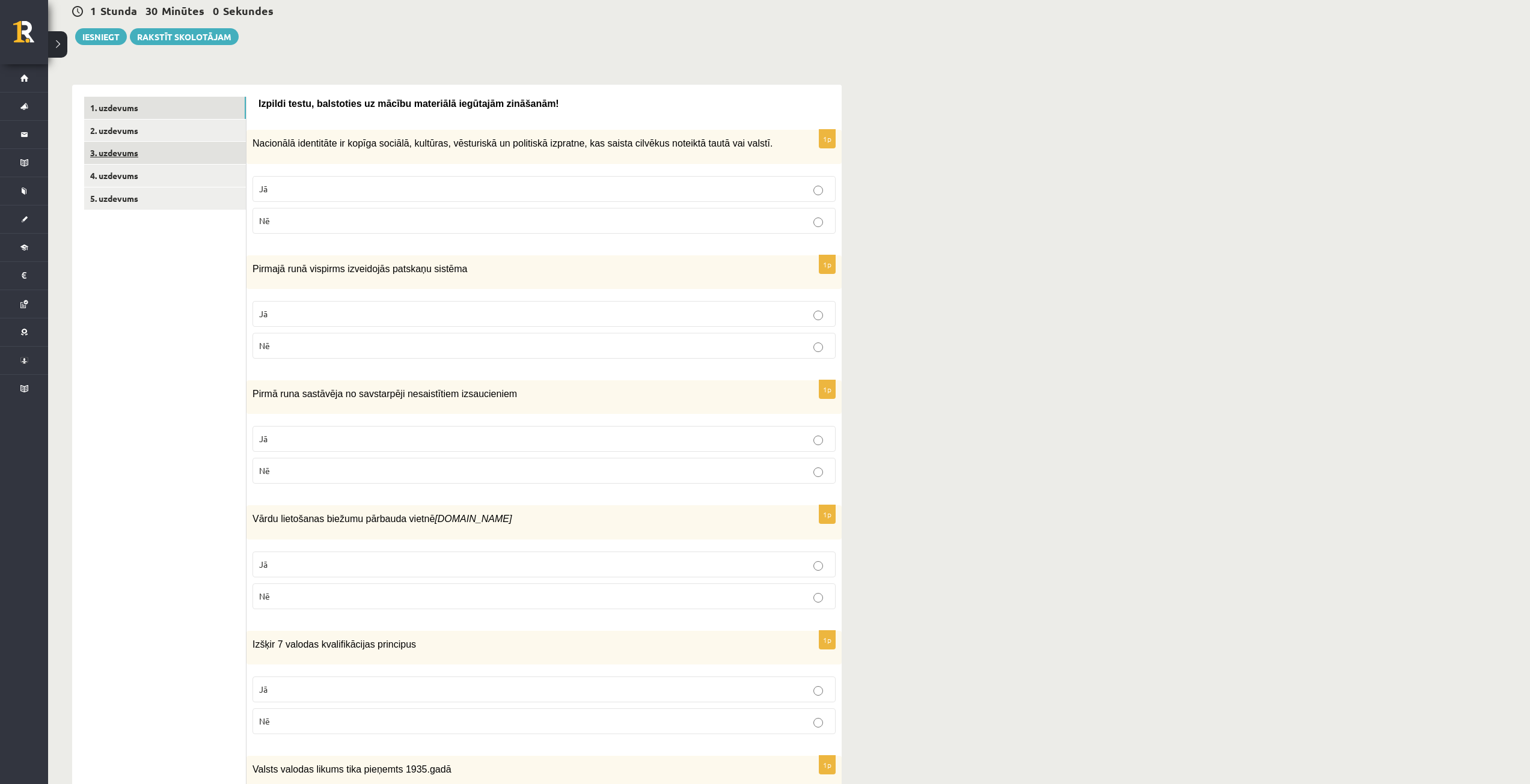
scroll to position [120, 0]
click at [117, 125] on link "2. uzdevums" at bounding box center [165, 129] width 161 height 22
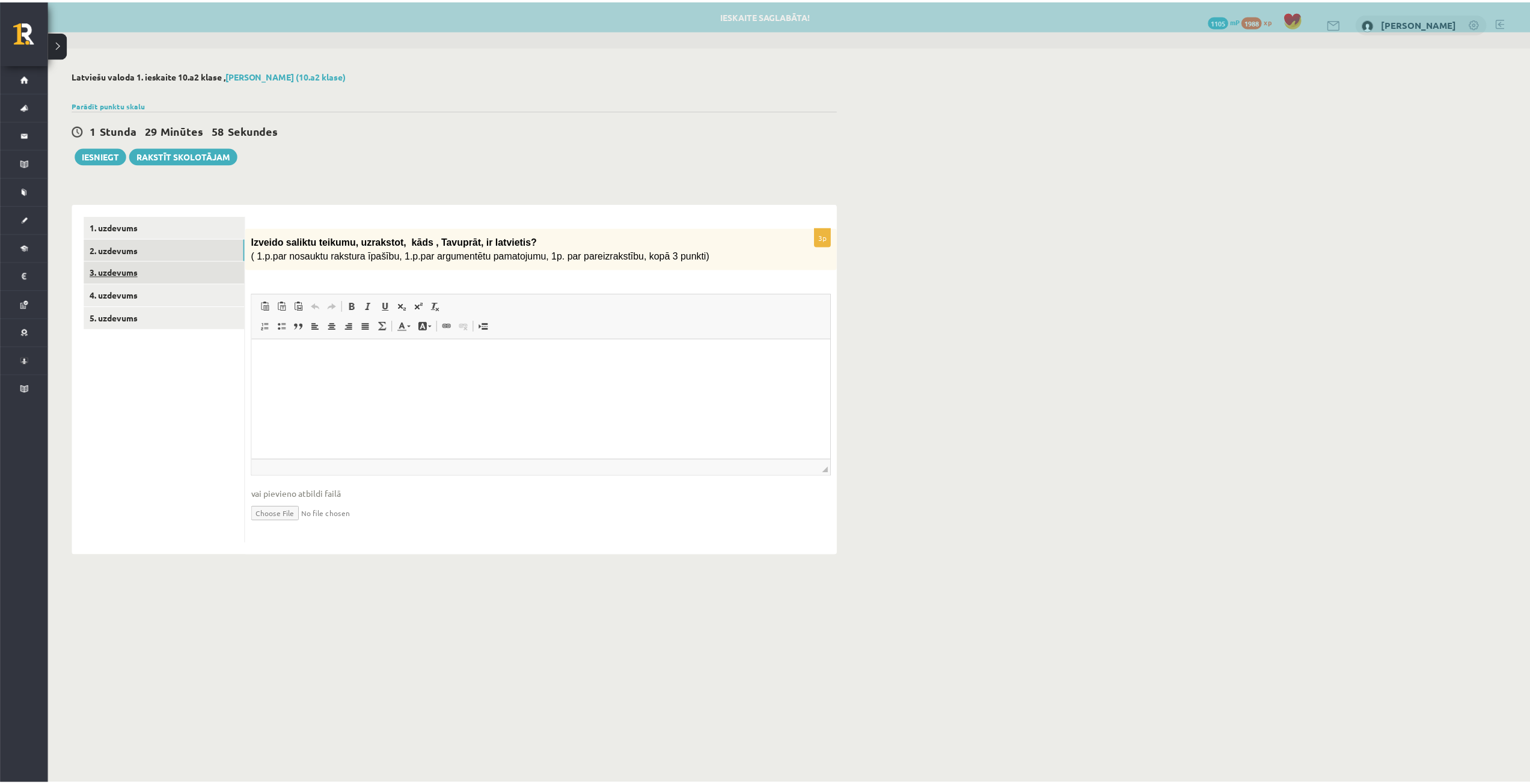
scroll to position [0, 0]
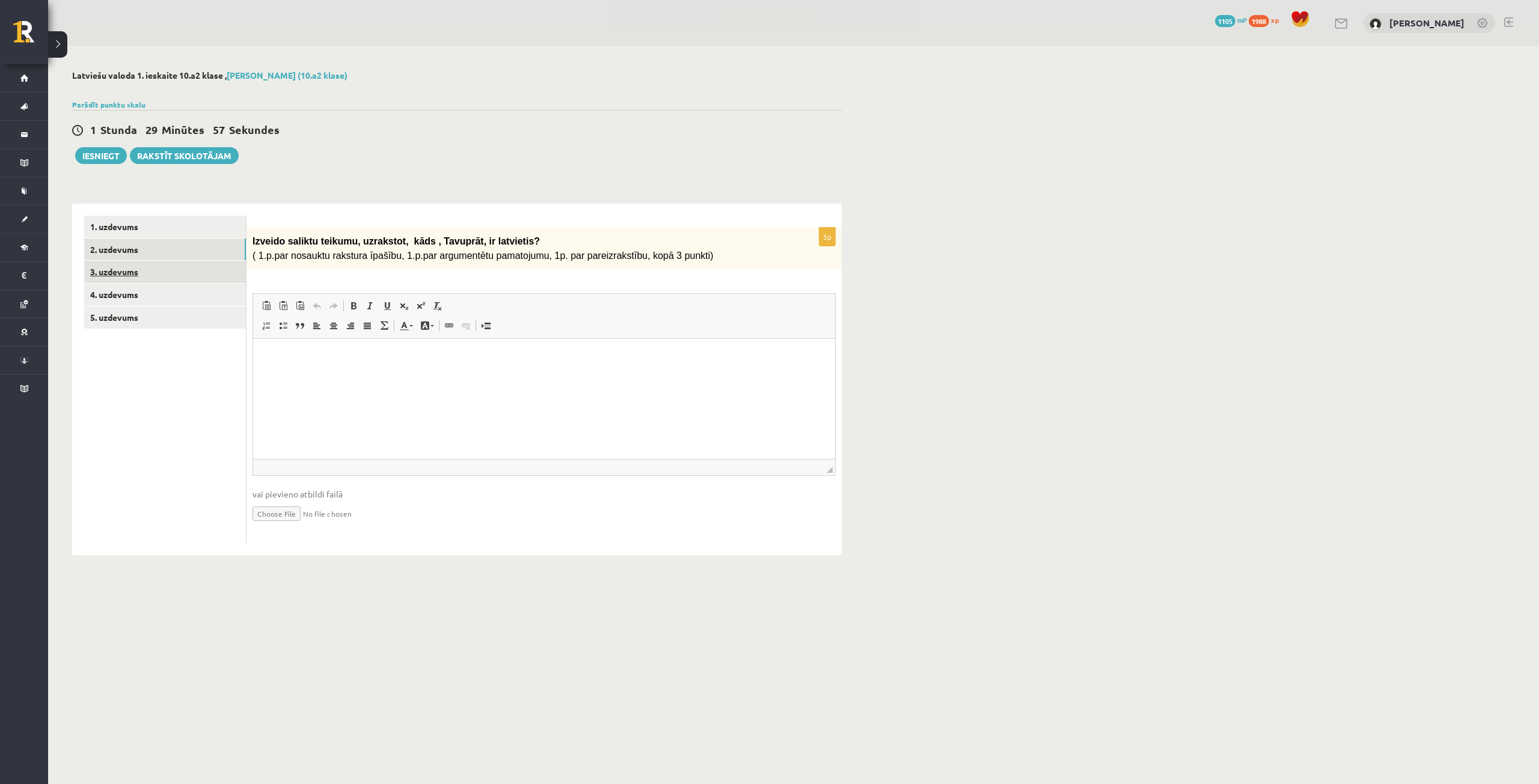
click at [135, 267] on link "3. uzdevums" at bounding box center [165, 272] width 161 height 22
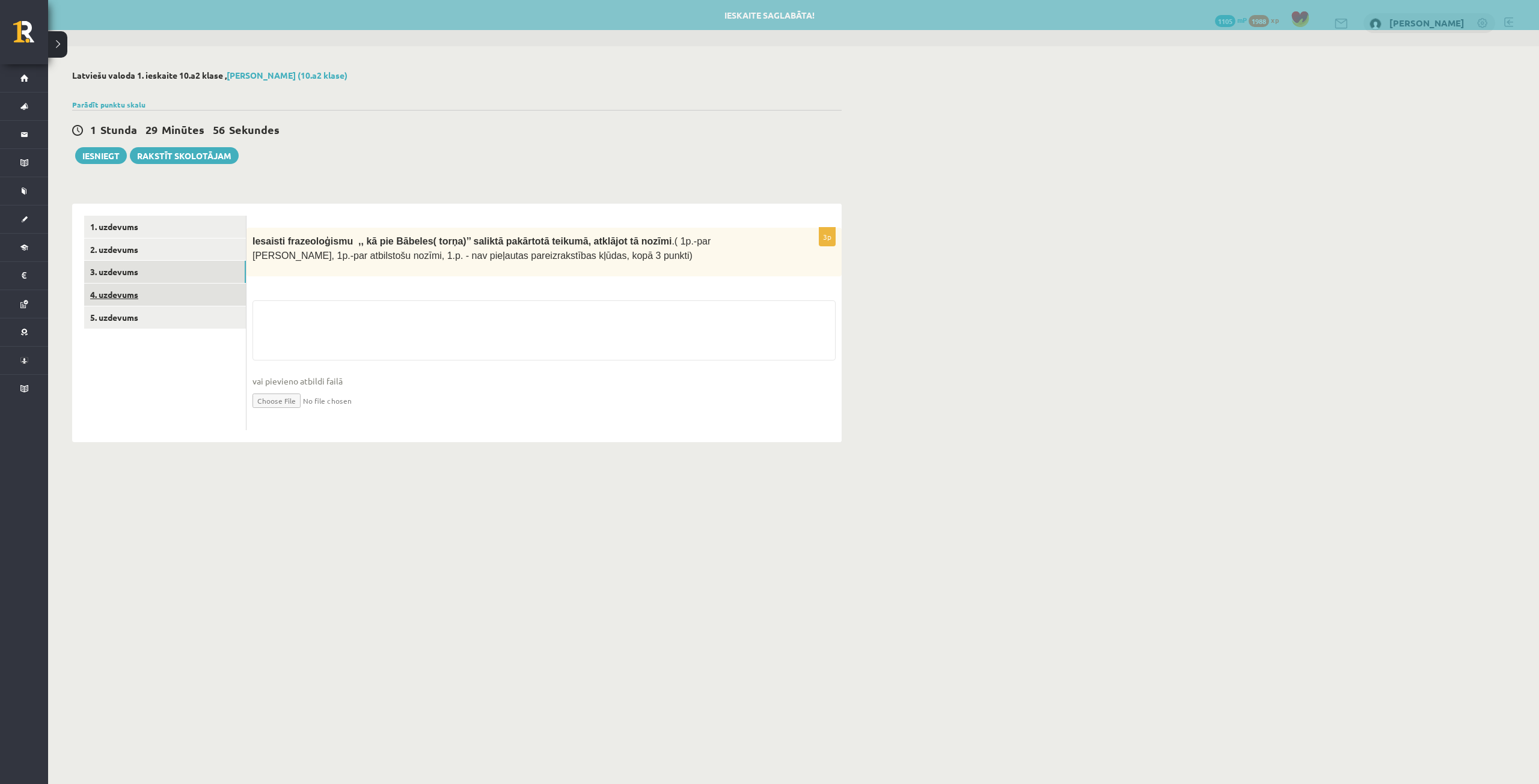
click at [131, 298] on link "4. uzdevums" at bounding box center [165, 295] width 161 height 22
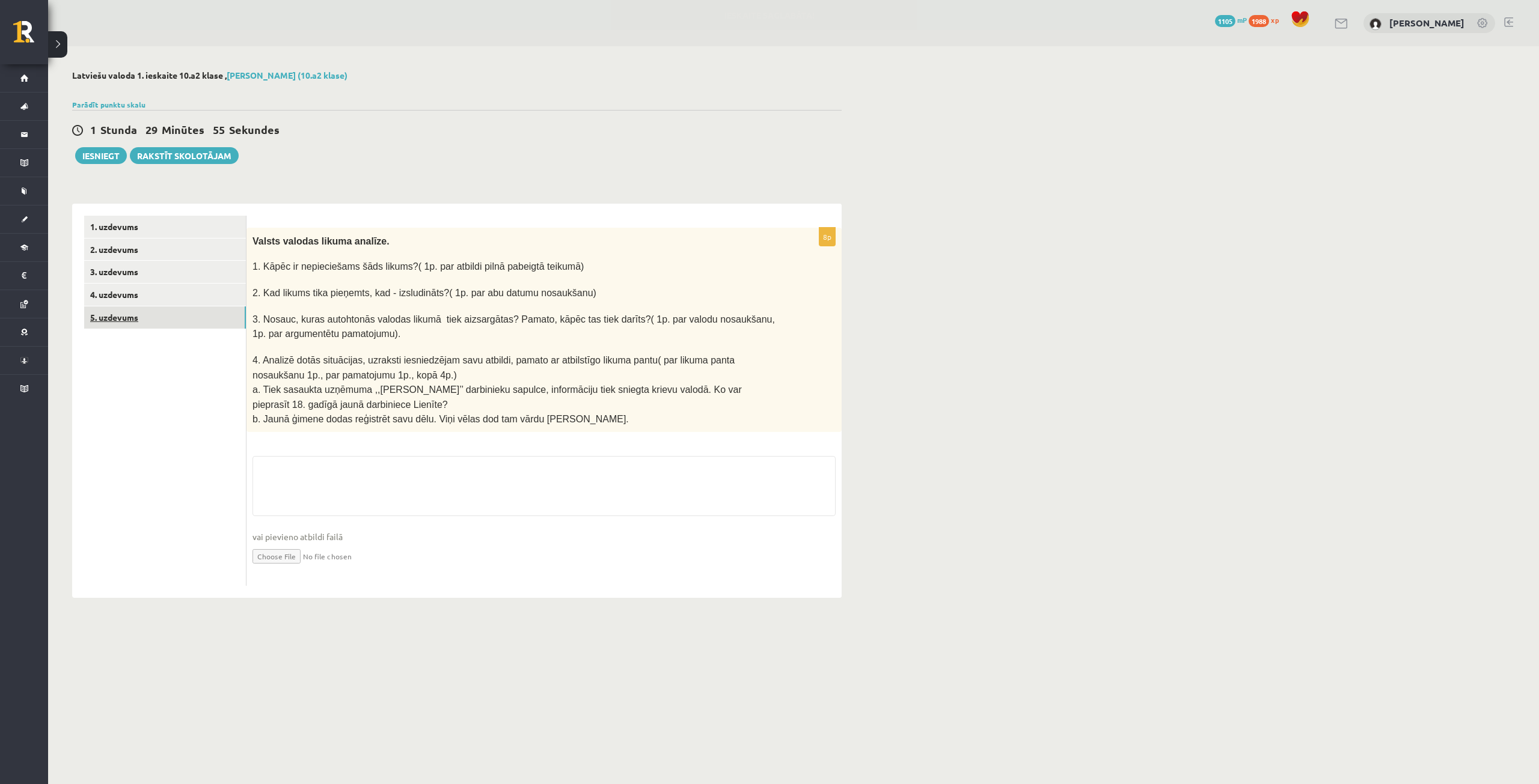
click at [136, 318] on link "5. uzdevums" at bounding box center [165, 317] width 161 height 22
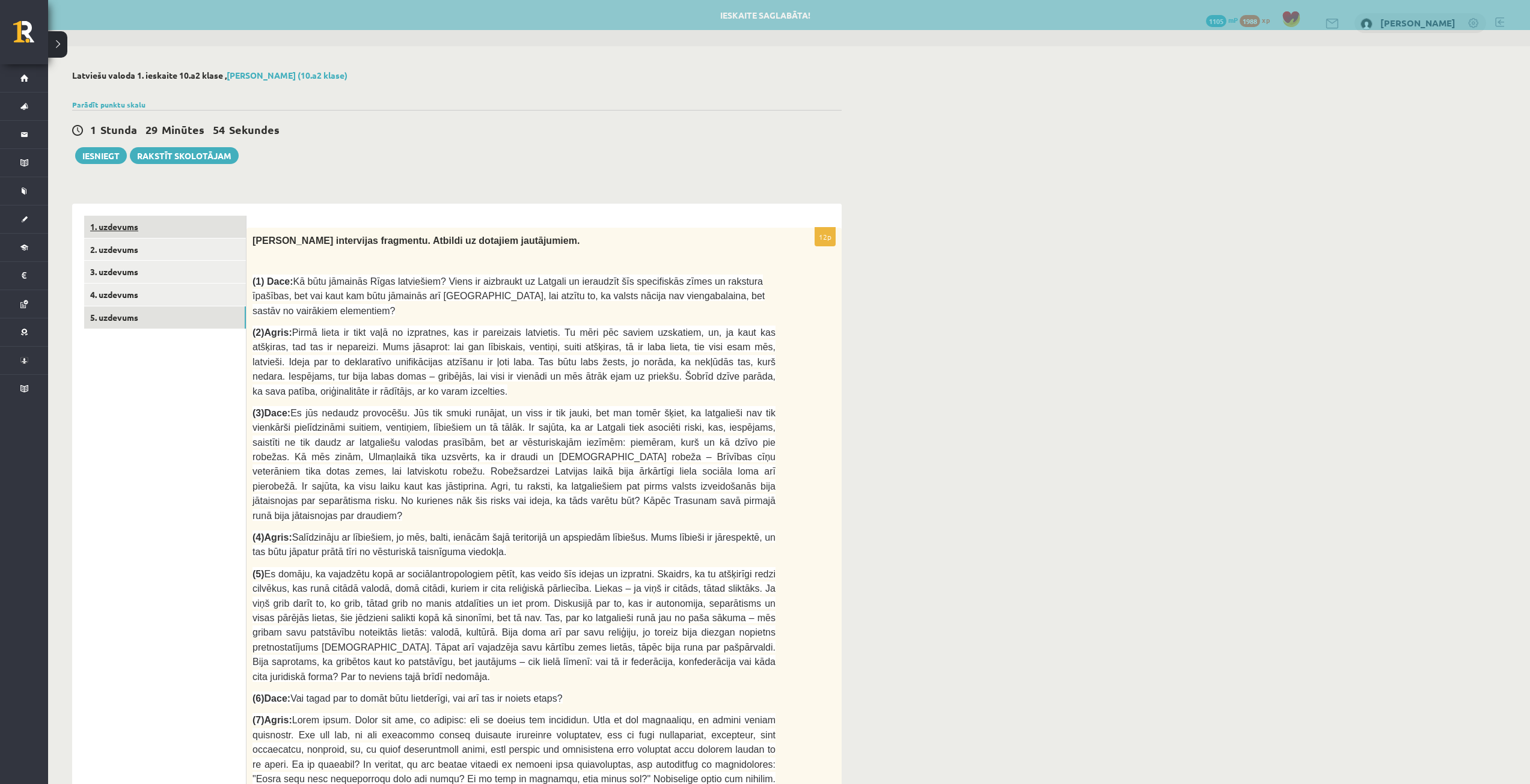
click at [131, 225] on link "1. uzdevums" at bounding box center [165, 227] width 161 height 22
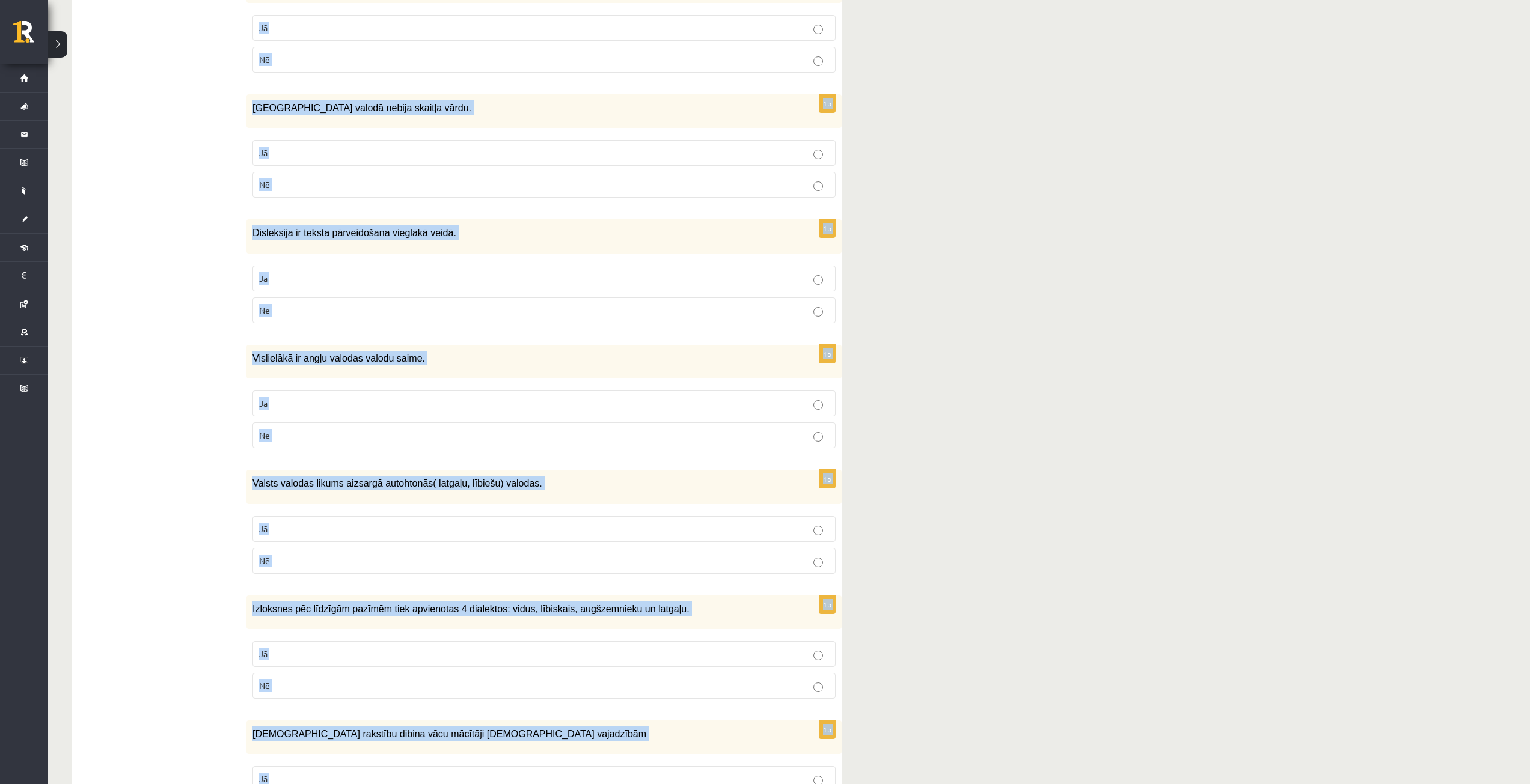
scroll to position [1483, 0]
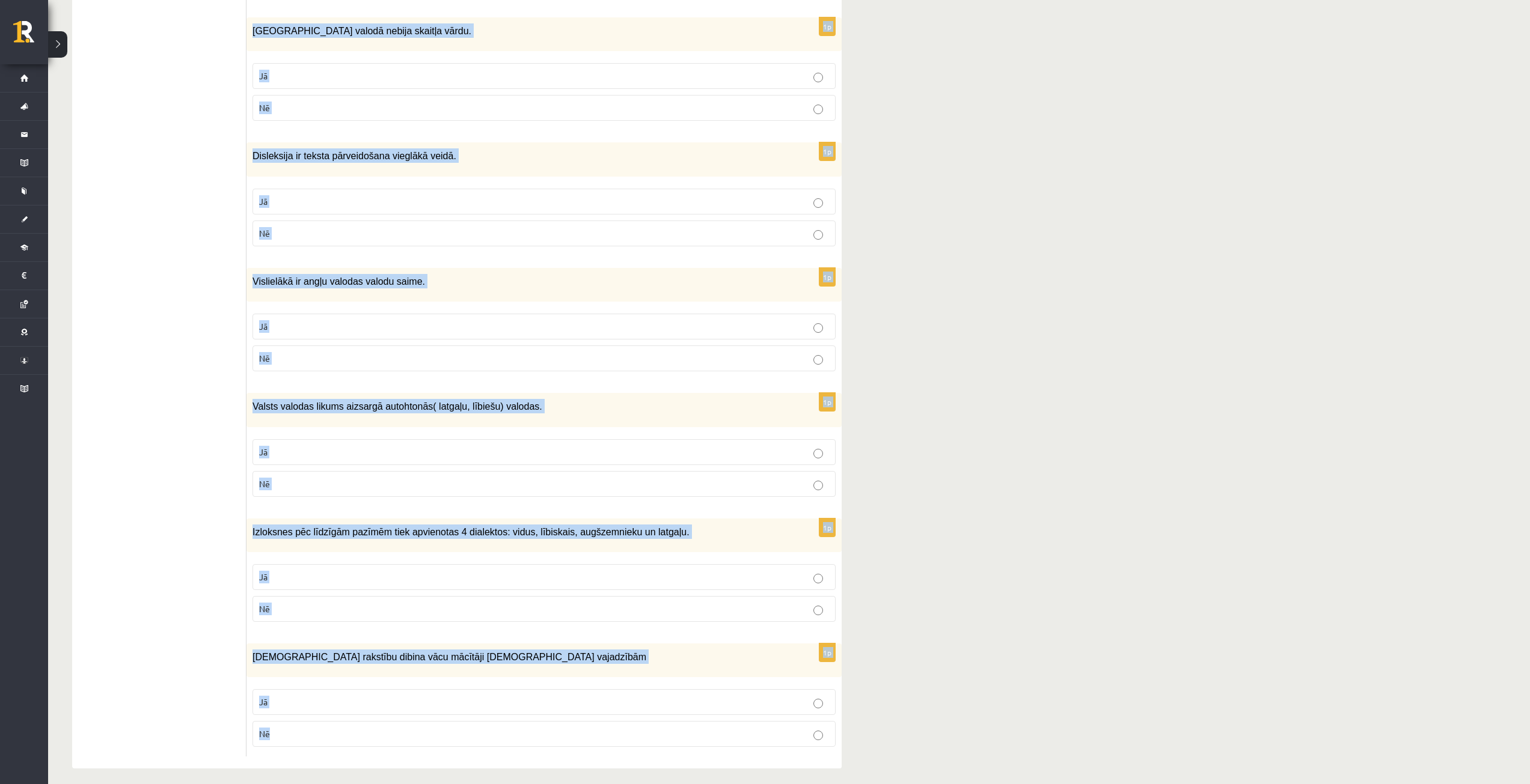
drag, startPoint x: 249, startPoint y: 136, endPoint x: 639, endPoint y: 785, distance: 757.2
copy form "Nacionālā identitāte ir kopīga sociālā, kultūras, vēsturiskā un politiskā izpra…"
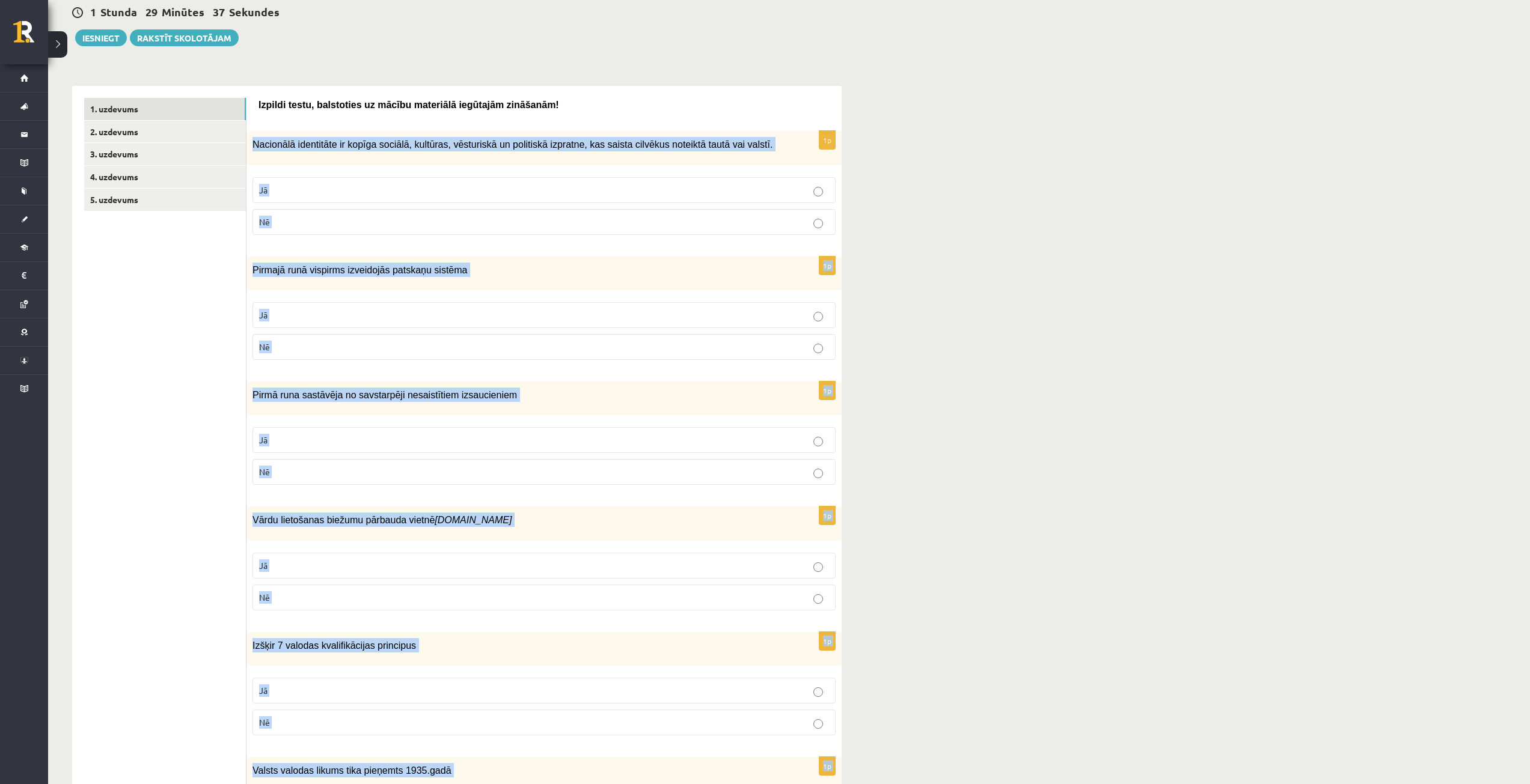
scroll to position [0, 0]
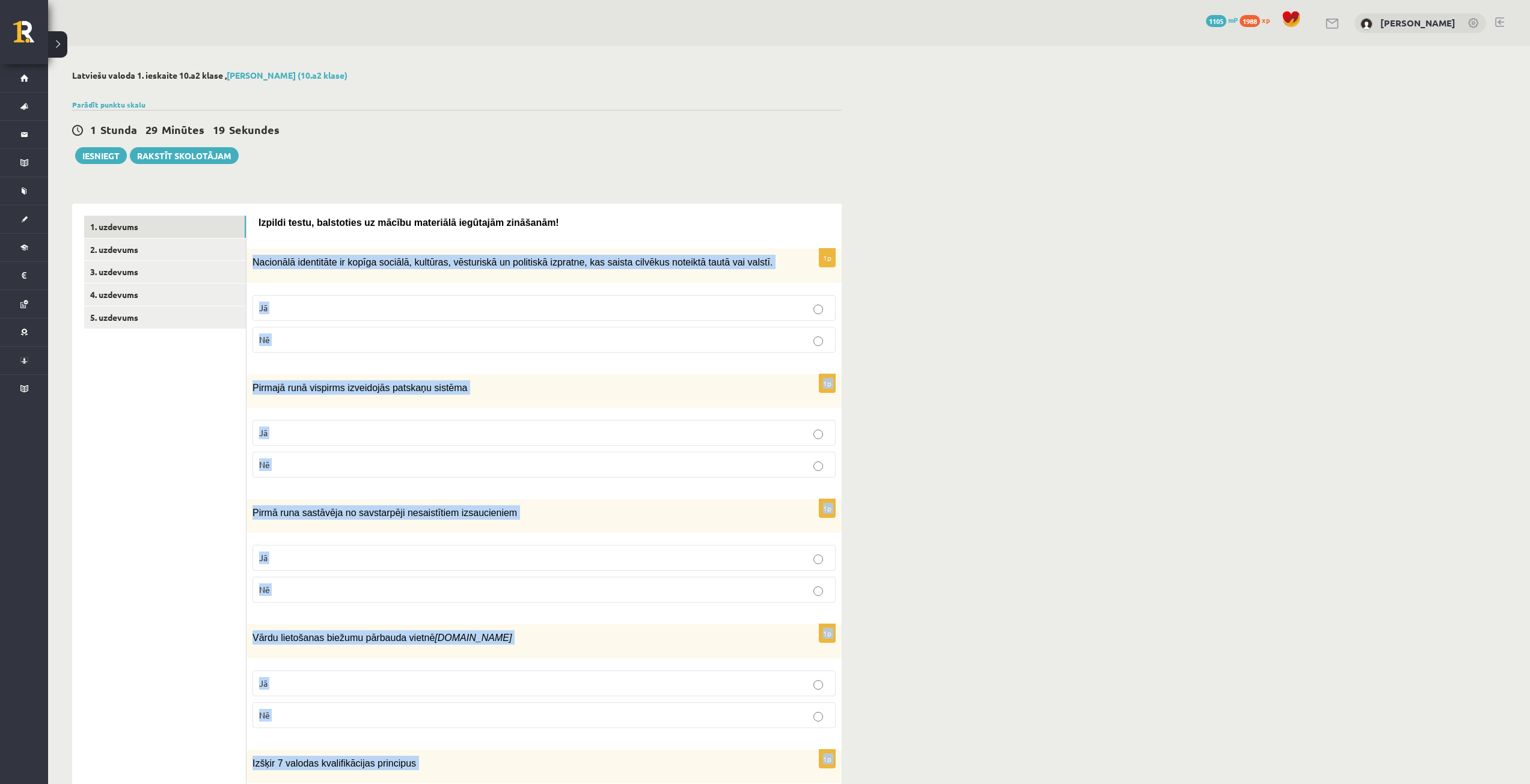
click at [393, 300] on label "Jā" at bounding box center [544, 308] width 583 height 26
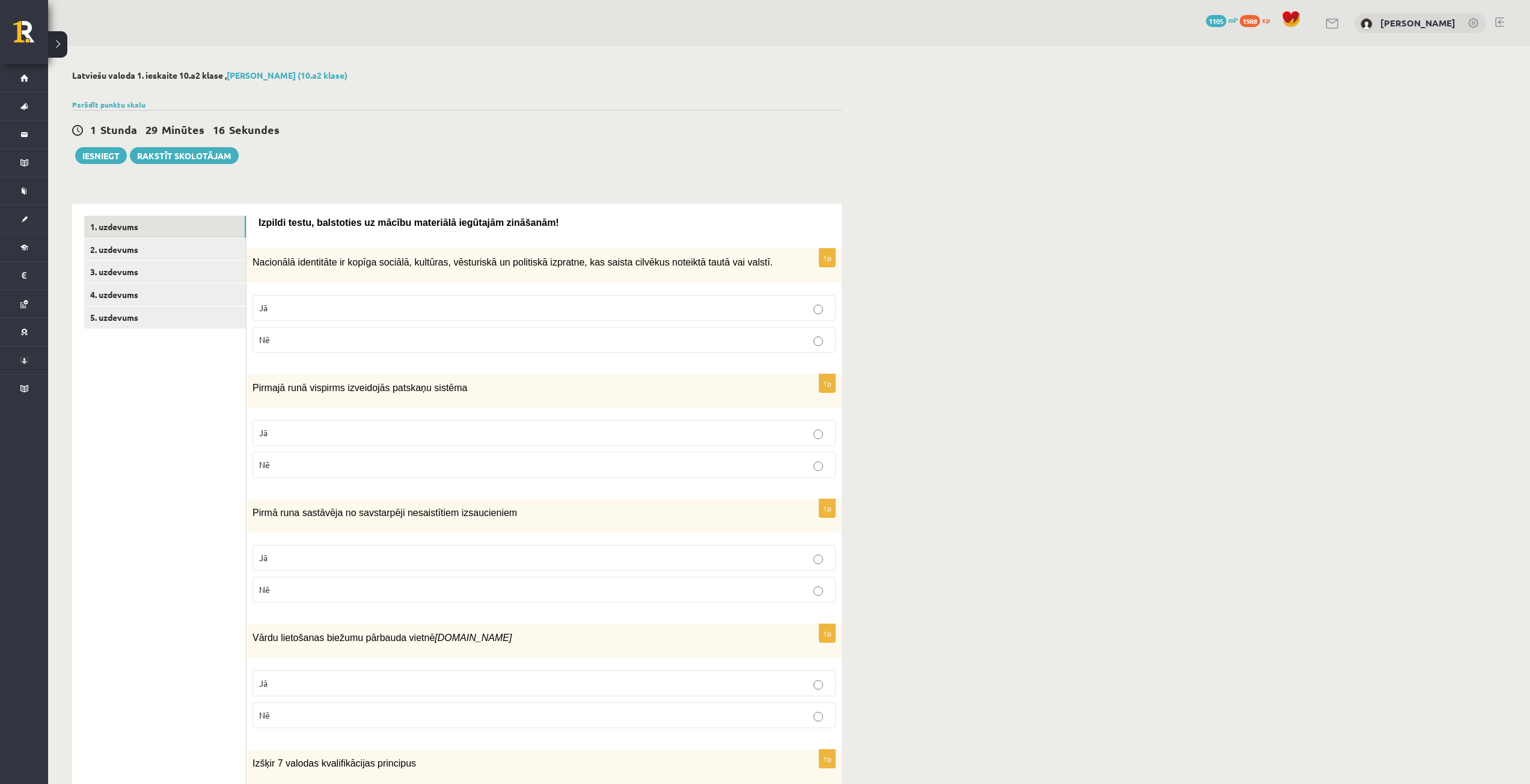
click at [441, 459] on p "Nē" at bounding box center [543, 465] width 570 height 13
click at [574, 559] on p "Jā" at bounding box center [543, 558] width 570 height 13
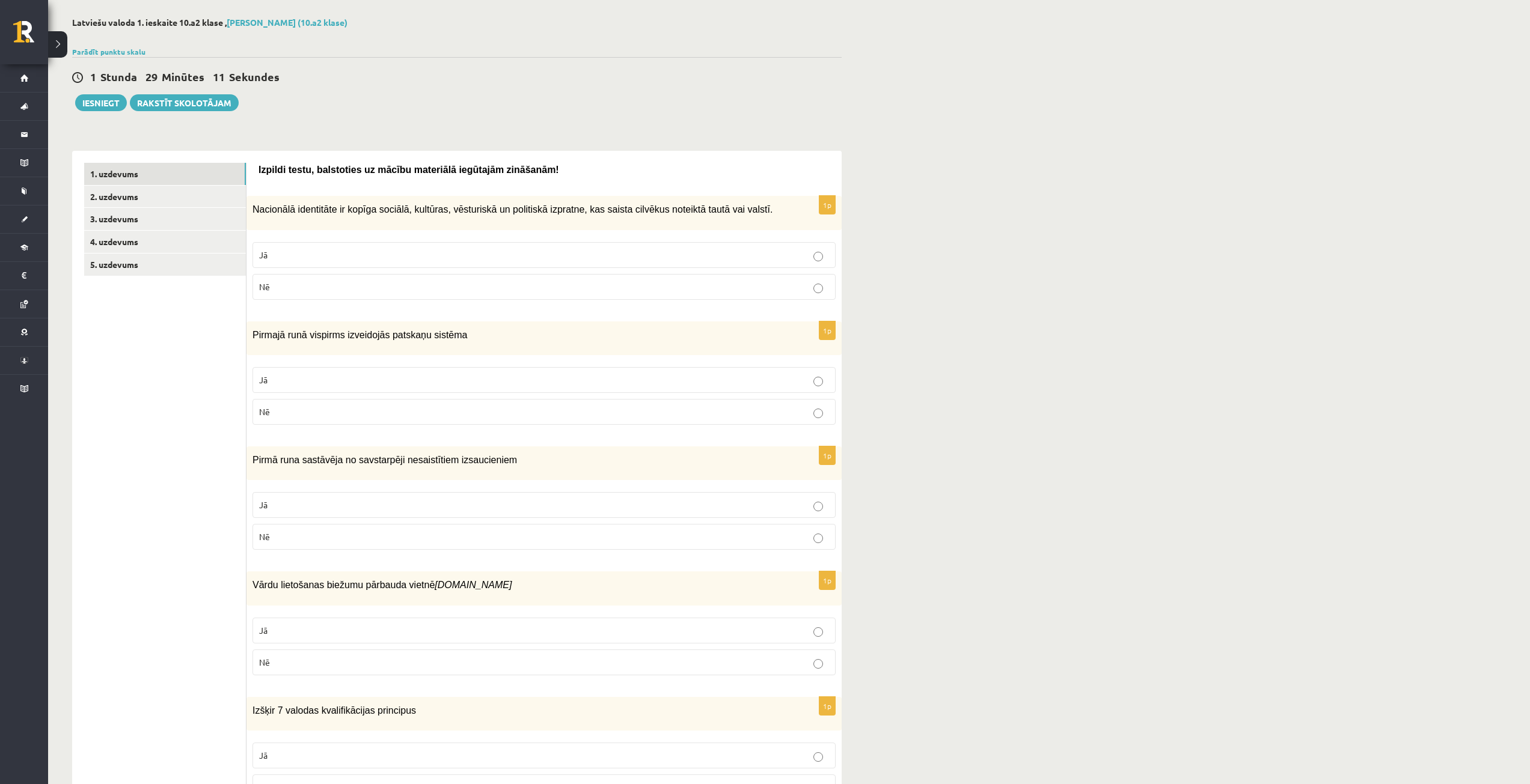
scroll to position [120, 0]
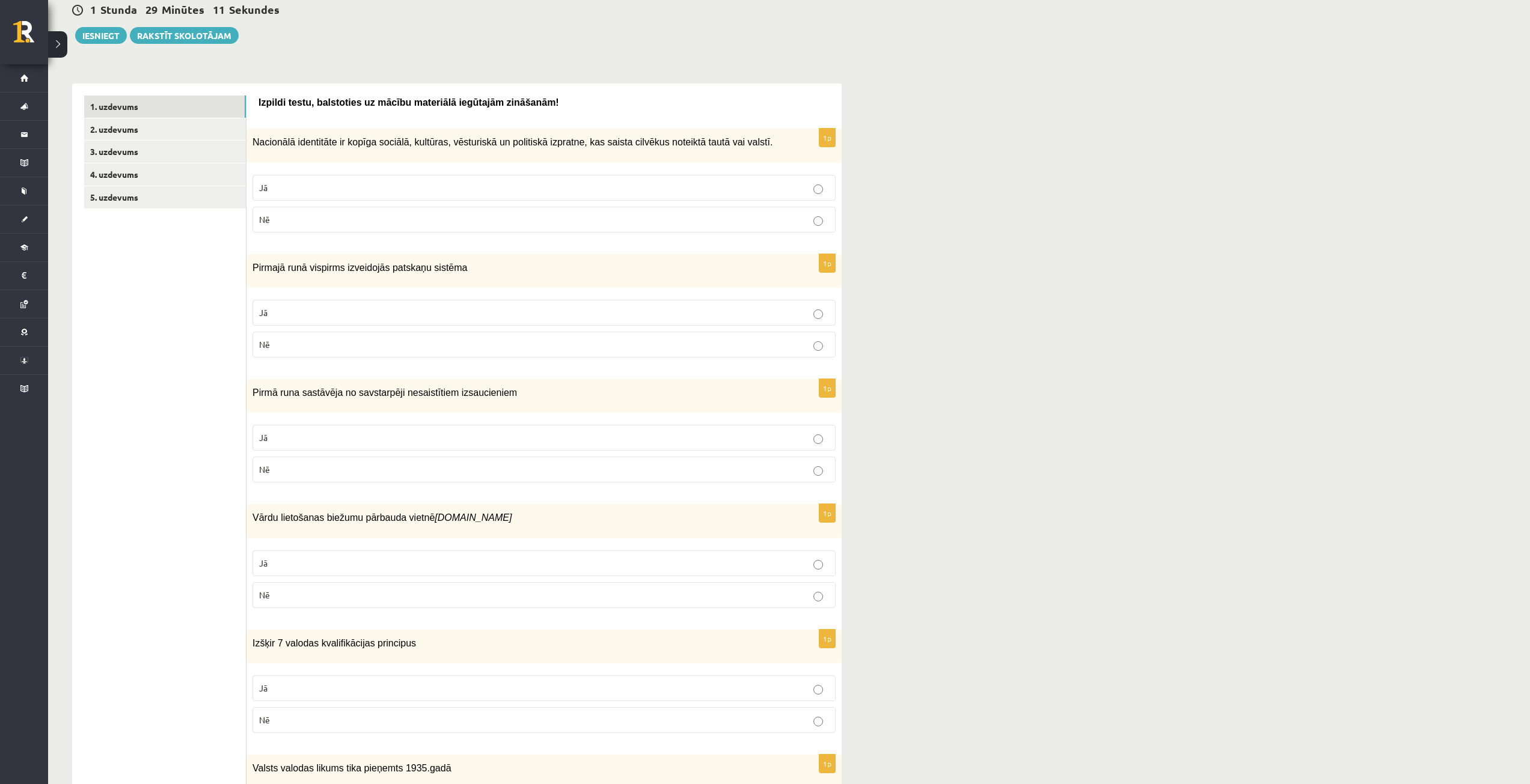
click at [619, 595] on p "Nē" at bounding box center [543, 595] width 570 height 13
click at [732, 715] on p "Nē" at bounding box center [543, 721] width 570 height 13
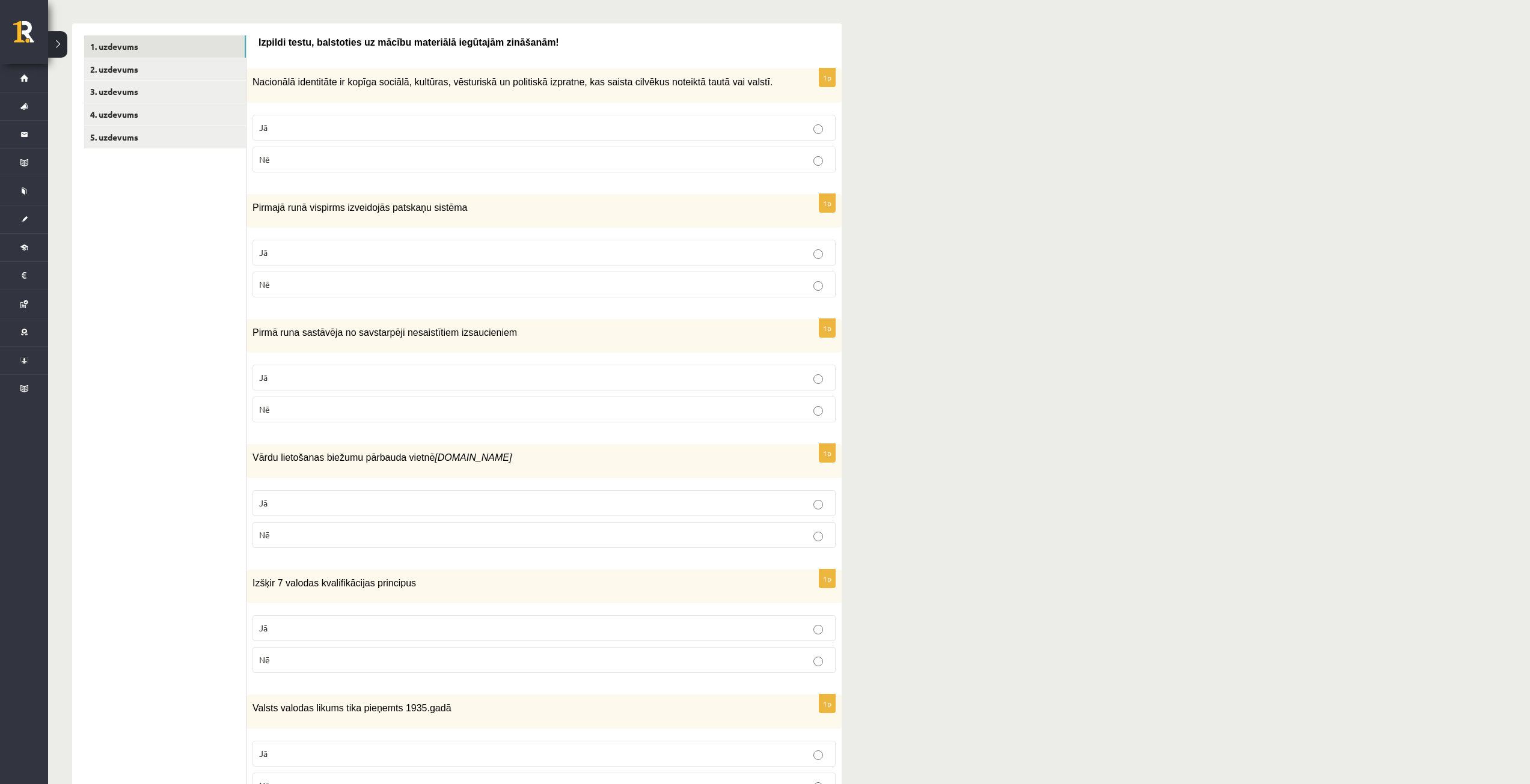
scroll to position [240, 0]
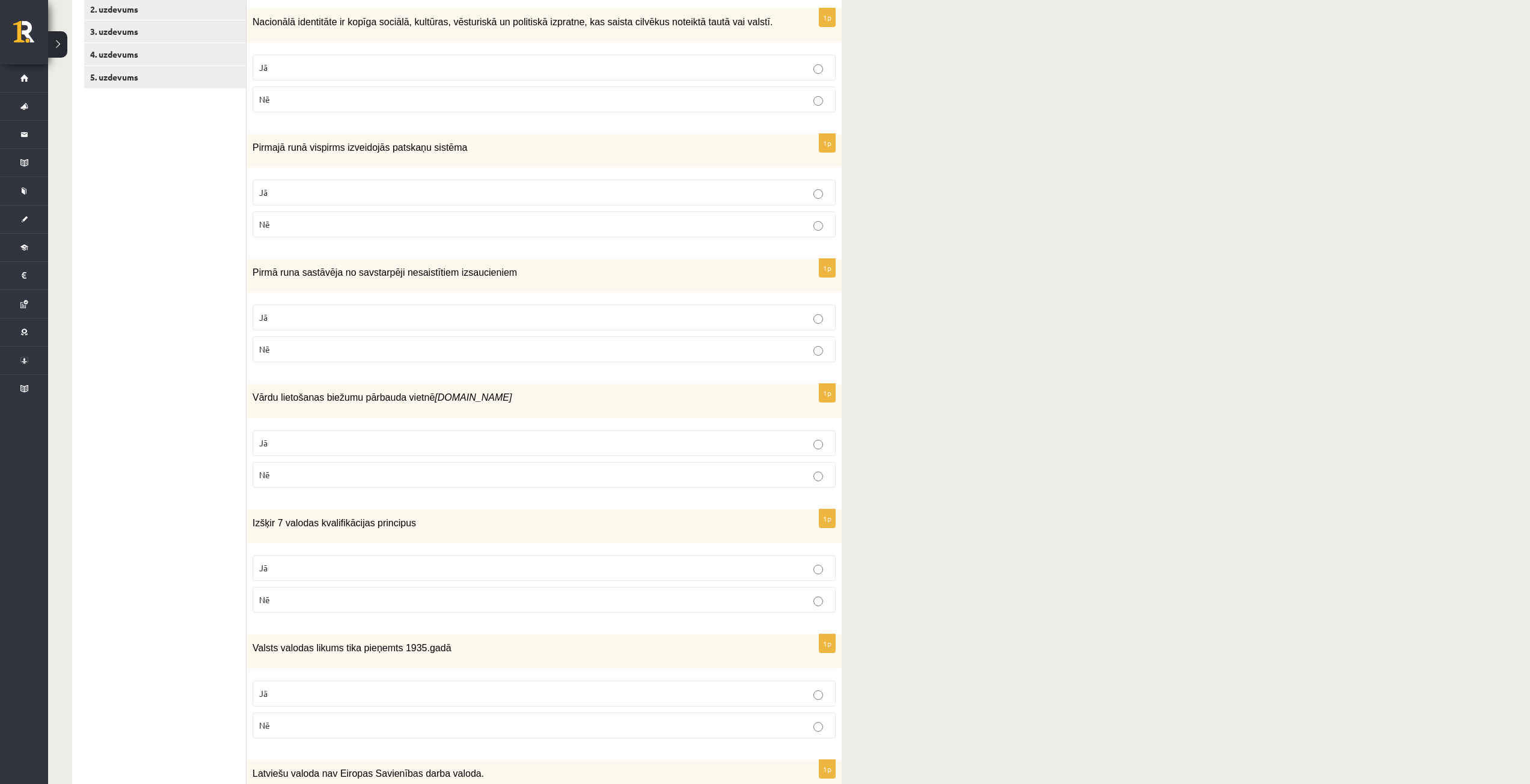
click at [739, 724] on p "Nē" at bounding box center [543, 726] width 570 height 13
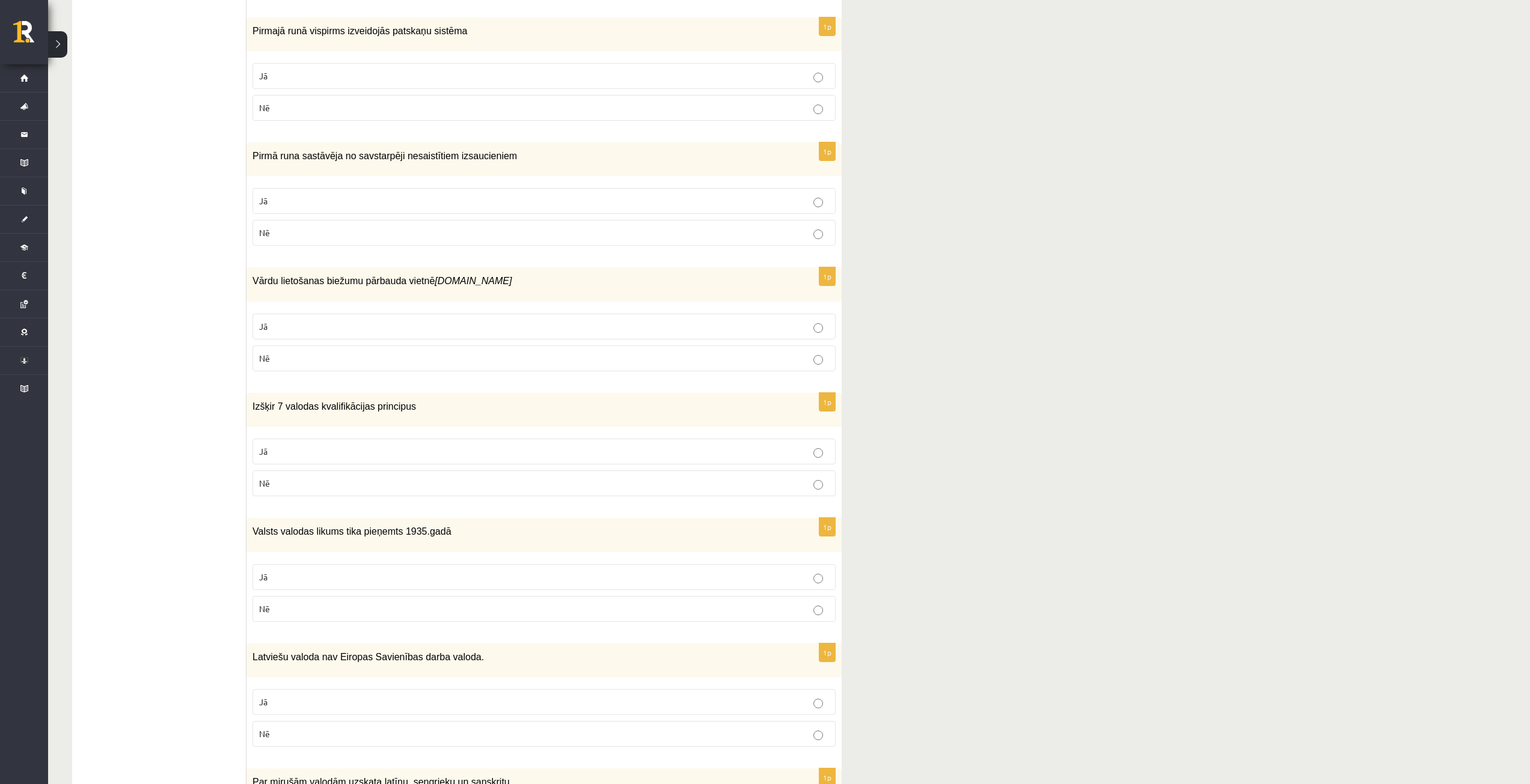
scroll to position [361, 0]
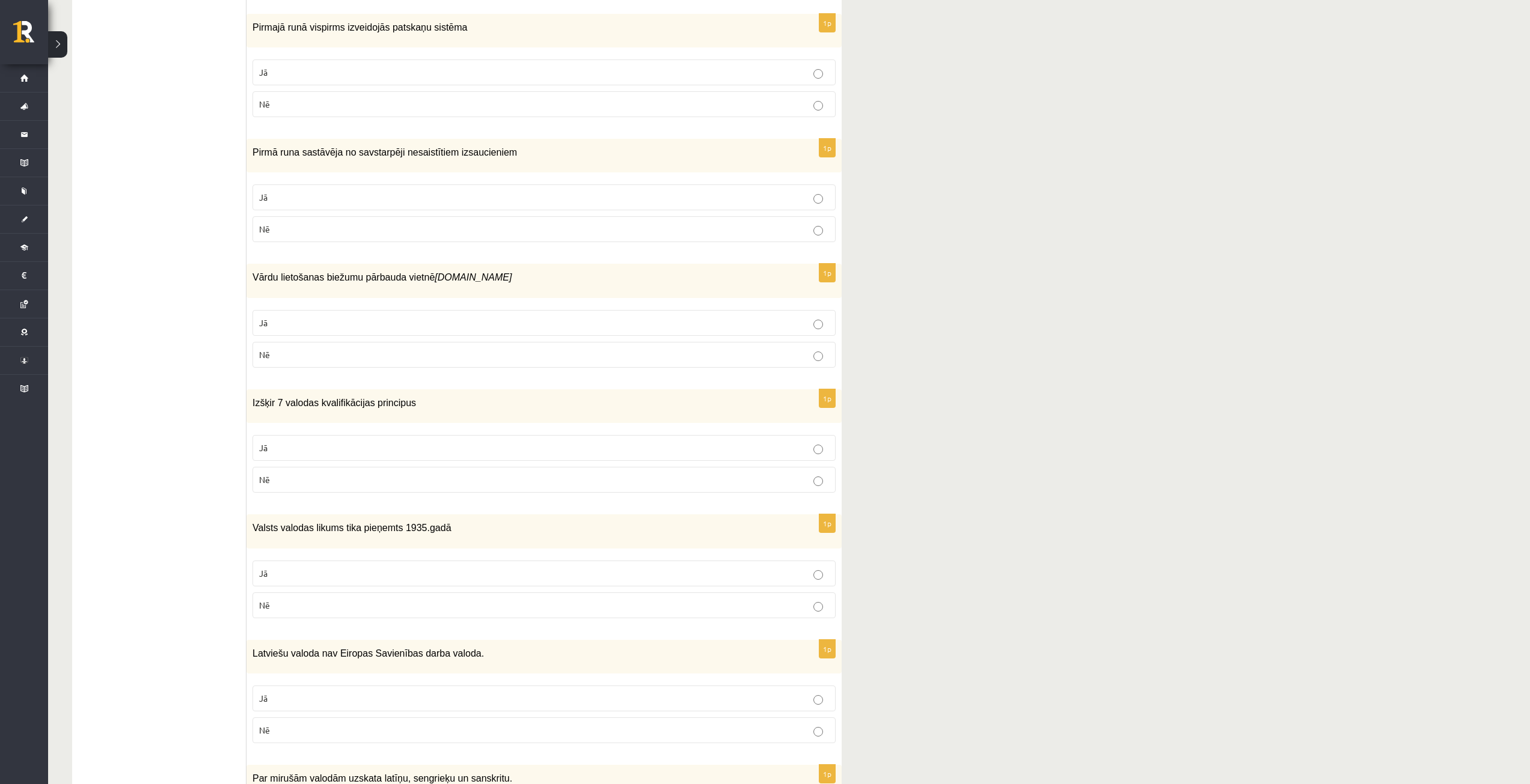
click at [750, 724] on p "Nē" at bounding box center [543, 730] width 570 height 13
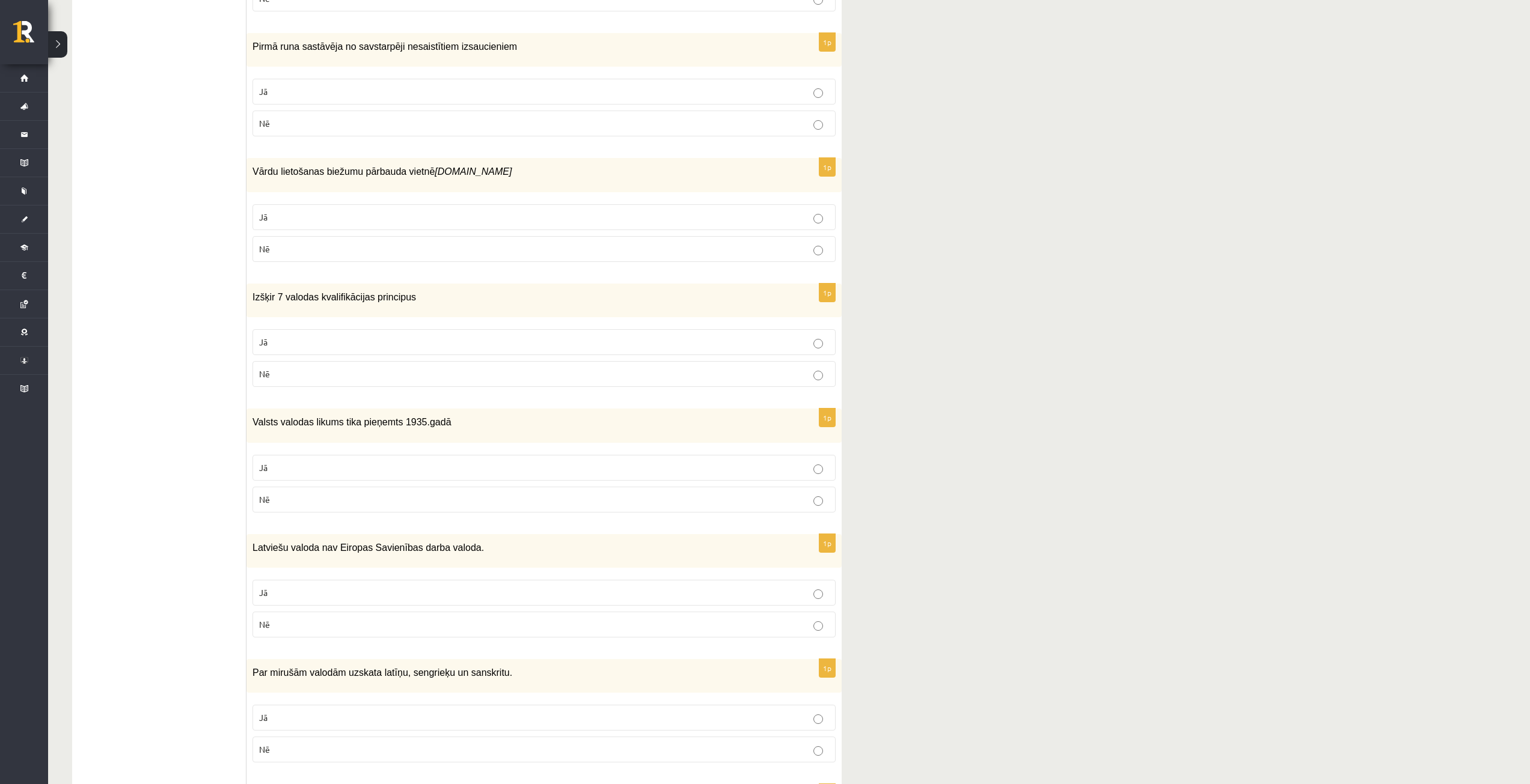
scroll to position [481, 0]
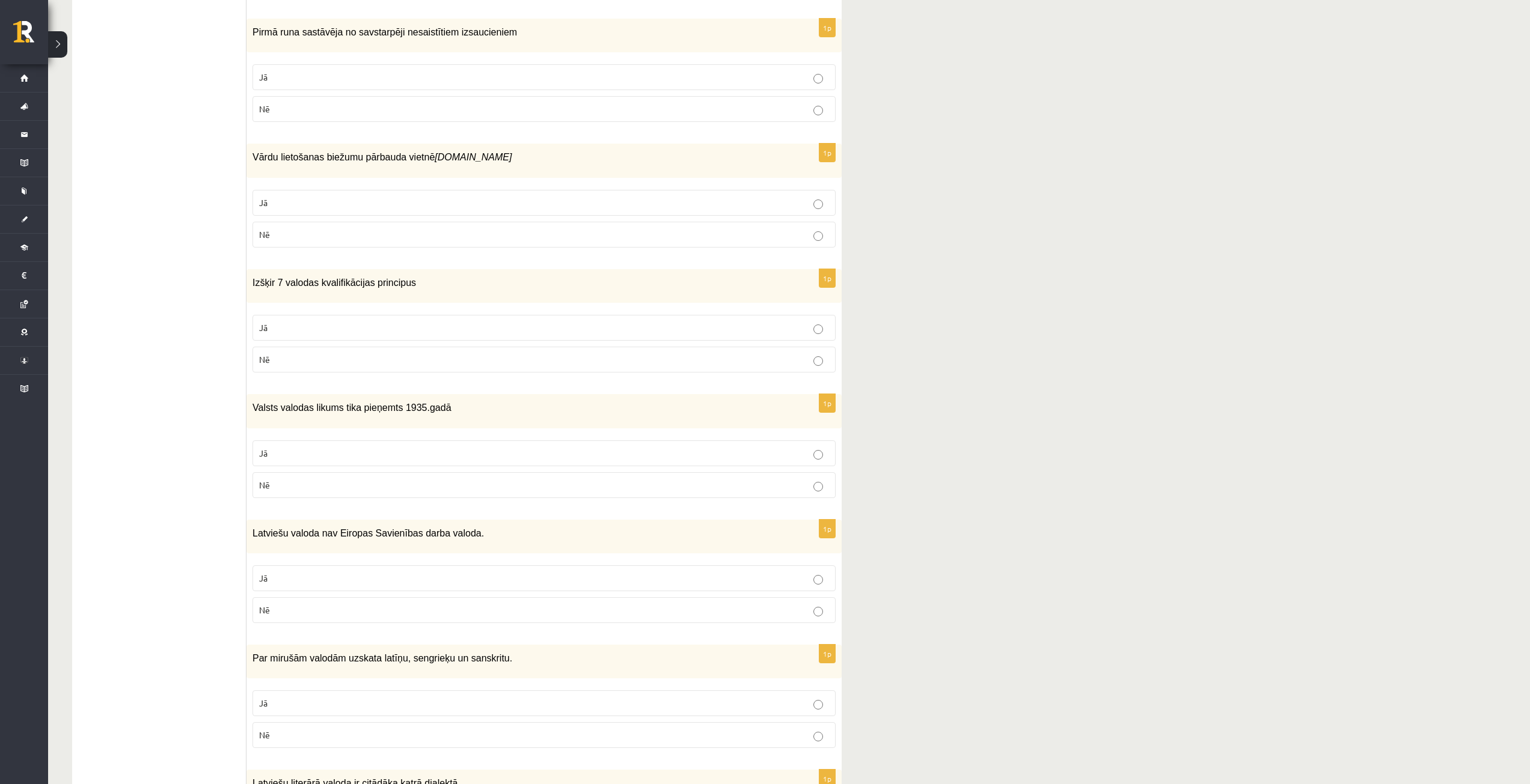
click at [771, 707] on label "Jā" at bounding box center [544, 703] width 583 height 26
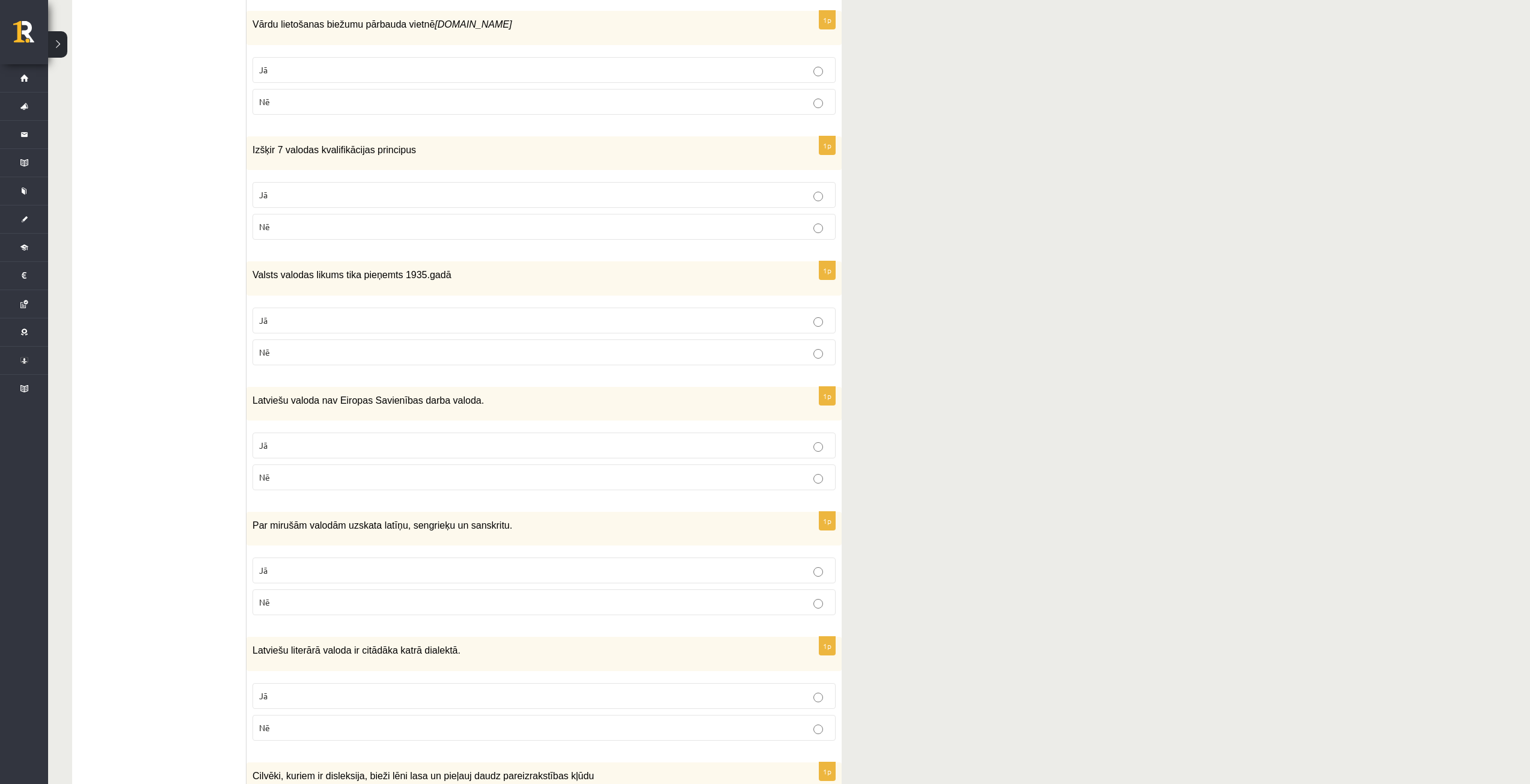
scroll to position [721, 0]
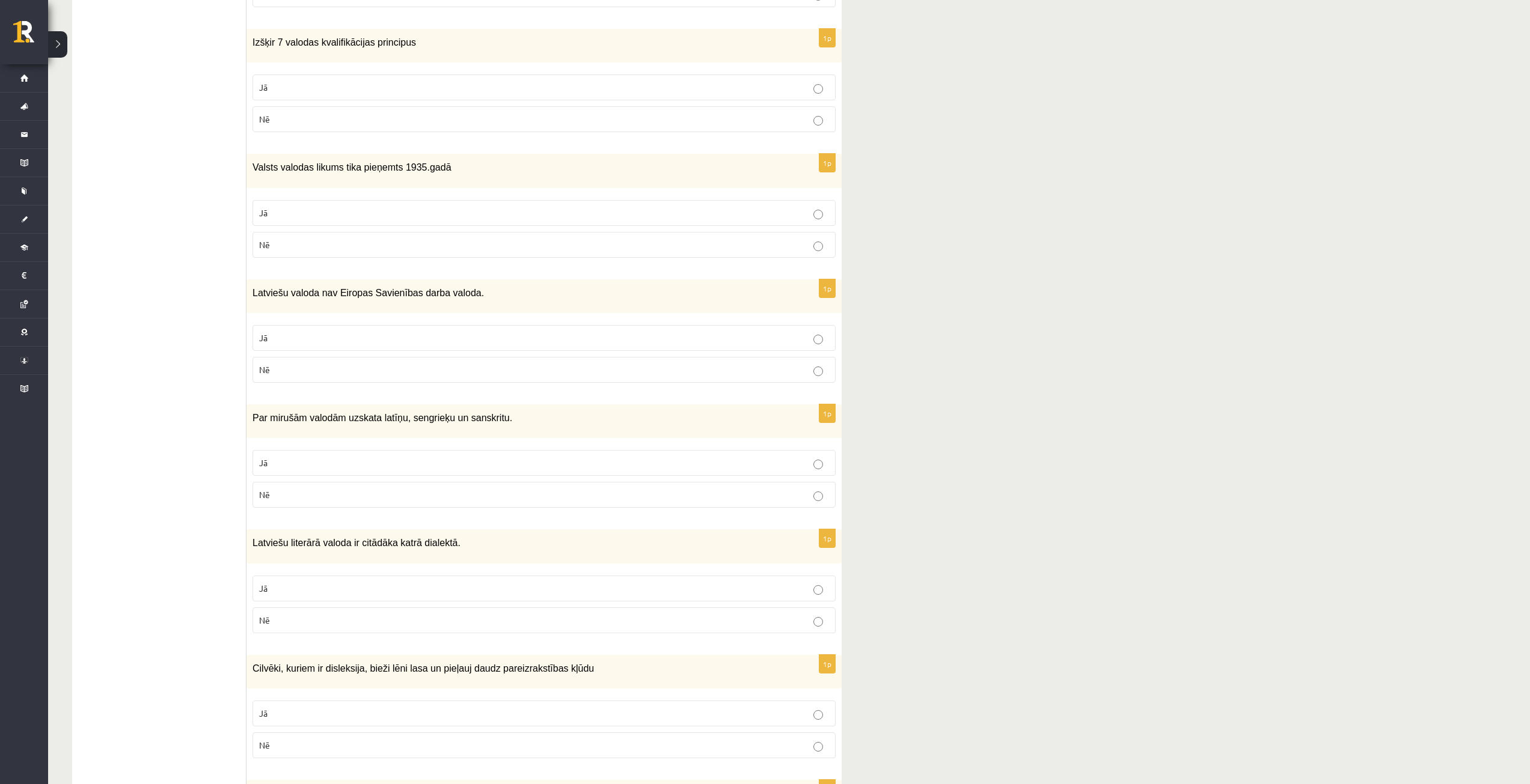
click at [760, 617] on p "Nē" at bounding box center [543, 621] width 570 height 13
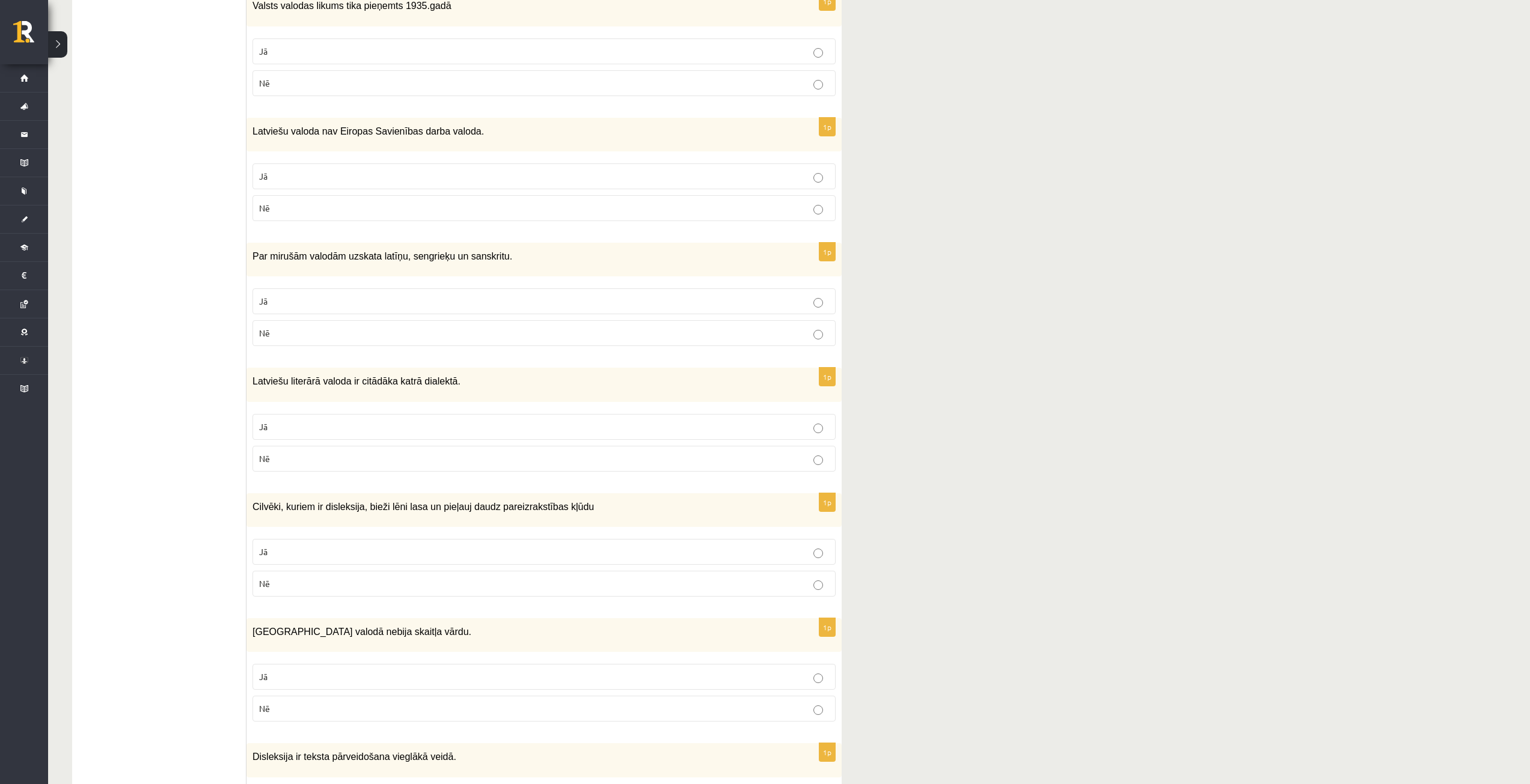
scroll to position [901, 0]
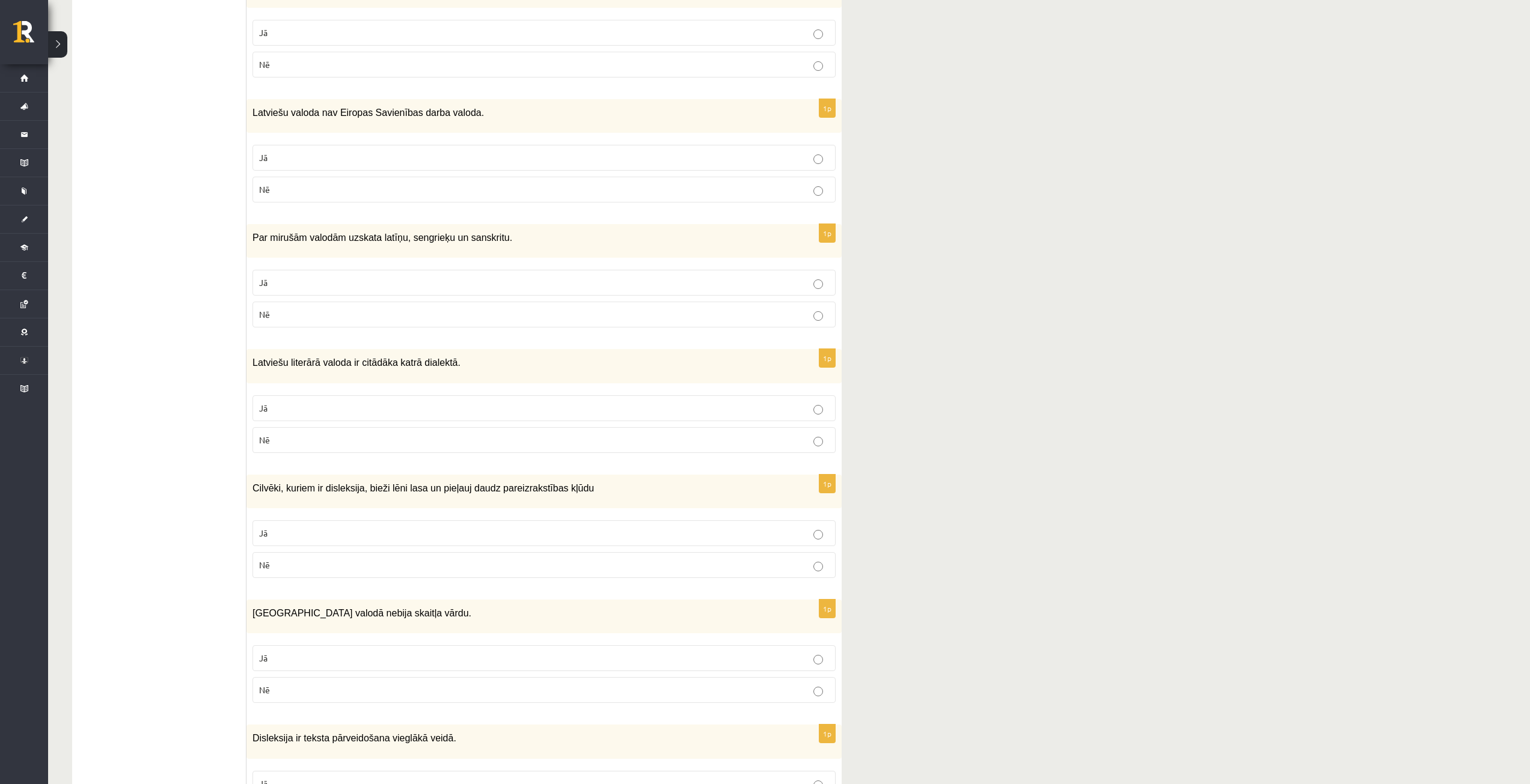
click at [726, 537] on label "Jā" at bounding box center [544, 533] width 583 height 26
click at [746, 654] on p "Jā" at bounding box center [543, 658] width 570 height 13
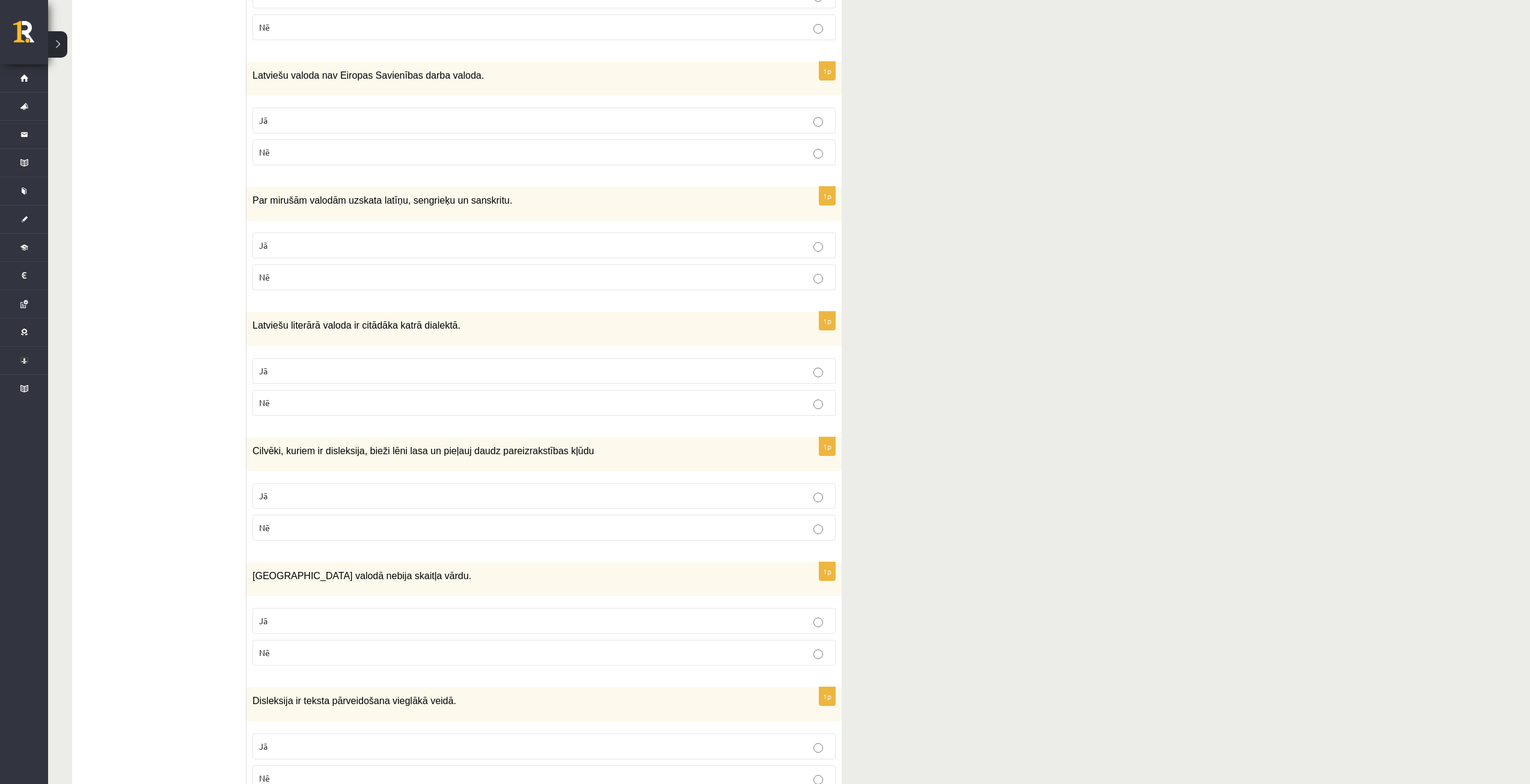
scroll to position [1082, 0]
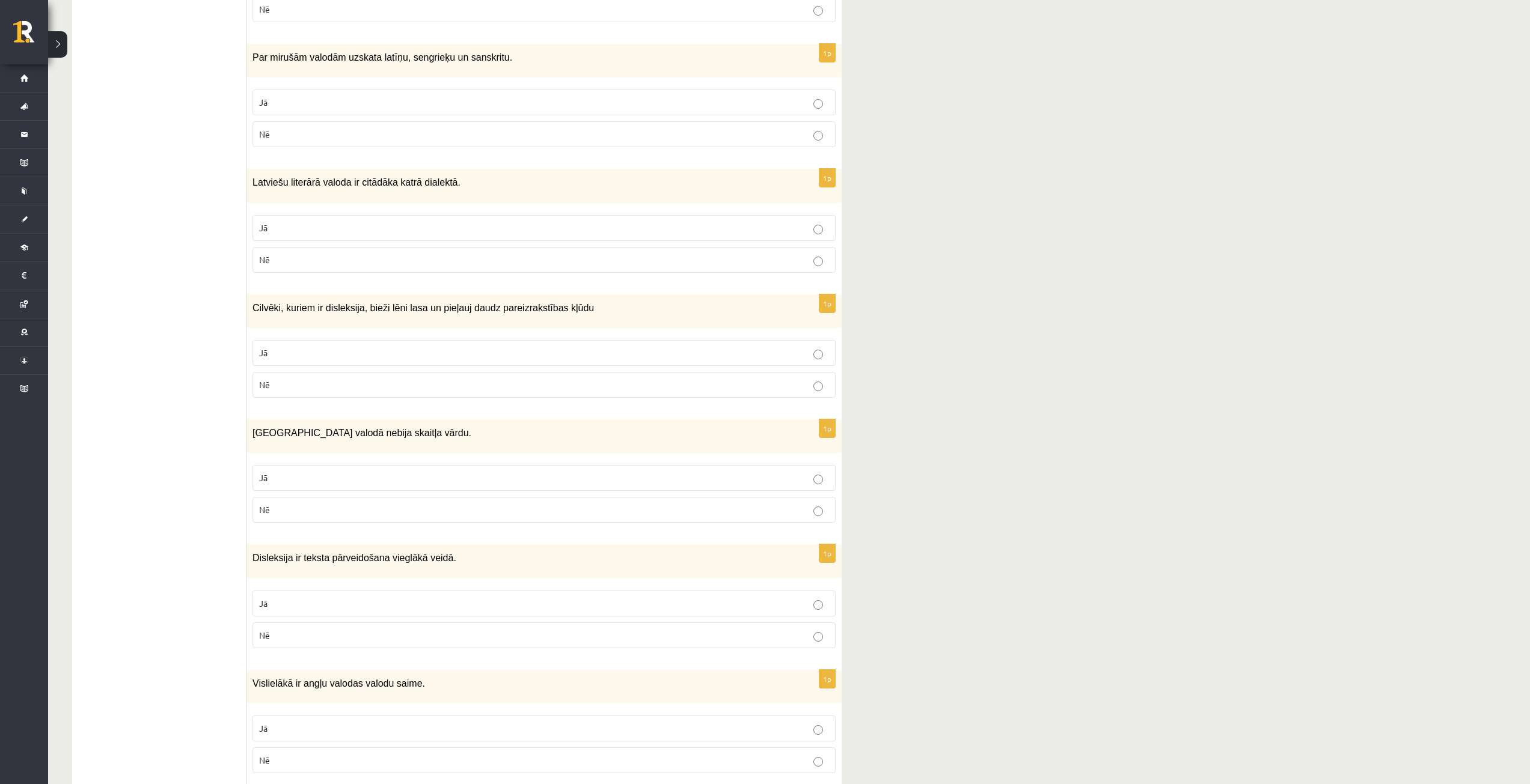
click at [748, 630] on p "Nē" at bounding box center [543, 635] width 570 height 13
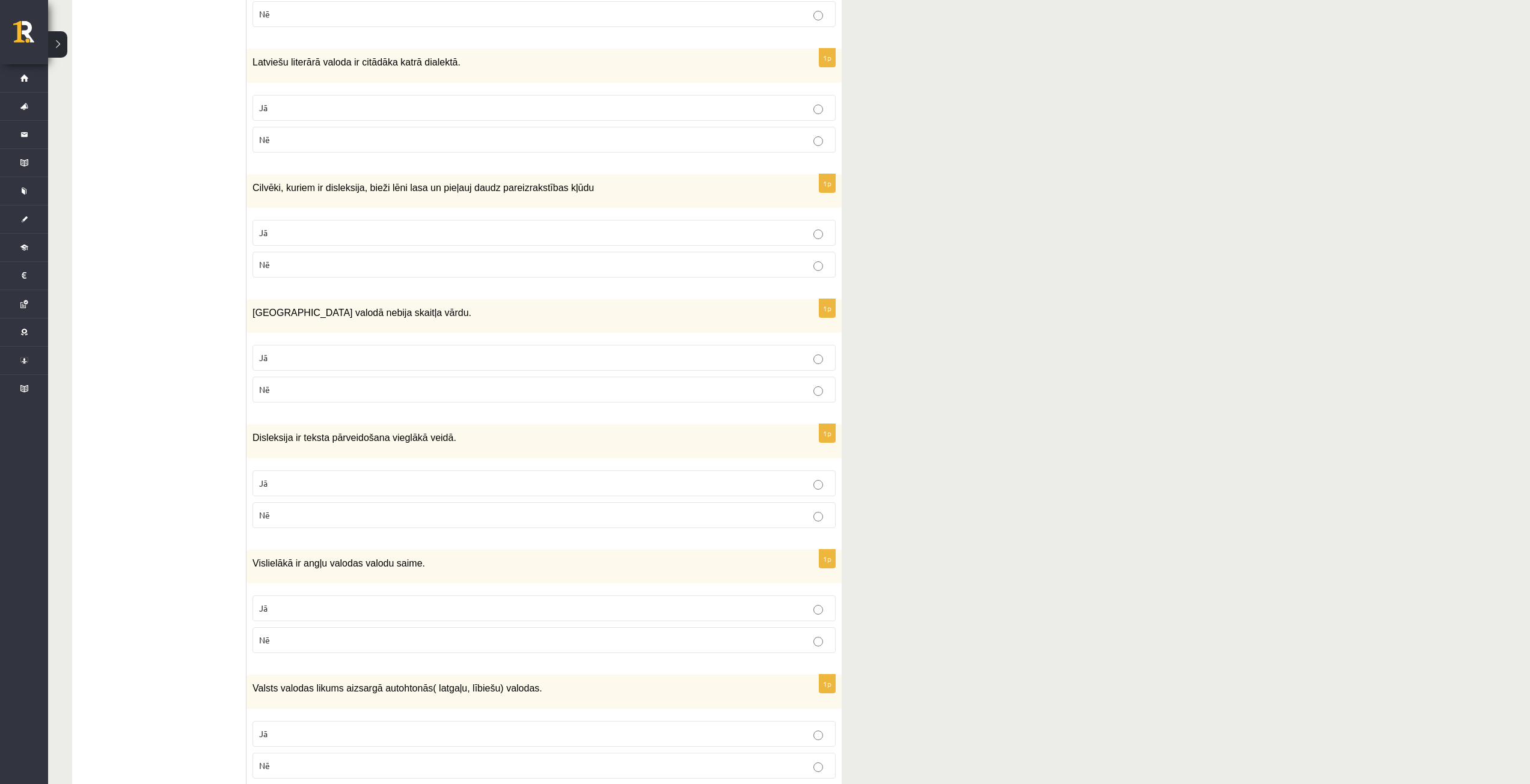
click at [753, 635] on p "Nē" at bounding box center [543, 641] width 570 height 13
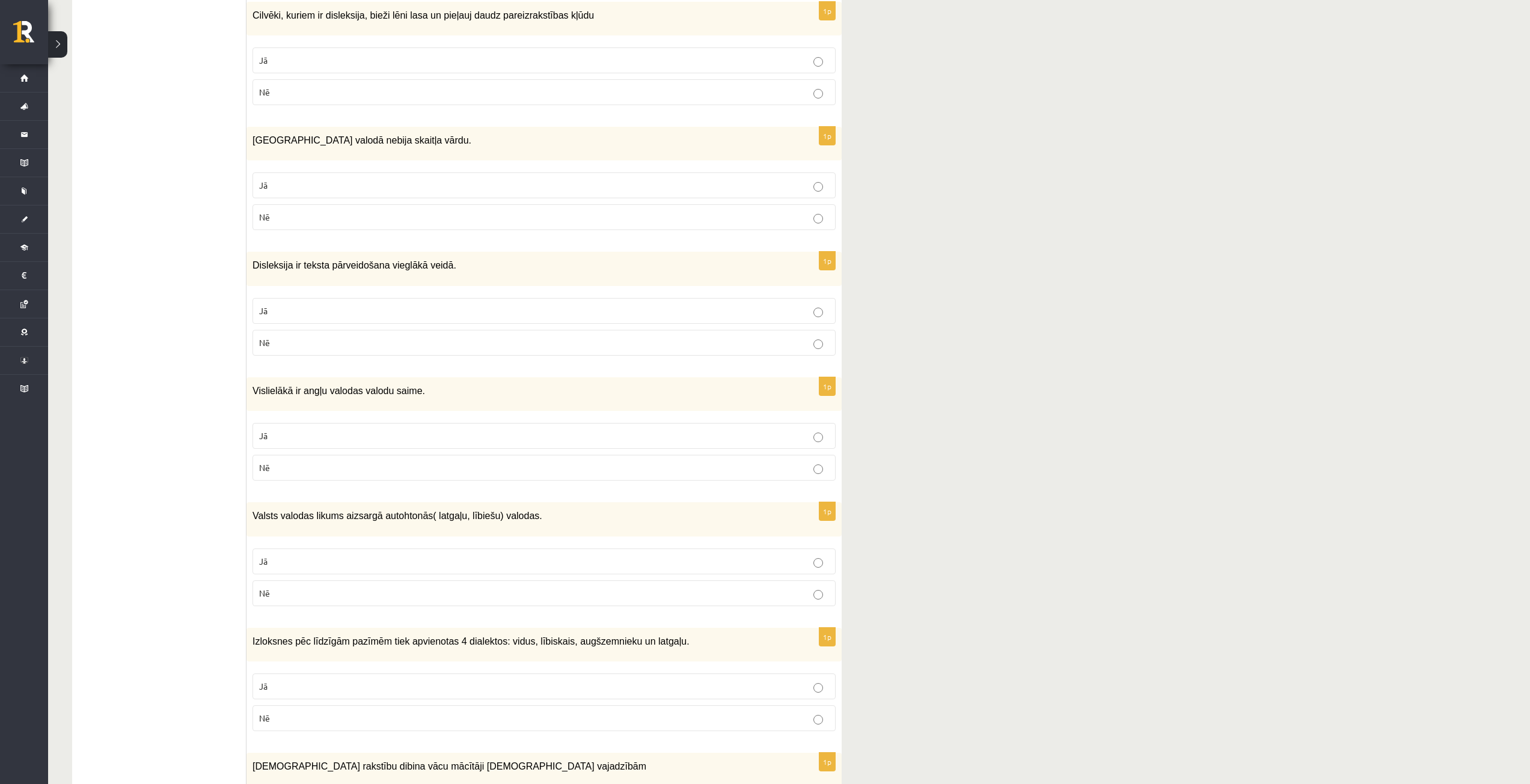
scroll to position [1382, 0]
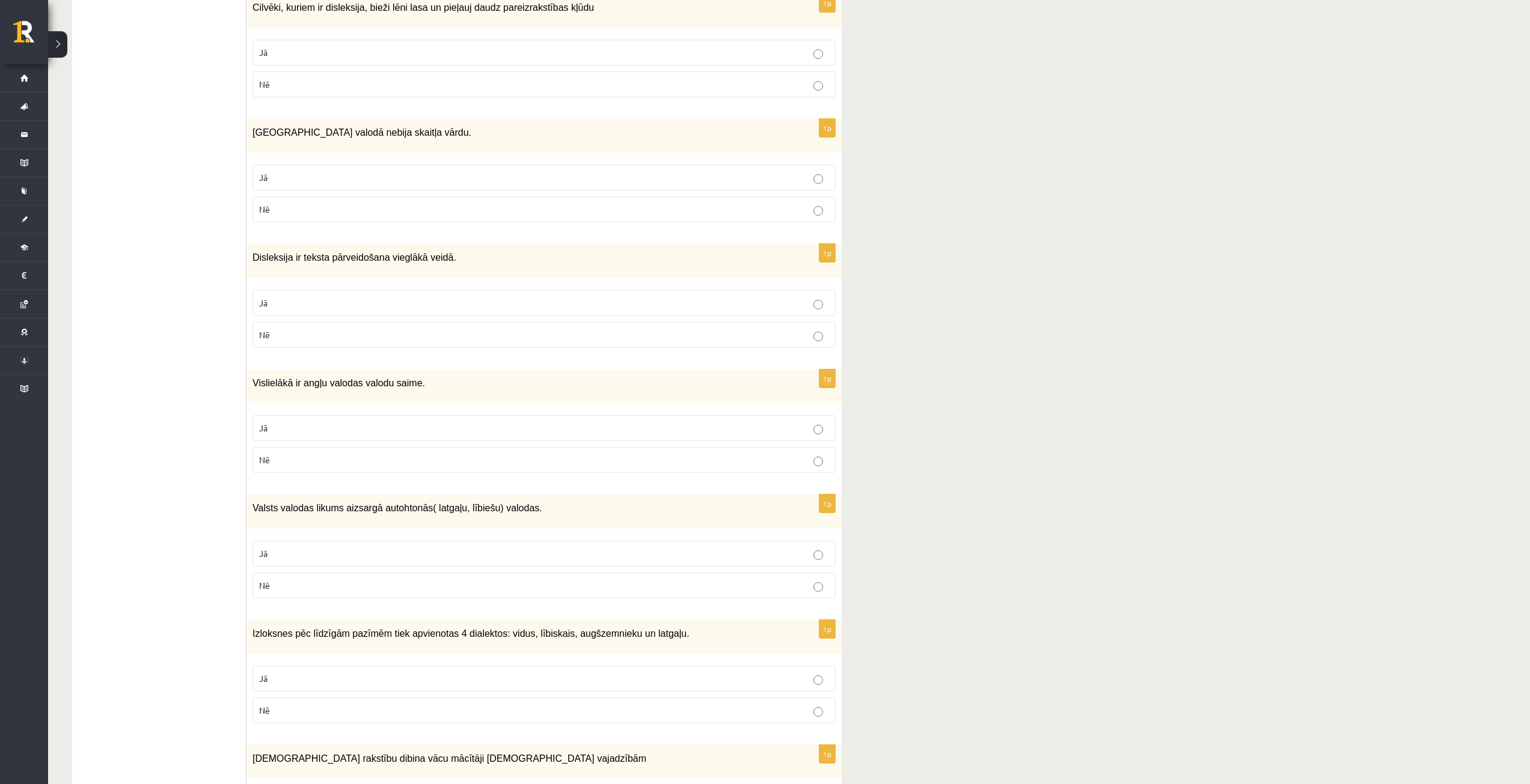
click at [743, 549] on p "Jā" at bounding box center [543, 554] width 570 height 13
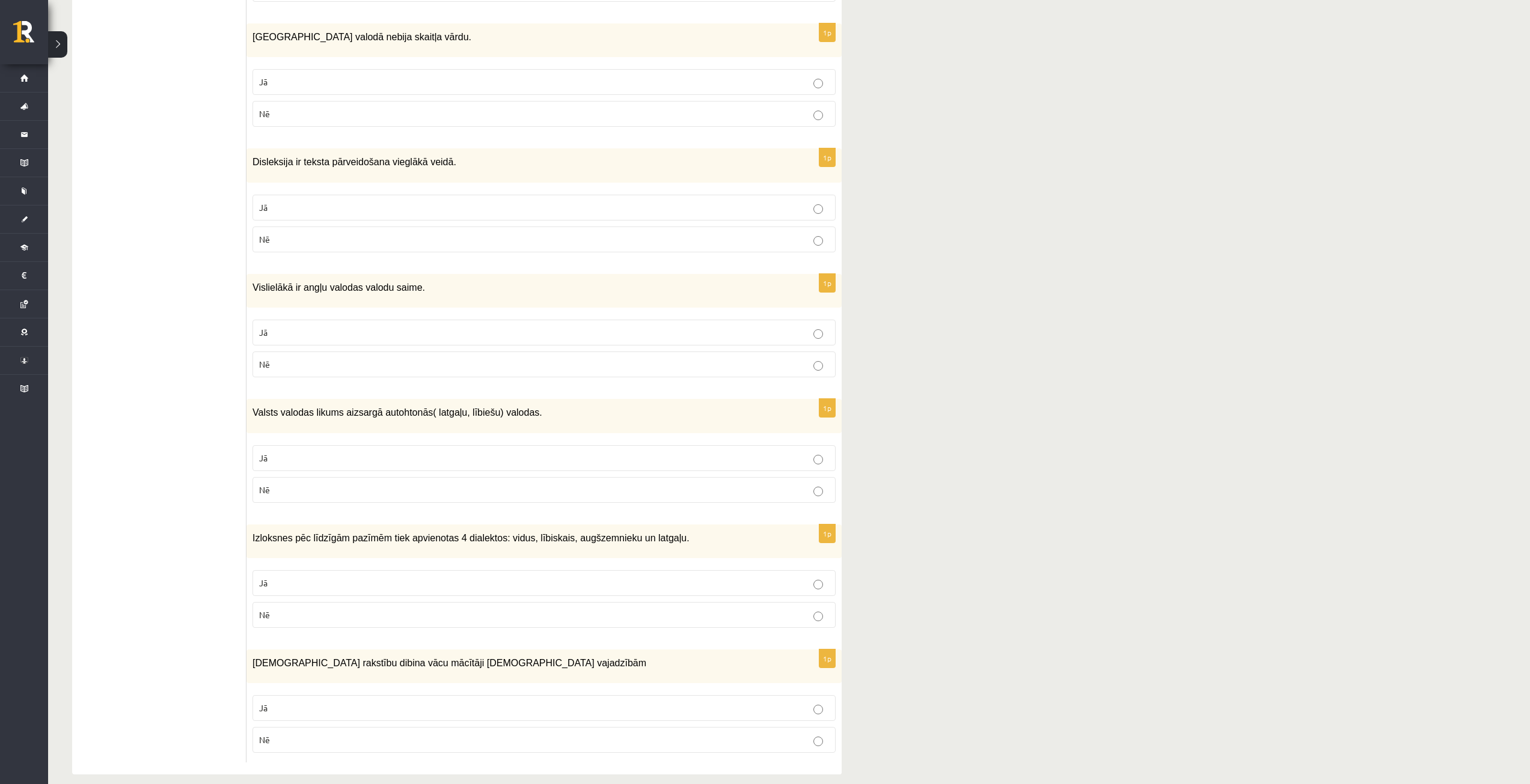
scroll to position [1483, 0]
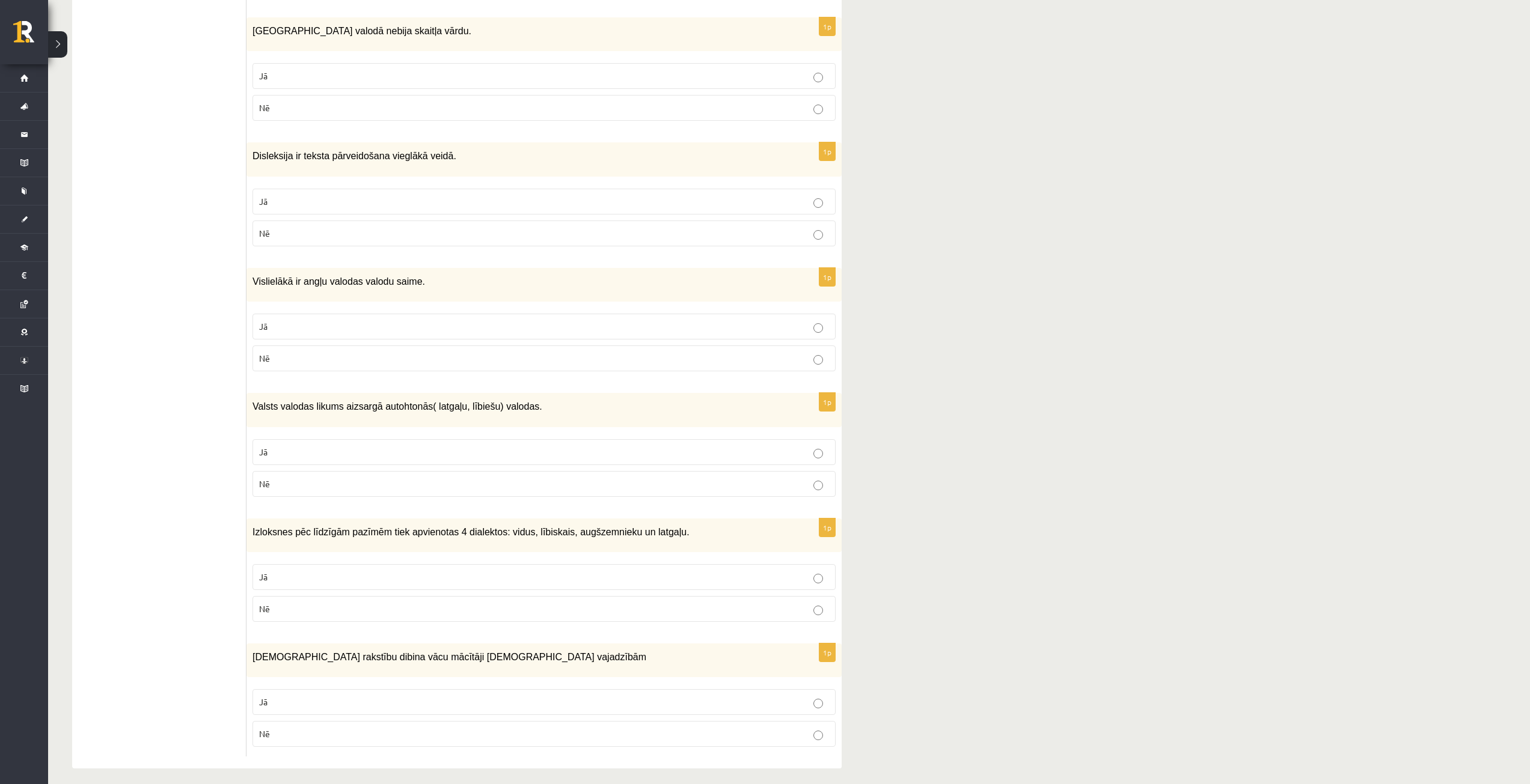
click at [775, 603] on p "Nē" at bounding box center [543, 609] width 570 height 13
click at [753, 696] on p "Jā" at bounding box center [543, 702] width 570 height 13
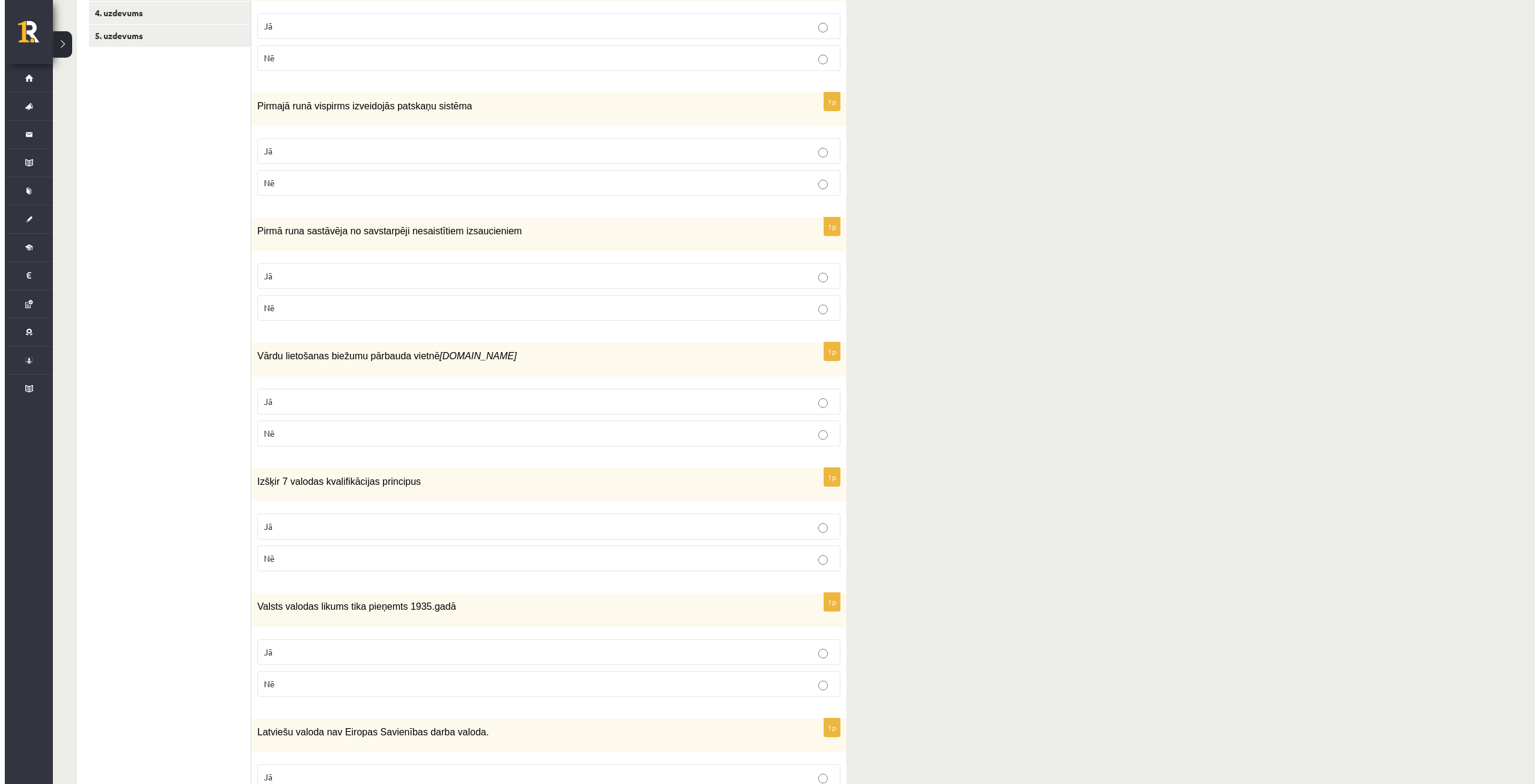
scroll to position [0, 0]
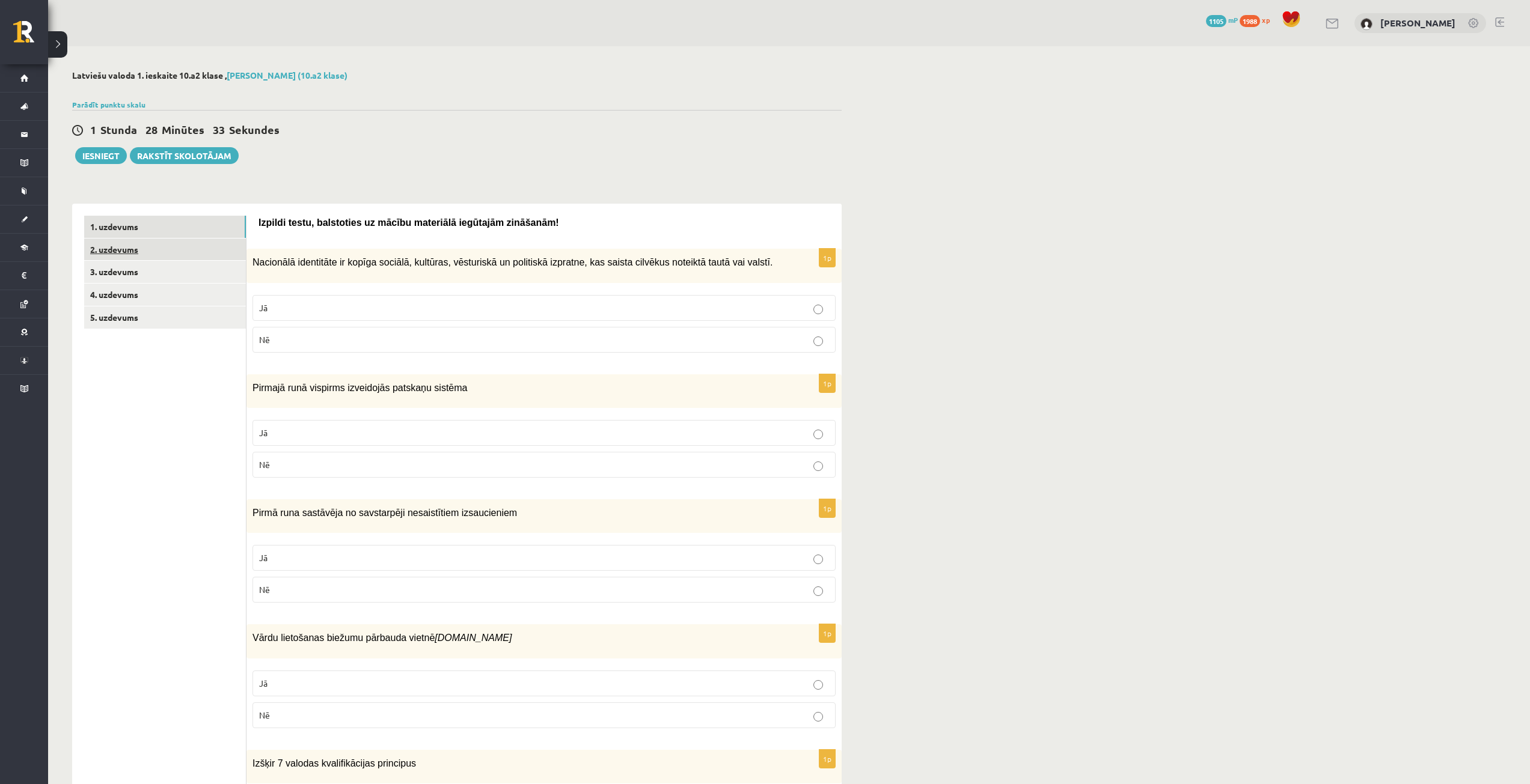
click at [120, 247] on link "2. uzdevums" at bounding box center [165, 249] width 161 height 22
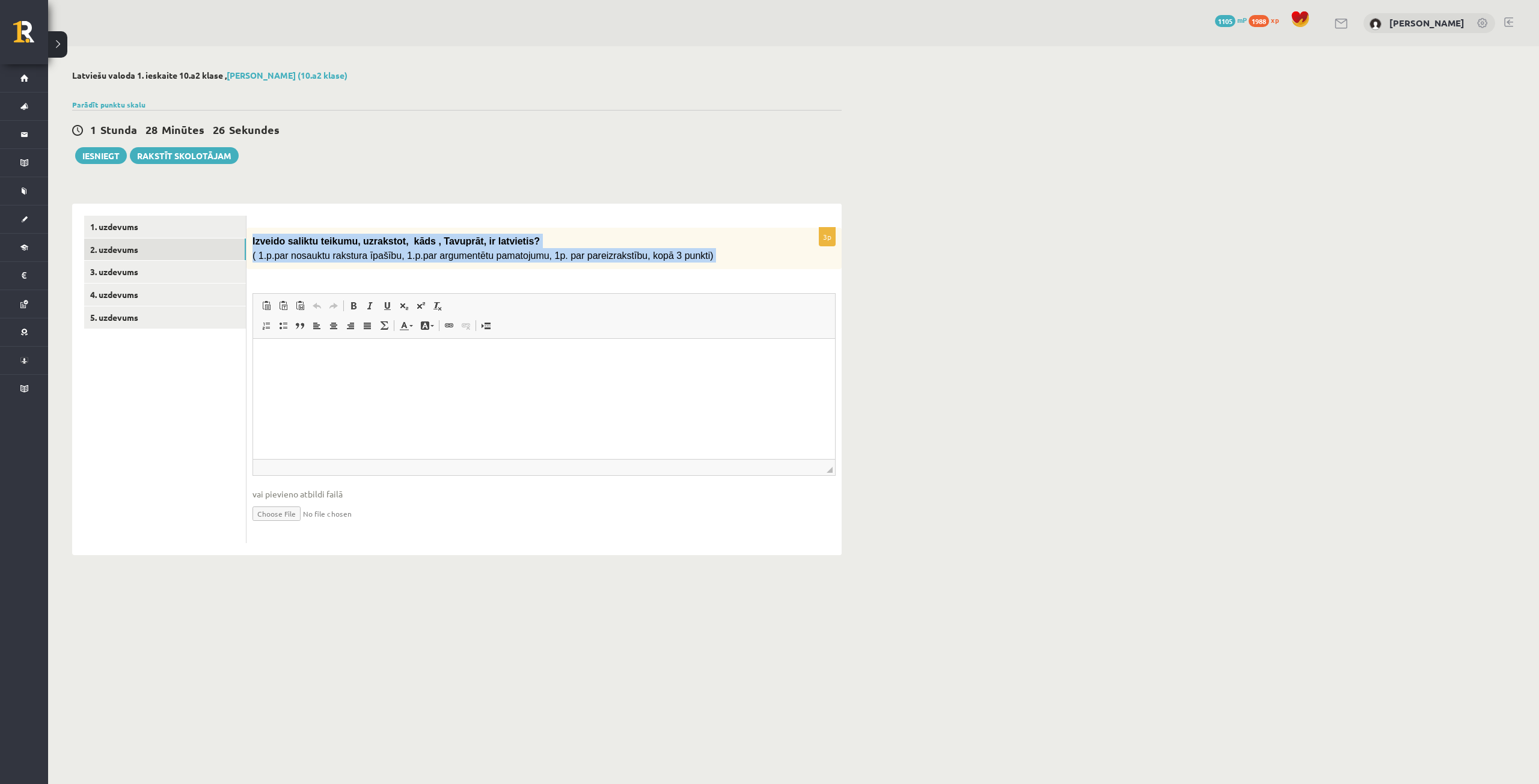
drag, startPoint x: 251, startPoint y: 239, endPoint x: 627, endPoint y: 268, distance: 377.1
click at [627, 268] on div "3p Izveido saliktu teikumu, uzrakstot, kāds , Tavuprāt, ir latvietis? ( 1.p.par…" at bounding box center [544, 386] width 595 height 316
copy div "Izveido saliktu teikumu, uzrakstot, kāds , Tavuprāt, ir latvietis? ( 1.p.par no…"
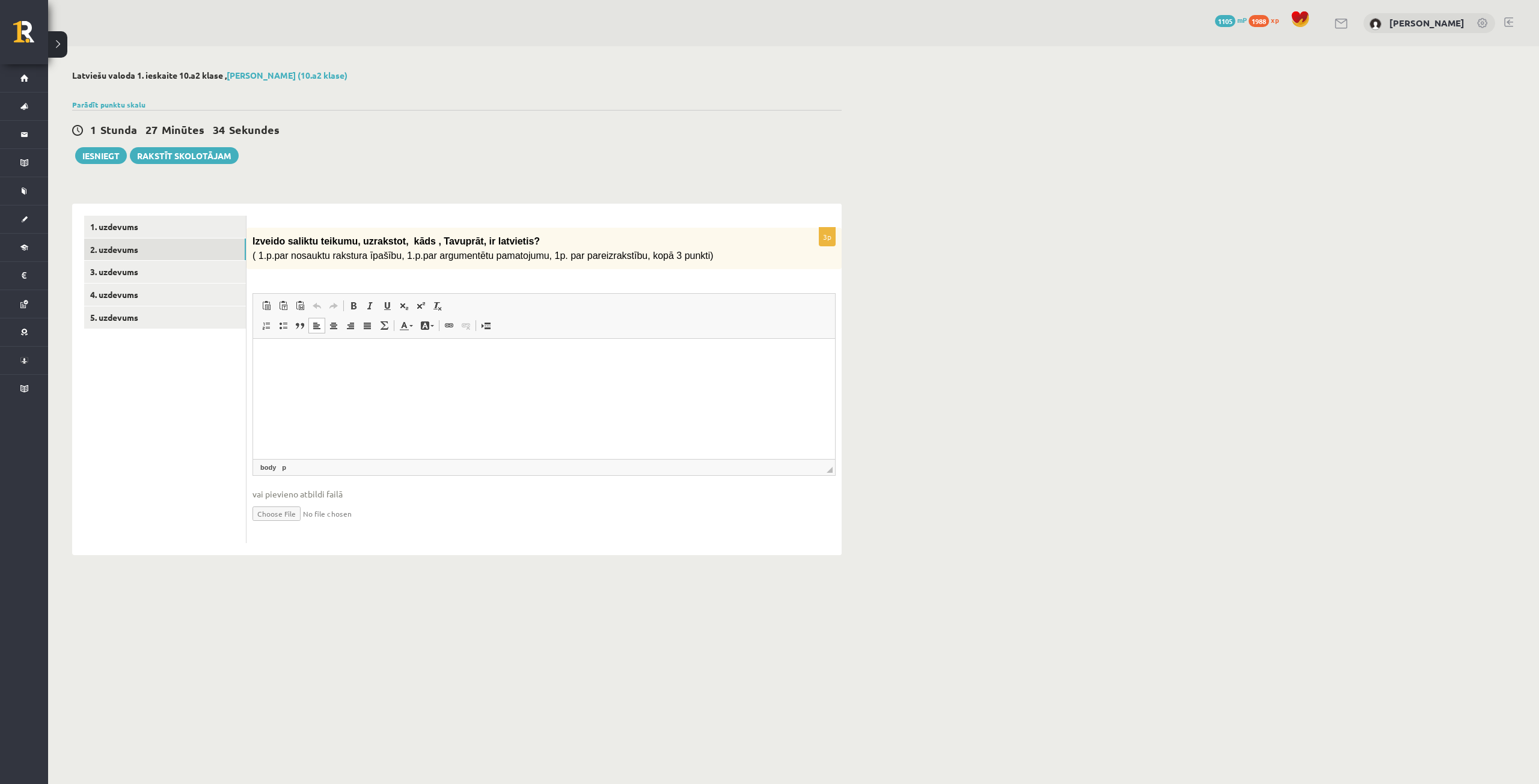
click at [452, 354] on p "Визуальный текстовый редактор, wiswyg-editor-user-answer-47433869328820" at bounding box center [544, 357] width 558 height 13
drag, startPoint x: 438, startPoint y: 364, endPoint x: 665, endPoint y: 424, distance: 234.8
click at [665, 375] on html at bounding box center [544, 356] width 582 height 37
click at [144, 266] on link "3. uzdevums" at bounding box center [165, 272] width 161 height 22
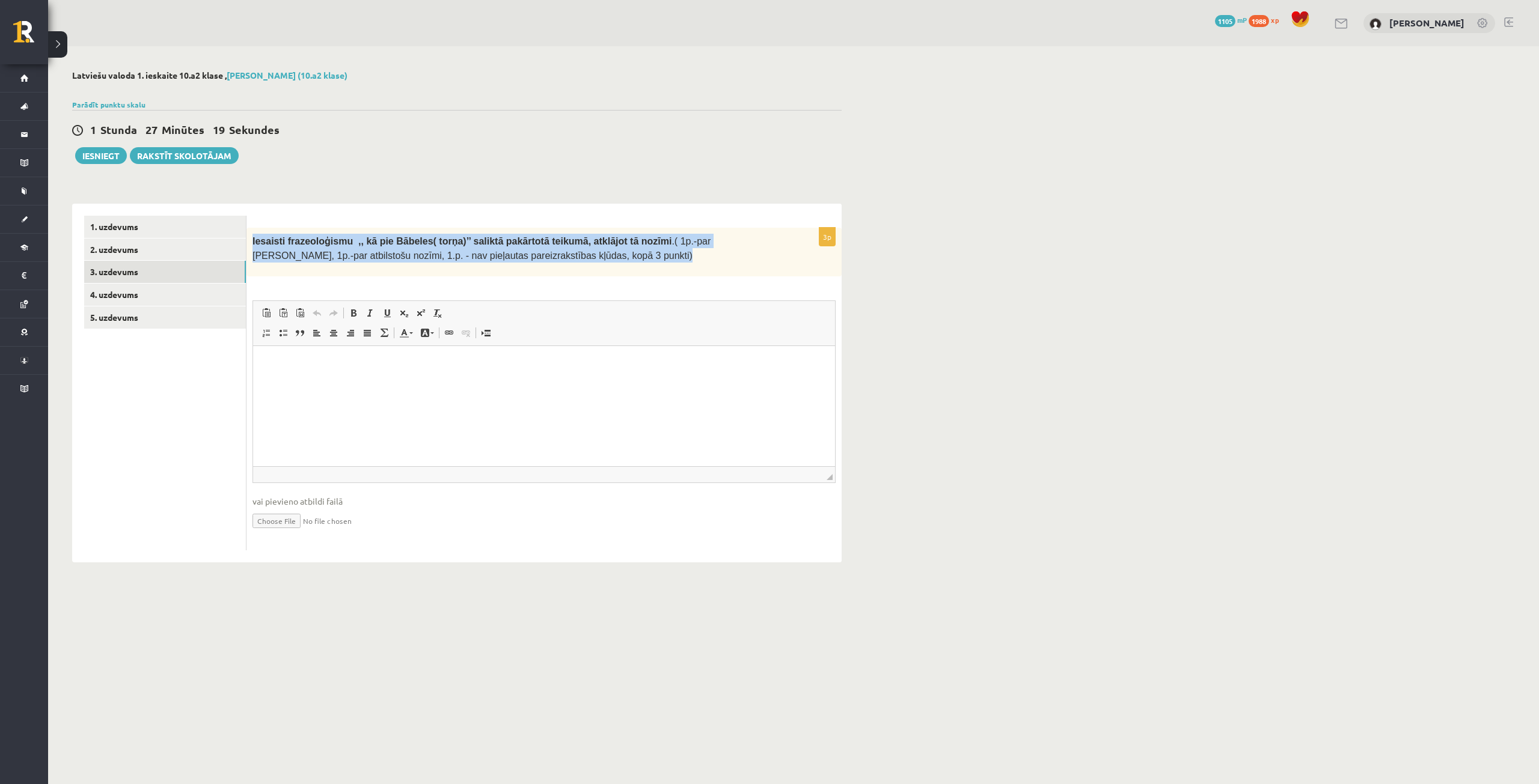
drag, startPoint x: 252, startPoint y: 243, endPoint x: 556, endPoint y: 270, distance: 305.2
click at [556, 270] on div "Iesaisti frazeoloģismu ,, kā pie Bābeles( torņa)’’ saliktā pakārtotā teikumā, a…" at bounding box center [544, 252] width 595 height 49
copy p "Iesaisti frazeoloģismu ,, kā pie Bābeles( torņa)’’ saliktā pakārtotā teikumā, a…"
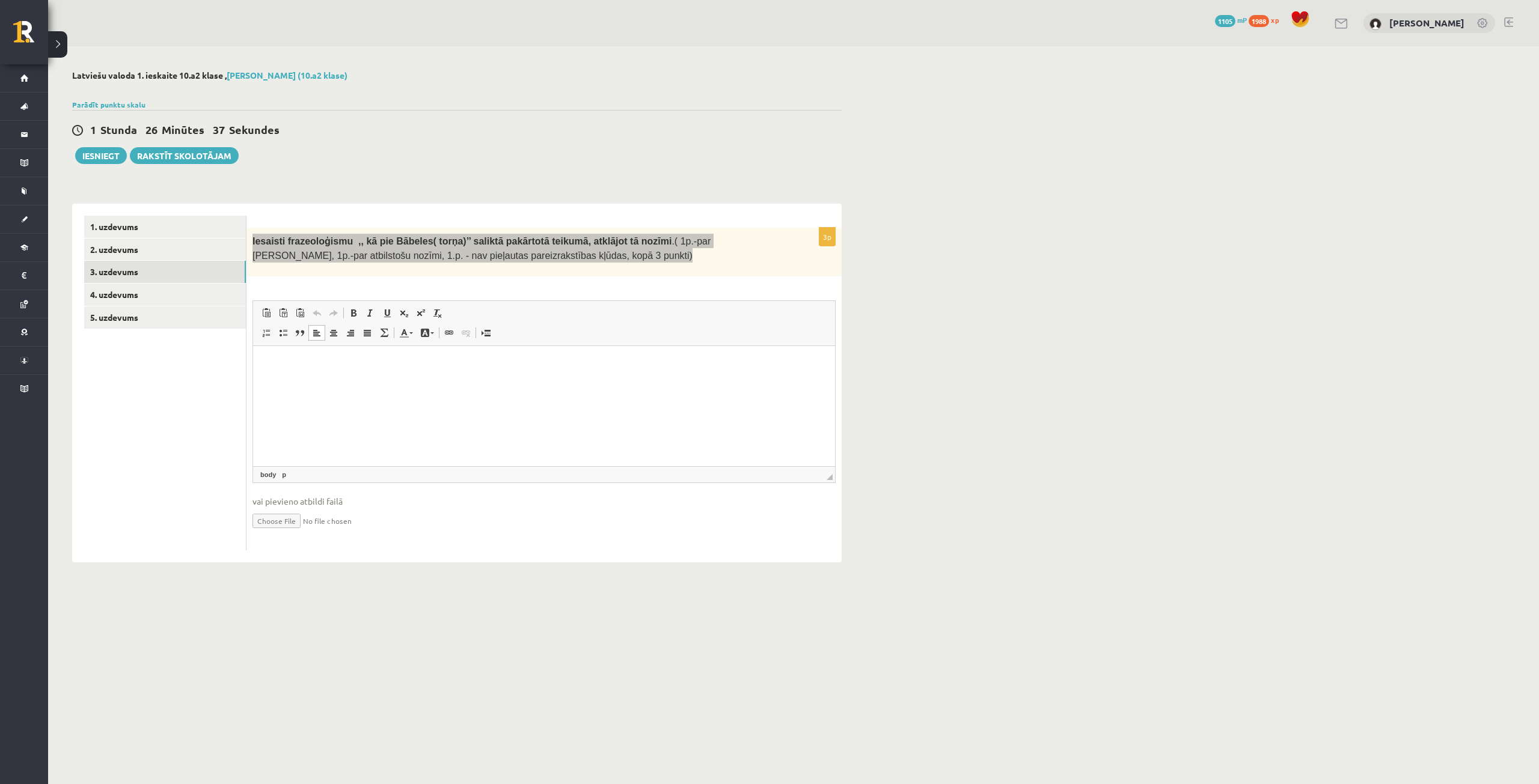
click at [436, 365] on p "Визуальный текстовый редактор, wiswyg-editor-user-answer-47433997916020" at bounding box center [544, 364] width 558 height 13
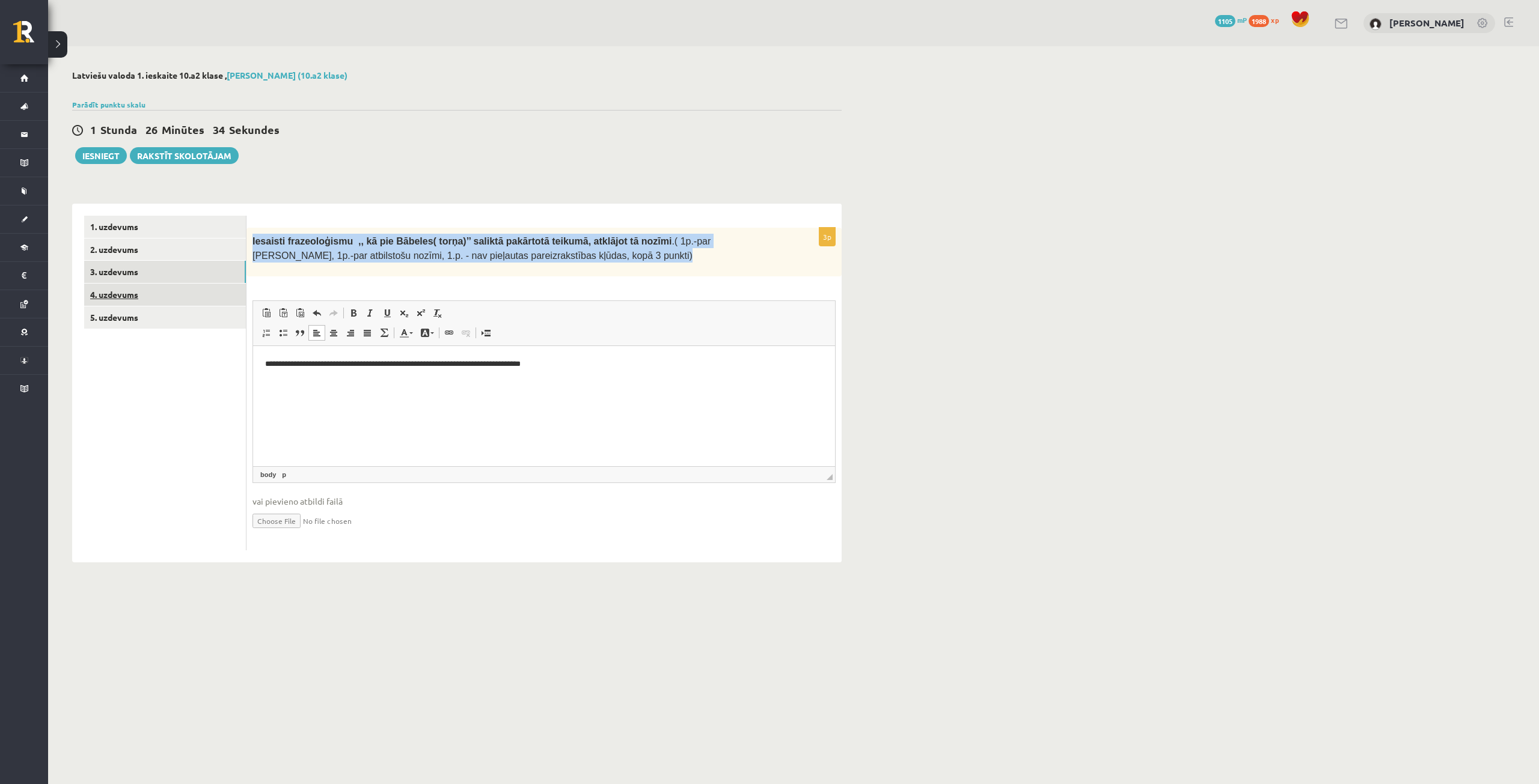
click at [183, 297] on link "4. uzdevums" at bounding box center [165, 295] width 161 height 22
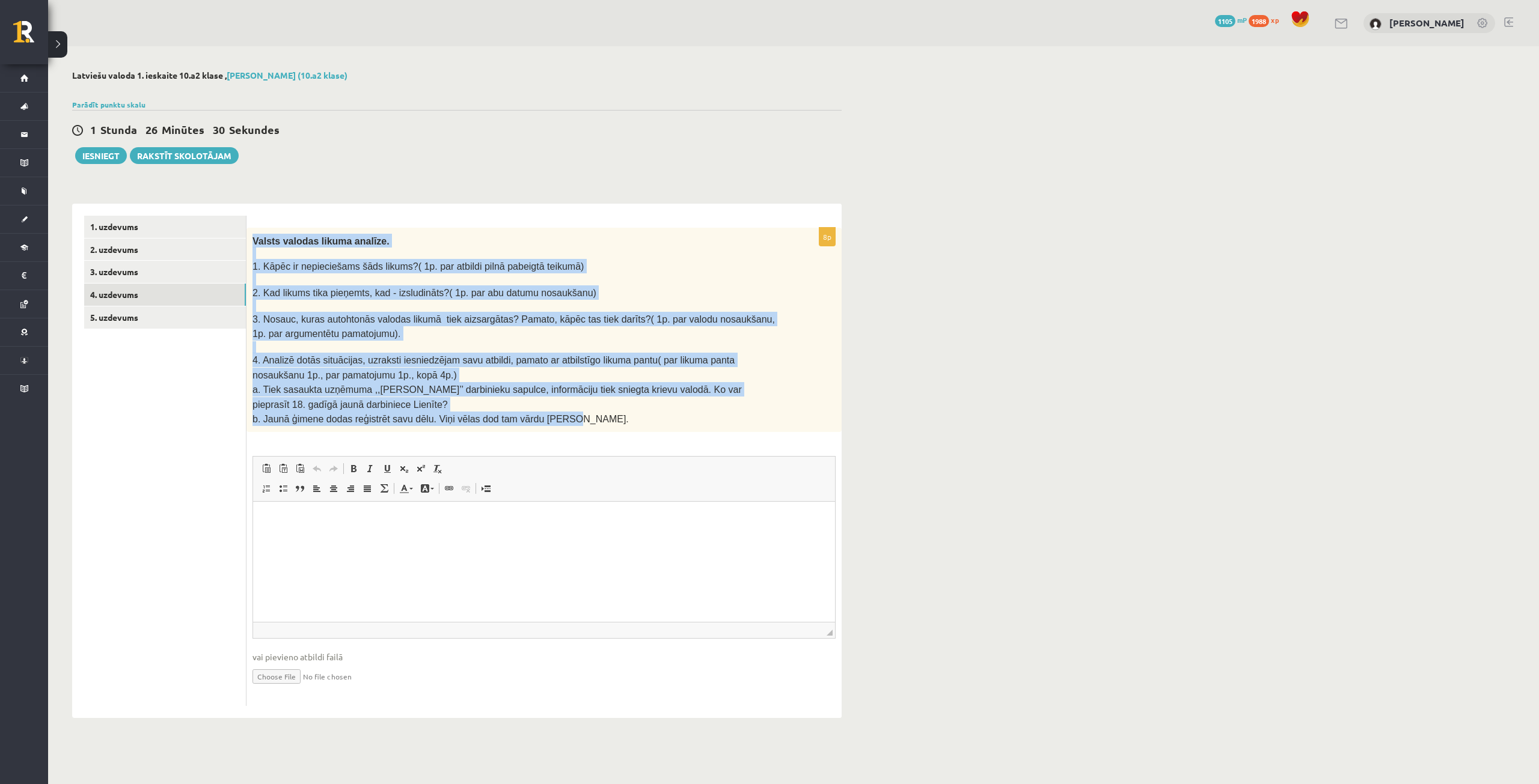
drag, startPoint x: 251, startPoint y: 246, endPoint x: 550, endPoint y: 393, distance: 333.2
click at [588, 413] on div "Valsts valodas likuma analīze. 1. Kāpēc ir nepieciešams šāds likums?( 1p. par a…" at bounding box center [544, 330] width 595 height 204
copy div "Valsts valodas likuma analīze. 1. Kāpēc ir nepieciešams šāds likums?( 1p. par a…"
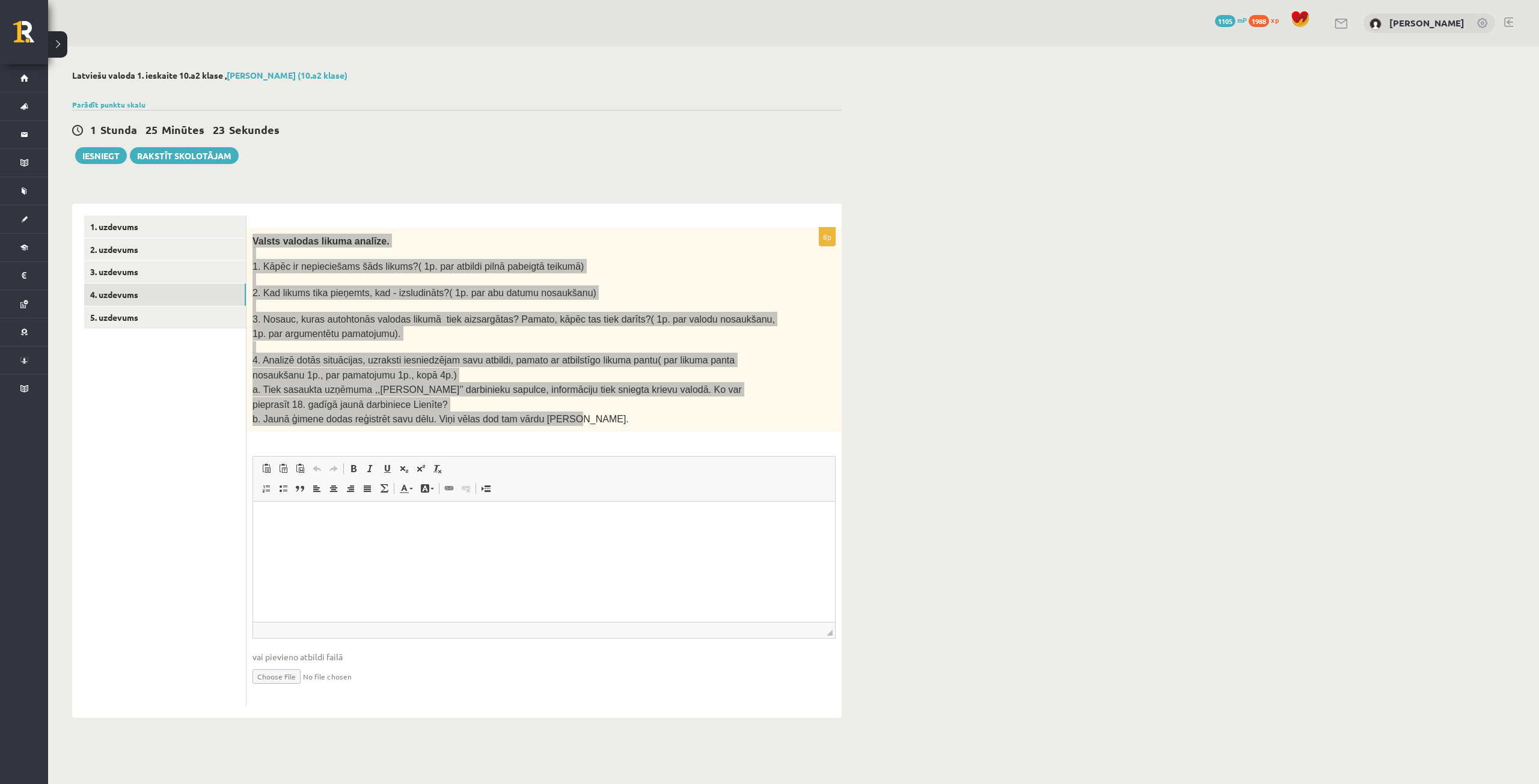
click at [523, 539] on html at bounding box center [544, 519] width 582 height 37
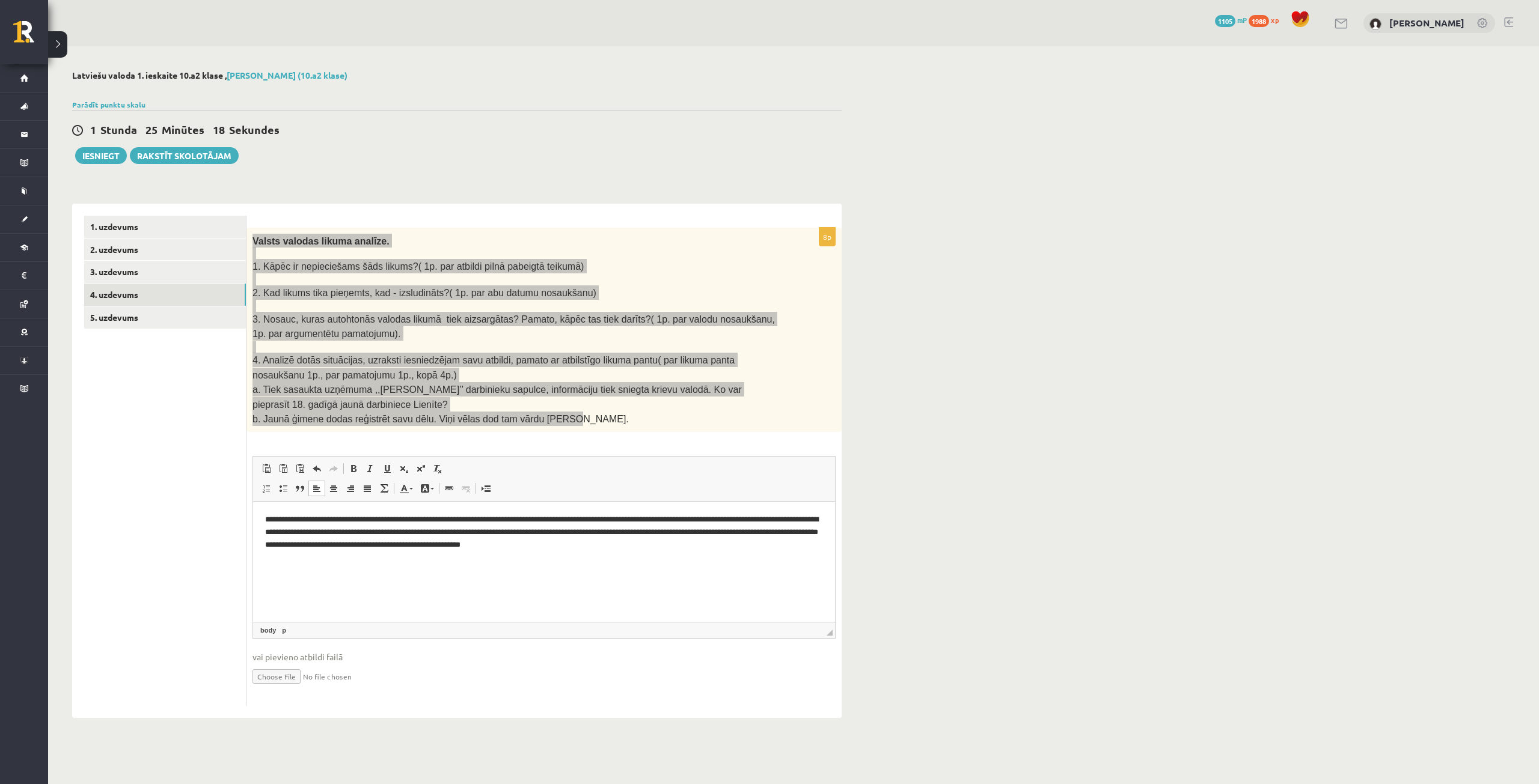
click at [654, 552] on html "**********" at bounding box center [544, 532] width 582 height 61
click at [645, 548] on p "**********" at bounding box center [544, 532] width 558 height 37
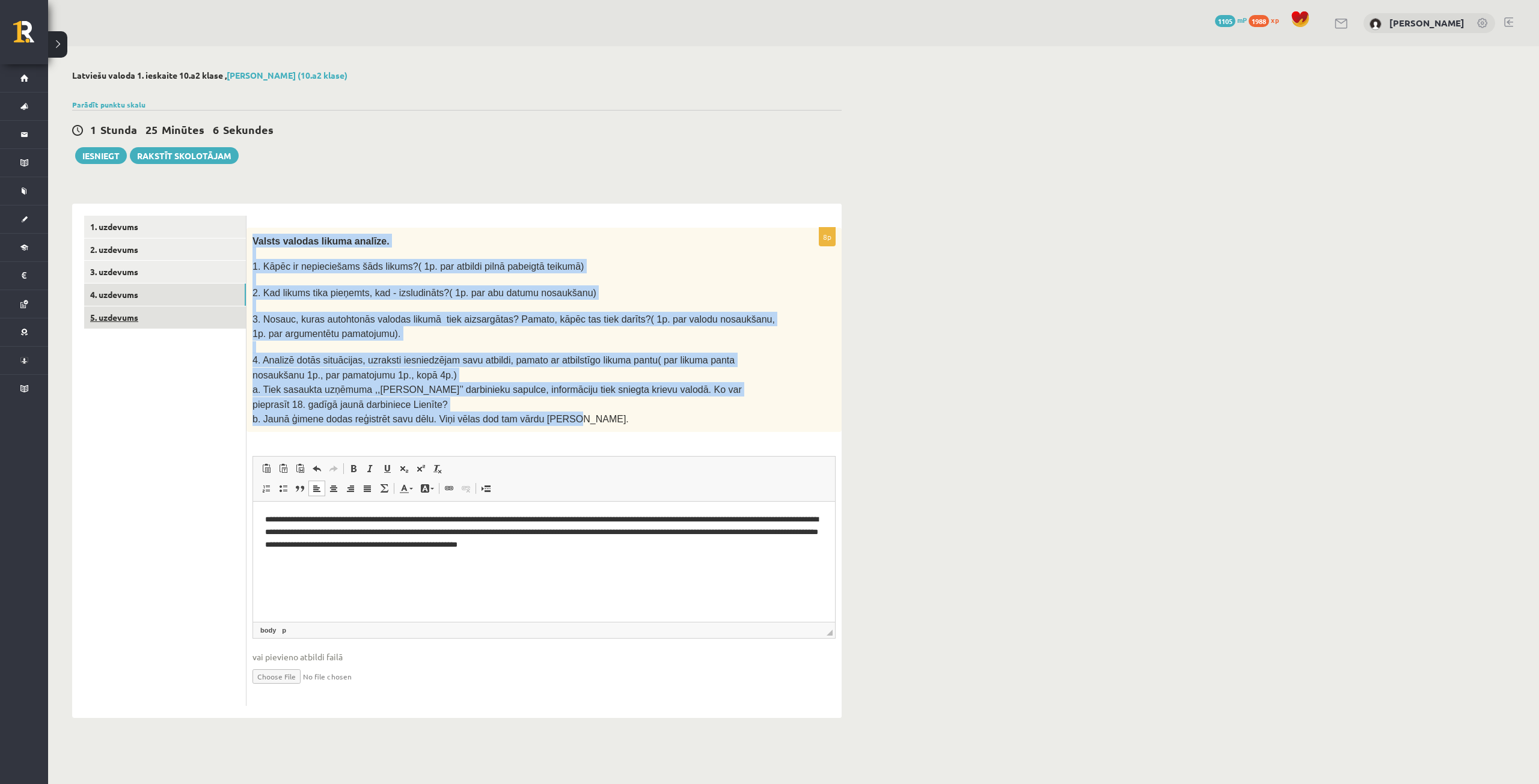
click at [158, 316] on link "5. uzdevums" at bounding box center [165, 317] width 161 height 22
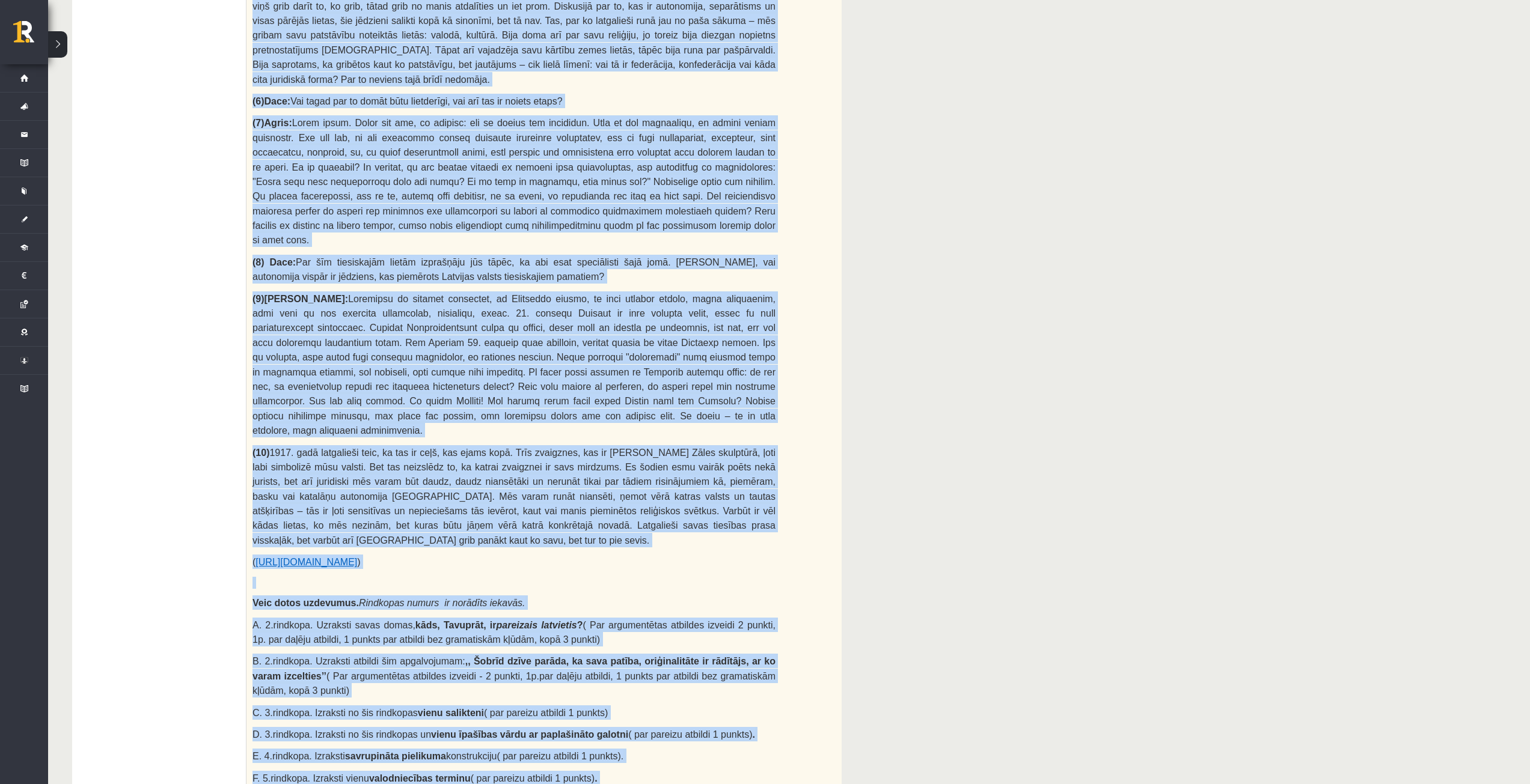
scroll to position [828, 0]
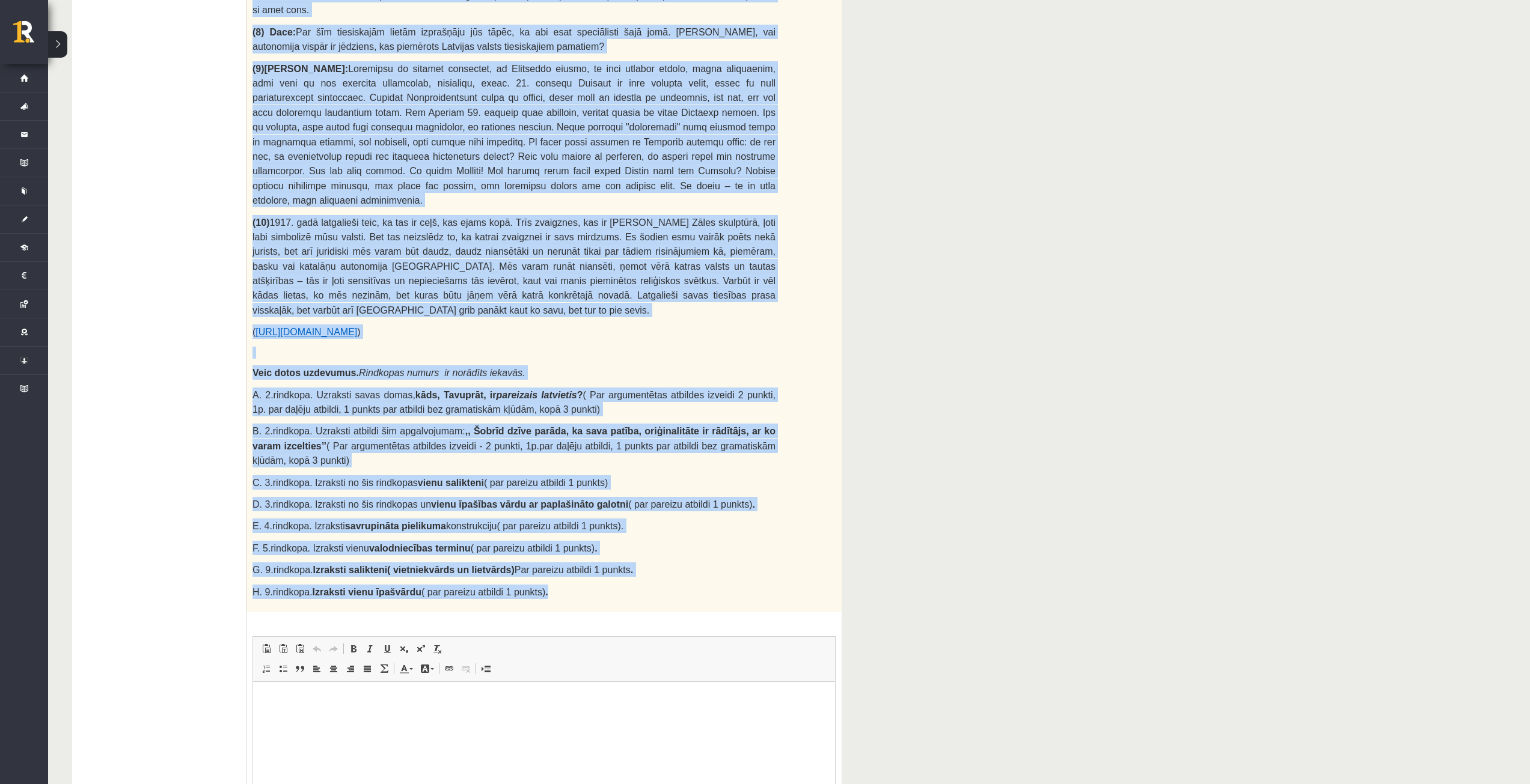
drag, startPoint x: 252, startPoint y: 122, endPoint x: 650, endPoint y: 457, distance: 520.2
click at [650, 457] on div "Izlasi intervijas fragmentu. Atbildi uz dotajiem jautājumiem. (1) Dace: Kā būtu…" at bounding box center [544, 6] width 595 height 1212
copy div "Izlasi intervijas fragmentu. Atbildi uz dotajiem jautājumiem. (1) Dace: Kā būtu…"
click at [890, 391] on div "**********" at bounding box center [789, 70] width 1482 height 1704
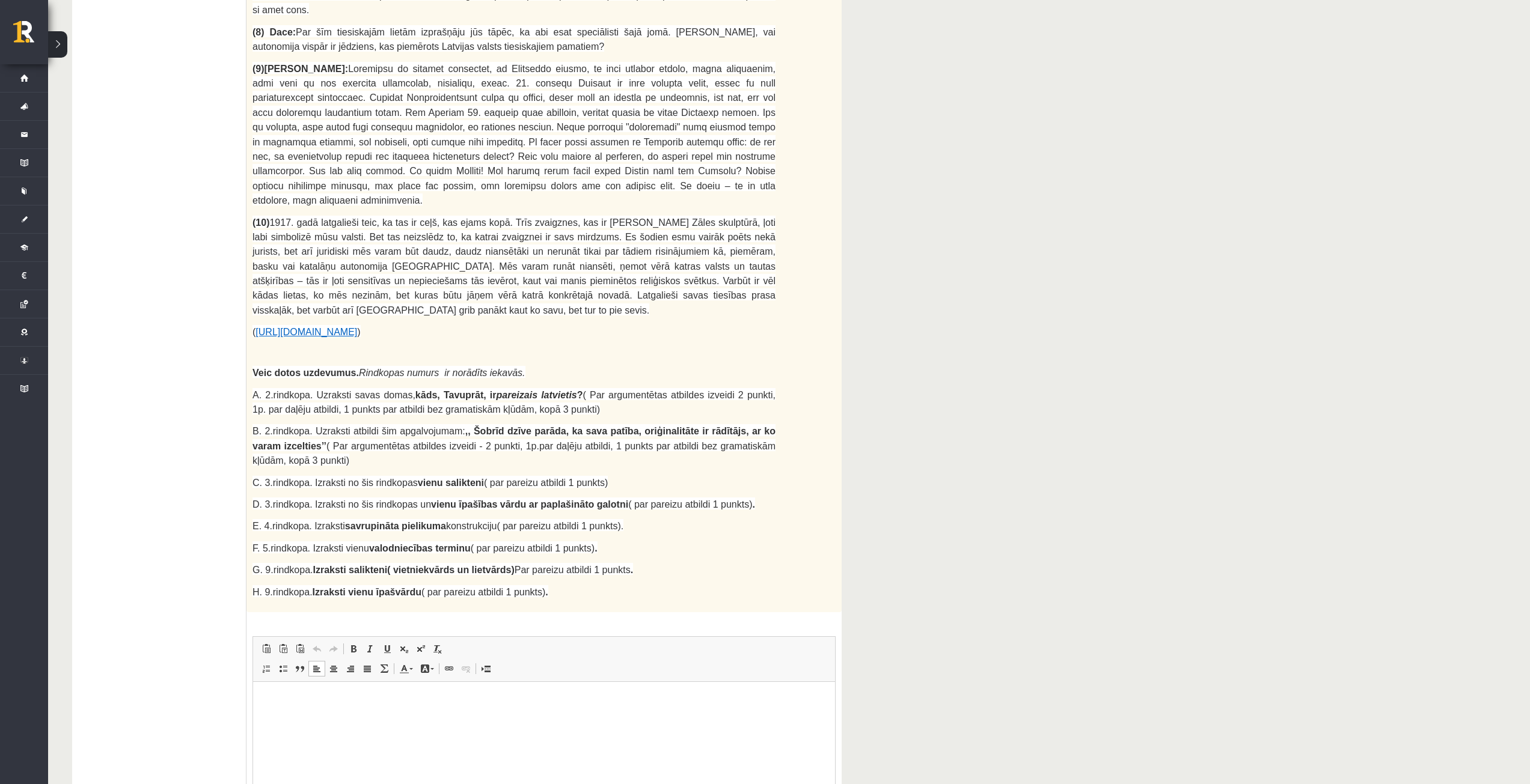
click at [489, 710] on html at bounding box center [544, 699] width 582 height 37
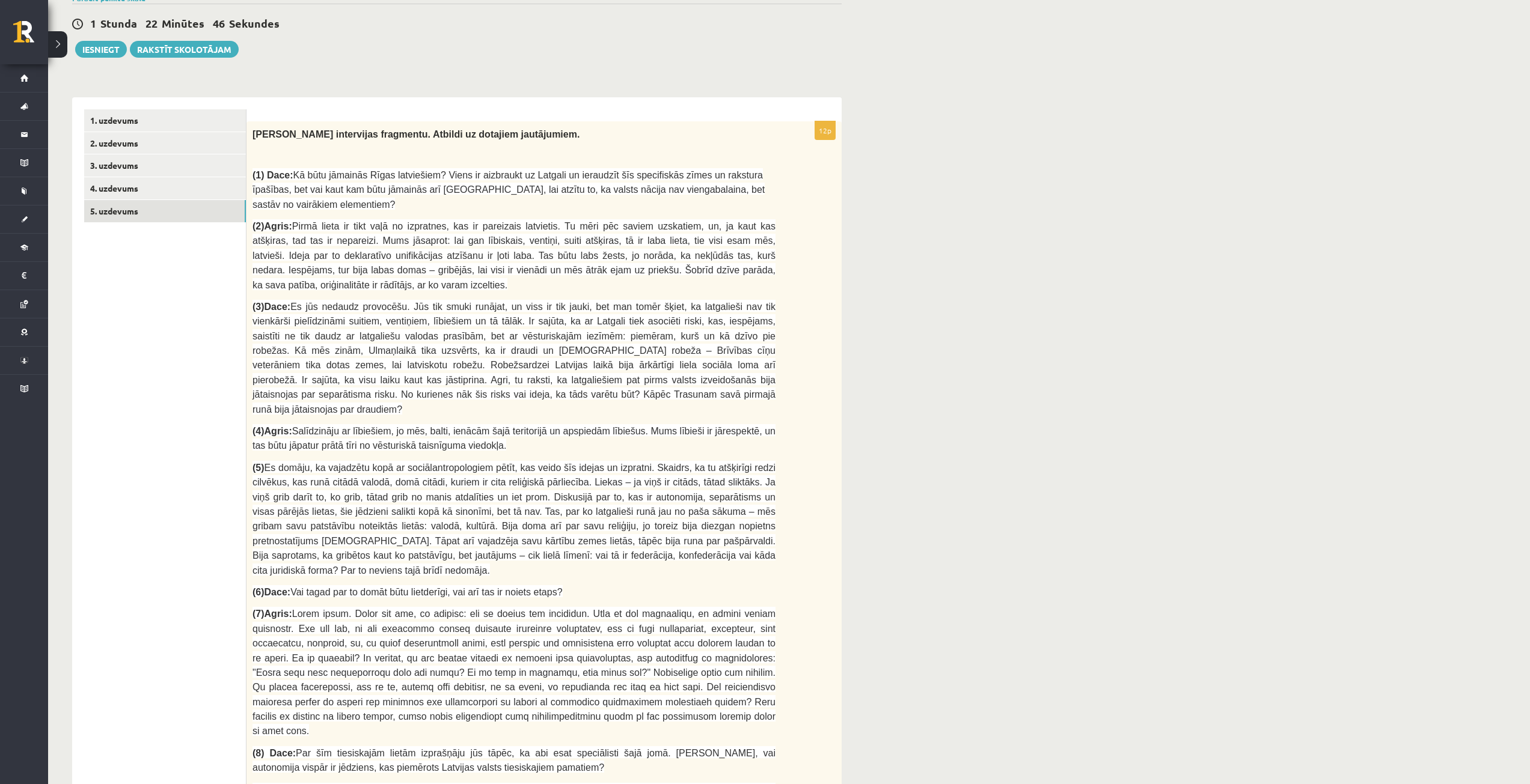
scroll to position [0, 0]
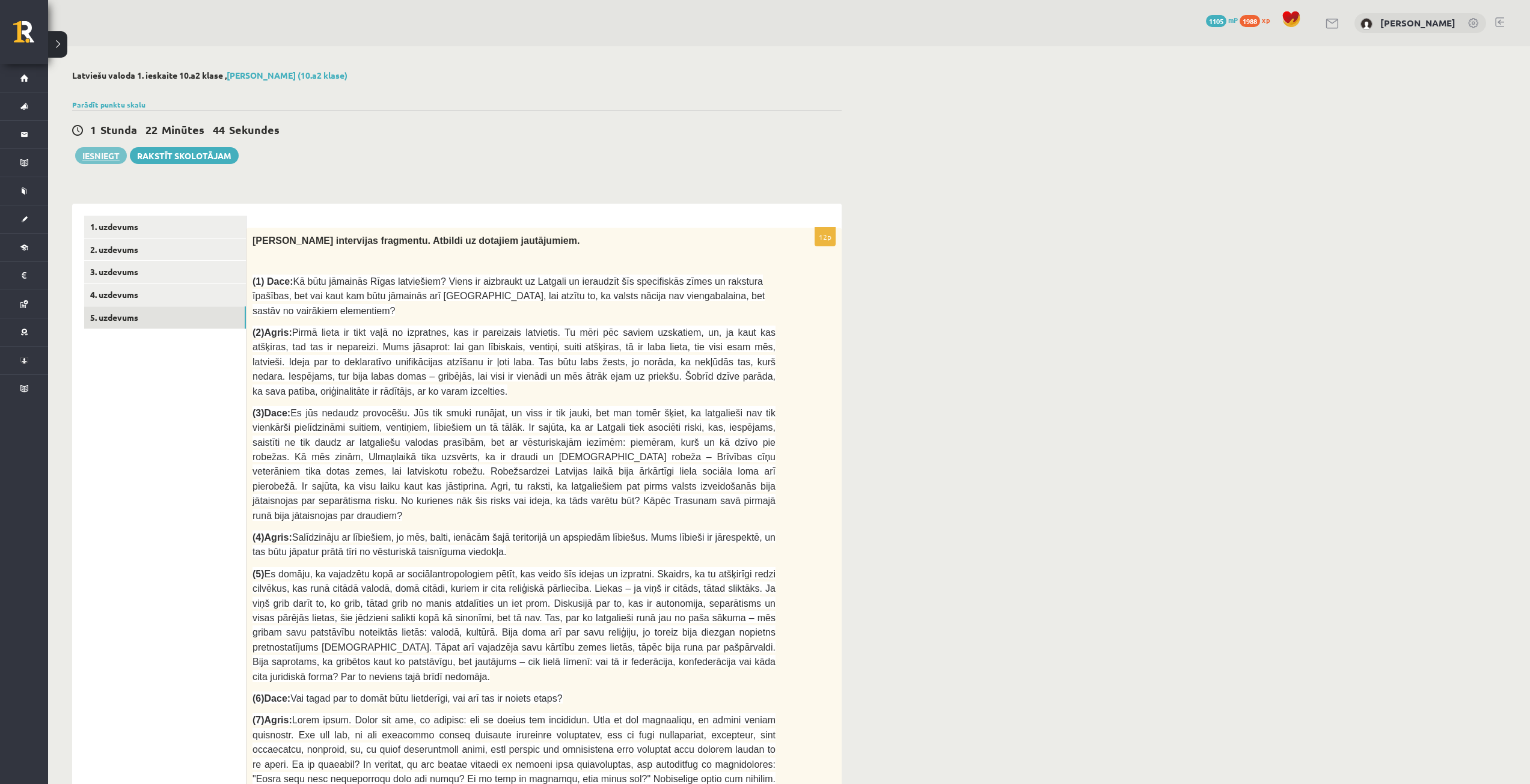
click at [107, 153] on button "Iesniegt" at bounding box center [101, 156] width 52 height 17
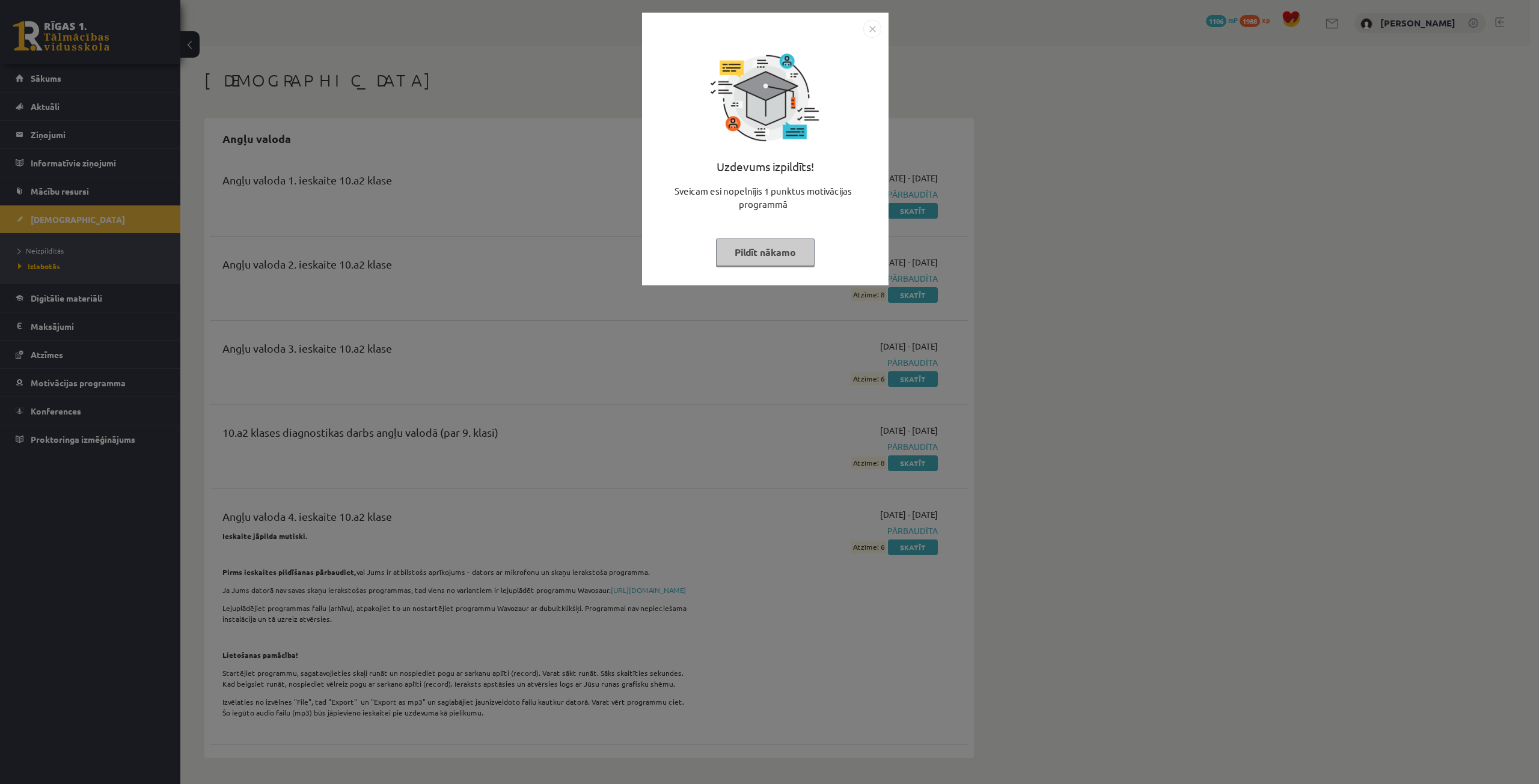
click at [796, 245] on button "Pildīt nākamo" at bounding box center [765, 252] width 99 height 28
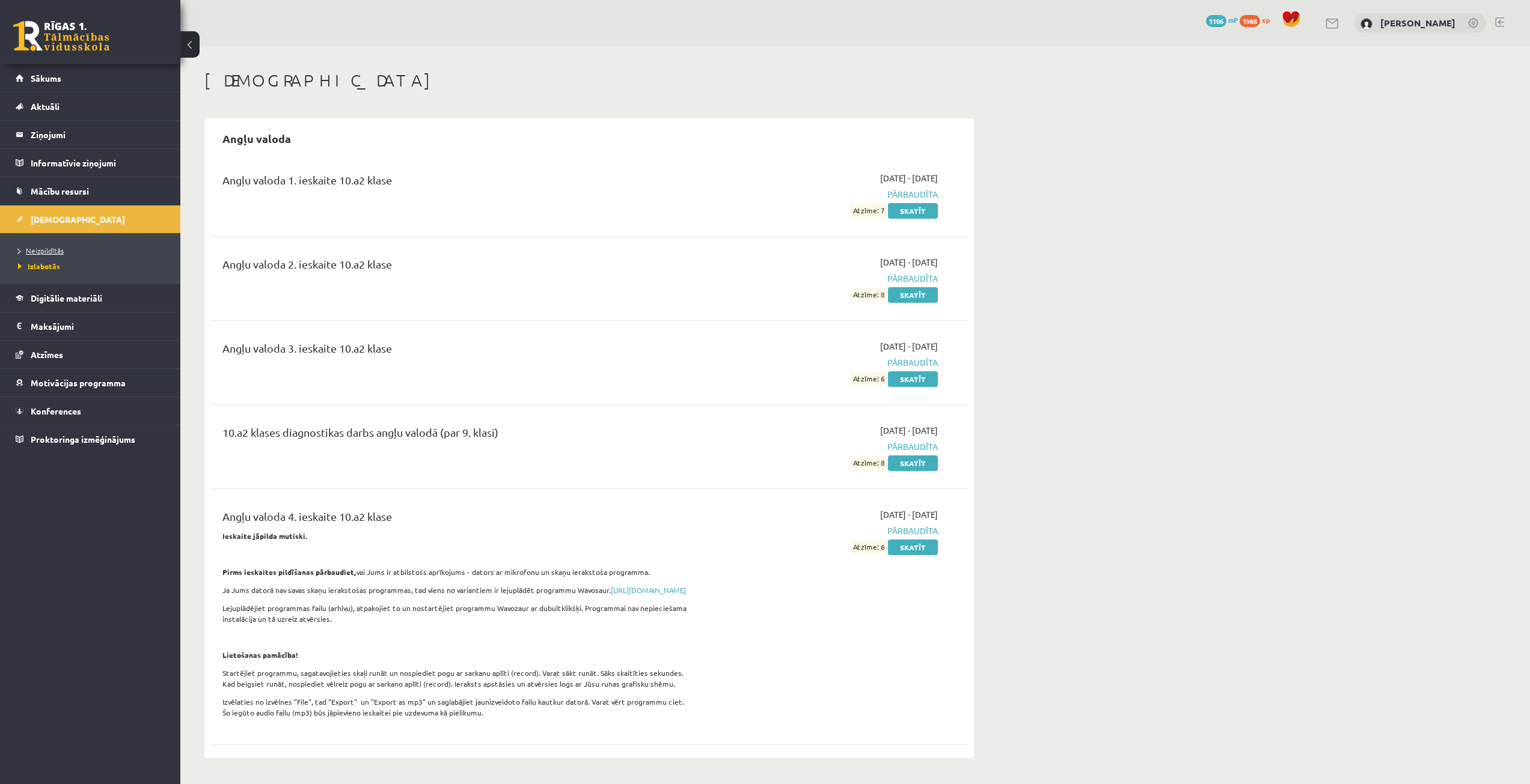
click at [46, 247] on span "Neizpildītās" at bounding box center [40, 250] width 45 height 10
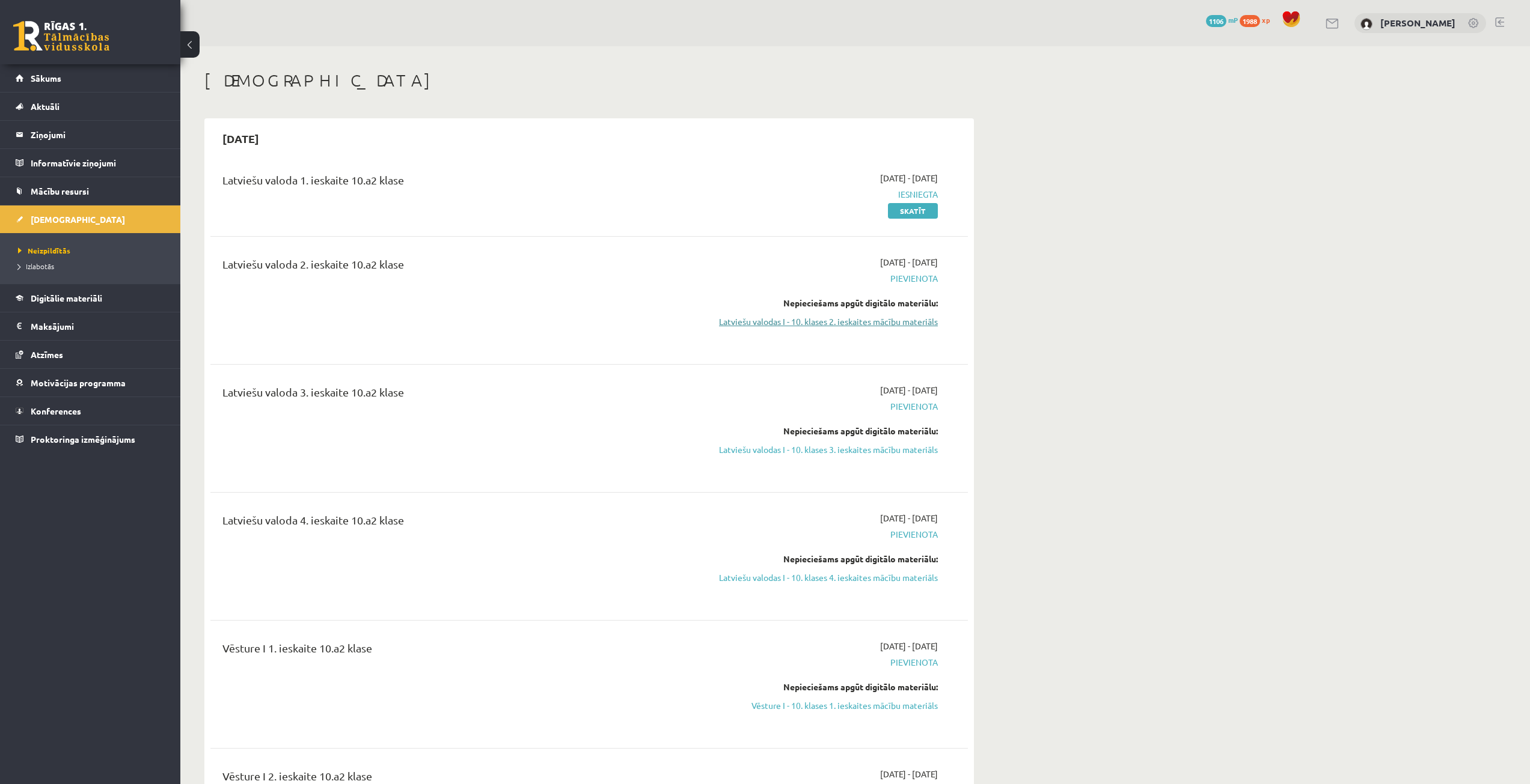
scroll to position [120, 0]
